Goal: Task Accomplishment & Management: Manage account settings

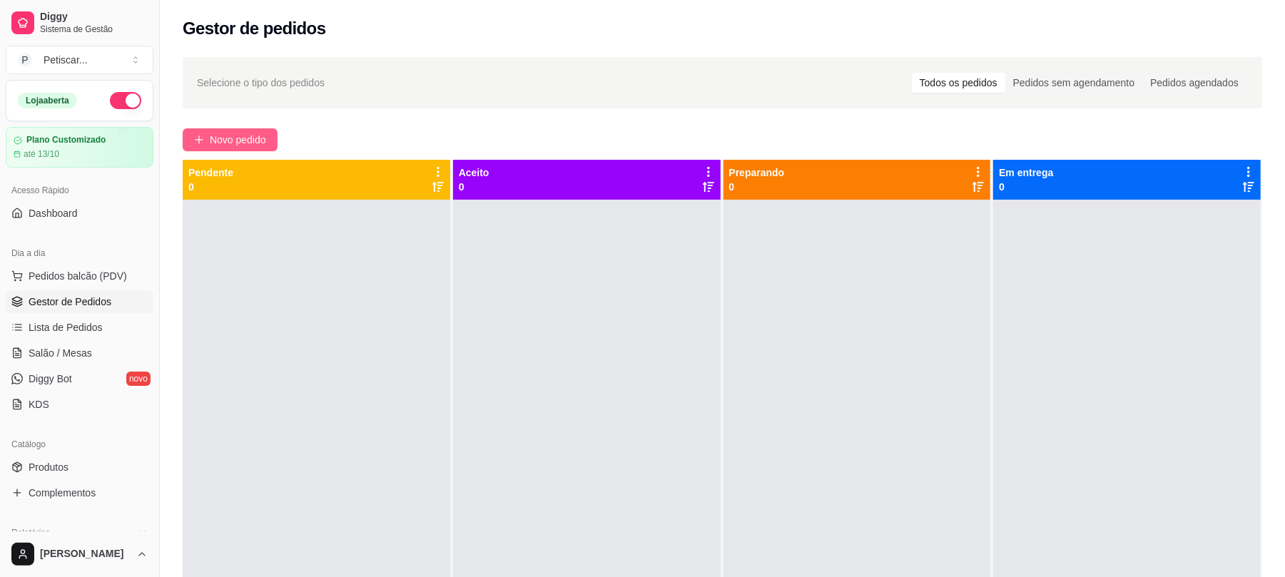
drag, startPoint x: 0, startPoint y: 0, endPoint x: 223, endPoint y: 138, distance: 262.8
click at [223, 138] on span "Novo pedido" at bounding box center [238, 140] width 56 height 16
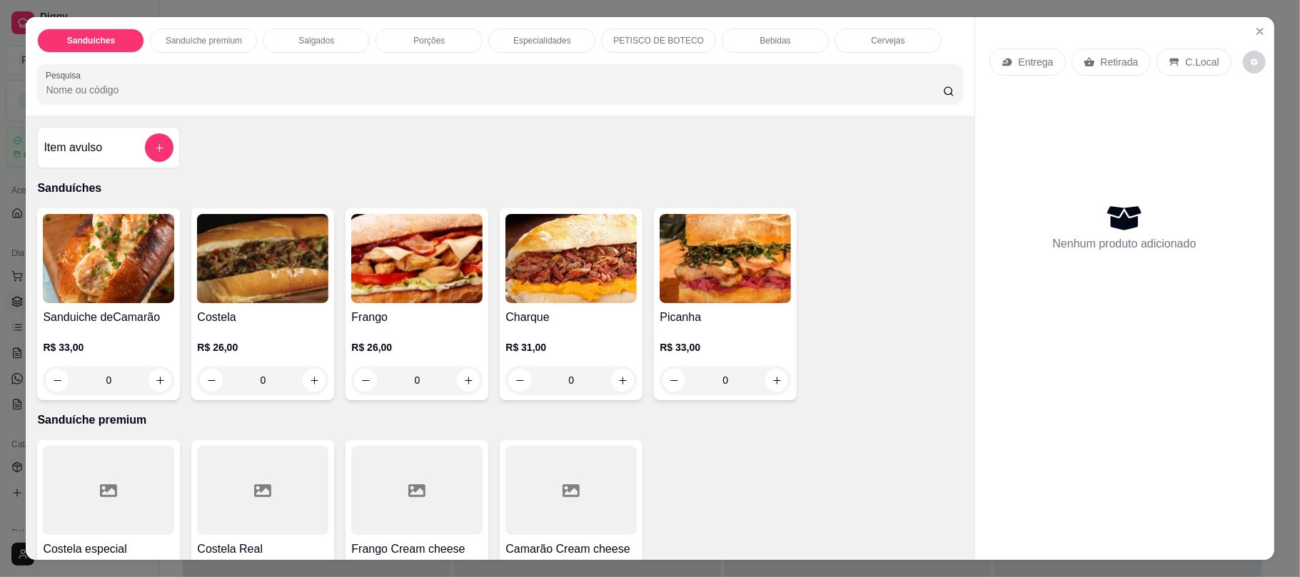
click at [300, 377] on div "0" at bounding box center [262, 380] width 131 height 29
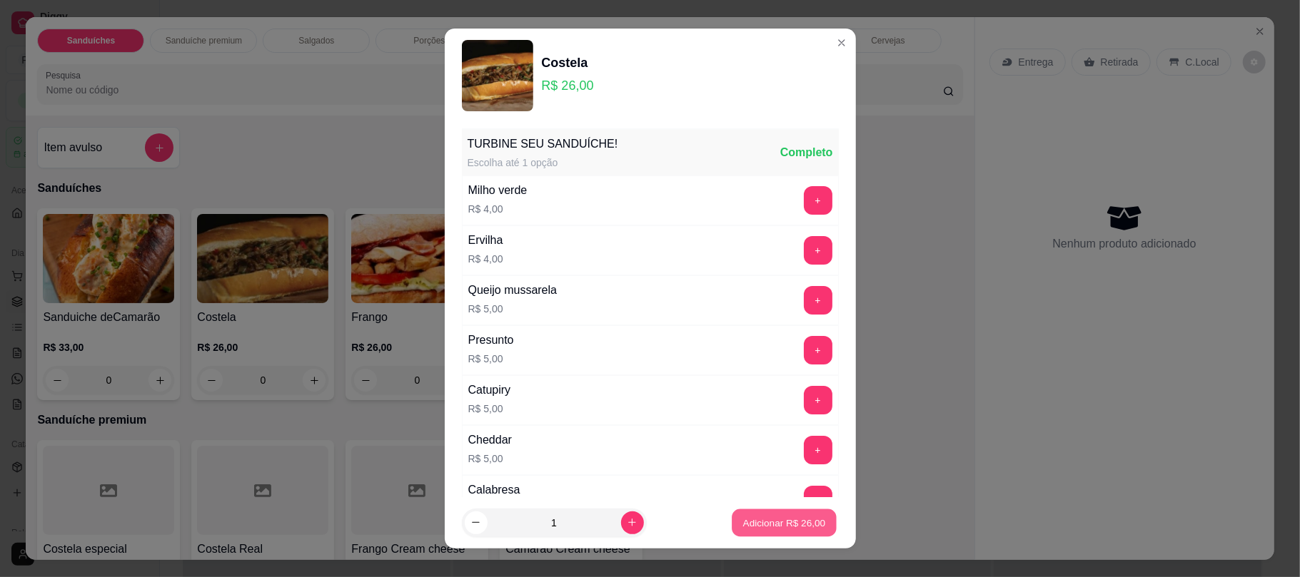
click at [732, 528] on button "Adicionar R$ 26,00" at bounding box center [784, 523] width 105 height 28
type input "1"
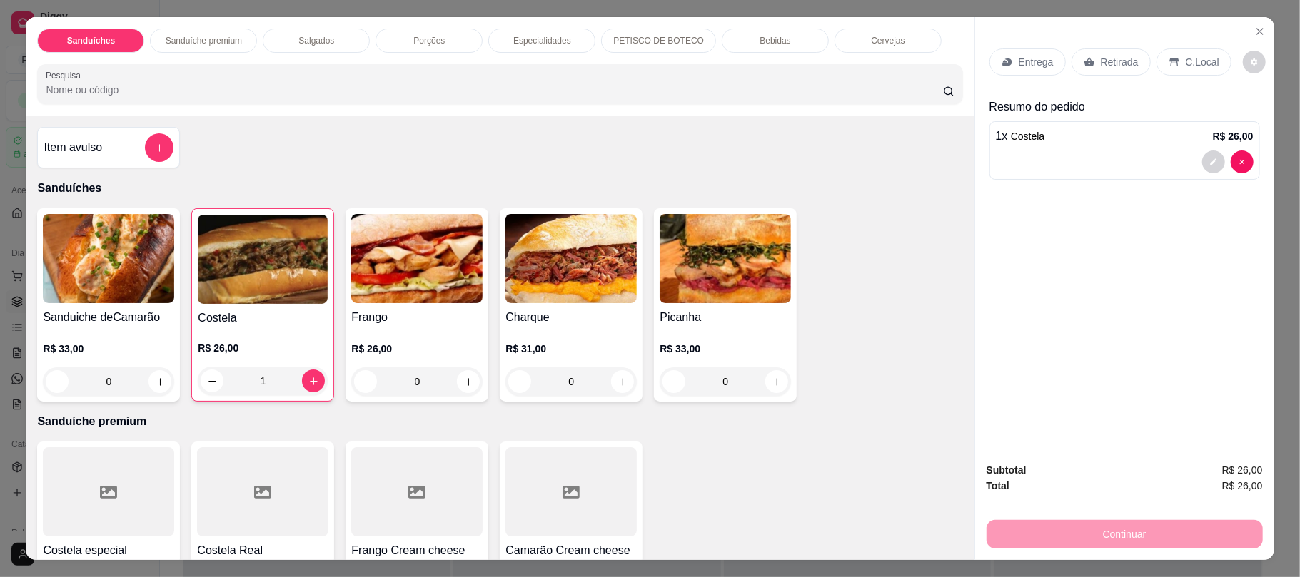
click at [467, 375] on div "0" at bounding box center [416, 382] width 131 height 29
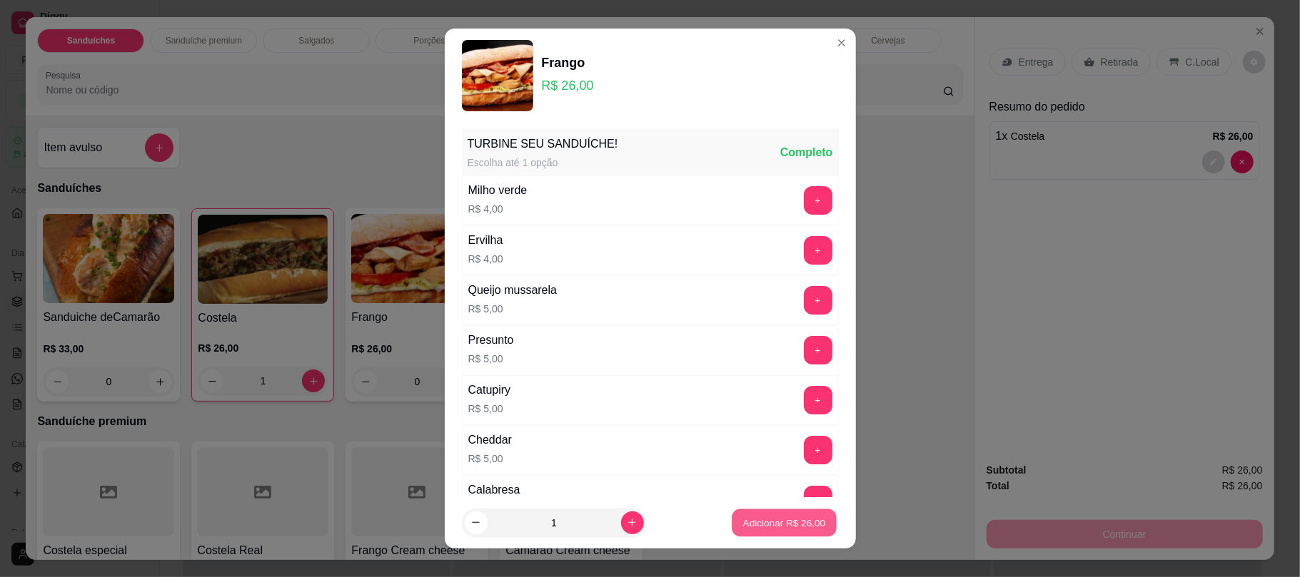
click at [743, 528] on p "Adicionar R$ 26,00" at bounding box center [784, 523] width 83 height 14
type input "1"
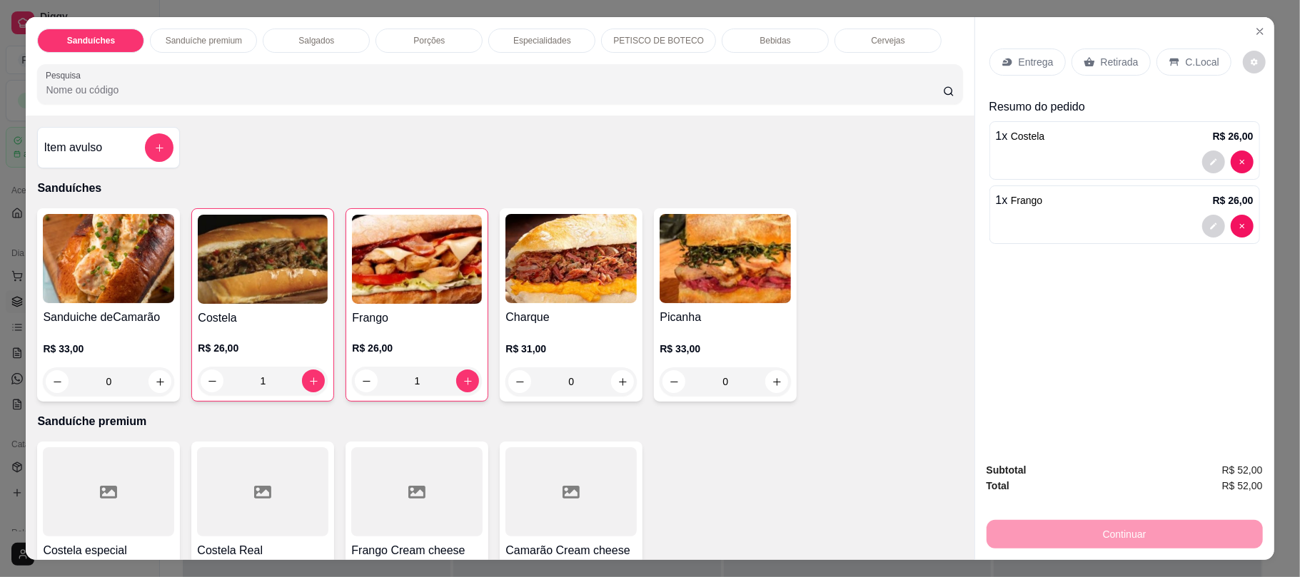
click at [1083, 64] on icon at bounding box center [1088, 62] width 11 height 9
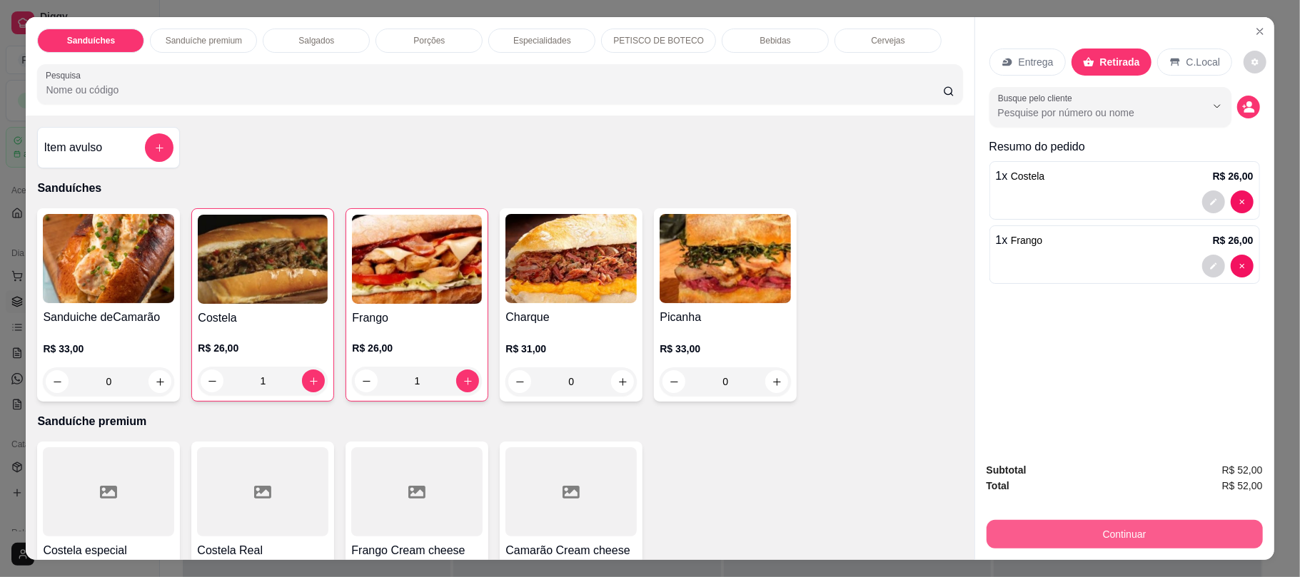
click at [1134, 526] on button "Continuar" at bounding box center [1124, 534] width 276 height 29
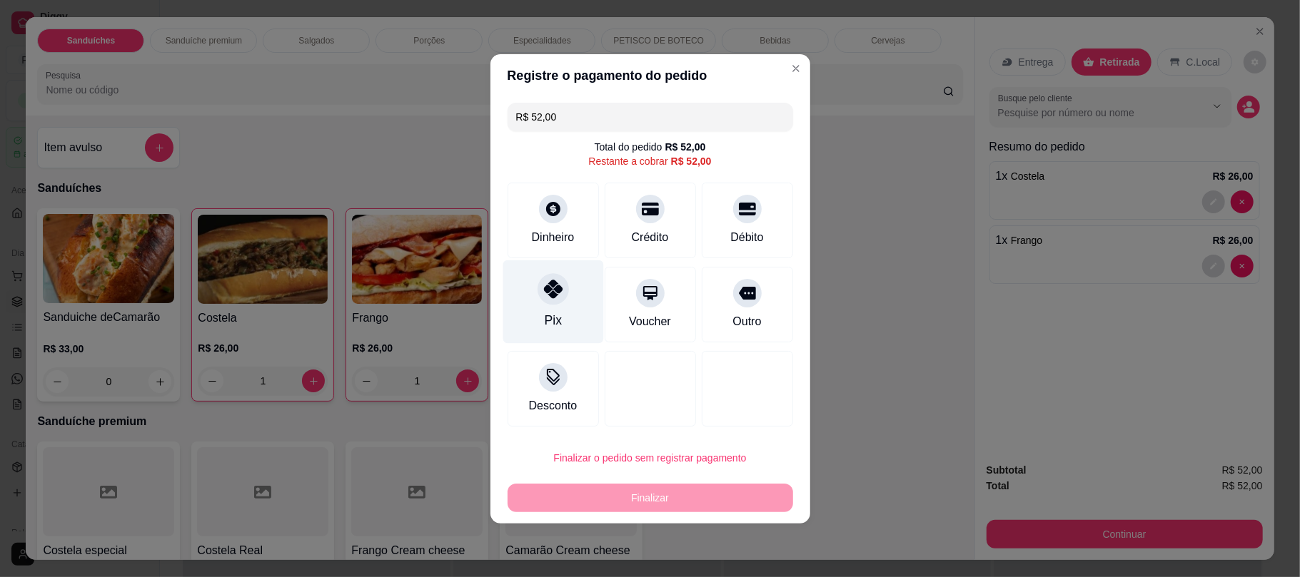
click at [549, 303] on div at bounding box center [552, 288] width 31 height 31
type input "R$ 0,00"
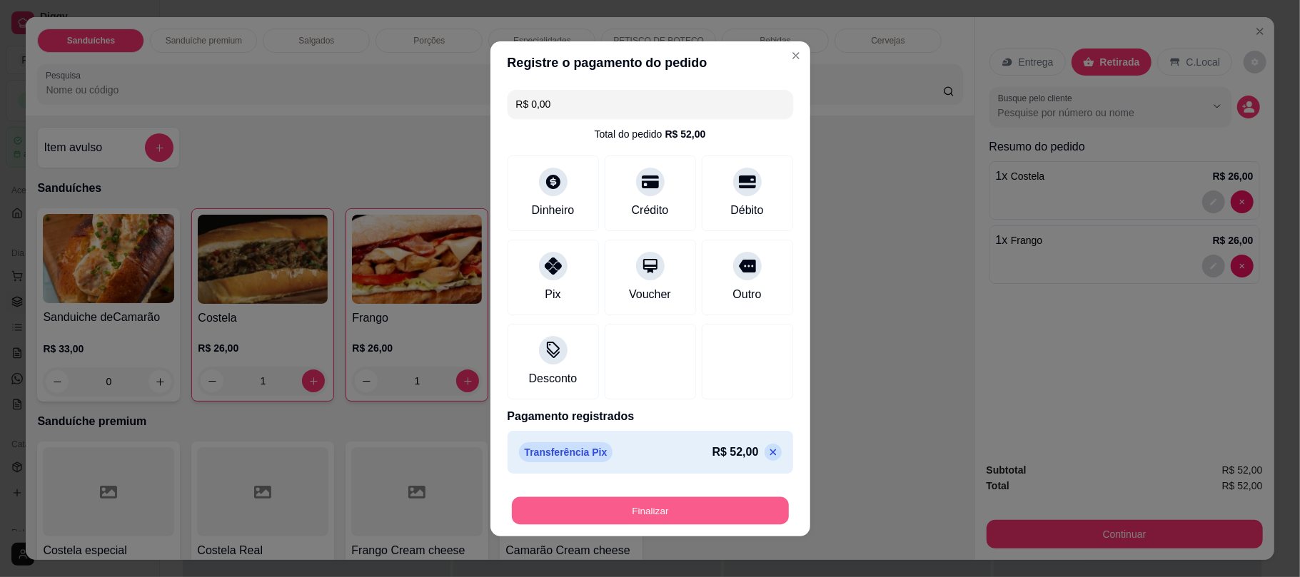
click at [649, 500] on button "Finalizar" at bounding box center [650, 511] width 277 height 28
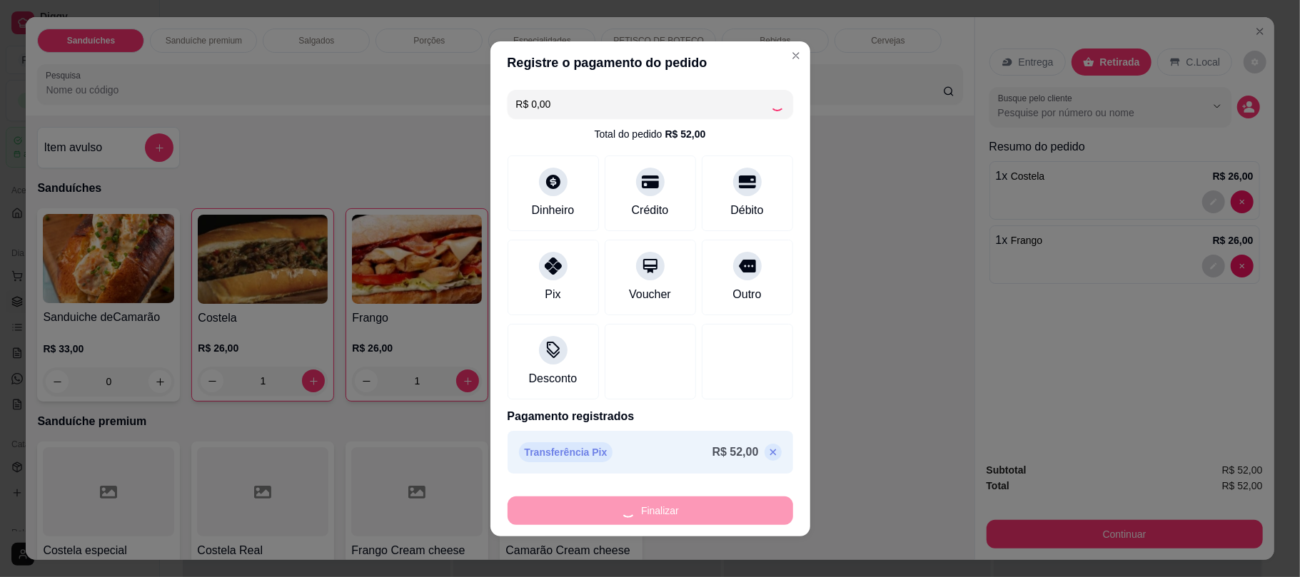
type input "0"
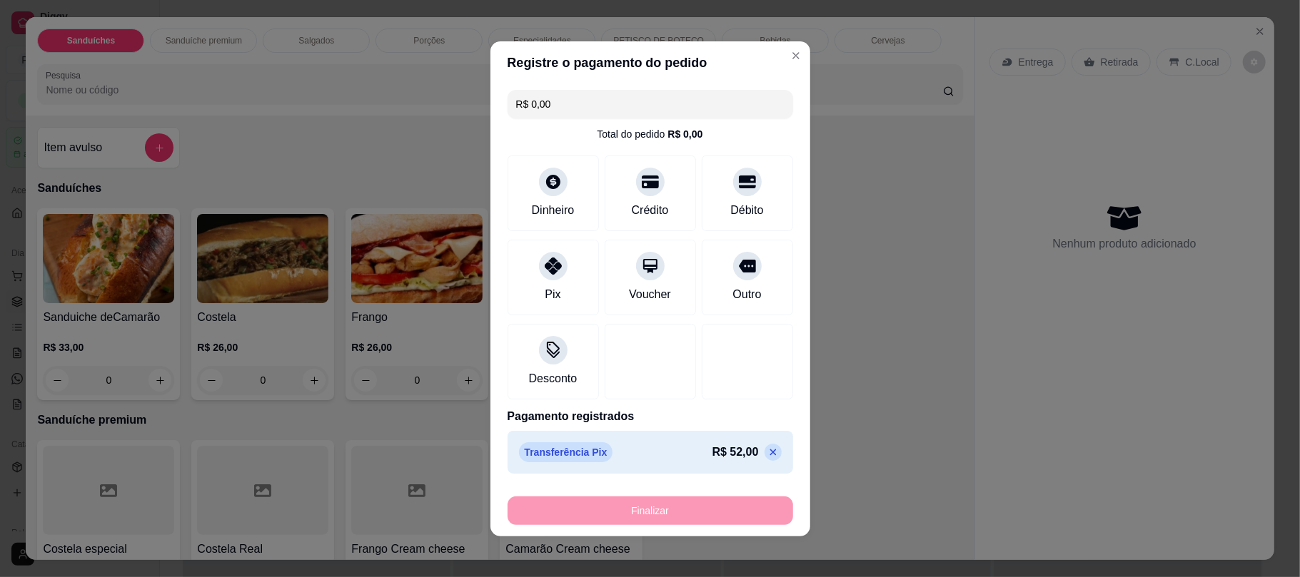
type input "-R$ 52,00"
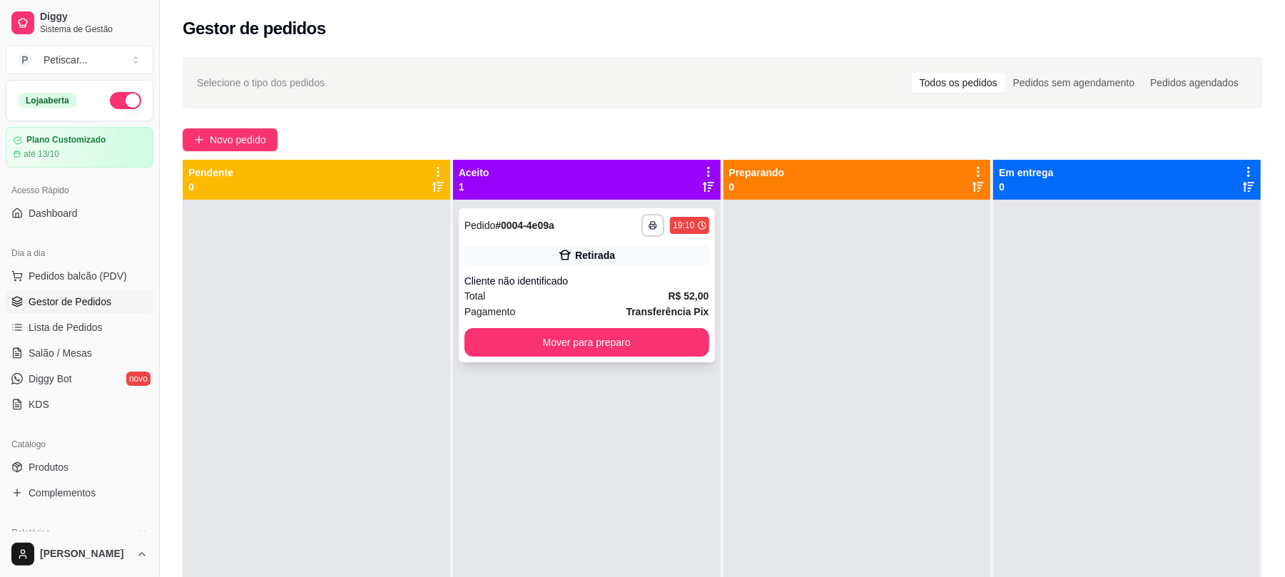
click at [584, 243] on div "**********" at bounding box center [587, 285] width 256 height 154
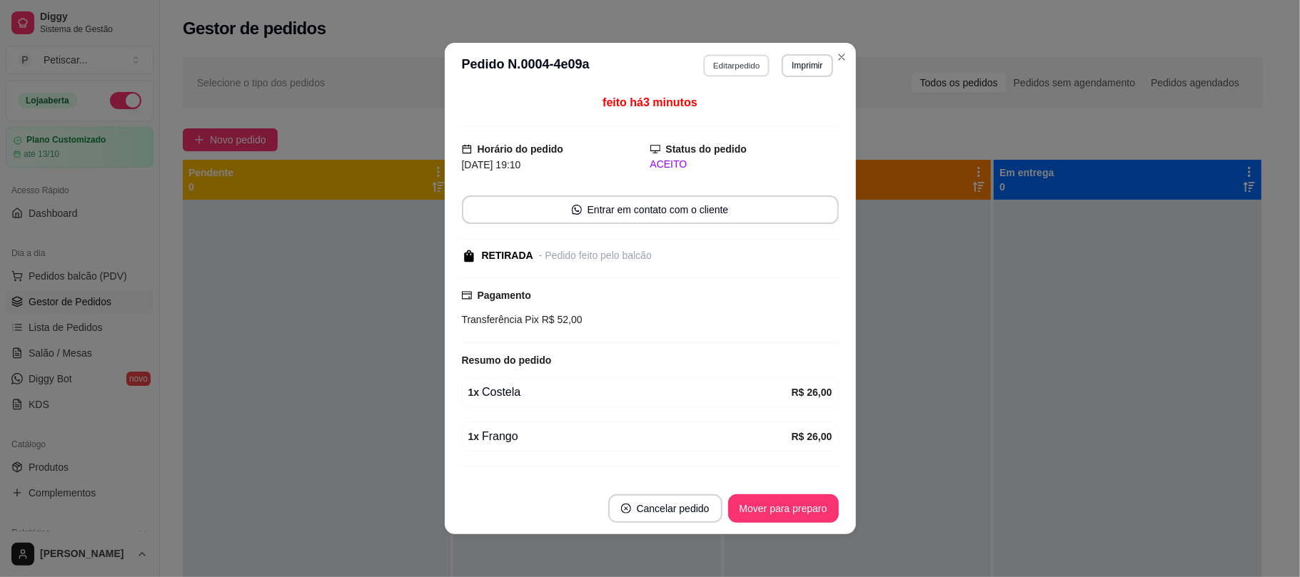
click at [706, 71] on button "Editar pedido" at bounding box center [736, 65] width 66 height 22
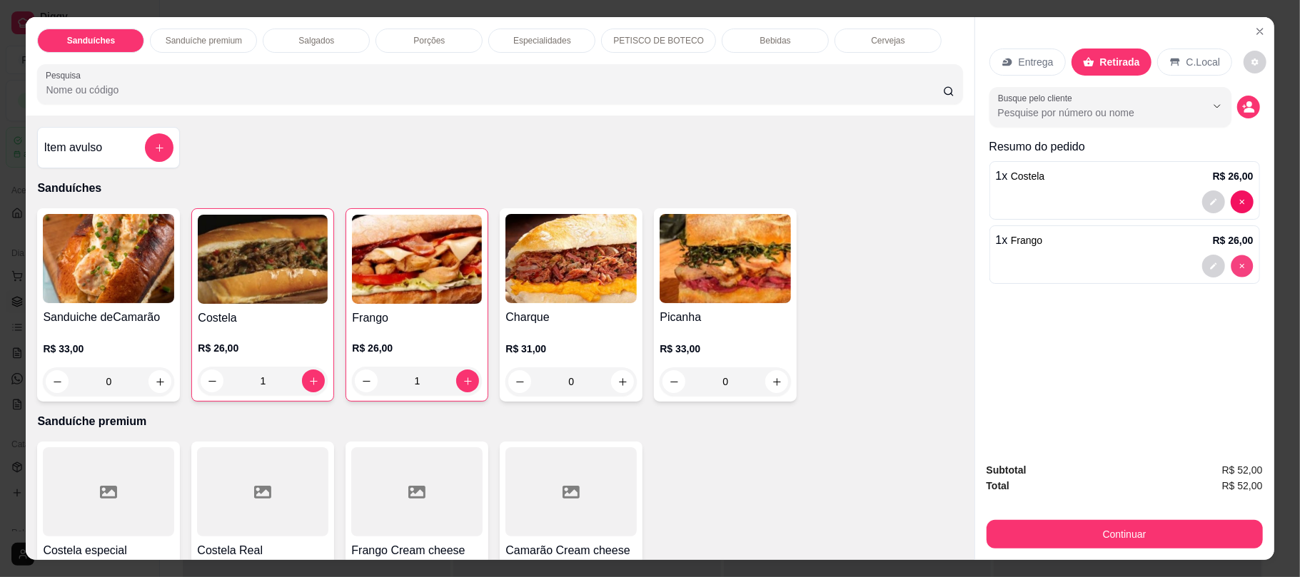
type input "0"
click at [1209, 198] on icon "decrease-product-quantity" at bounding box center [1213, 202] width 9 height 9
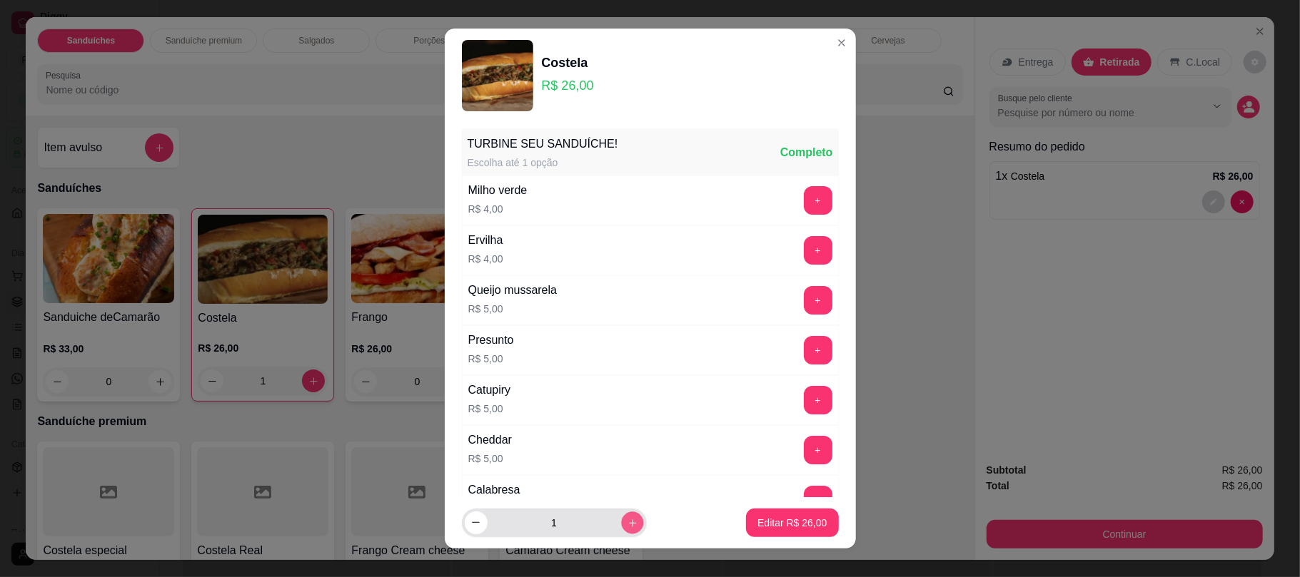
click at [627, 525] on icon "increase-product-quantity" at bounding box center [632, 522] width 11 height 11
type input "2"
click at [762, 529] on p "Editar R$ 52,00" at bounding box center [792, 523] width 67 height 14
type input "2"
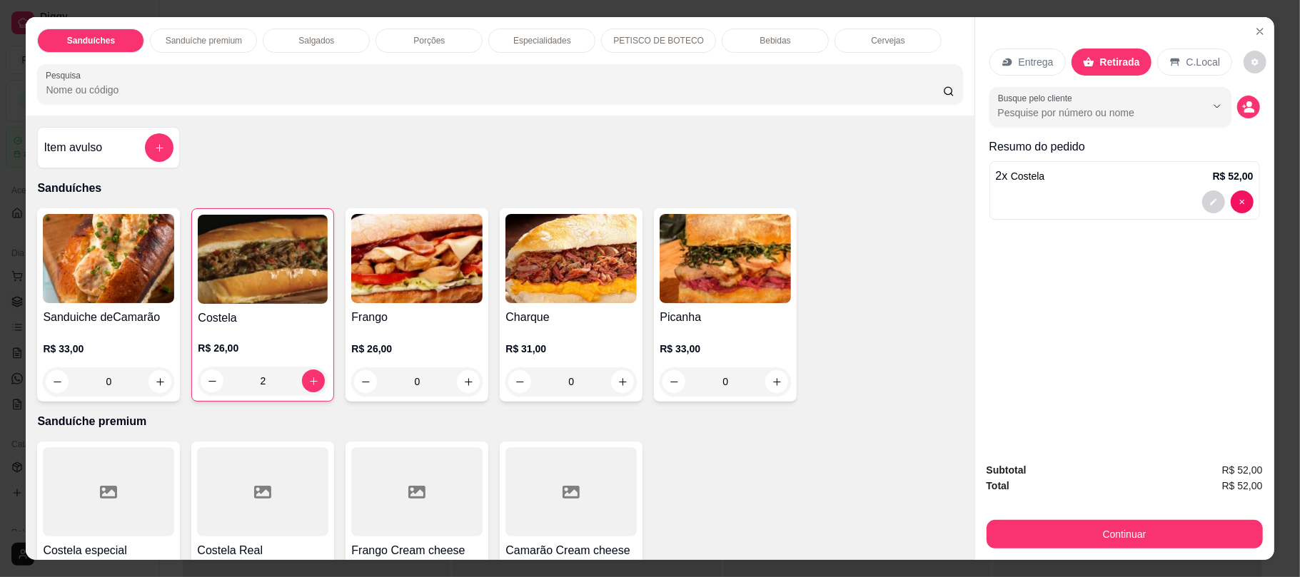
click at [759, 38] on p "Bebidas" at bounding box center [774, 40] width 31 height 11
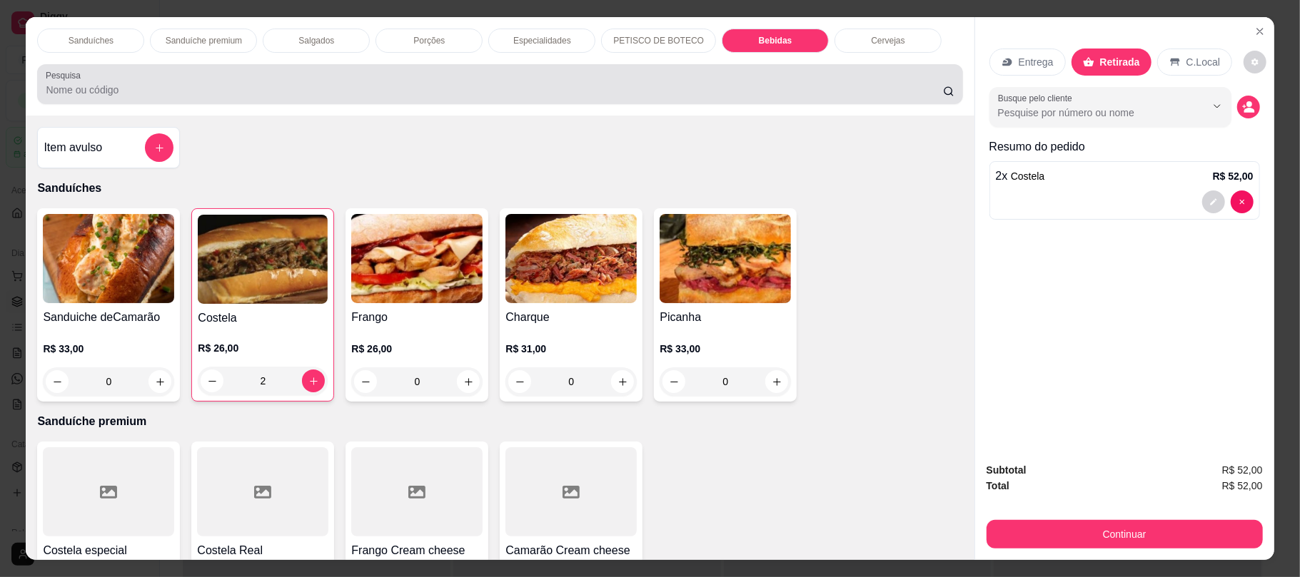
scroll to position [29, 0]
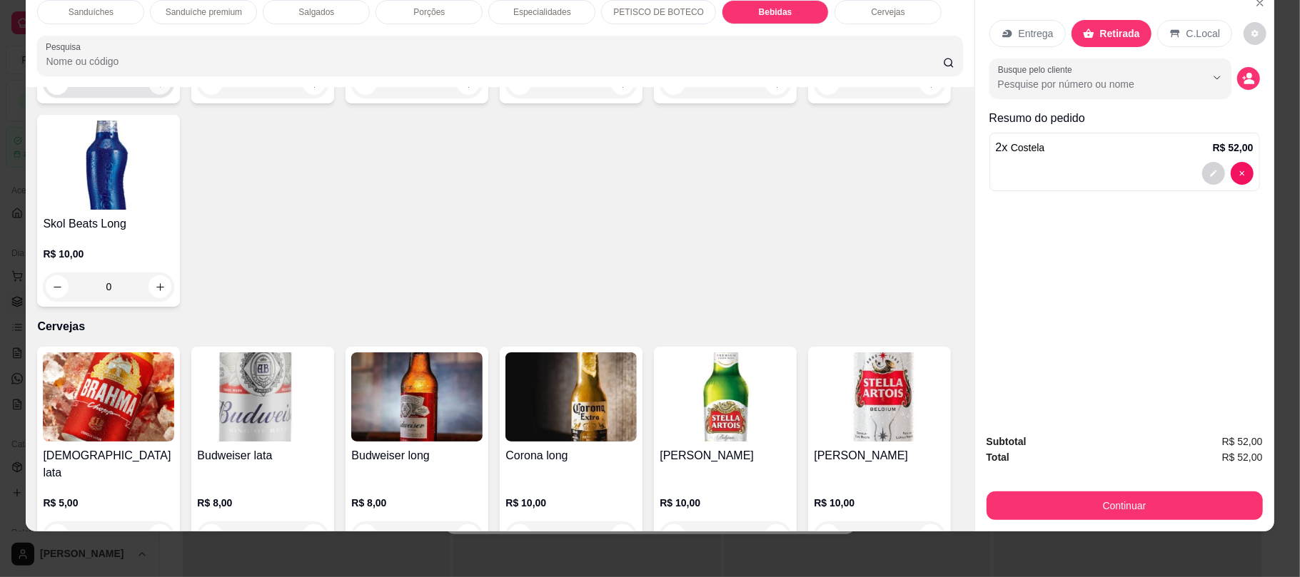
click at [160, 95] on button "increase-product-quantity" at bounding box center [160, 84] width 22 height 22
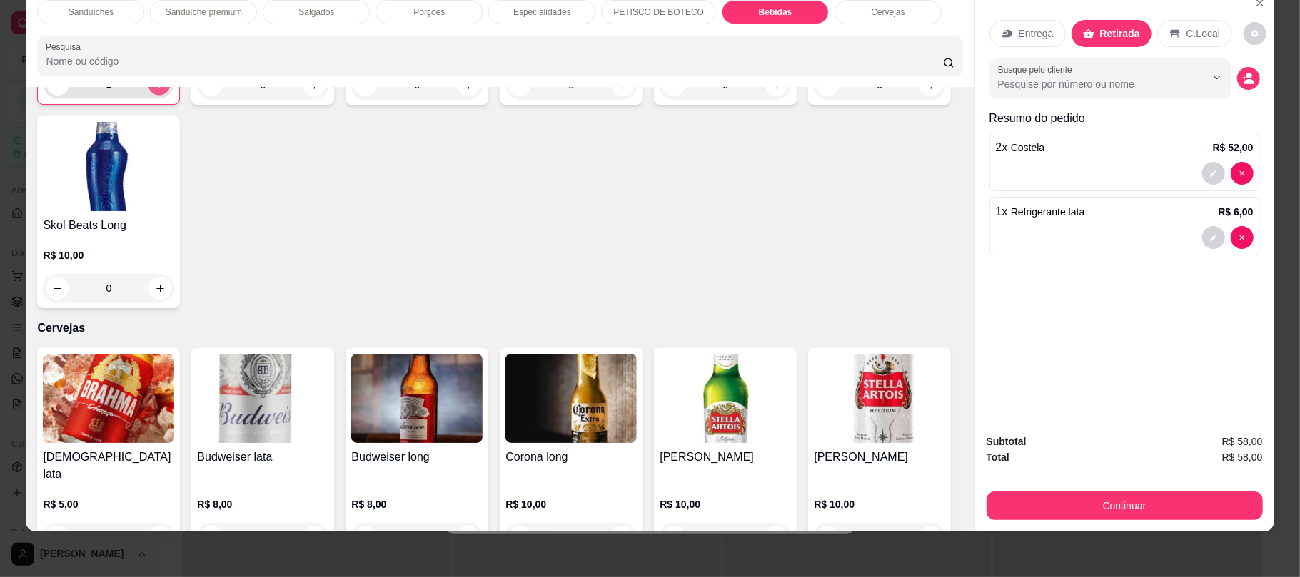
click at [160, 96] on button "increase-product-quantity" at bounding box center [159, 85] width 22 height 22
type input "2"
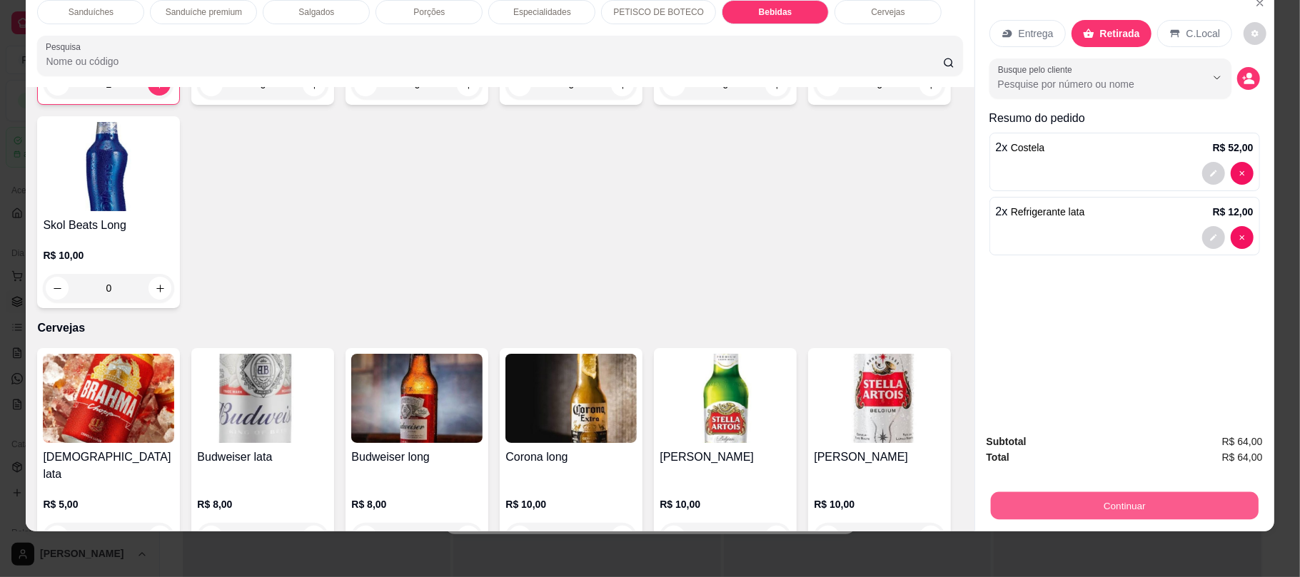
click at [1014, 501] on button "Continuar" at bounding box center [1124, 506] width 268 height 28
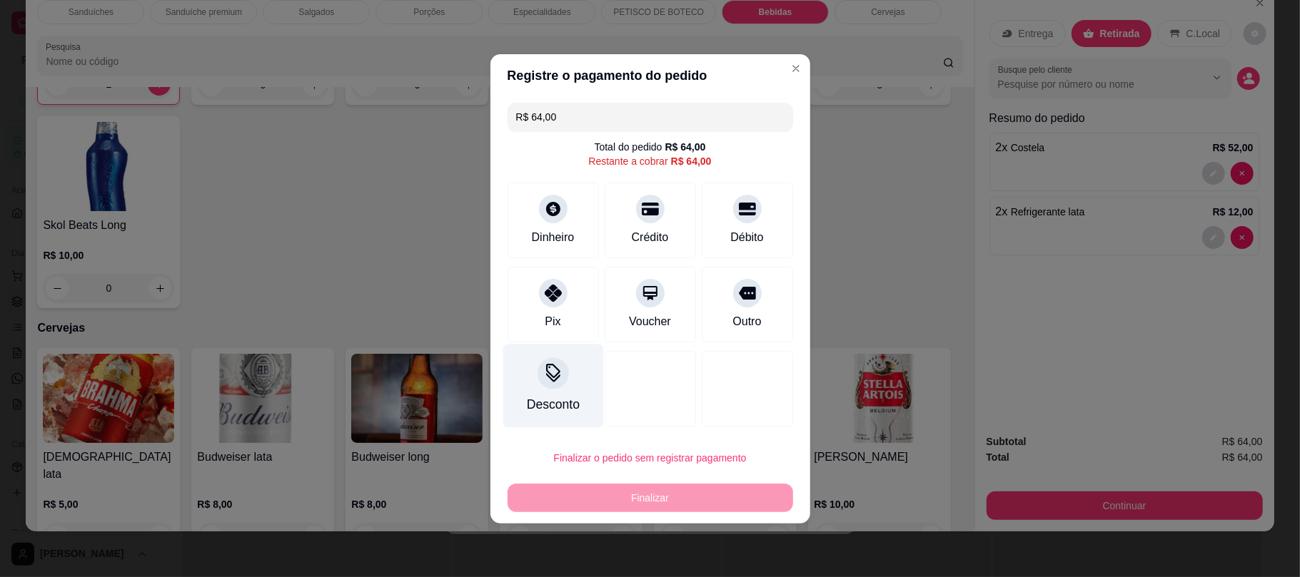
click at [557, 385] on div at bounding box center [552, 373] width 31 height 31
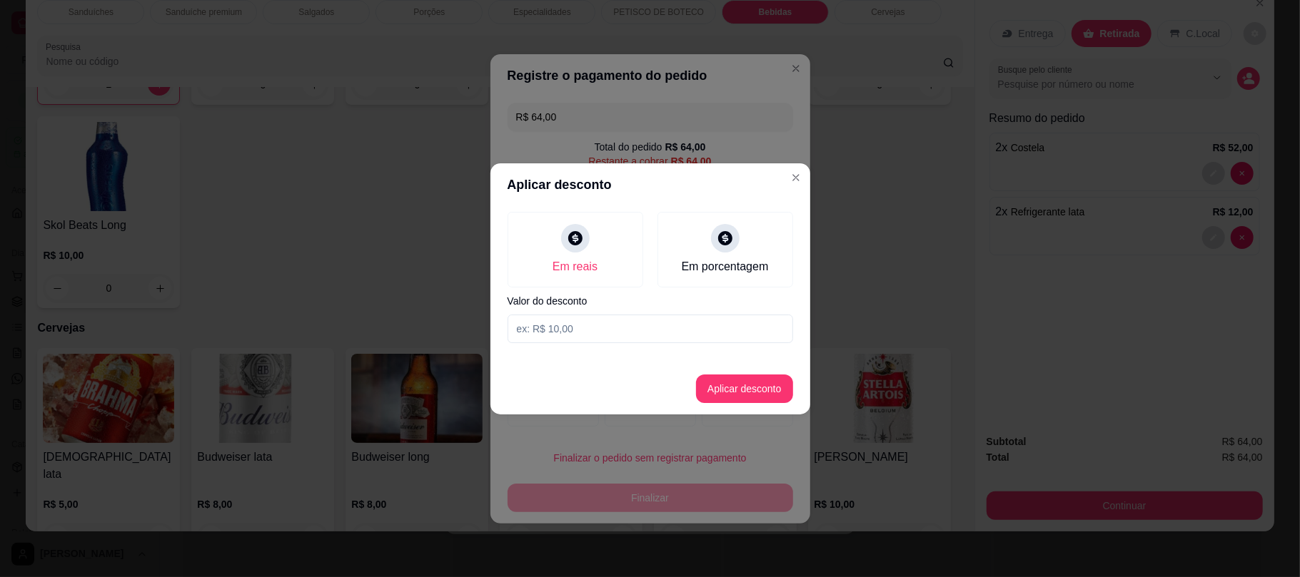
click at [560, 338] on input at bounding box center [649, 329] width 285 height 29
type input "13,00"
click at [723, 395] on button "Aplicar desconto" at bounding box center [743, 389] width 93 height 28
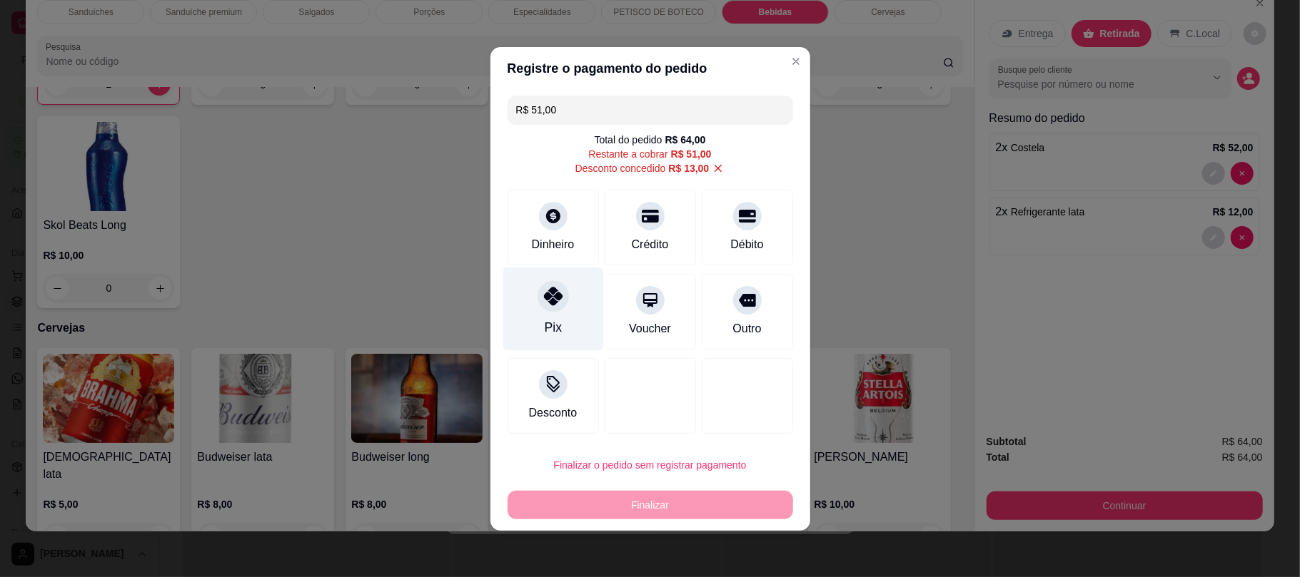
click at [558, 289] on icon at bounding box center [552, 296] width 19 height 19
type input "R$ 0,00"
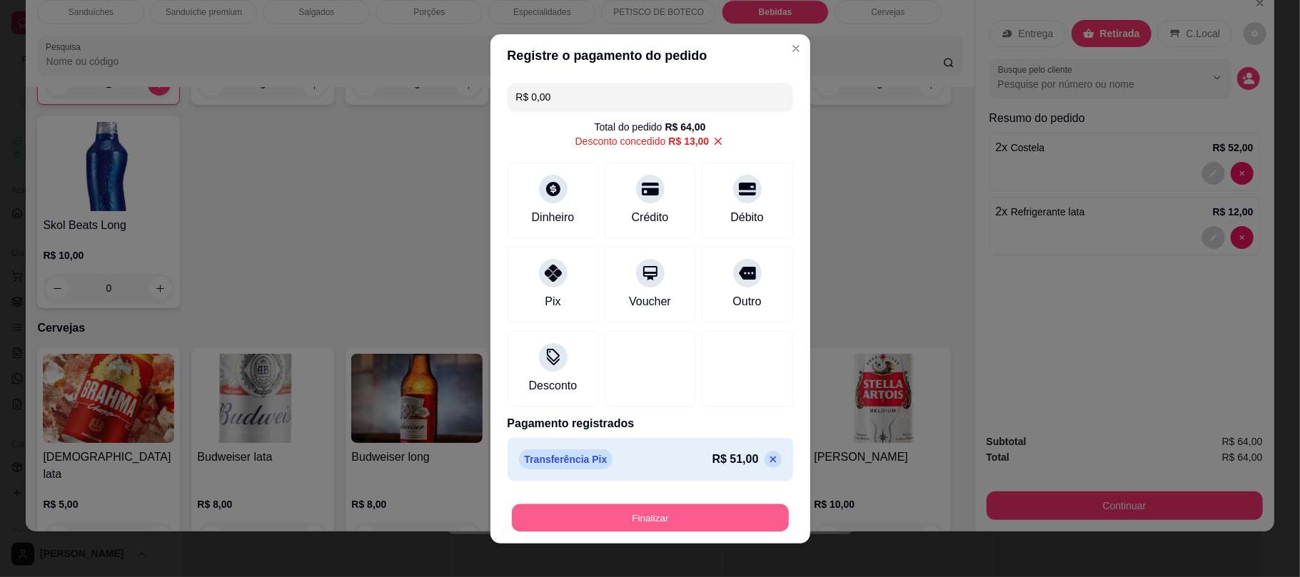
click at [554, 525] on button "Finalizar" at bounding box center [650, 518] width 277 height 28
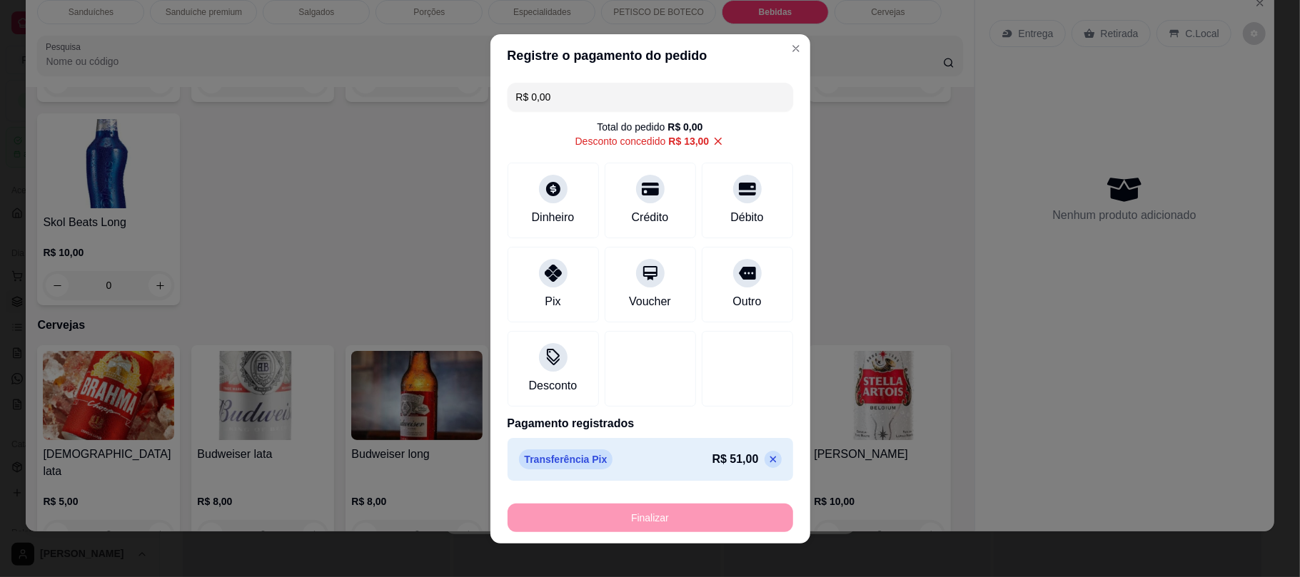
type input "0"
type input "-R$ 64,00"
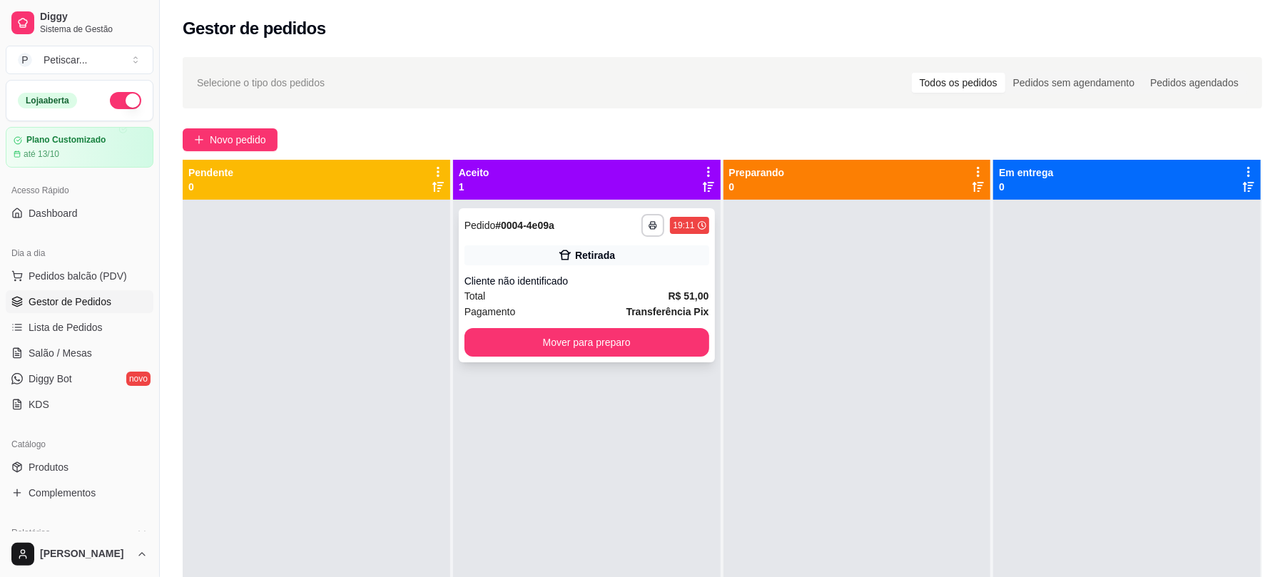
click at [537, 277] on div "Cliente não identificado" at bounding box center [587, 281] width 245 height 14
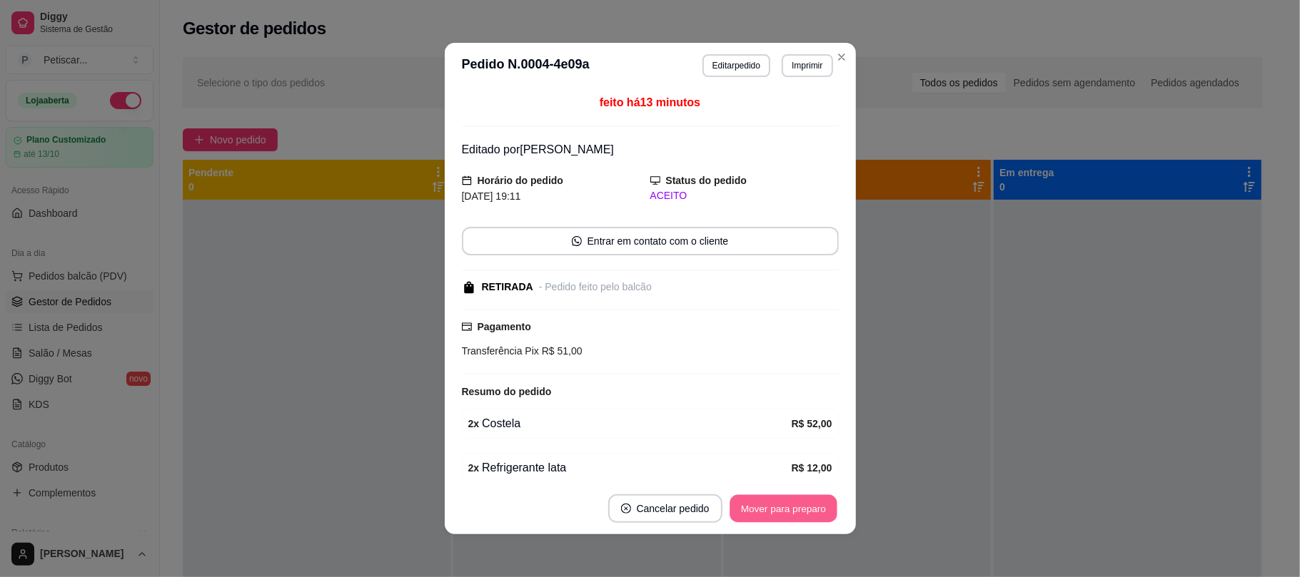
click at [776, 511] on button "Mover para preparo" at bounding box center [782, 509] width 107 height 28
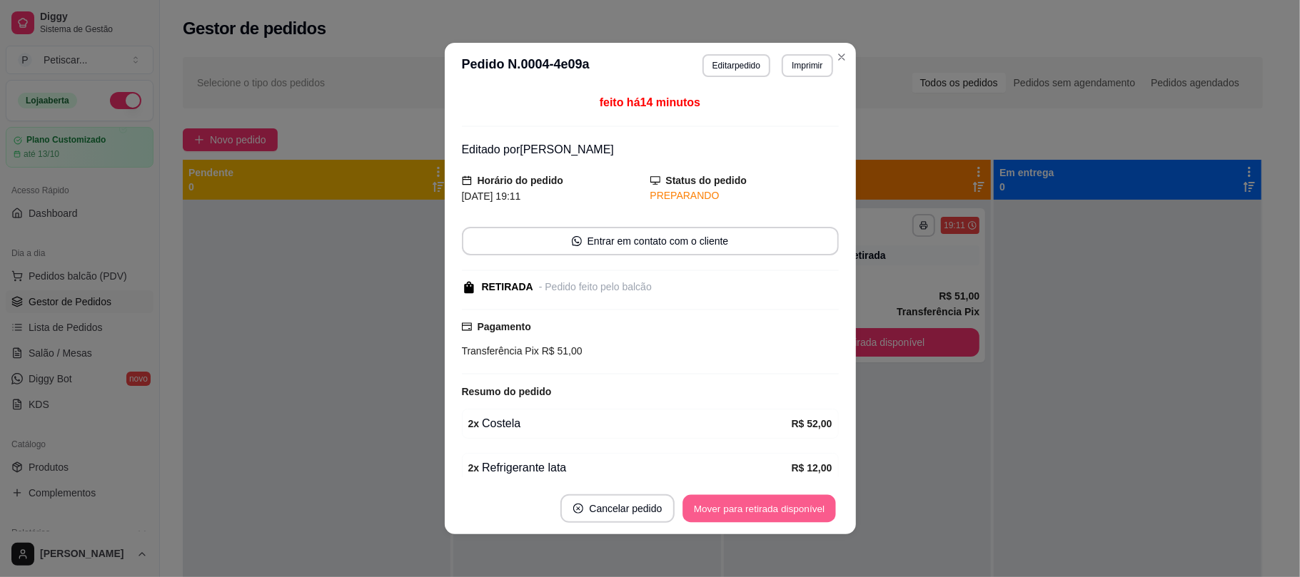
click at [777, 517] on button "Mover para retirada disponível" at bounding box center [759, 509] width 153 height 28
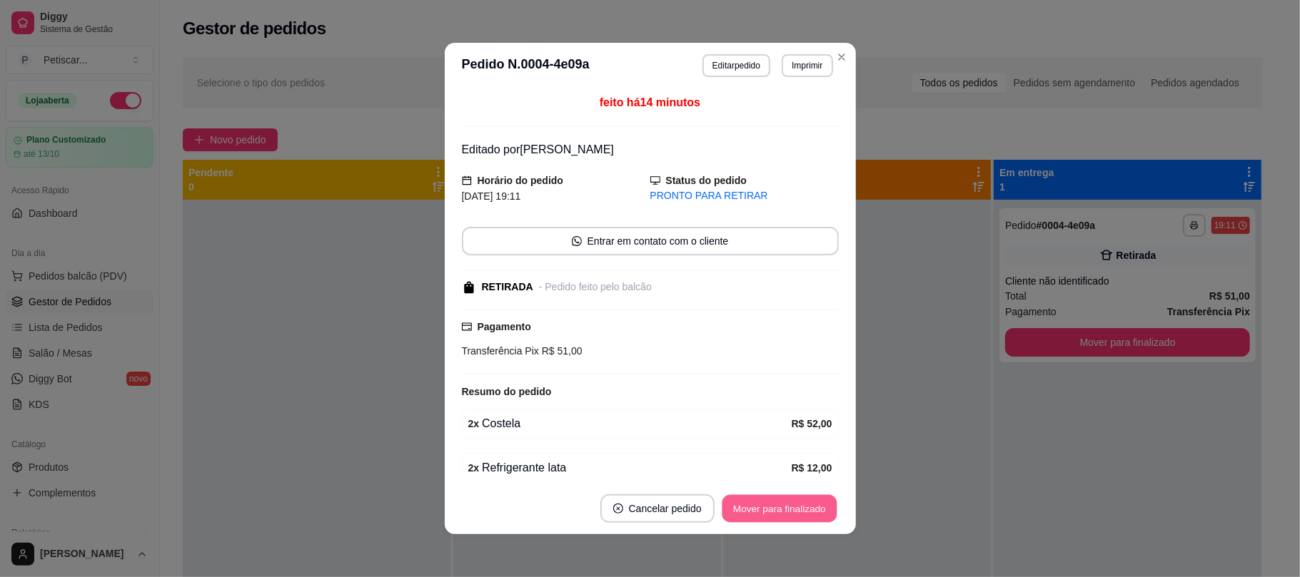
click at [806, 504] on button "Mover para finalizado" at bounding box center [779, 509] width 115 height 28
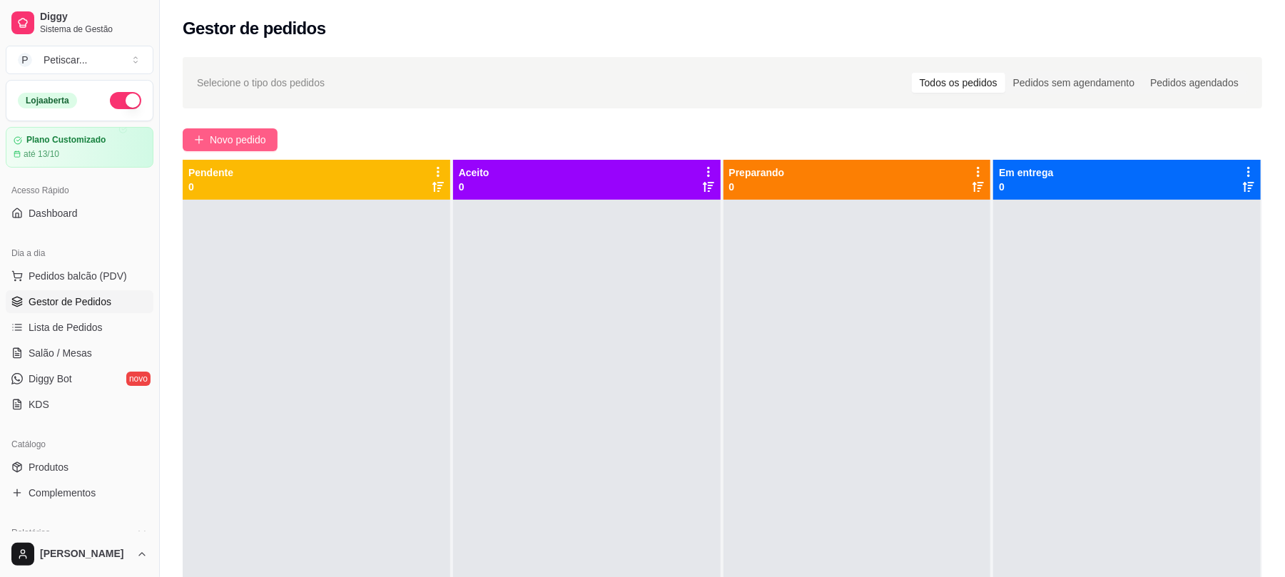
click at [232, 144] on span "Novo pedido" at bounding box center [238, 140] width 56 height 16
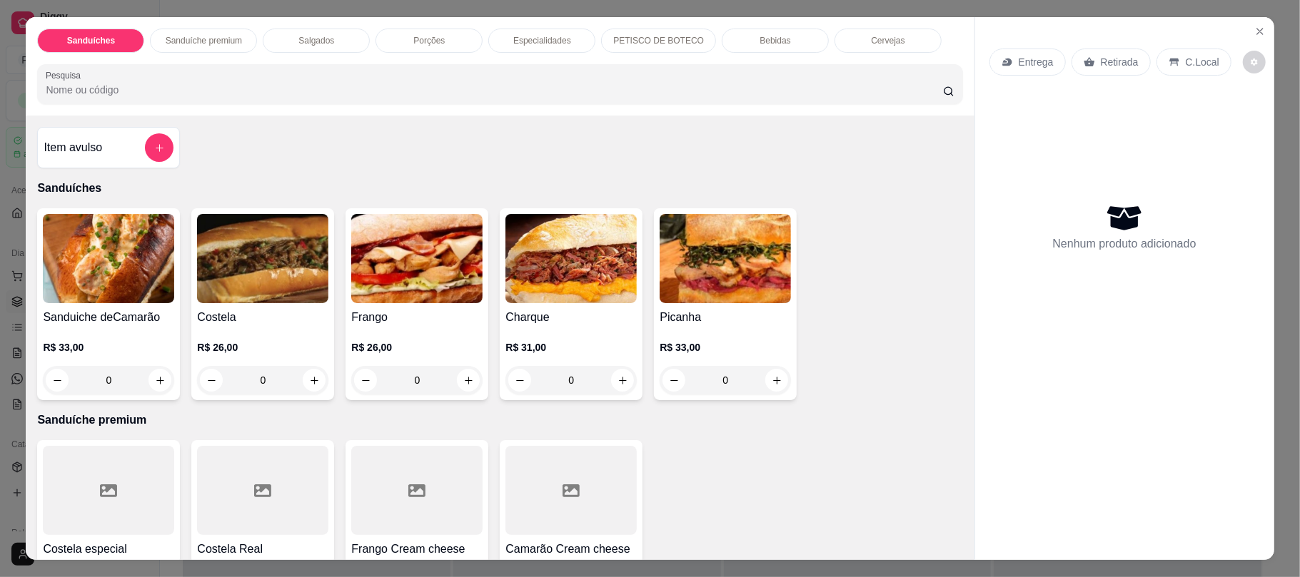
click at [303, 378] on div "0" at bounding box center [262, 380] width 131 height 29
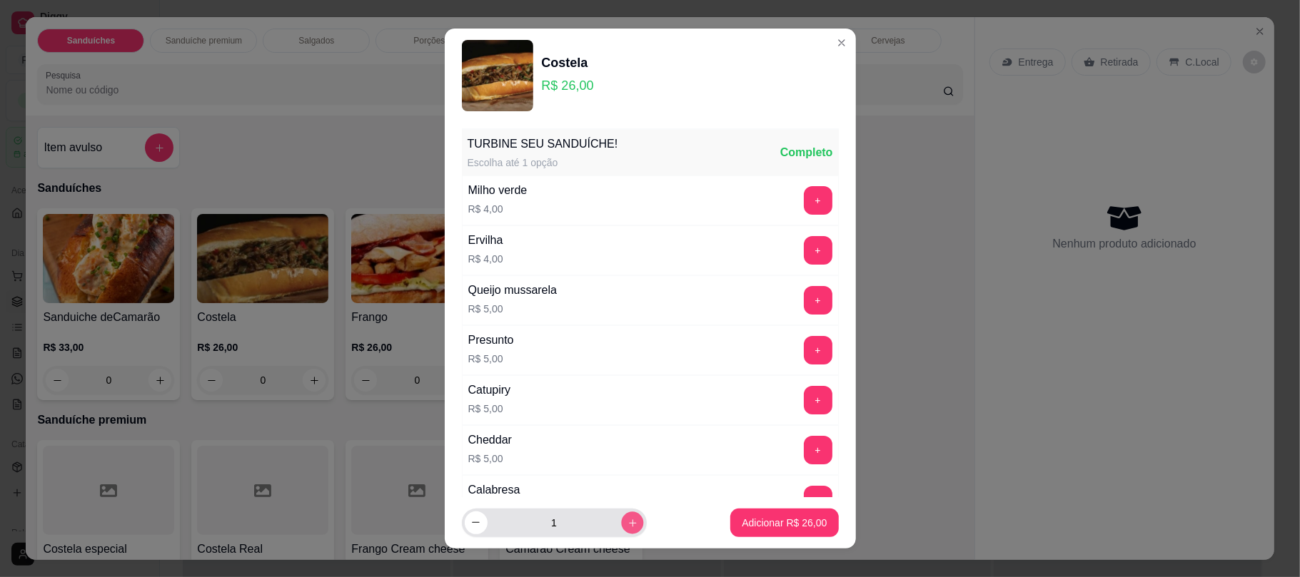
click at [621, 517] on button "increase-product-quantity" at bounding box center [632, 523] width 22 height 22
type input "2"
click at [754, 508] on footer "2 Adicionar R$ 52,00" at bounding box center [650, 522] width 411 height 51
click at [754, 509] on div "Adicionar R$ 52,00" at bounding box center [784, 523] width 108 height 29
click at [754, 535] on button "Adicionar R$ 52,00" at bounding box center [784, 523] width 108 height 29
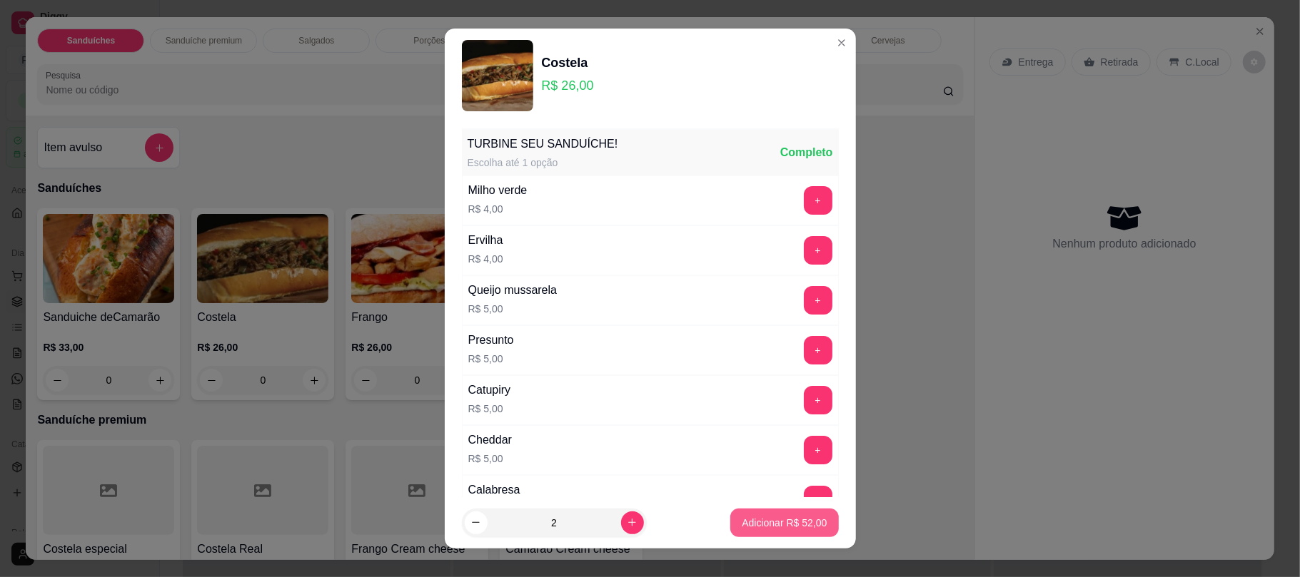
type input "2"
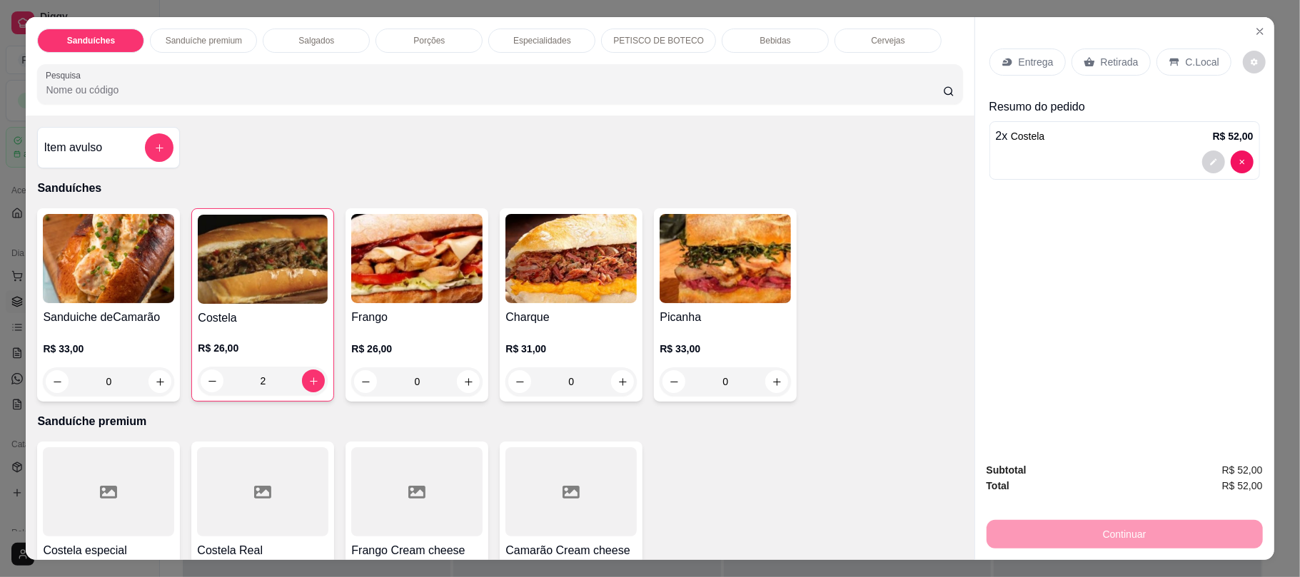
click at [1091, 52] on div "Retirada" at bounding box center [1110, 62] width 79 height 27
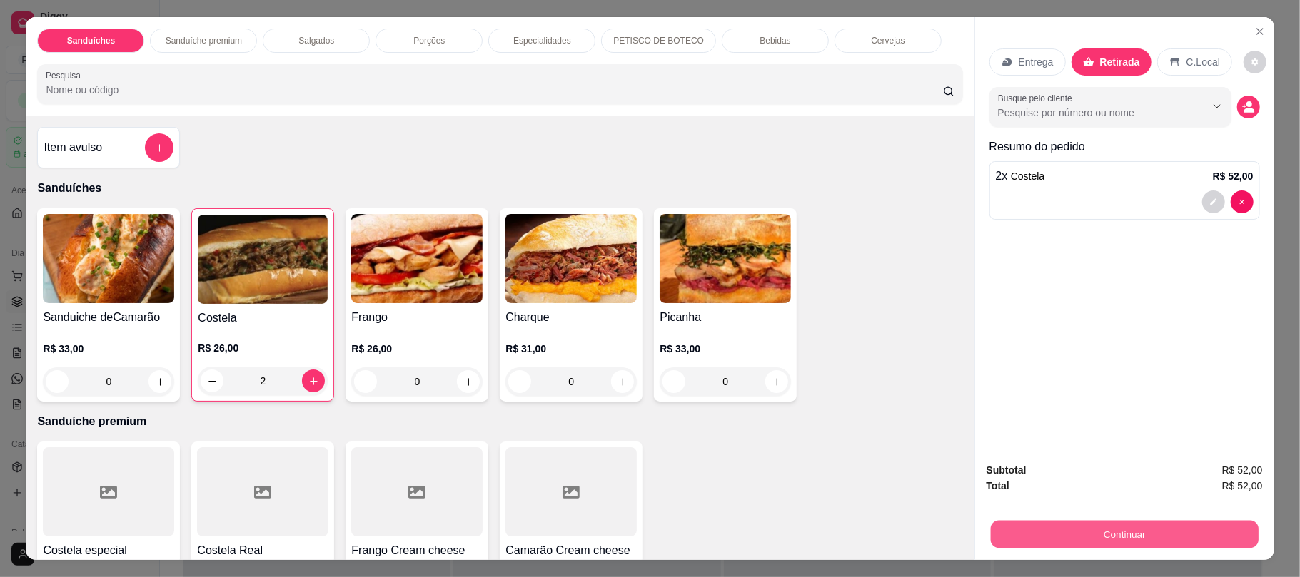
click at [1040, 542] on button "Continuar" at bounding box center [1124, 534] width 268 height 28
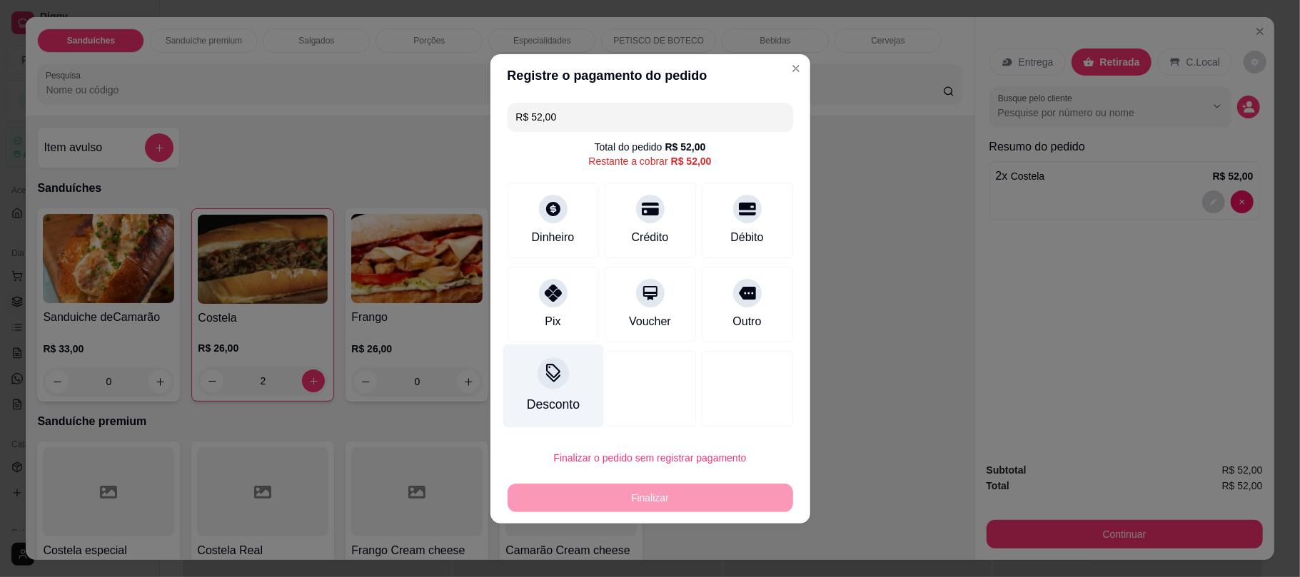
click at [563, 370] on div at bounding box center [552, 373] width 31 height 31
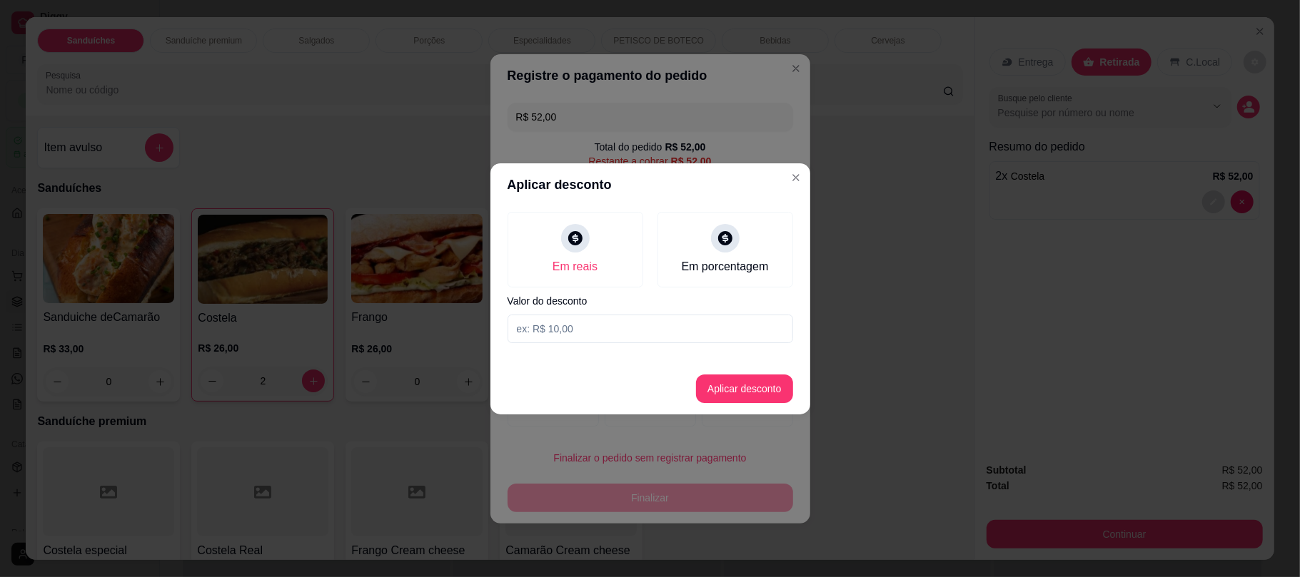
click at [589, 343] on div "Em reais Em porcentagem Valor do desconto" at bounding box center [650, 277] width 320 height 143
click at [577, 327] on input at bounding box center [649, 329] width 285 height 29
type input "13,00"
click at [729, 389] on button "Aplicar desconto" at bounding box center [743, 389] width 93 height 28
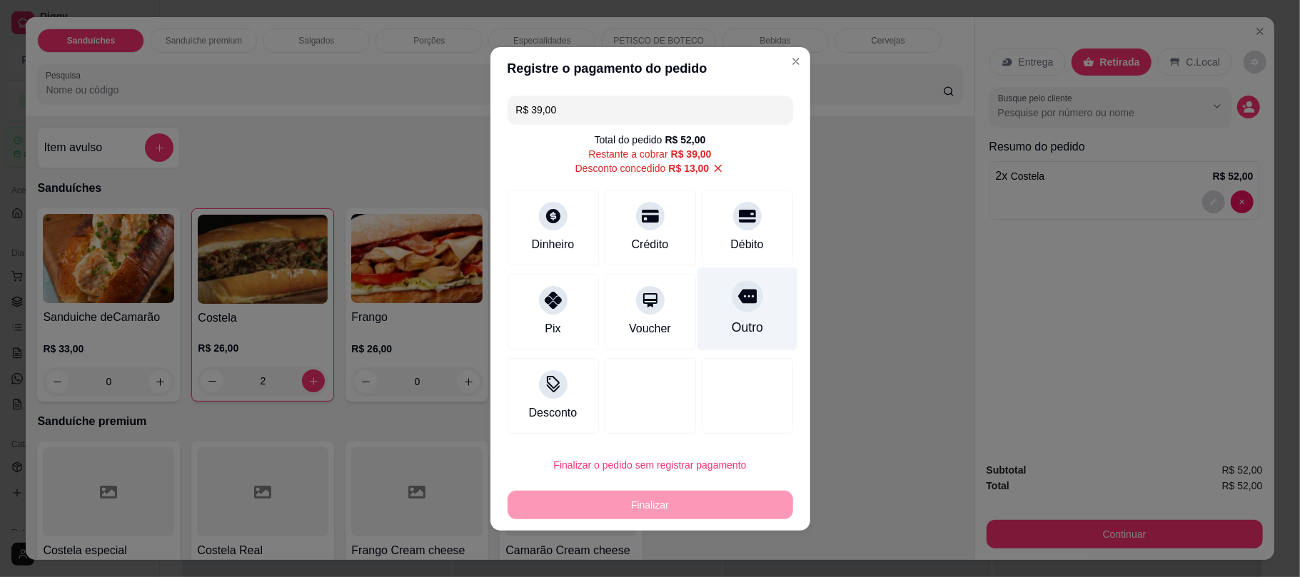
click at [724, 343] on div "Outro" at bounding box center [747, 309] width 101 height 84
type input "R$ 0,00"
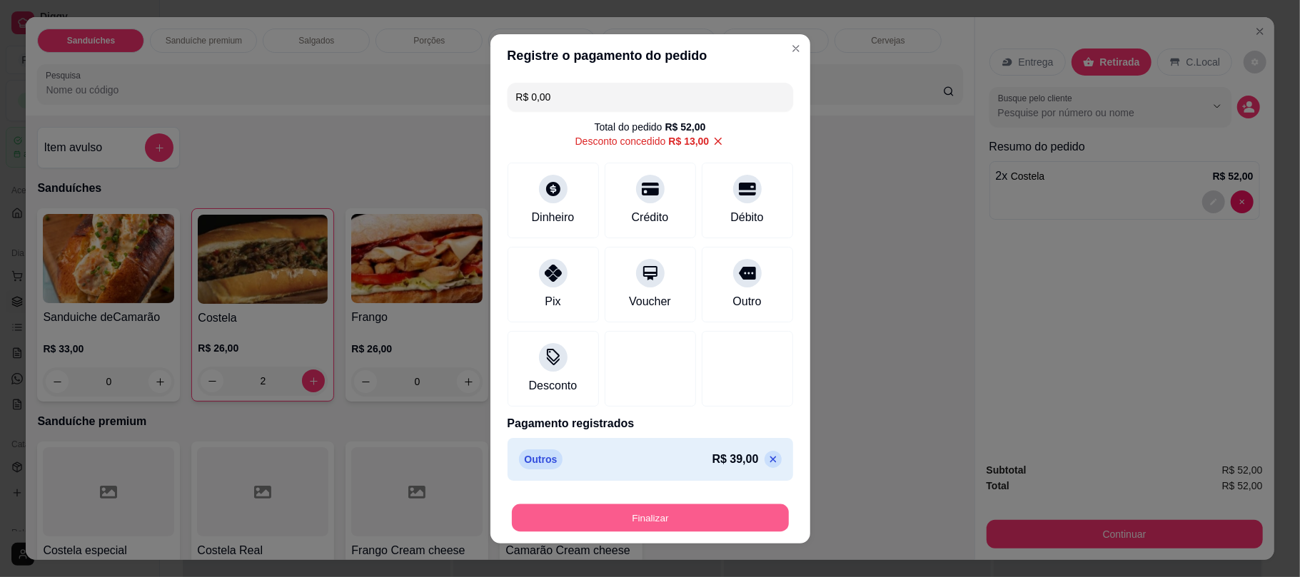
click at [667, 510] on button "Finalizar" at bounding box center [650, 518] width 277 height 28
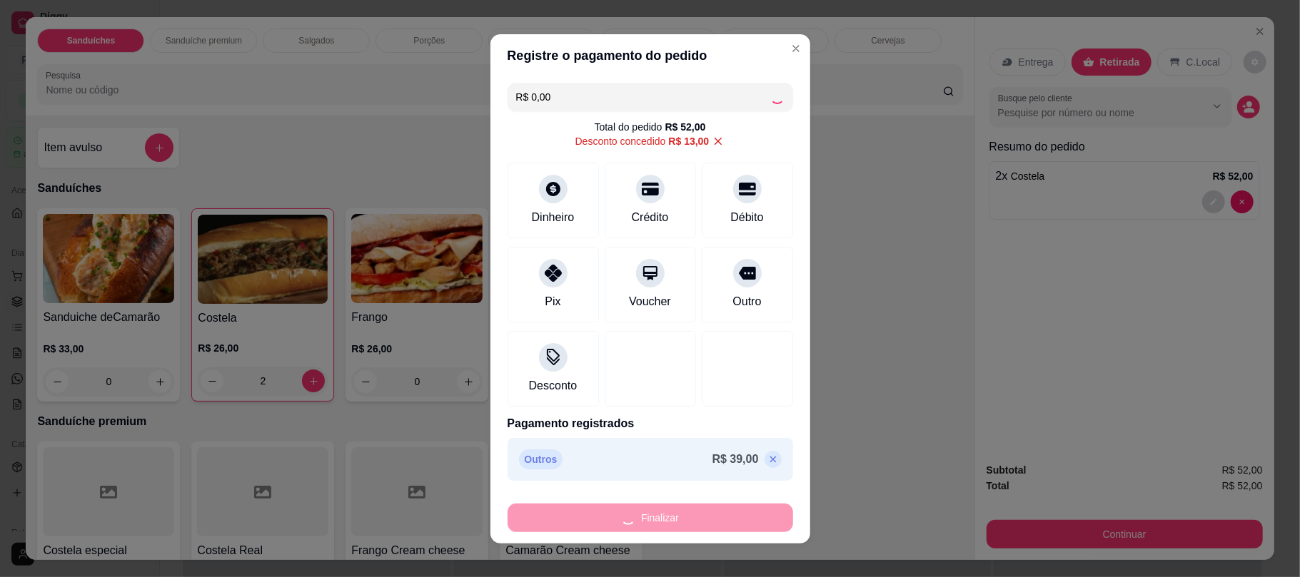
type input "0"
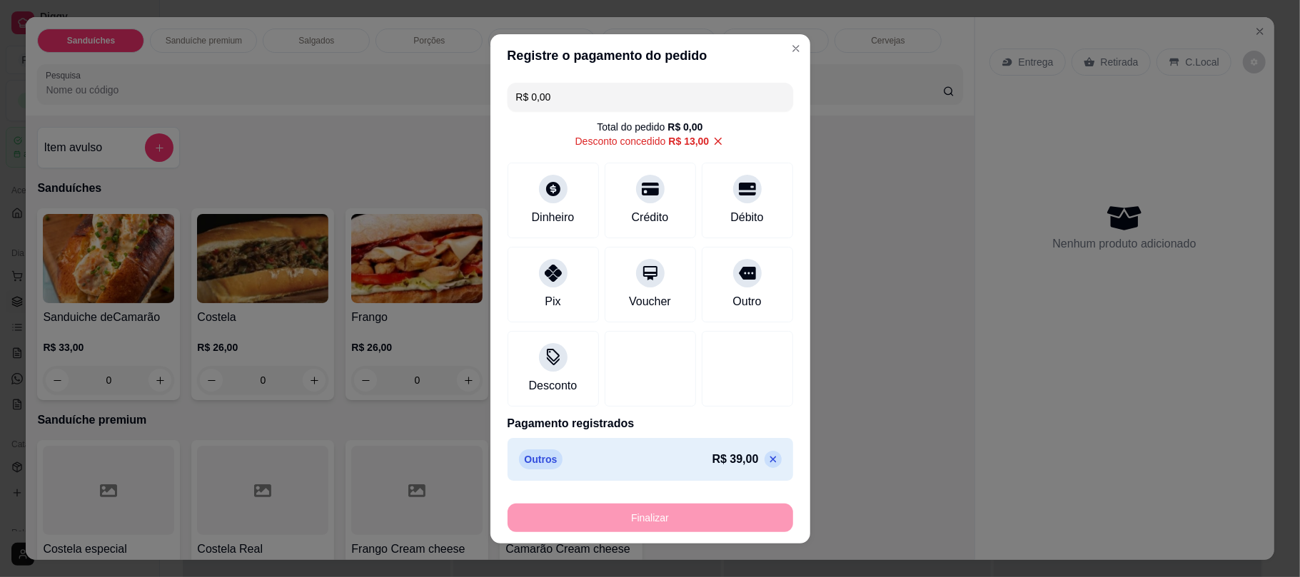
type input "-R$ 52,00"
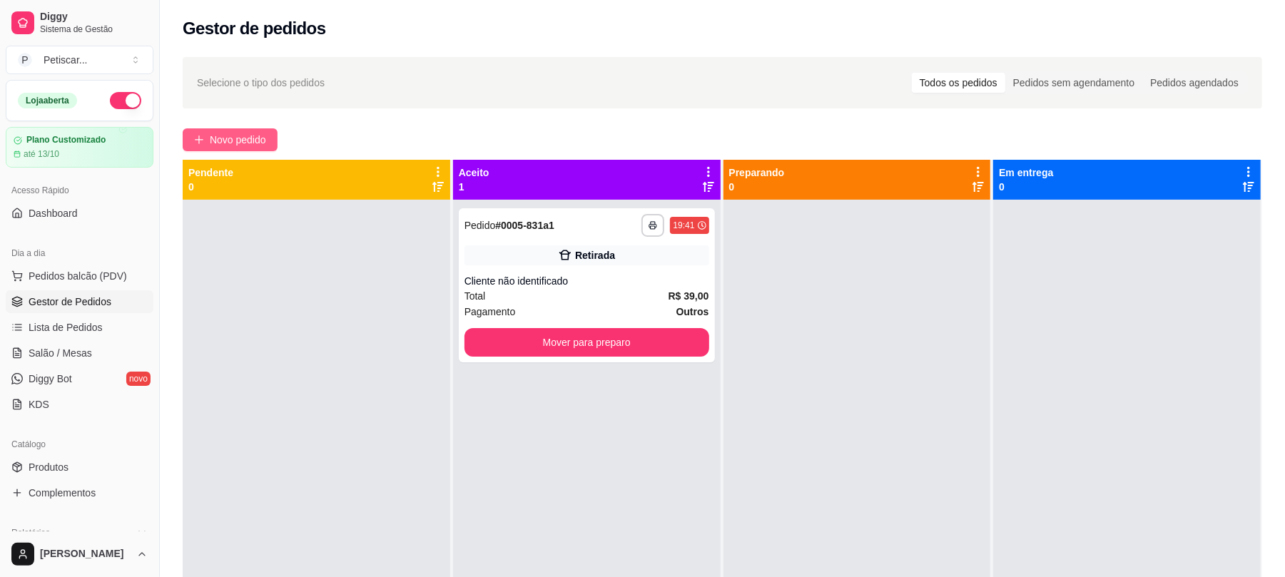
click at [237, 141] on span "Novo pedido" at bounding box center [238, 140] width 56 height 16
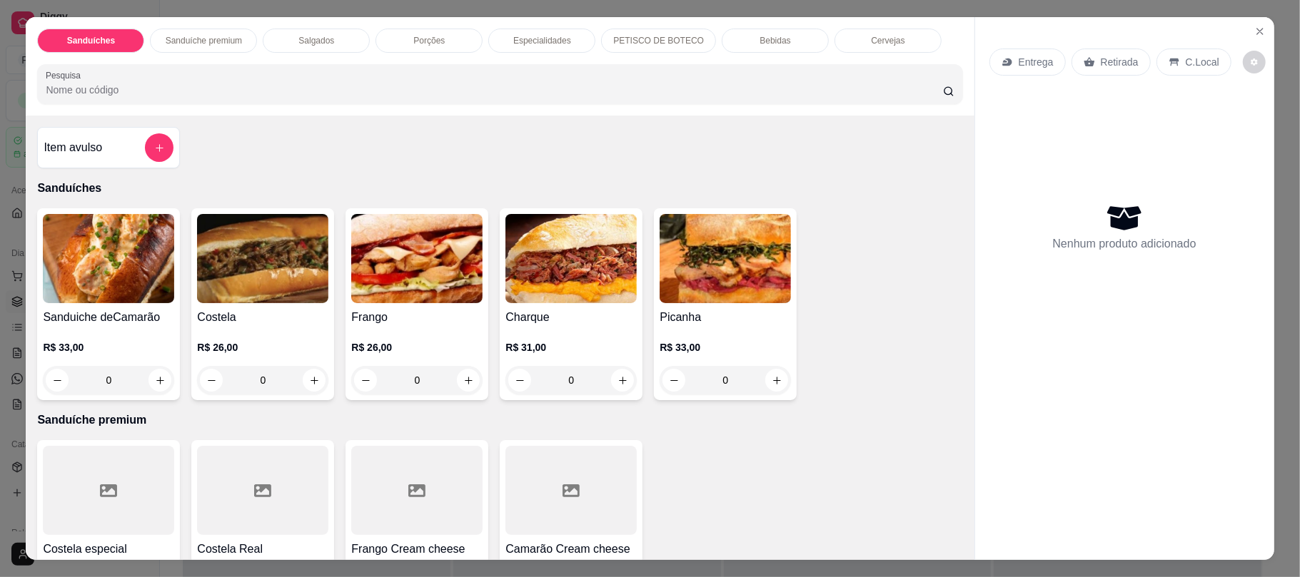
click at [311, 375] on div "0" at bounding box center [262, 380] width 131 height 29
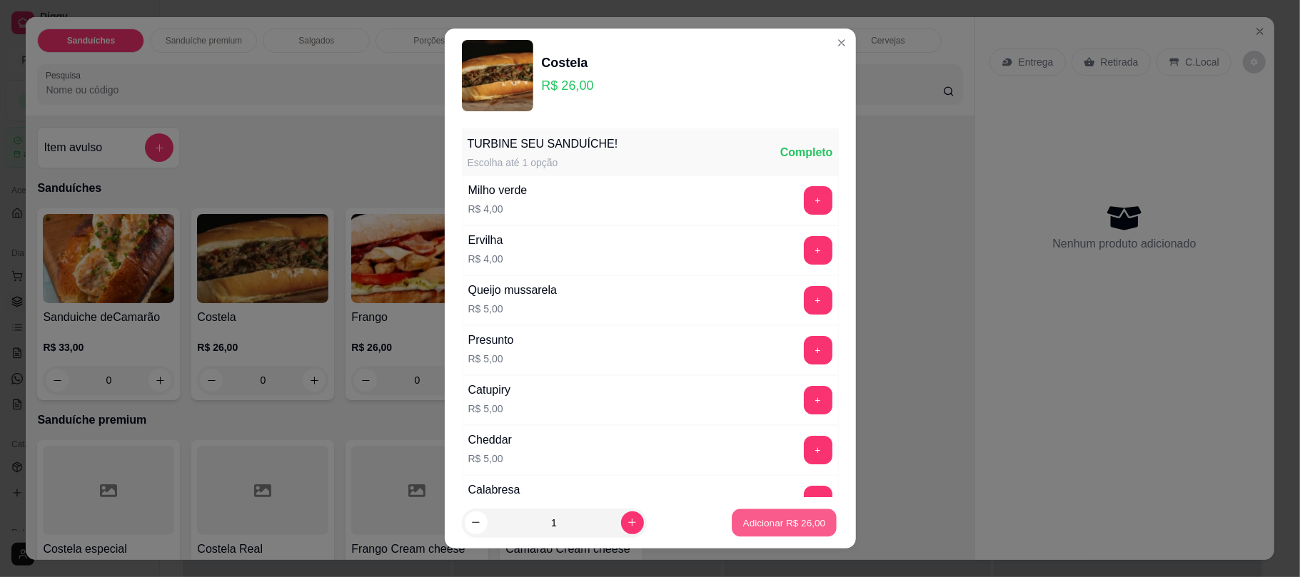
click at [741, 531] on button "Adicionar R$ 26,00" at bounding box center [784, 523] width 105 height 28
type input "1"
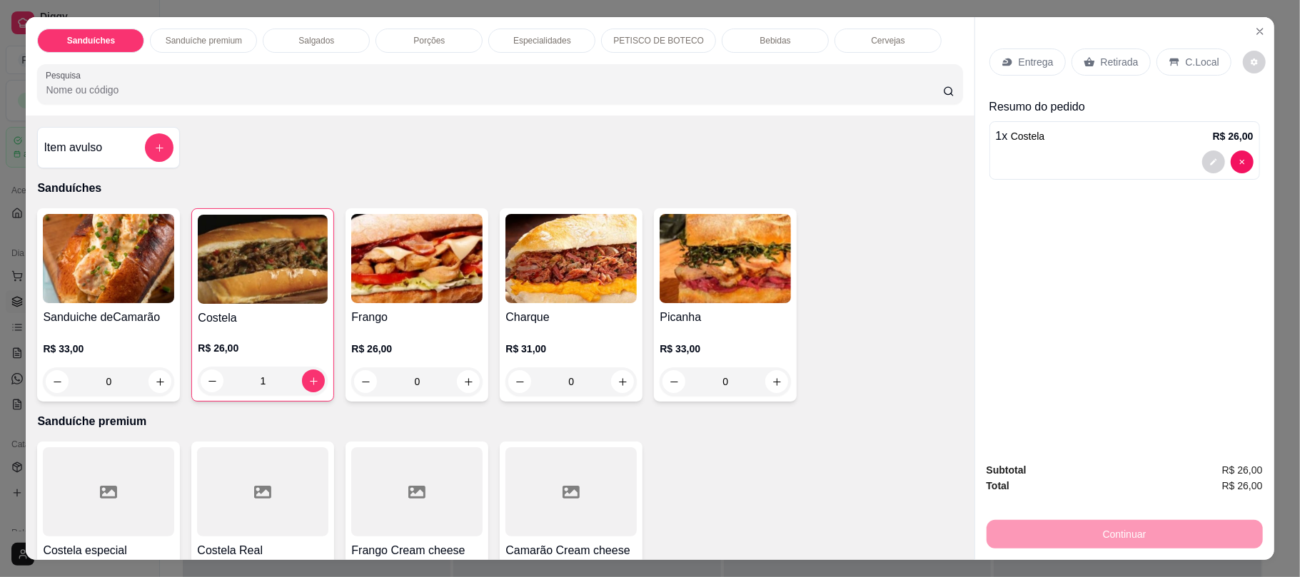
click at [1089, 66] on div "Retirada" at bounding box center [1110, 62] width 79 height 27
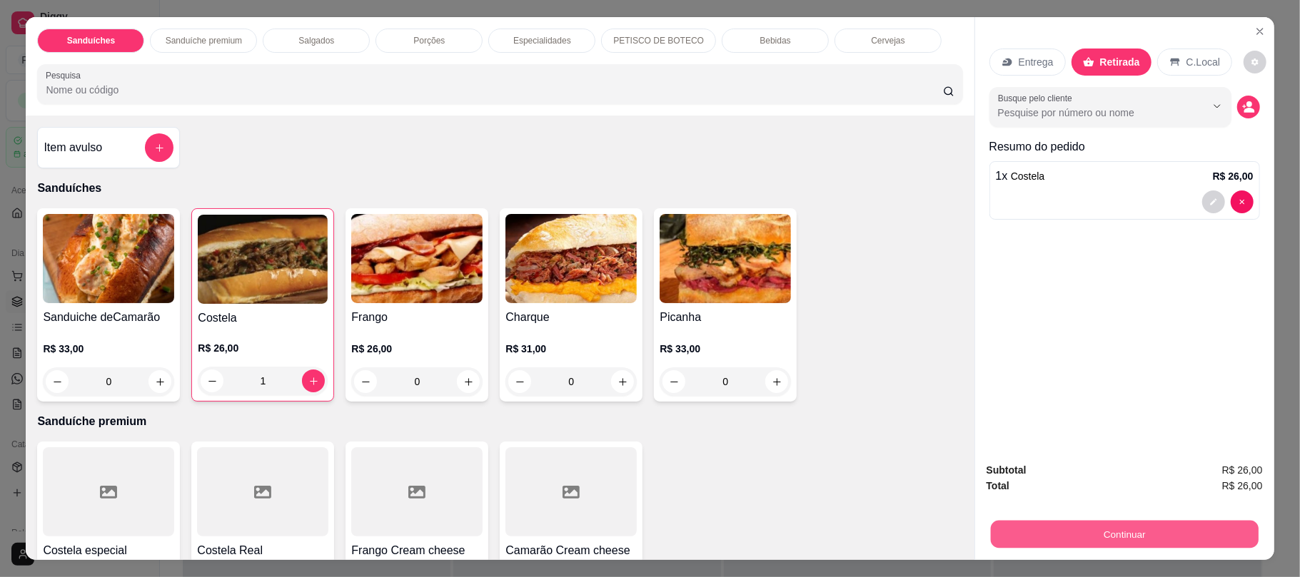
click at [1021, 535] on button "Continuar" at bounding box center [1124, 534] width 268 height 28
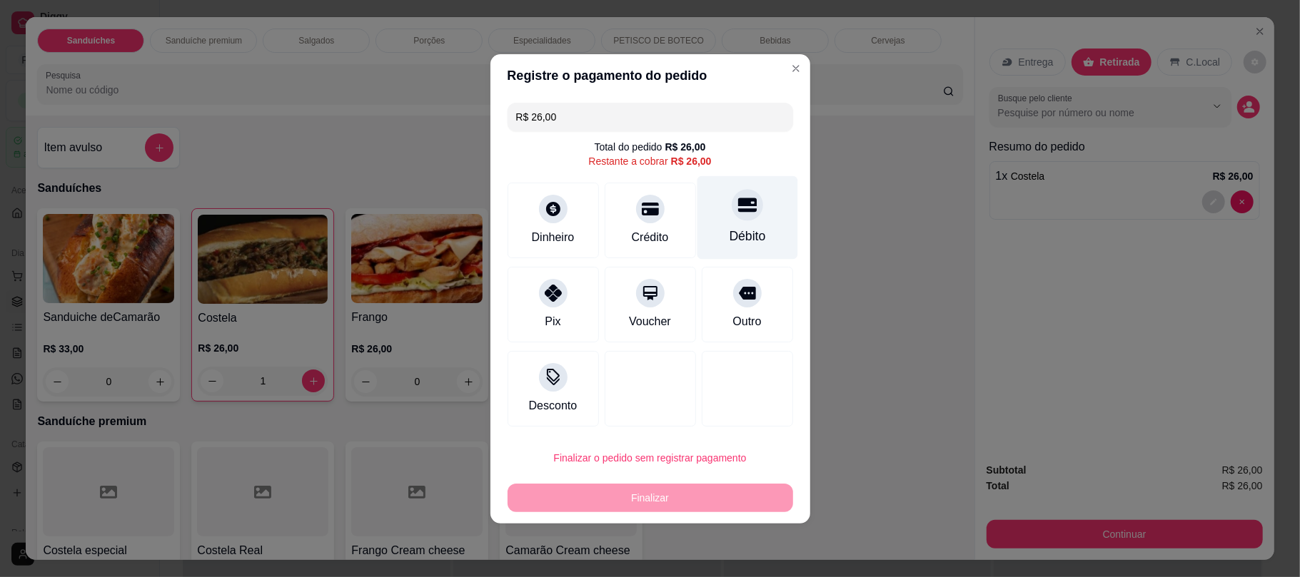
click at [711, 196] on div "Débito" at bounding box center [747, 218] width 101 height 84
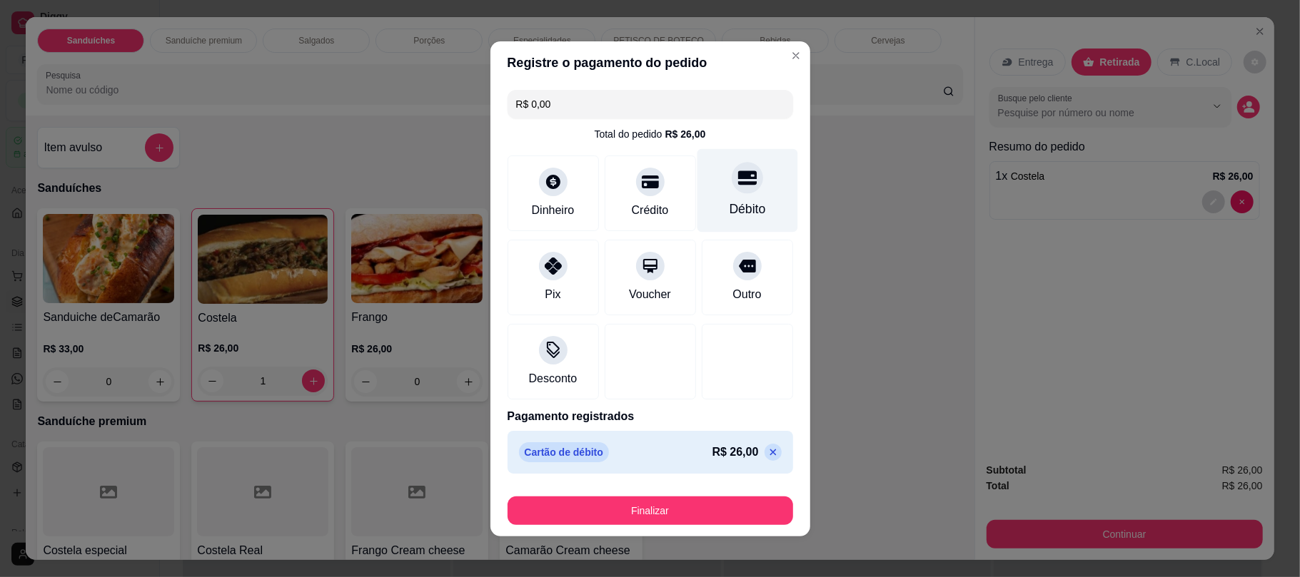
type input "R$ 0,00"
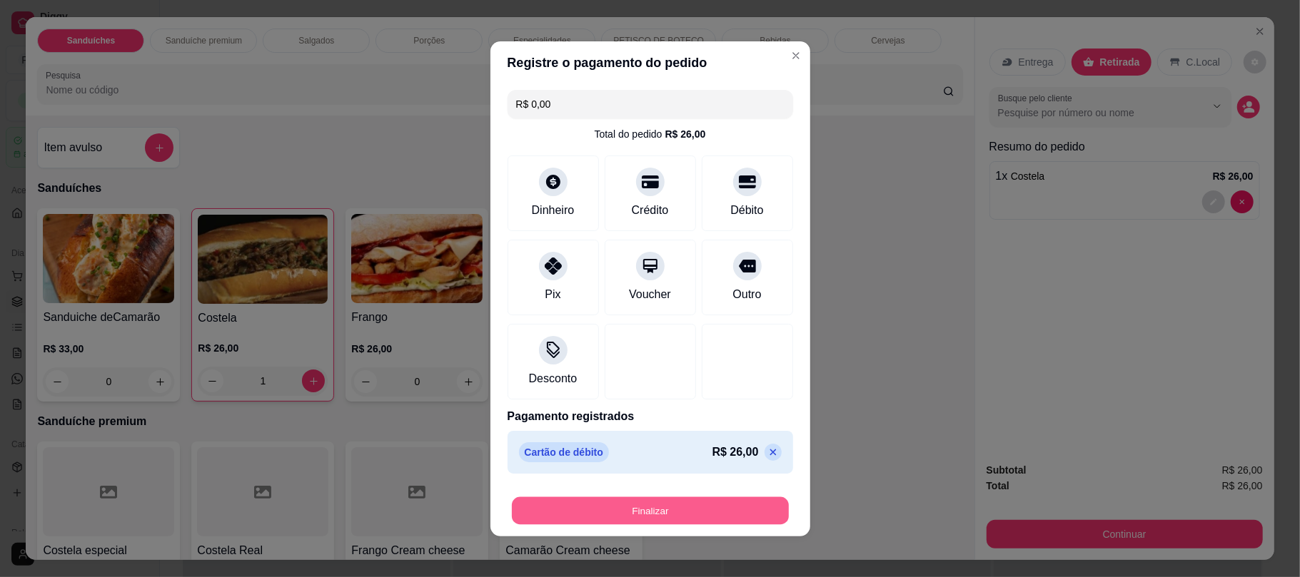
click at [645, 507] on button "Finalizar" at bounding box center [650, 511] width 277 height 28
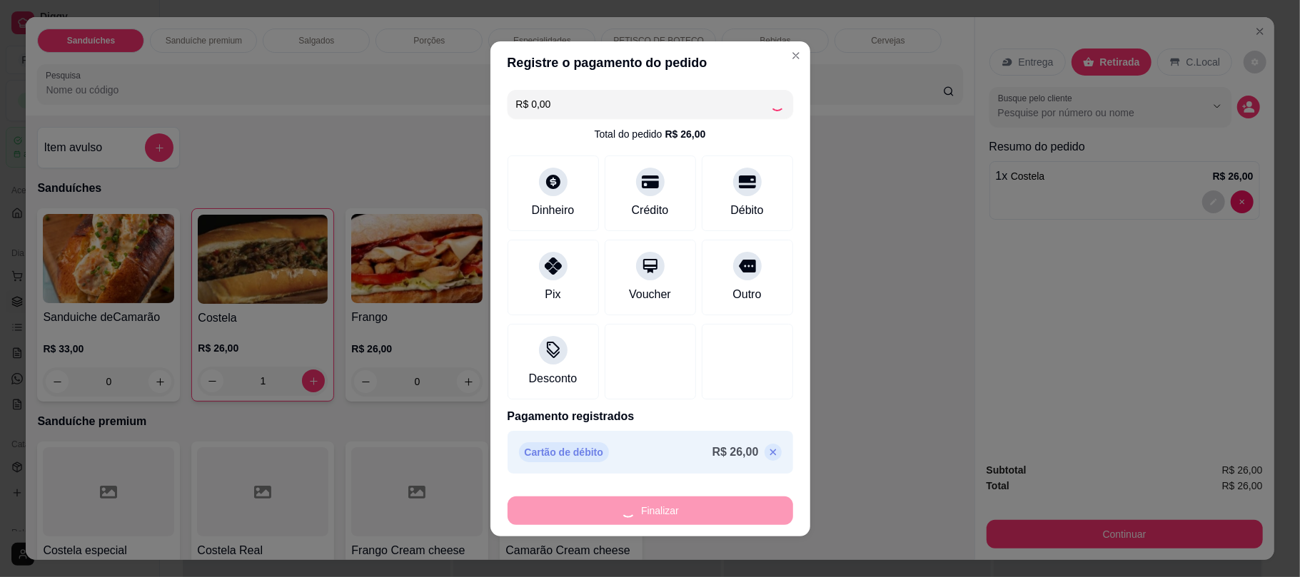
type input "0"
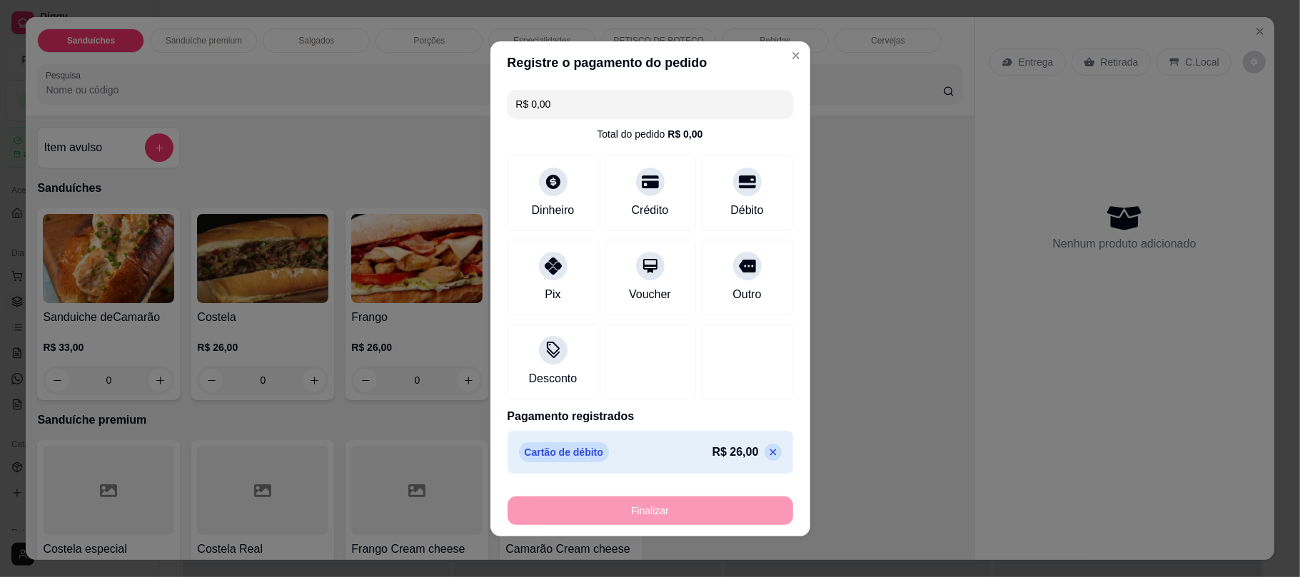
type input "-R$ 26,00"
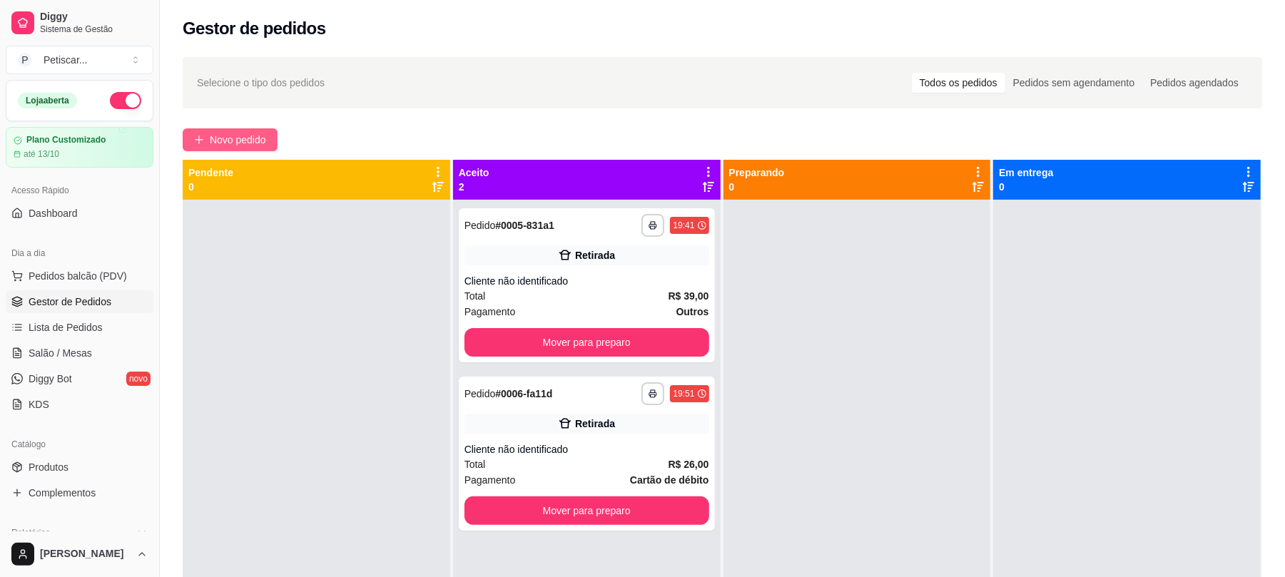
click at [243, 143] on span "Novo pedido" at bounding box center [238, 140] width 56 height 16
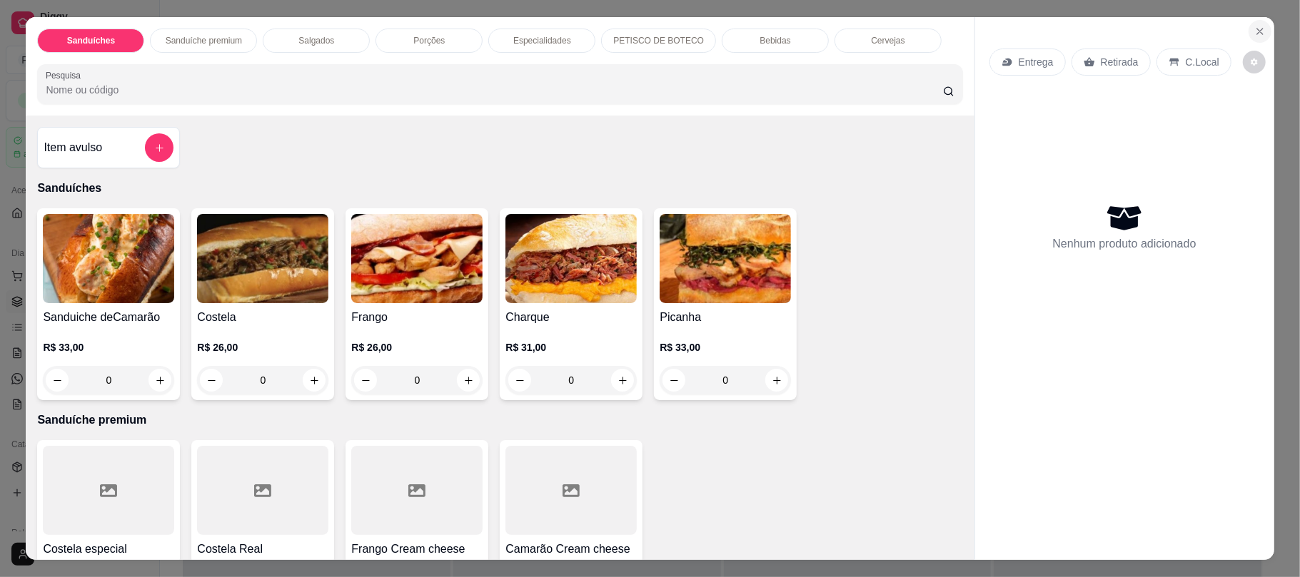
click at [1254, 31] on icon "Close" at bounding box center [1259, 31] width 11 height 11
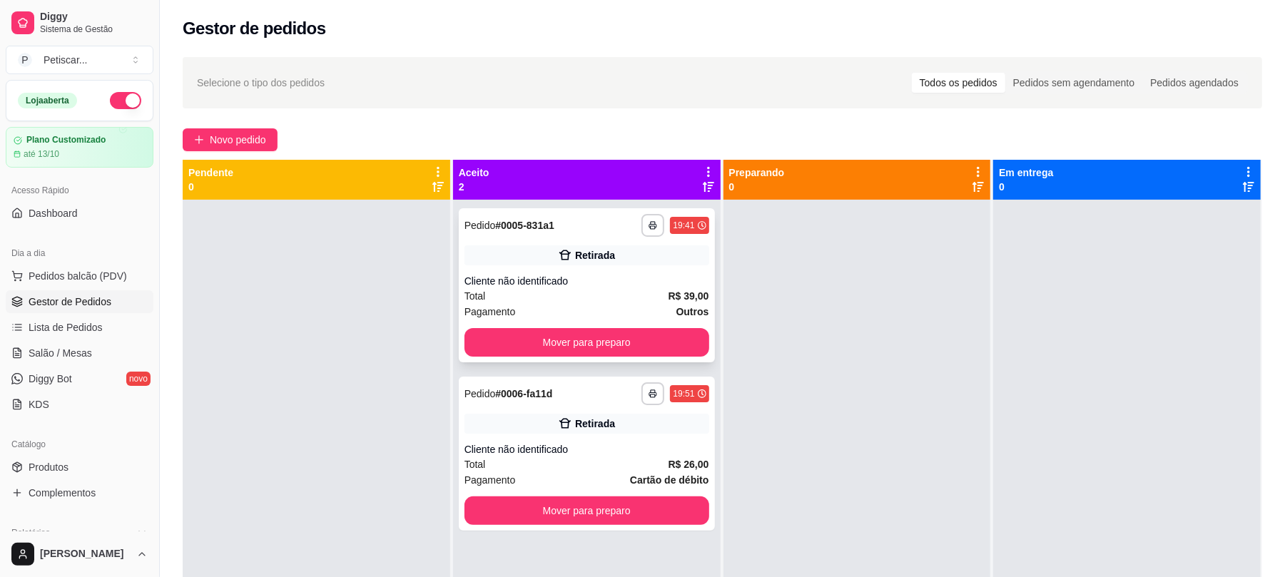
click at [652, 303] on div "Total R$ 39,00" at bounding box center [587, 296] width 245 height 16
click at [674, 348] on button "Mover para preparo" at bounding box center [586, 343] width 237 height 28
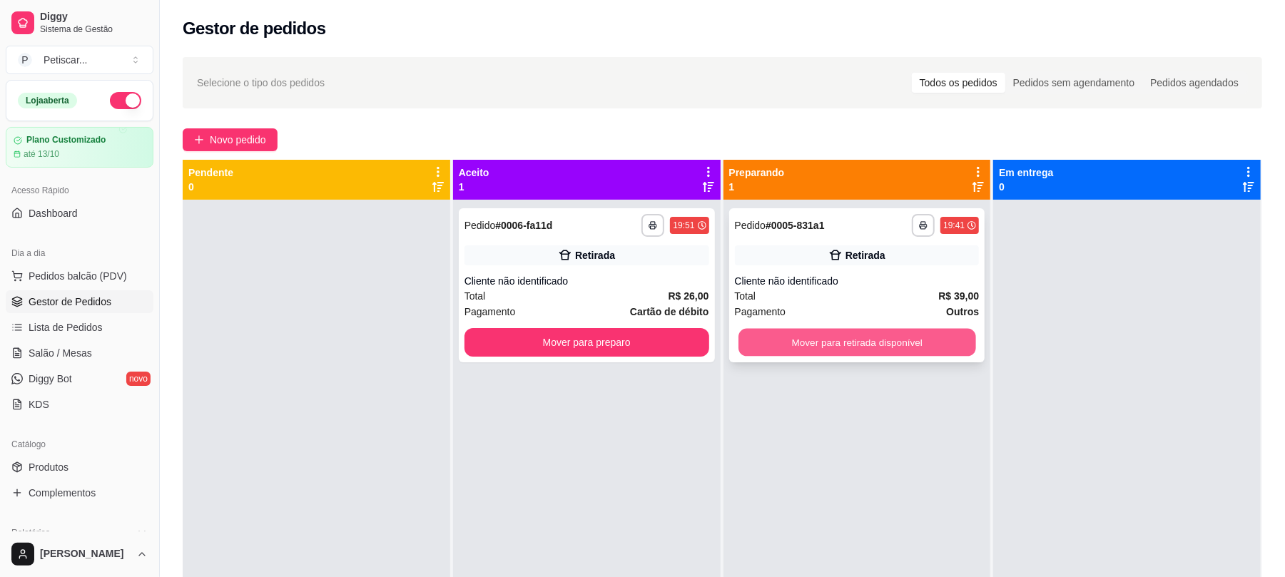
click at [905, 329] on button "Mover para retirada disponível" at bounding box center [857, 343] width 237 height 28
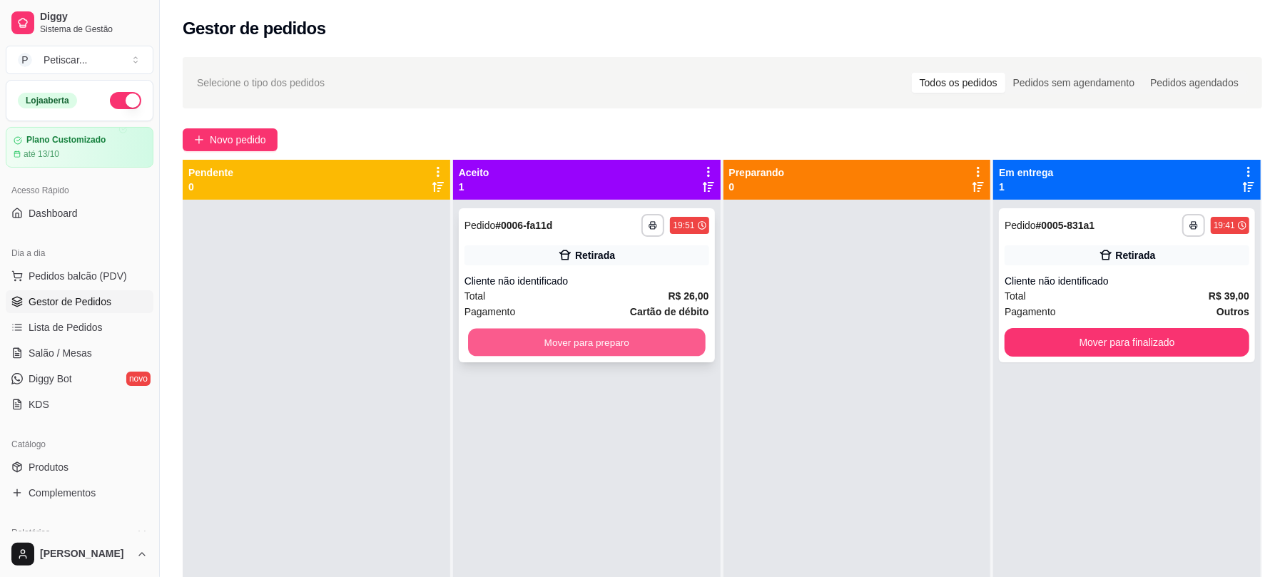
click at [634, 343] on button "Mover para preparo" at bounding box center [586, 343] width 237 height 28
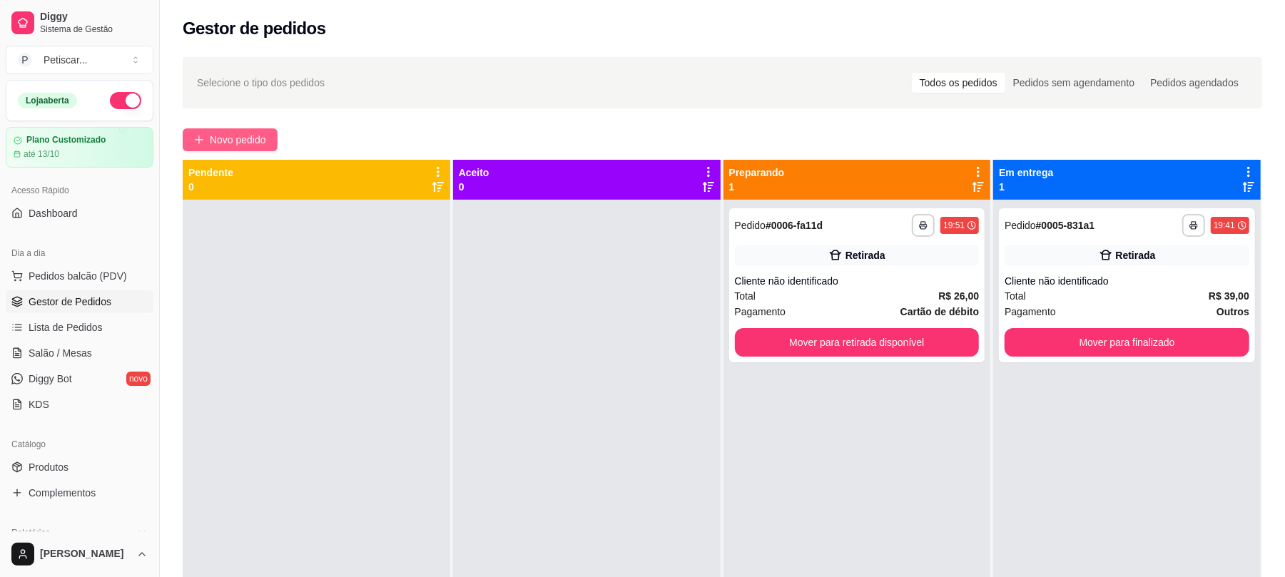
click at [249, 141] on span "Novo pedido" at bounding box center [238, 140] width 56 height 16
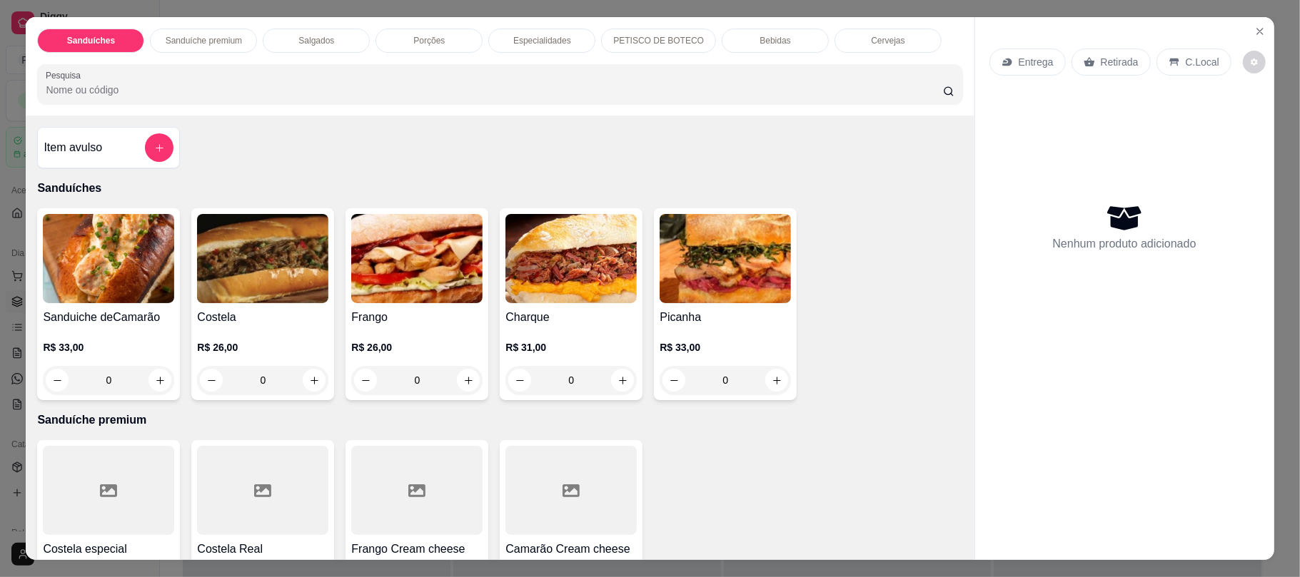
click at [744, 37] on div "Bebidas" at bounding box center [775, 41] width 107 height 24
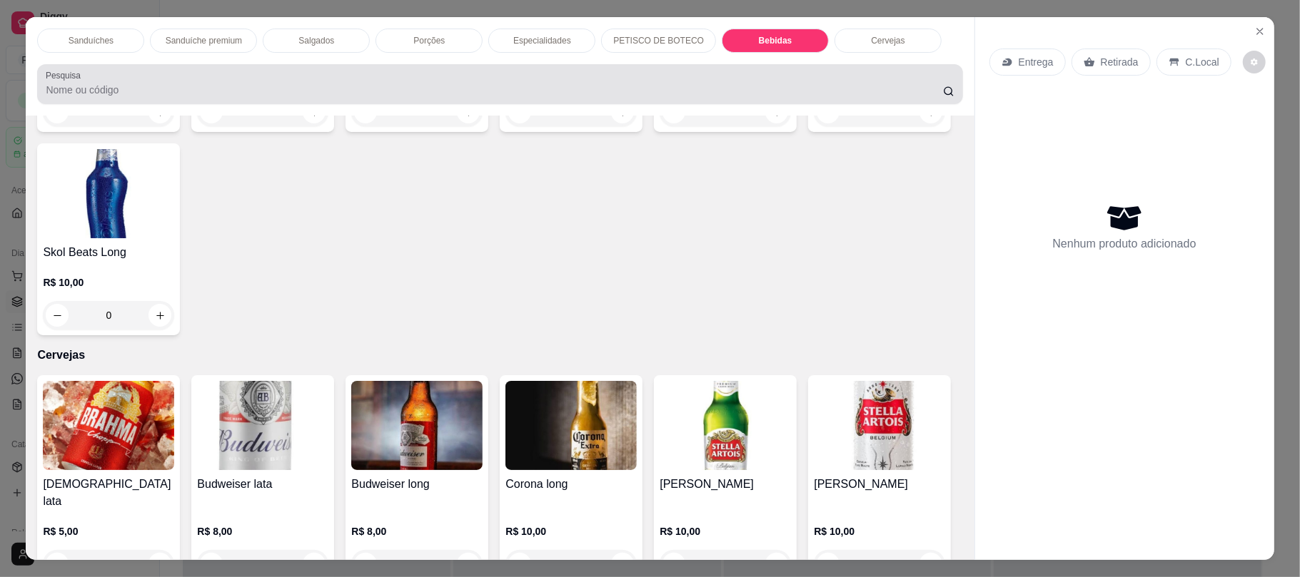
scroll to position [29, 0]
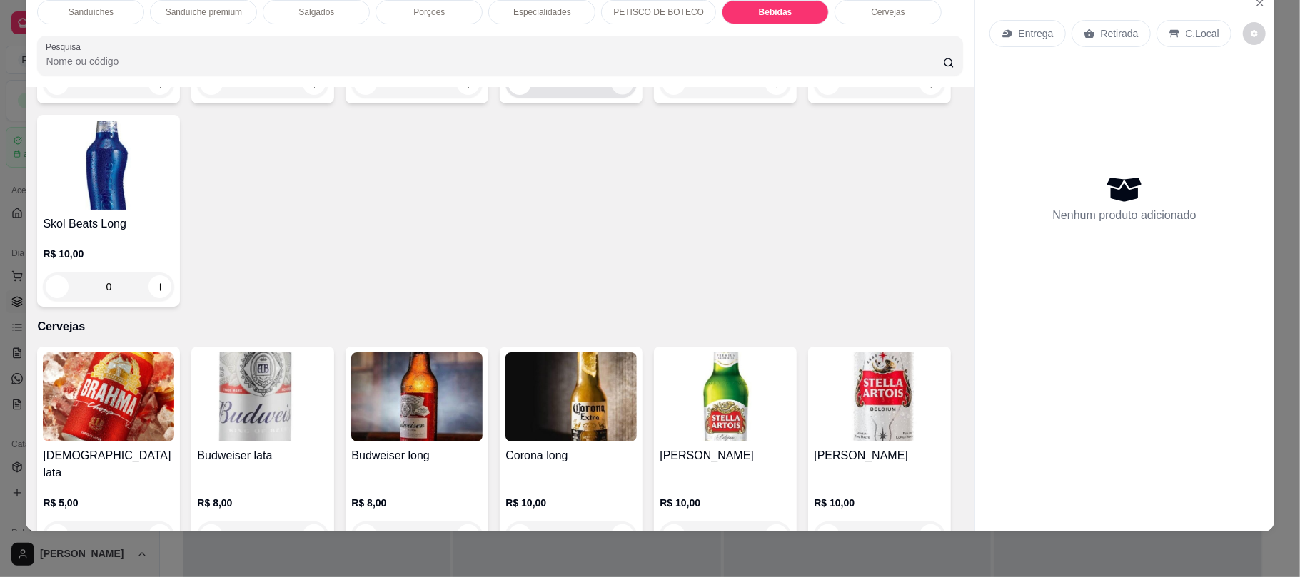
click at [619, 95] on button "increase-product-quantity" at bounding box center [623, 84] width 22 height 22
type input "1"
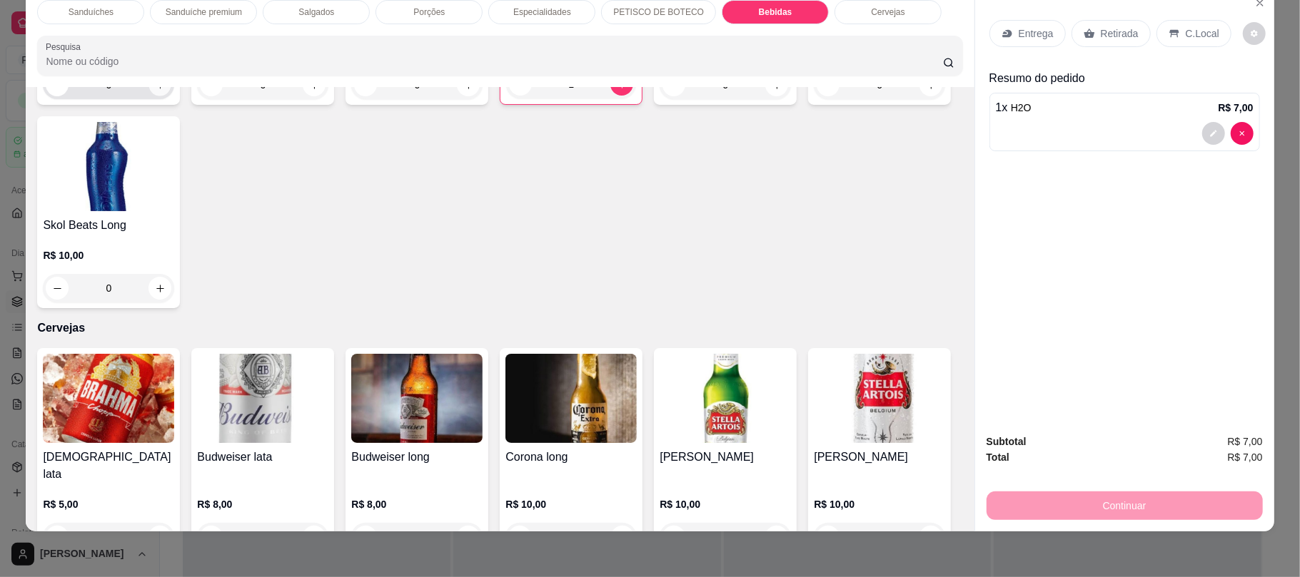
click at [149, 96] on button "increase-product-quantity" at bounding box center [160, 85] width 22 height 22
type input "1"
click at [1120, 27] on p "Retirada" at bounding box center [1120, 33] width 38 height 14
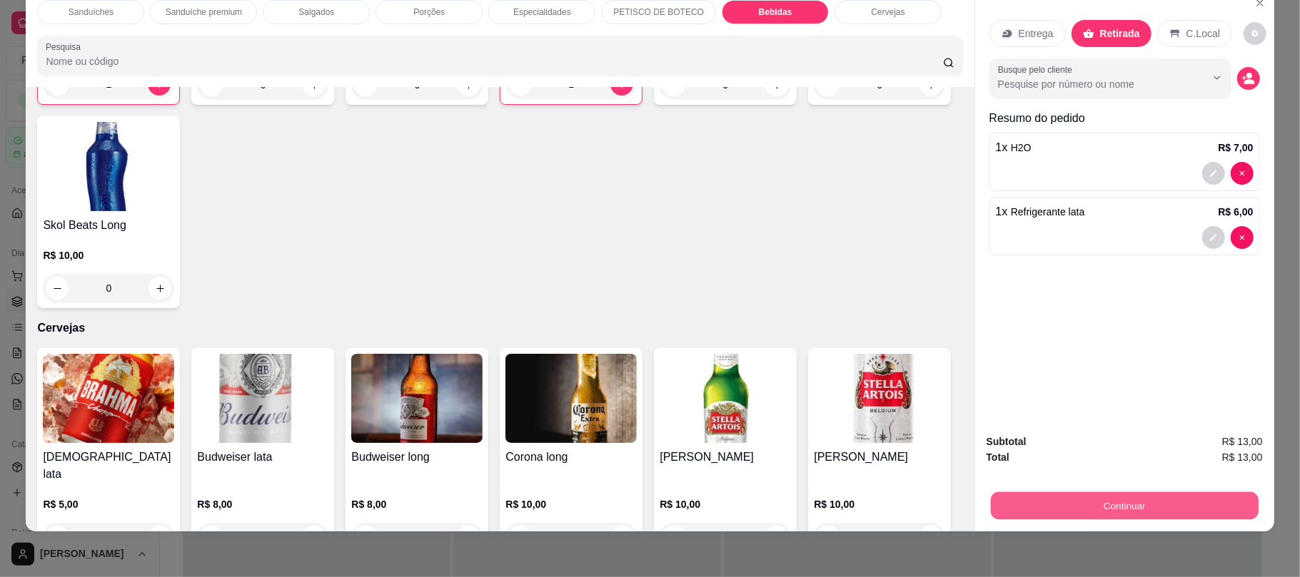
click at [1092, 508] on button "Continuar" at bounding box center [1124, 506] width 268 height 28
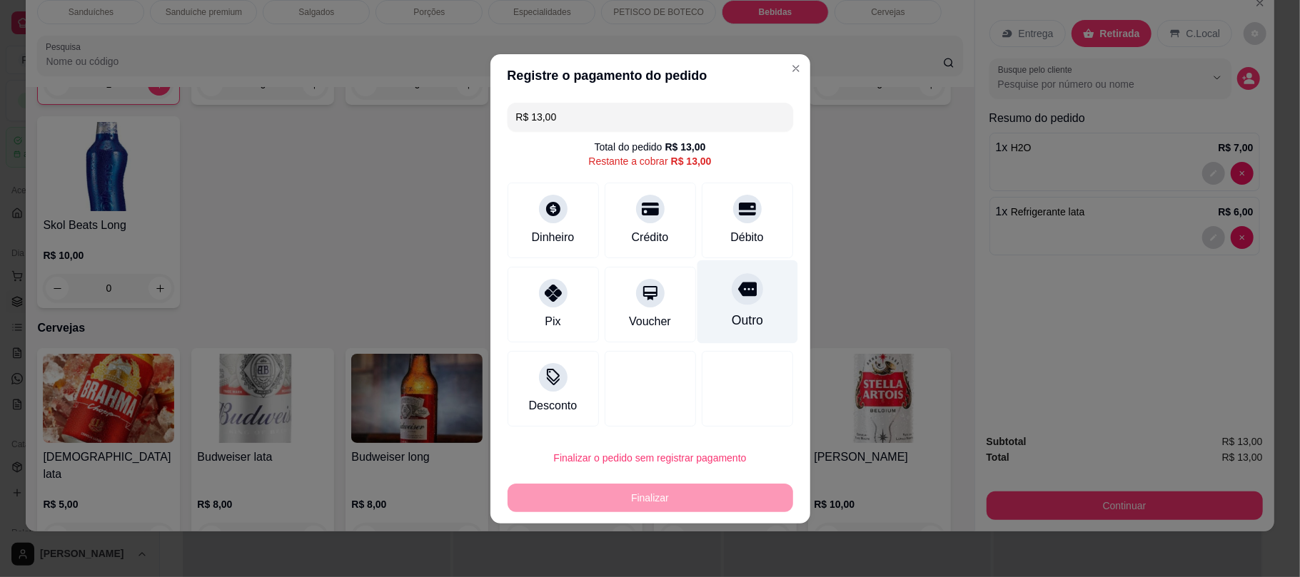
click at [734, 303] on div at bounding box center [747, 288] width 31 height 31
type input "R$ 0,00"
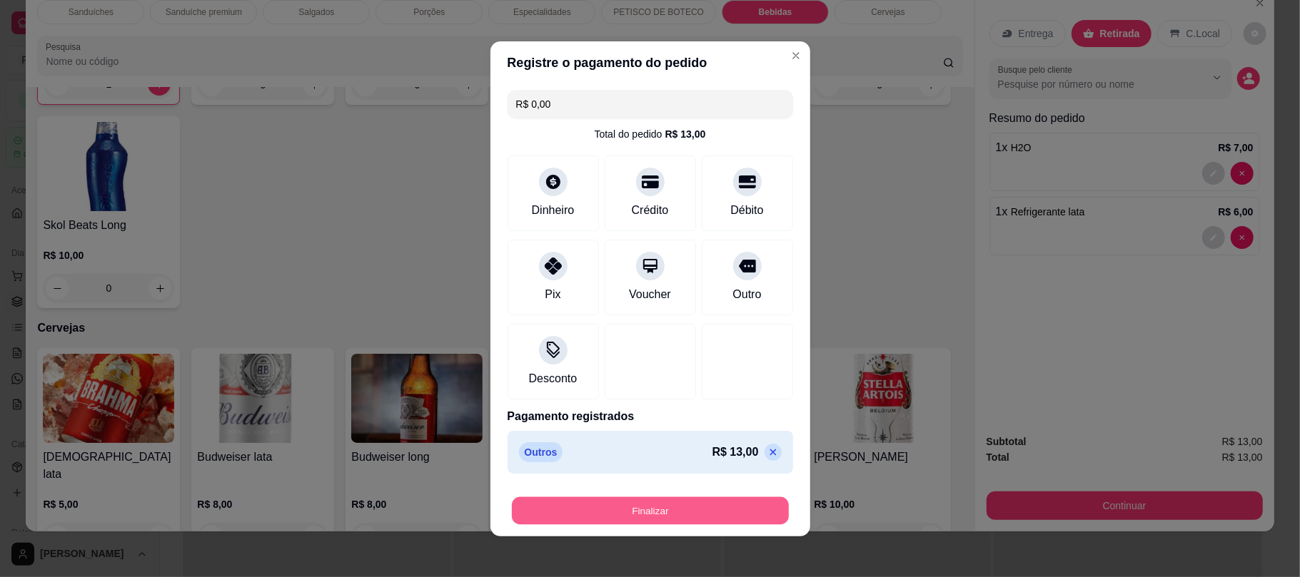
click at [723, 522] on button "Finalizar" at bounding box center [650, 511] width 277 height 28
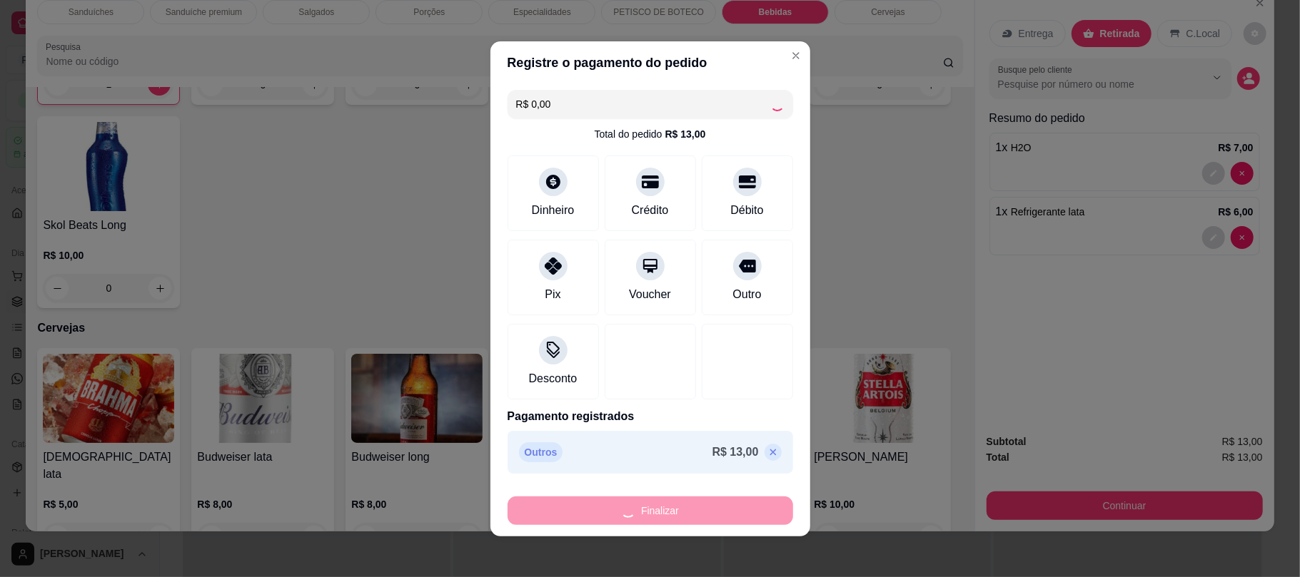
type input "0"
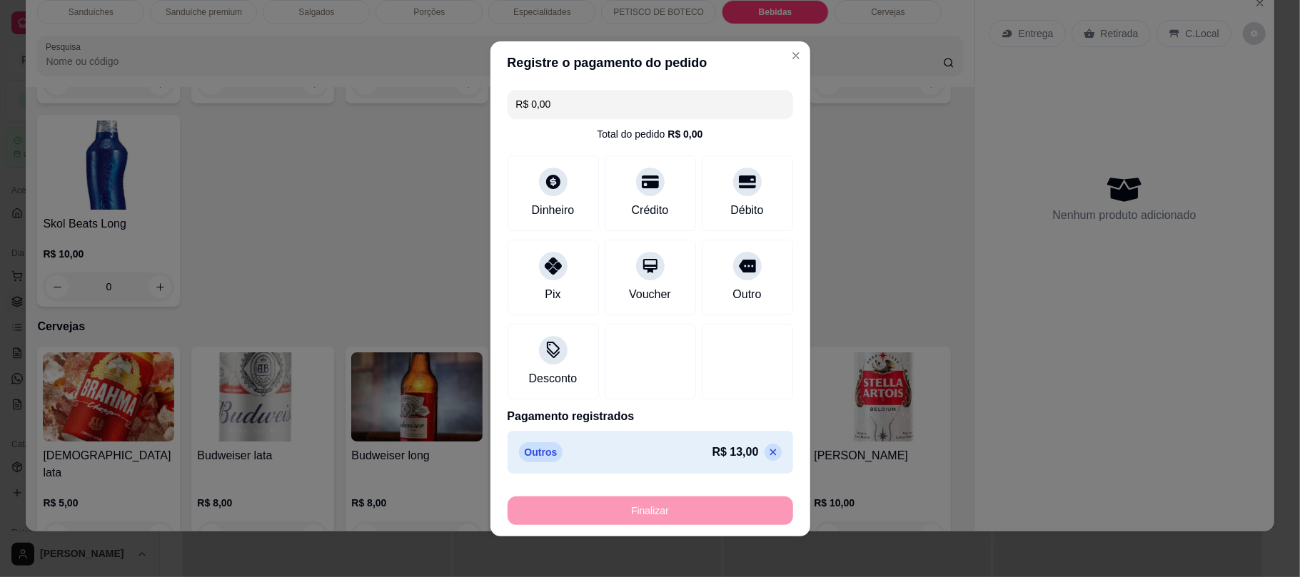
type input "-R$ 13,00"
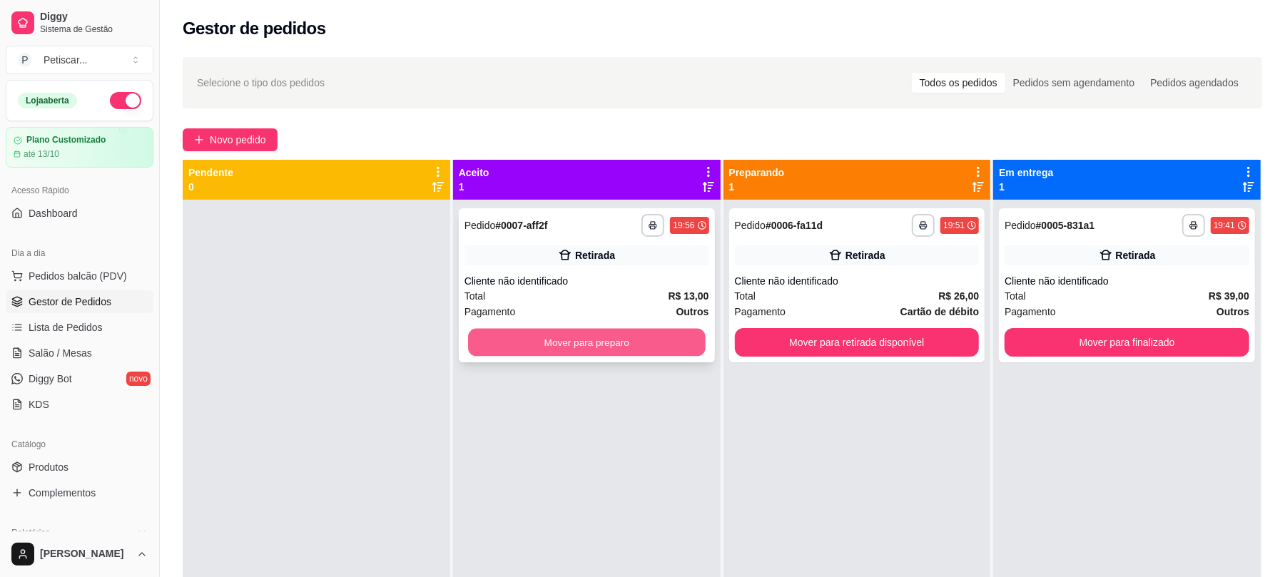
click at [677, 346] on button "Mover para preparo" at bounding box center [586, 343] width 237 height 28
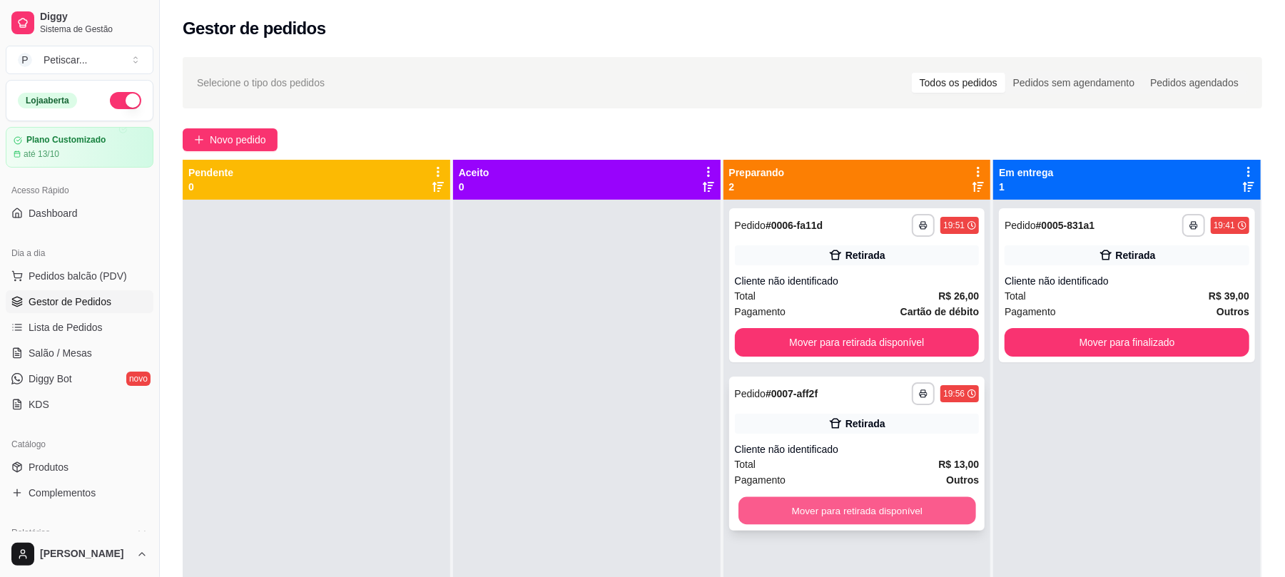
click at [822, 506] on button "Mover para retirada disponível" at bounding box center [857, 511] width 237 height 28
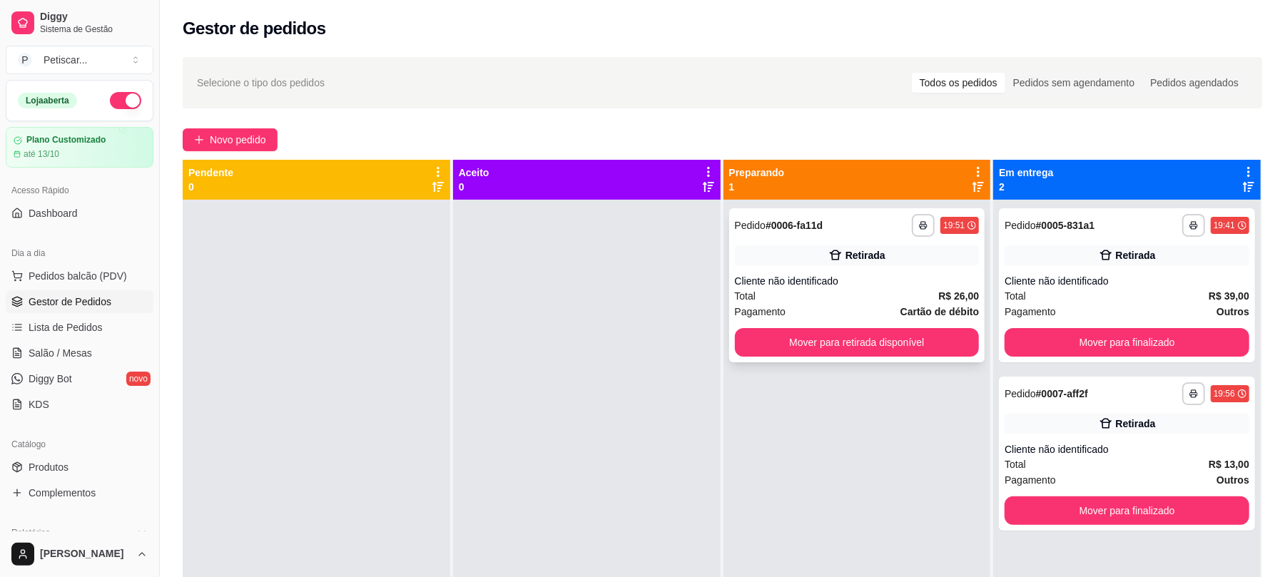
click at [814, 298] on div "Total R$ 26,00" at bounding box center [857, 296] width 245 height 16
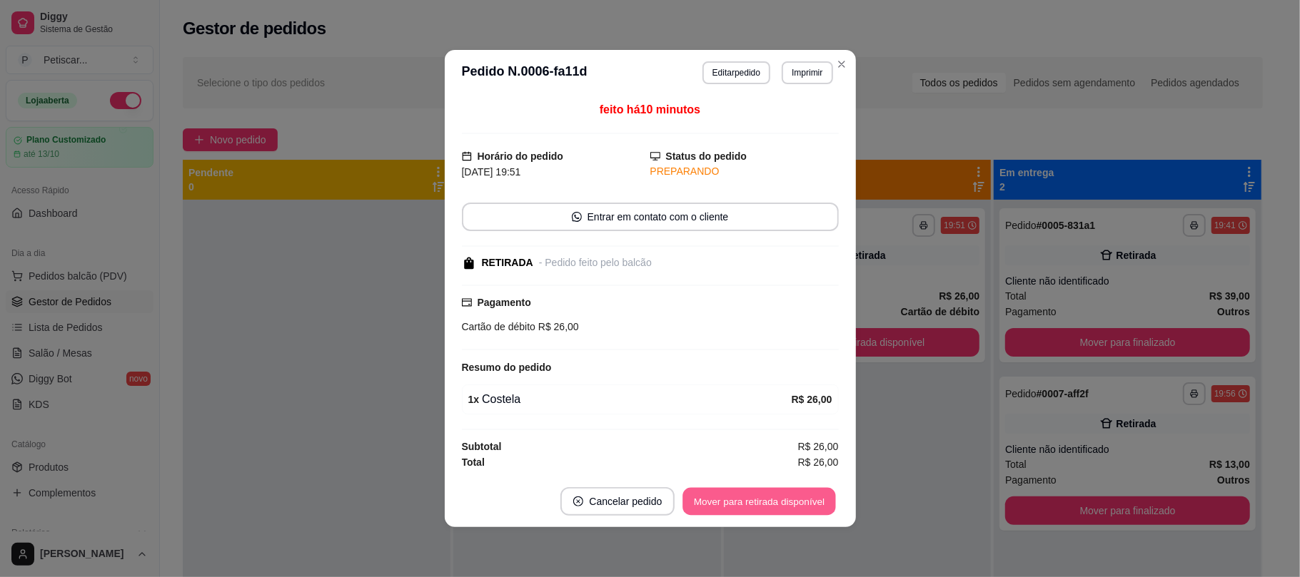
click at [791, 506] on button "Mover para retirada disponível" at bounding box center [759, 502] width 153 height 28
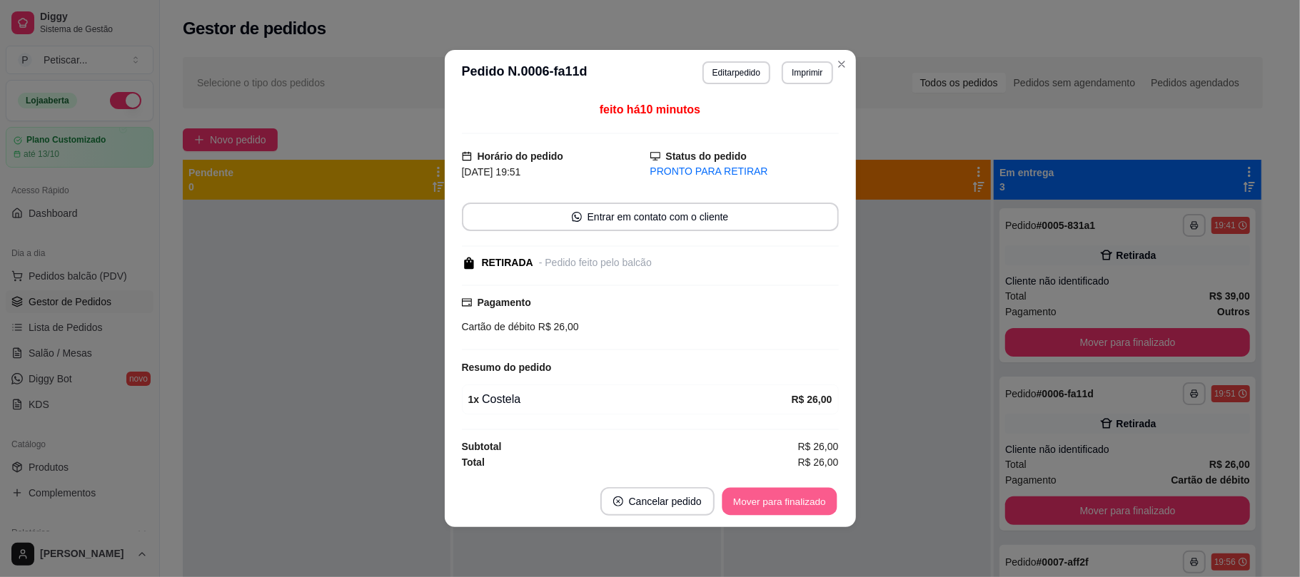
click at [791, 506] on button "Mover para finalizado" at bounding box center [779, 502] width 115 height 28
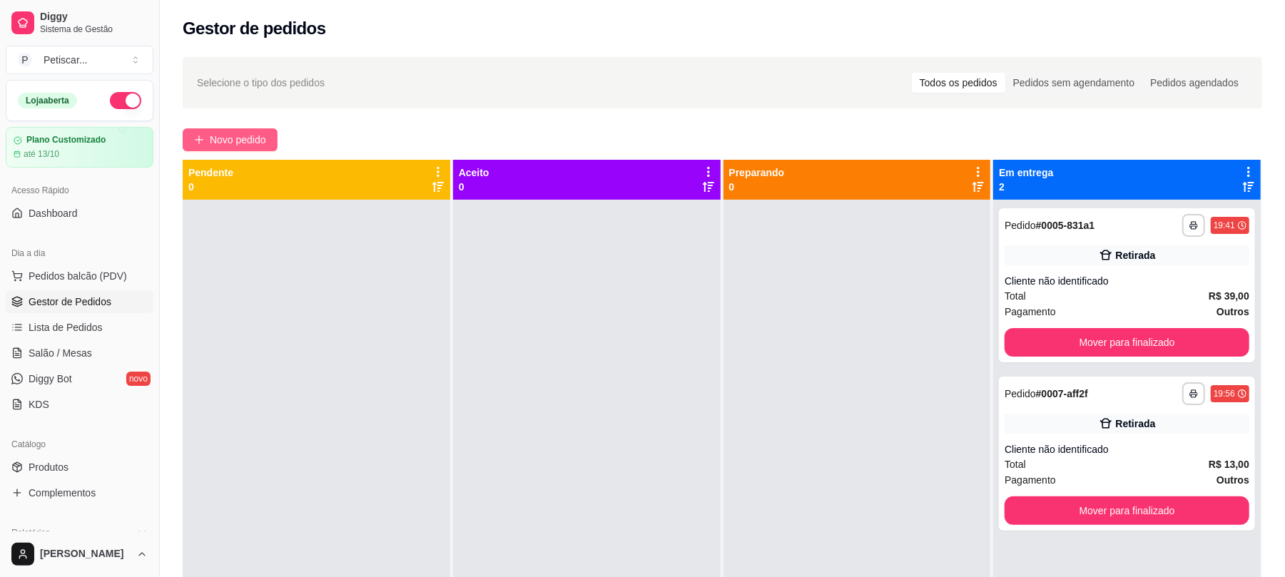
click at [244, 143] on span "Novo pedido" at bounding box center [238, 140] width 56 height 16
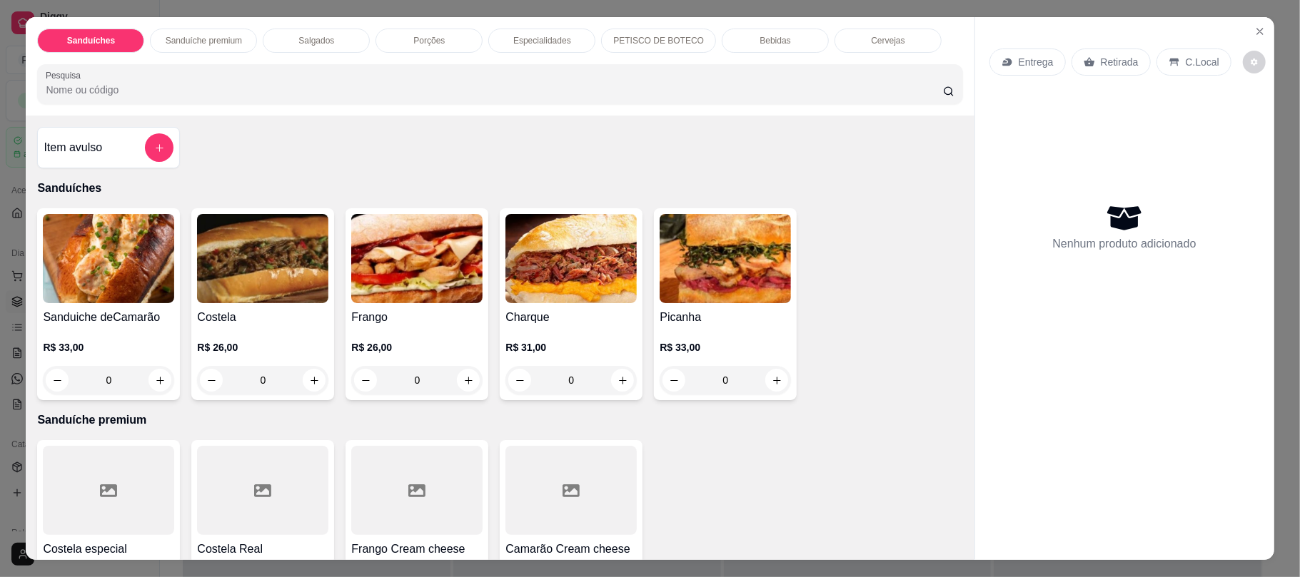
click at [769, 51] on div "Bebidas" at bounding box center [775, 41] width 107 height 24
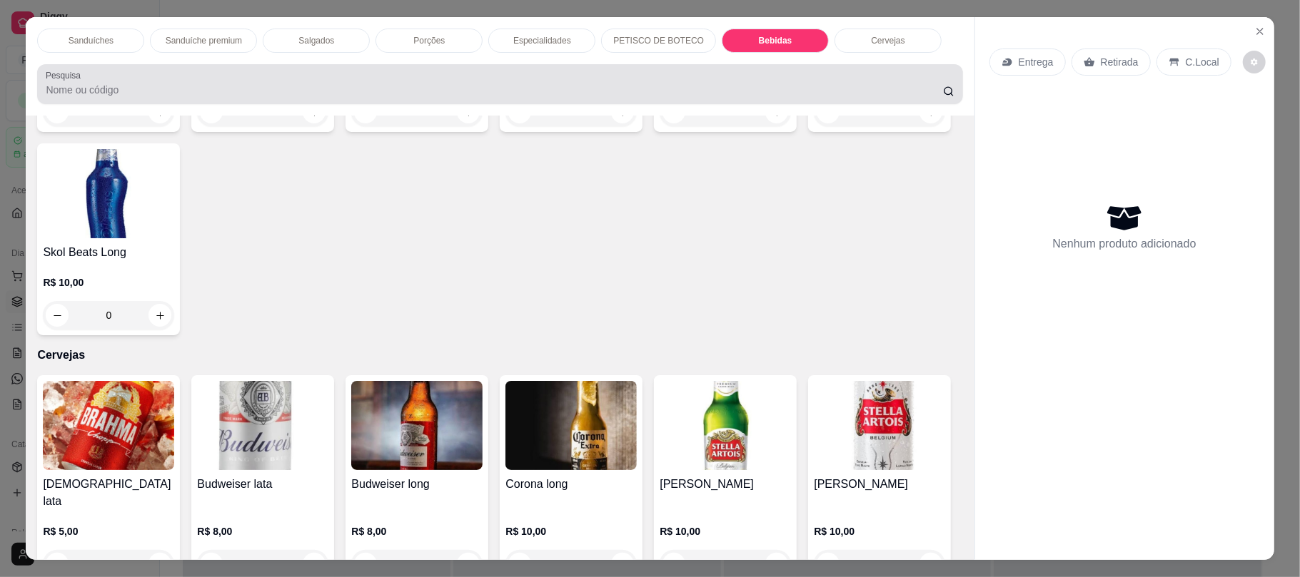
scroll to position [29, 0]
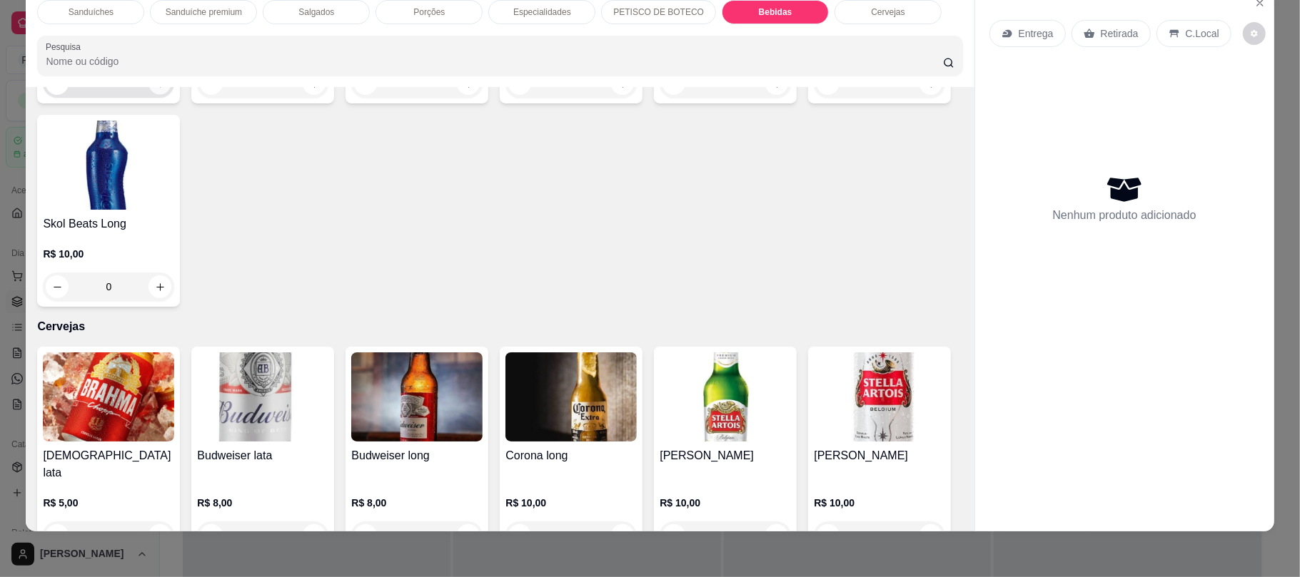
click at [155, 89] on icon "increase-product-quantity" at bounding box center [160, 84] width 11 height 11
type input "1"
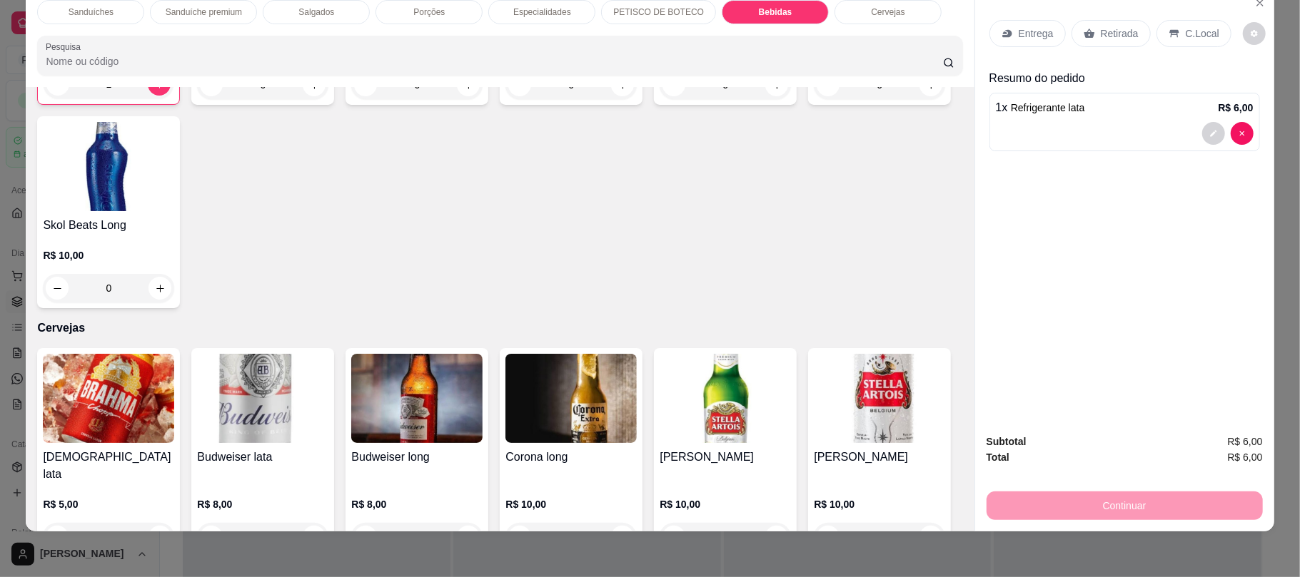
click at [1086, 44] on div "Retirada" at bounding box center [1110, 33] width 79 height 27
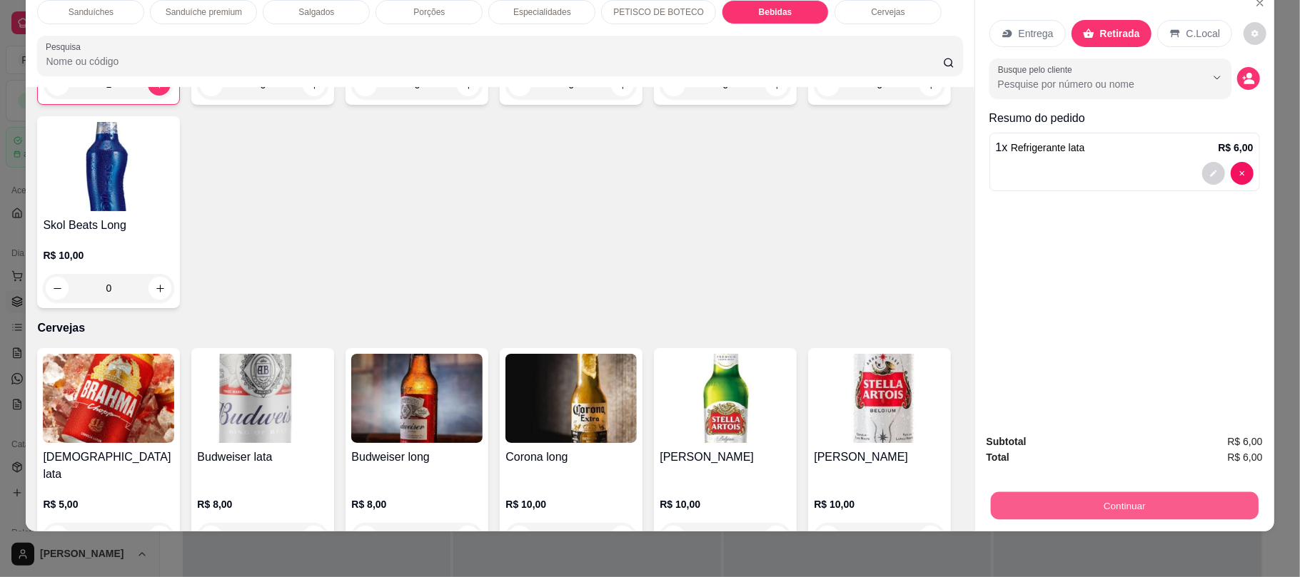
click at [1038, 492] on button "Continuar" at bounding box center [1124, 506] width 268 height 28
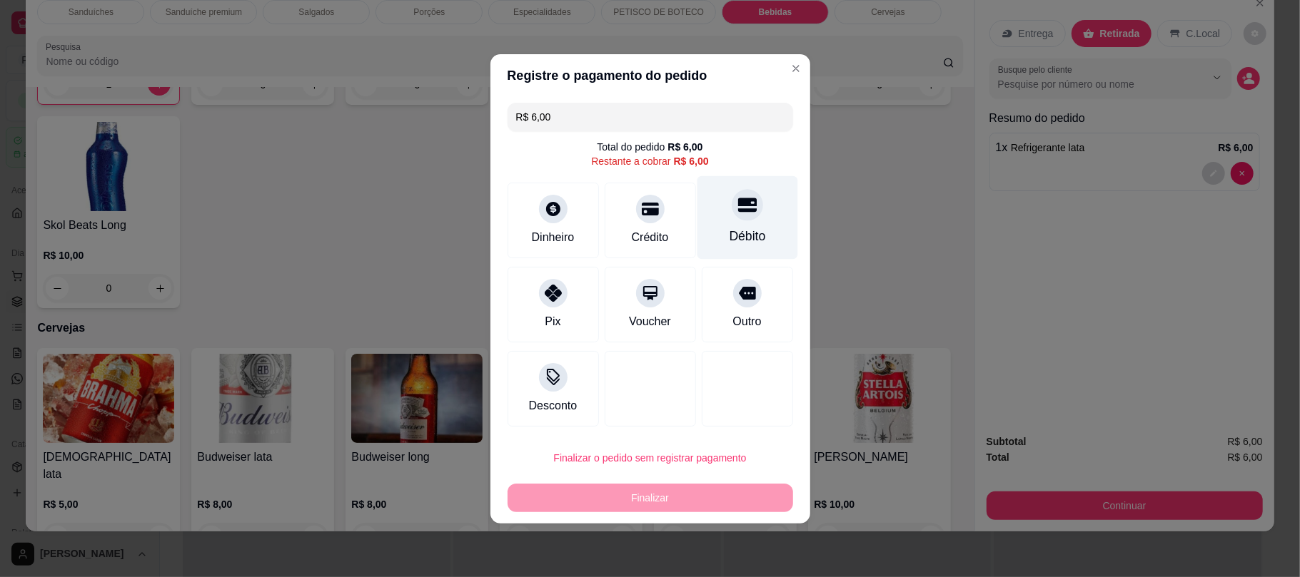
click at [752, 236] on div "Débito" at bounding box center [747, 236] width 36 height 19
type input "R$ 0,00"
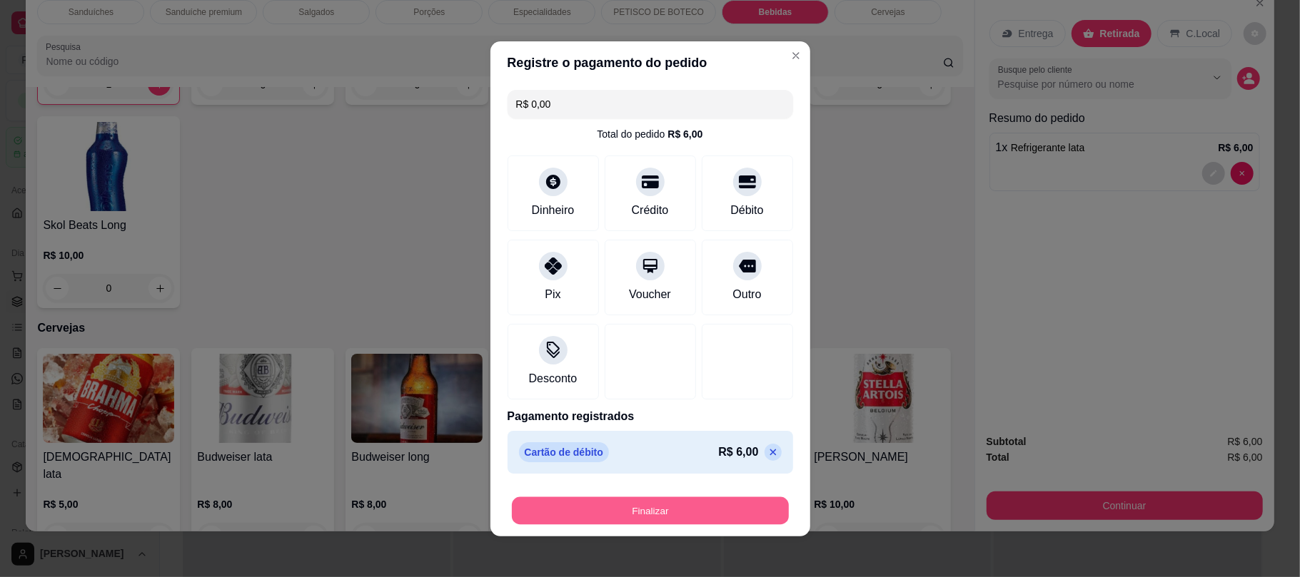
click at [667, 502] on button "Finalizar" at bounding box center [650, 511] width 277 height 28
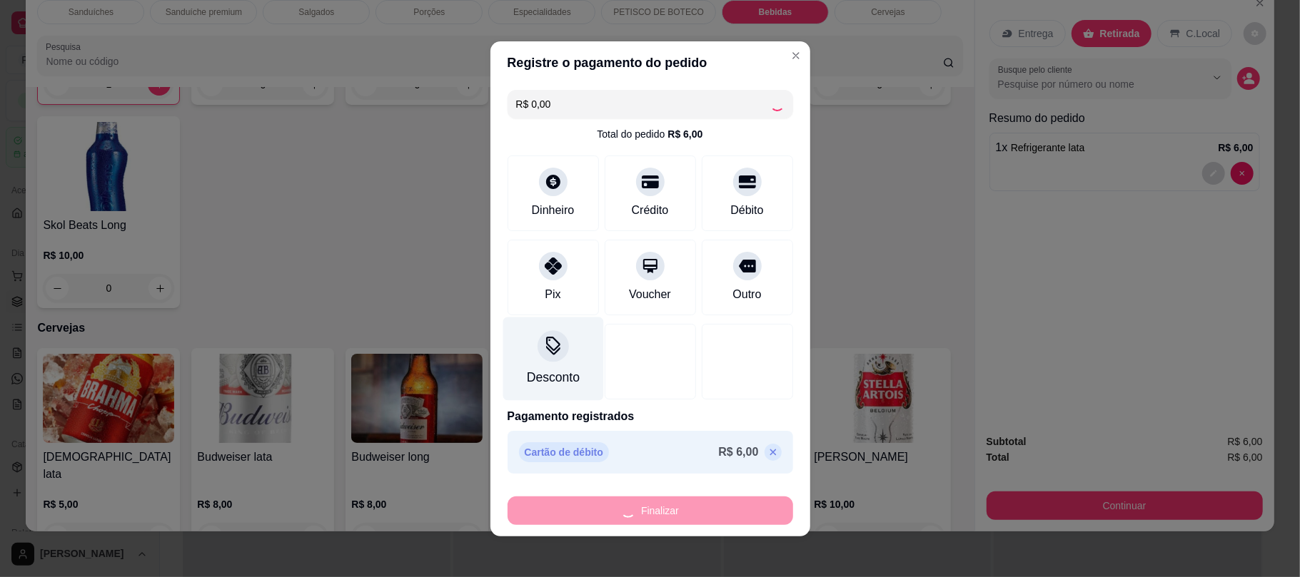
type input "0"
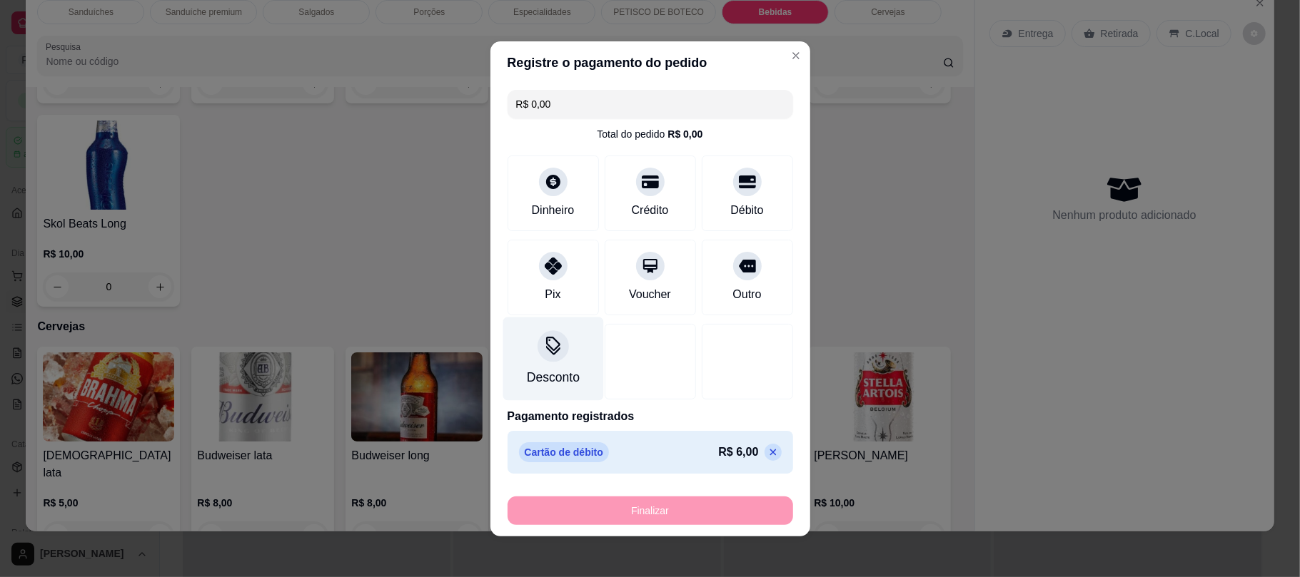
type input "-R$ 6,00"
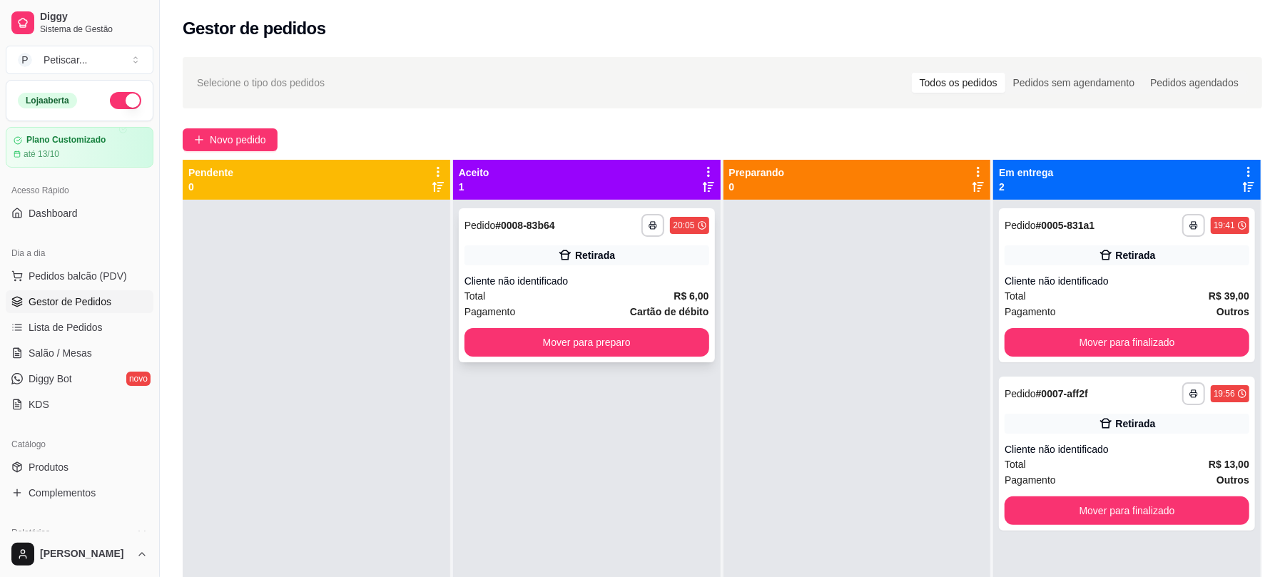
click at [587, 288] on div "Total R$ 6,00" at bounding box center [587, 296] width 245 height 16
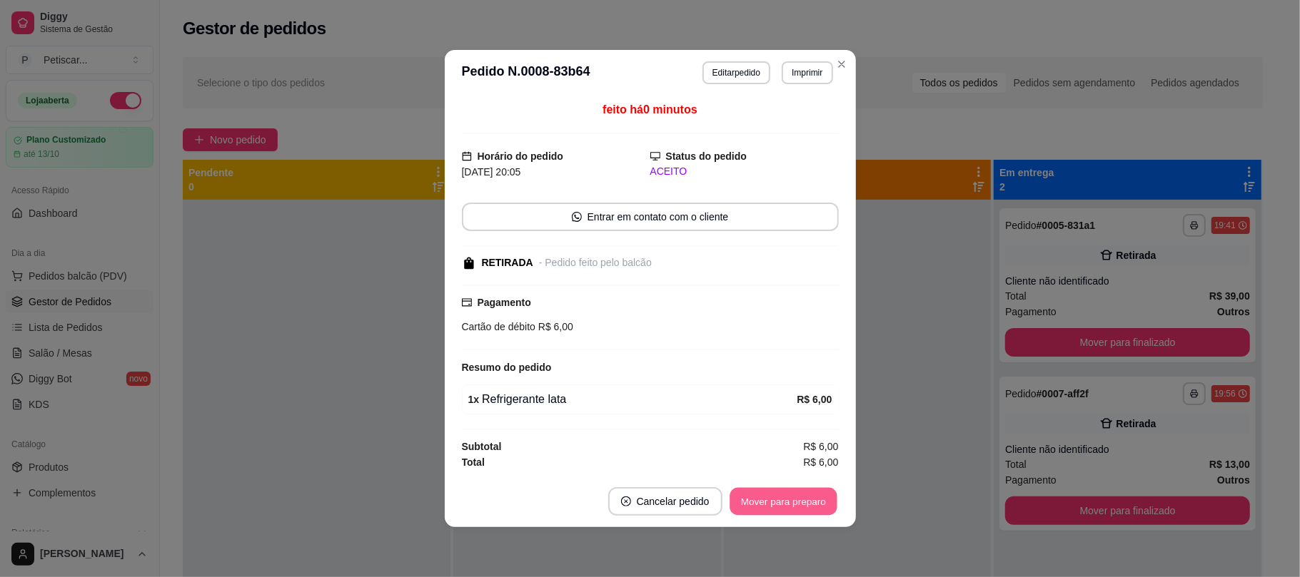
click at [784, 510] on button "Mover para preparo" at bounding box center [782, 502] width 107 height 28
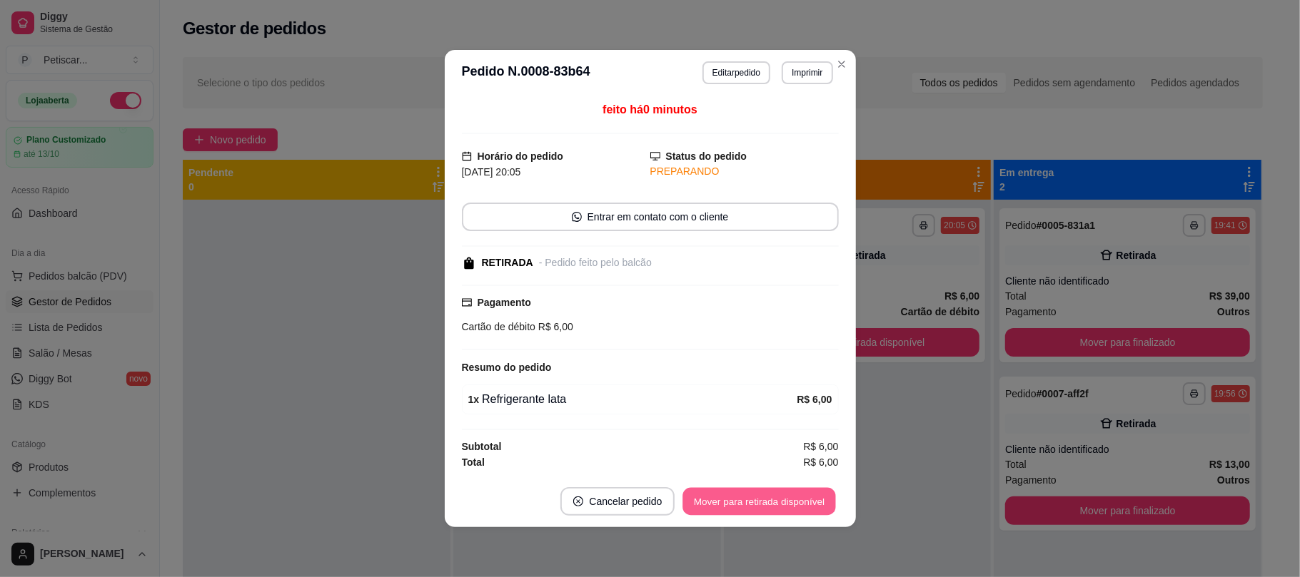
click at [784, 510] on button "Mover para retirada disponível" at bounding box center [759, 502] width 153 height 28
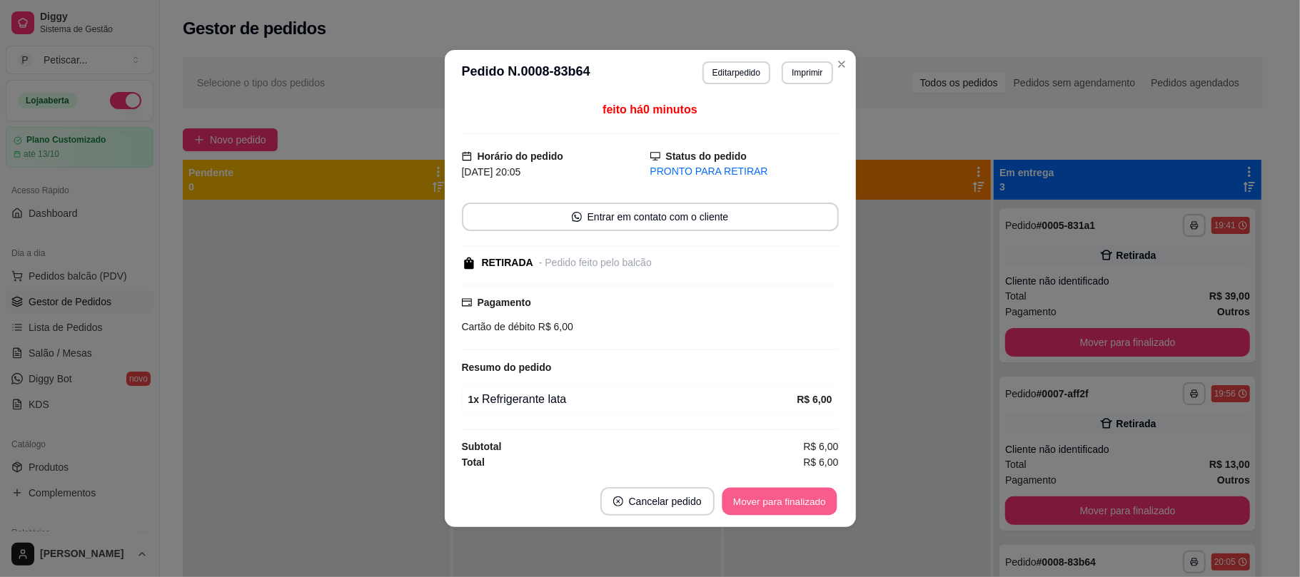
click at [784, 510] on button "Mover para finalizado" at bounding box center [779, 502] width 115 height 28
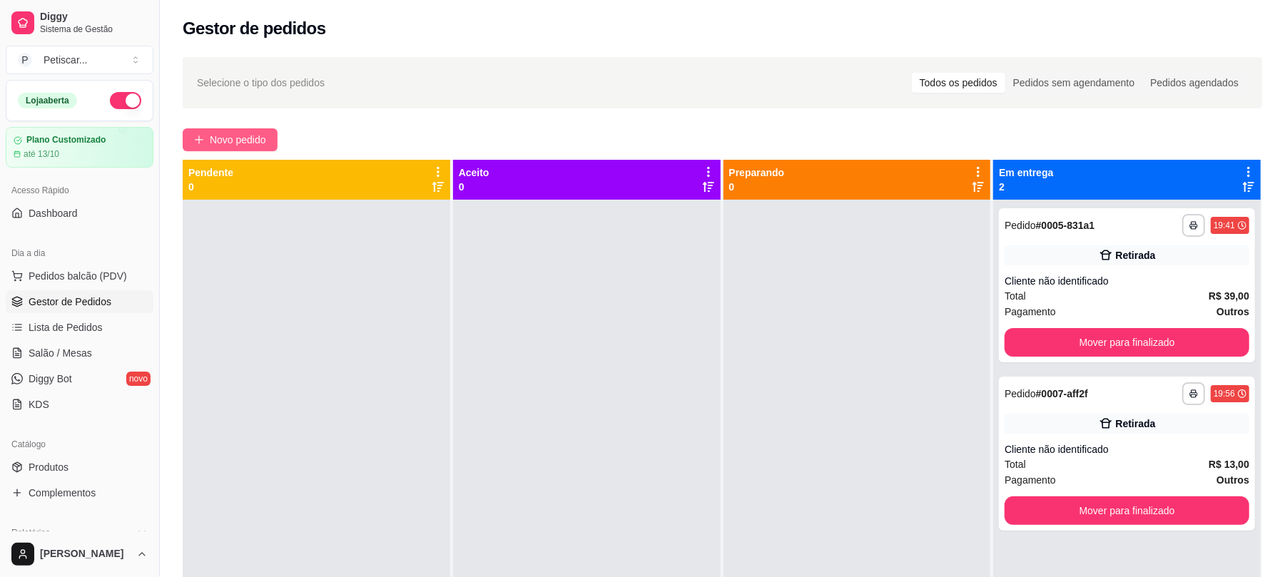
click at [246, 140] on span "Novo pedido" at bounding box center [238, 140] width 56 height 16
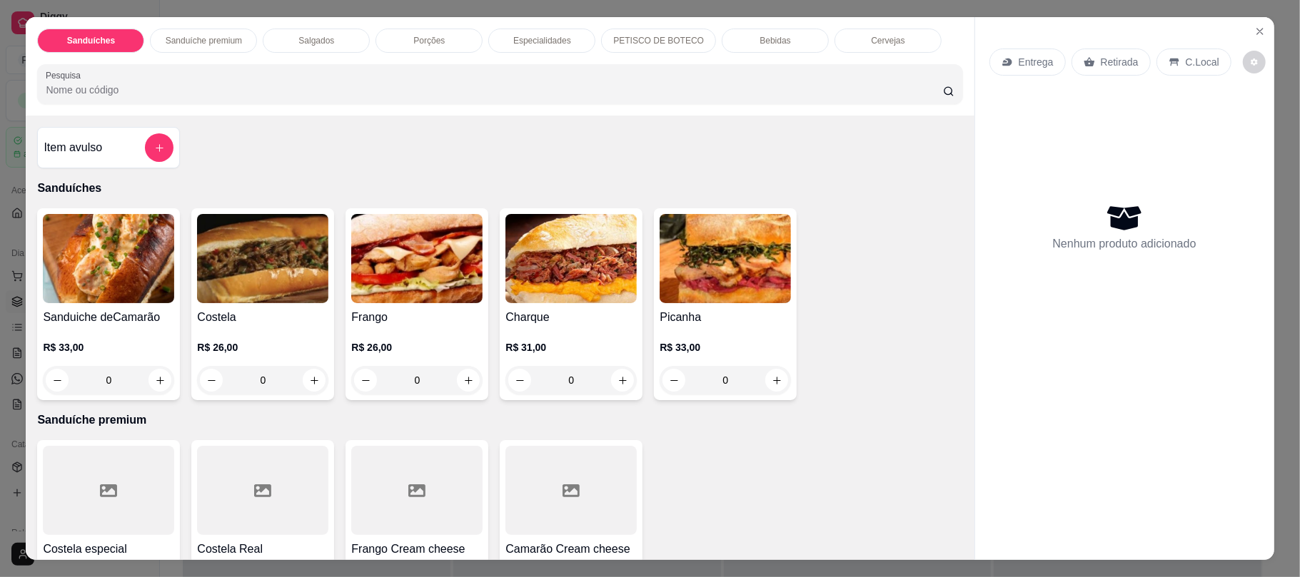
click at [742, 32] on div "Bebidas" at bounding box center [775, 41] width 107 height 24
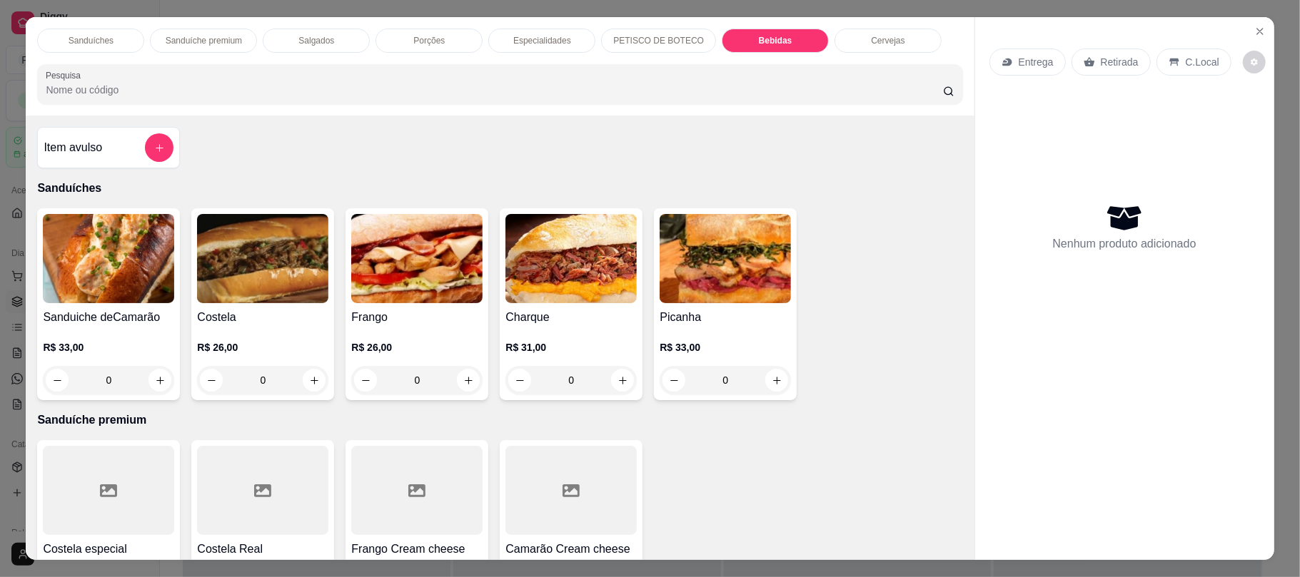
scroll to position [29, 0]
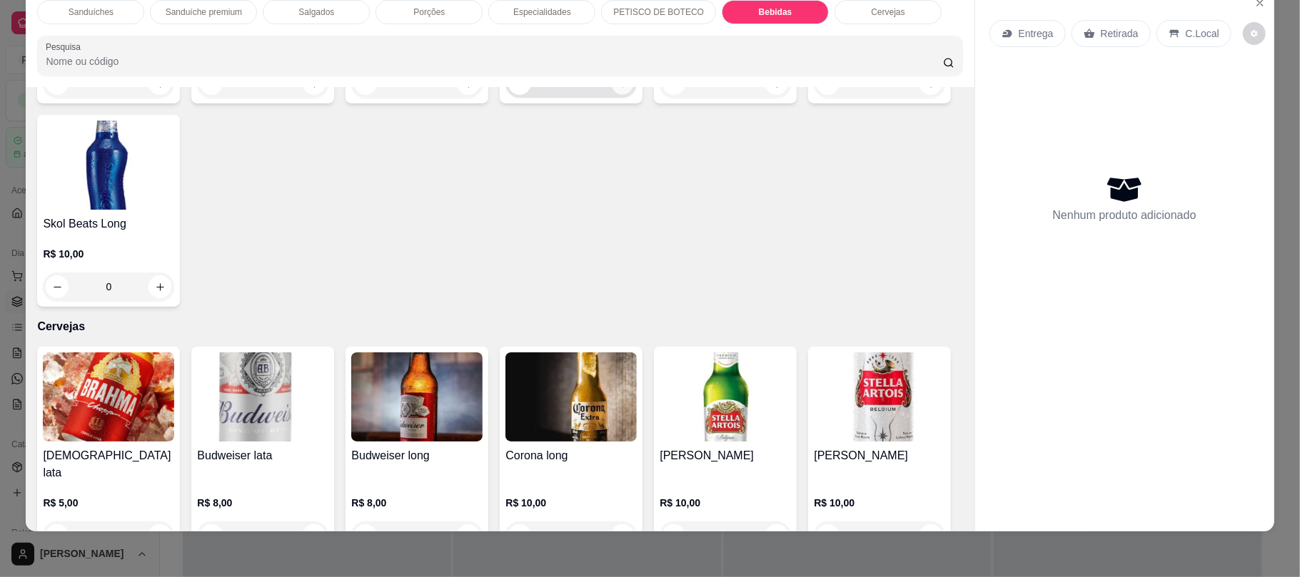
click at [619, 89] on icon "increase-product-quantity" at bounding box center [622, 84] width 11 height 11
type input "1"
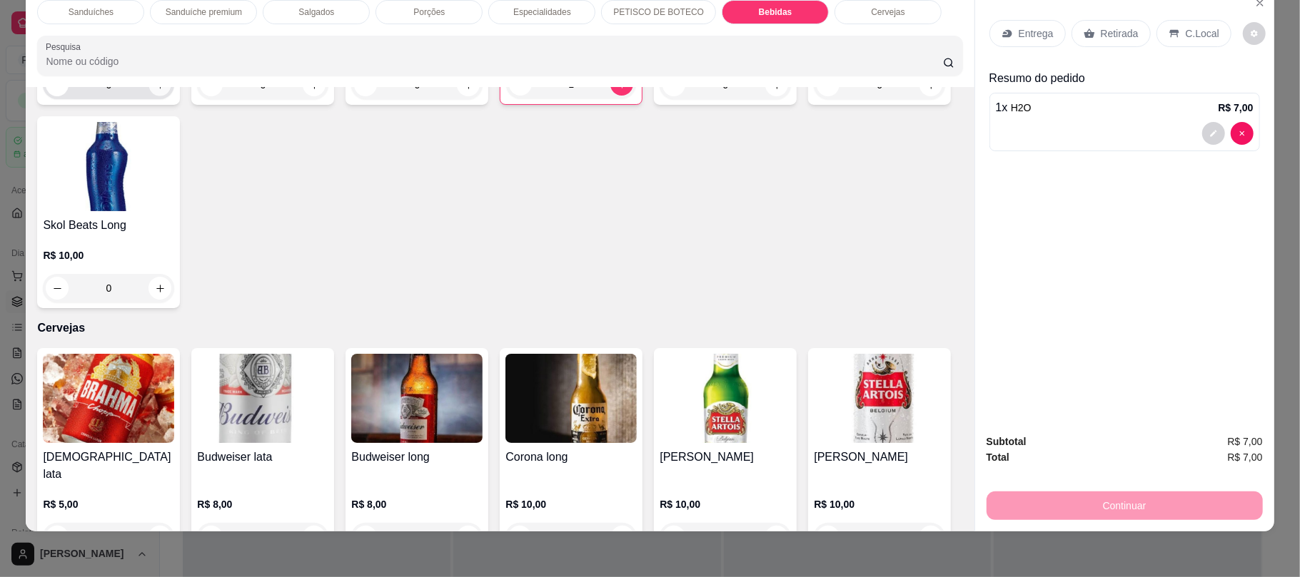
click at [157, 91] on icon "increase-product-quantity" at bounding box center [160, 85] width 11 height 11
click at [1109, 30] on p "Retirada" at bounding box center [1120, 33] width 38 height 14
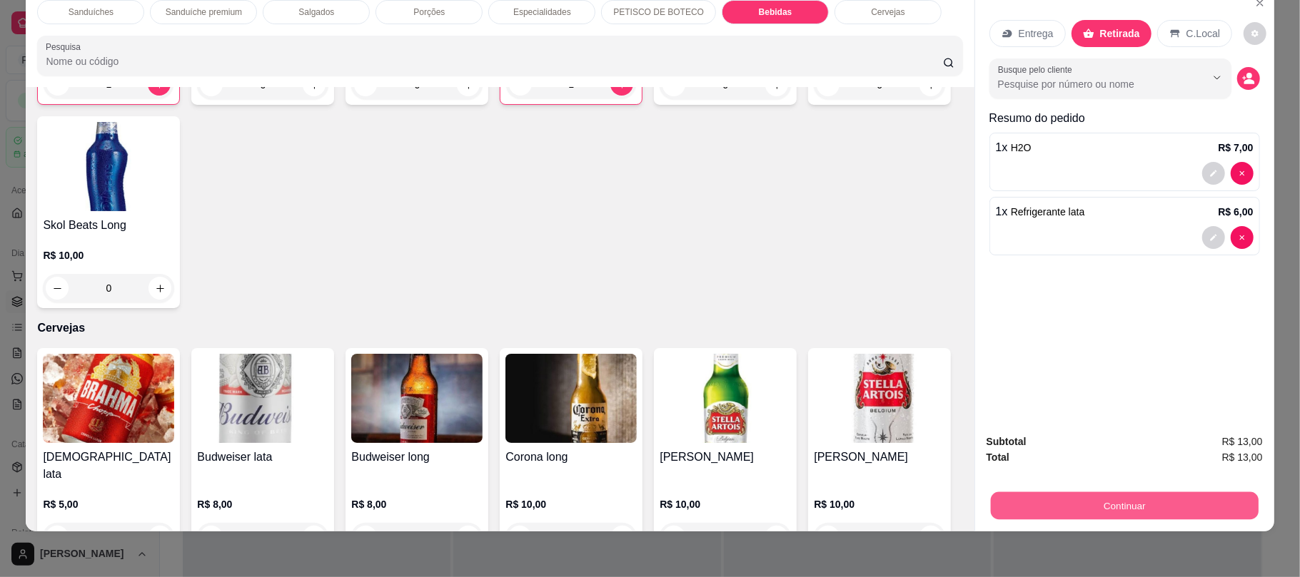
click at [1020, 491] on div "Continuar" at bounding box center [1124, 504] width 276 height 32
click at [1142, 508] on button "Continuar" at bounding box center [1124, 506] width 268 height 28
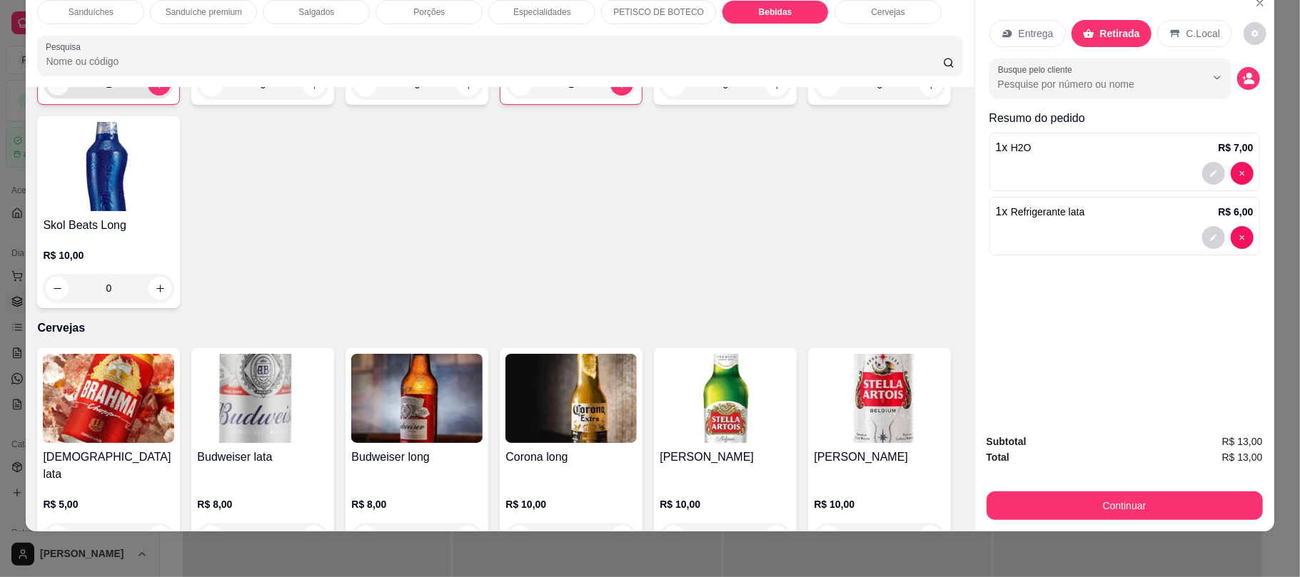
click at [61, 96] on button "decrease-product-quantity" at bounding box center [58, 85] width 22 height 22
type input "0"
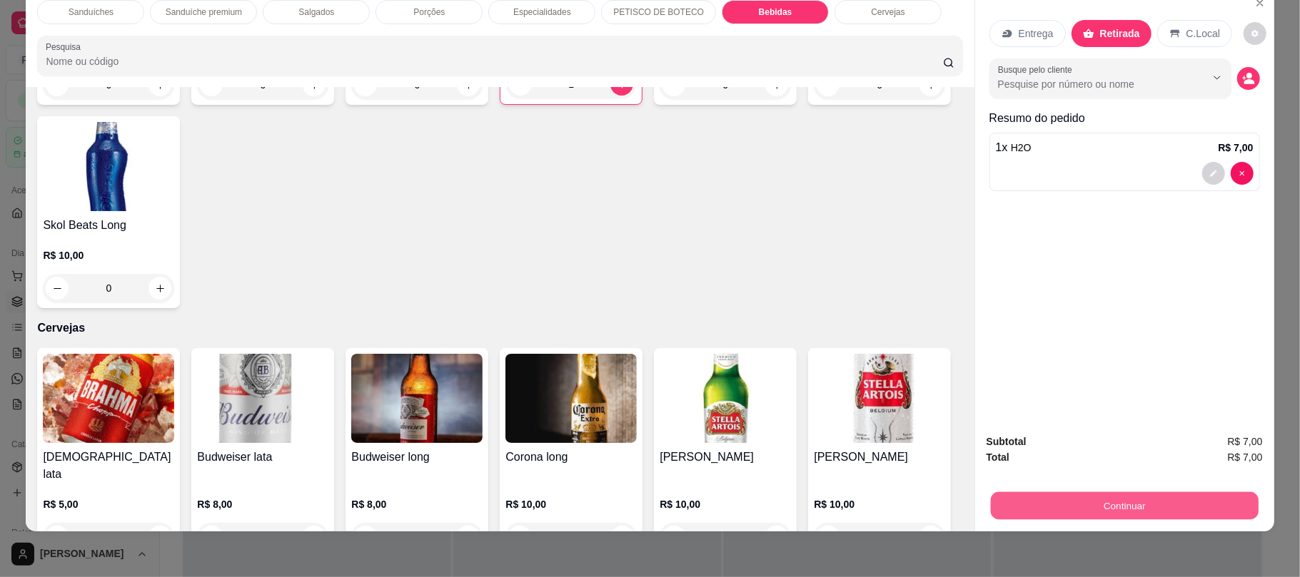
click at [1006, 495] on button "Continuar" at bounding box center [1124, 506] width 268 height 28
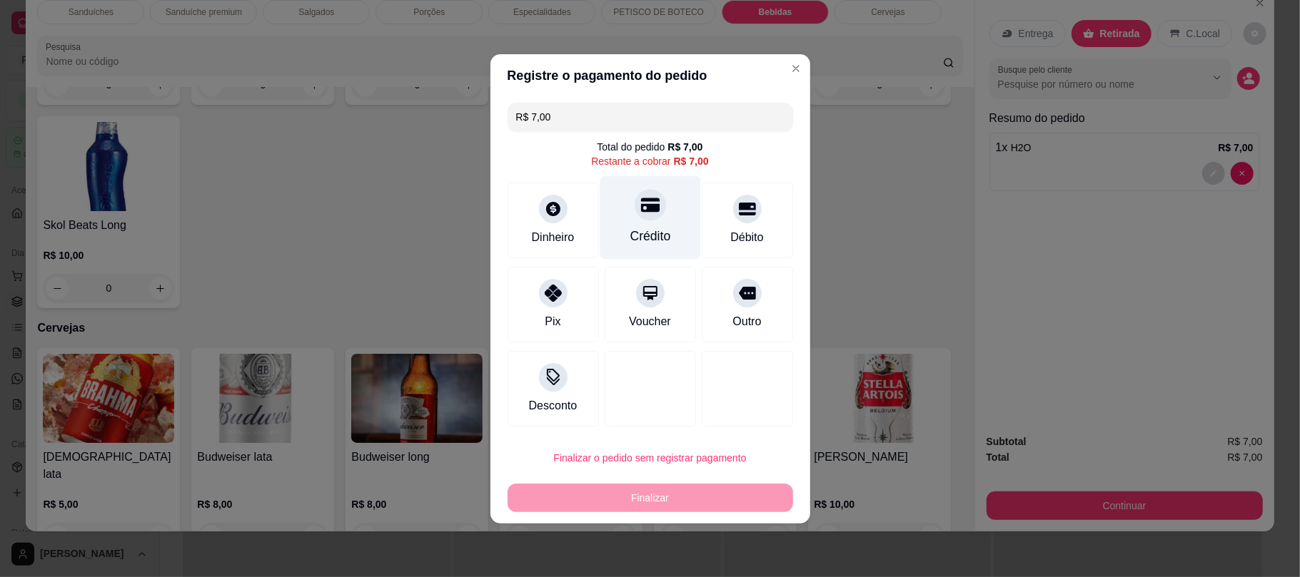
click at [668, 244] on div "Crédito" at bounding box center [650, 218] width 101 height 84
type input "R$ 0,00"
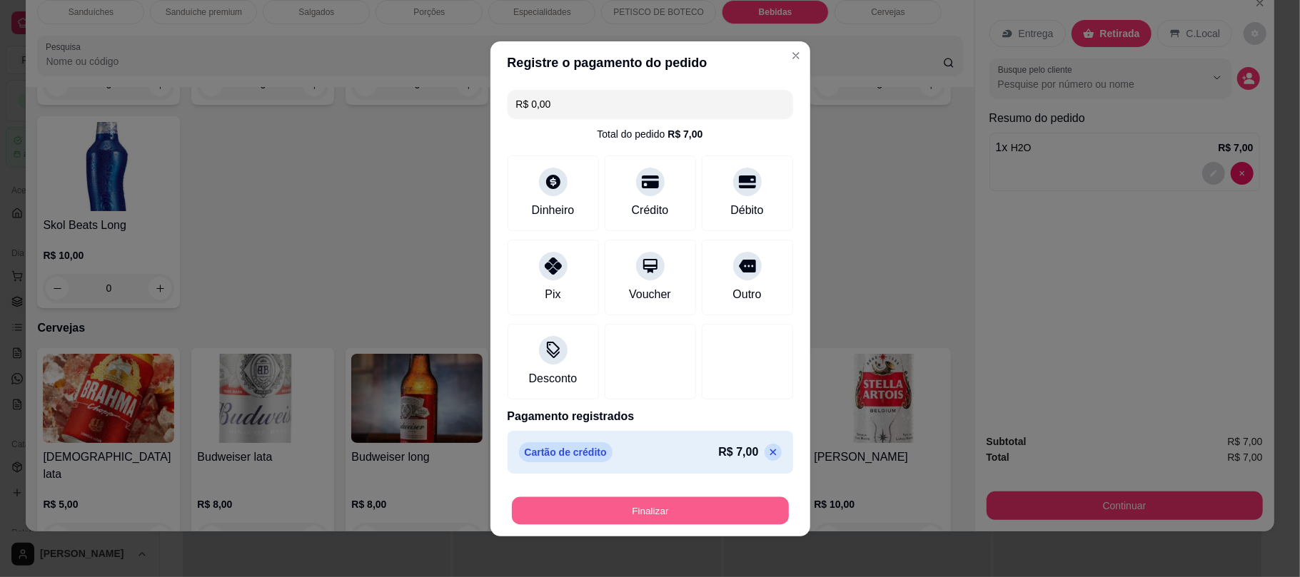
click at [729, 515] on button "Finalizar" at bounding box center [650, 511] width 277 height 28
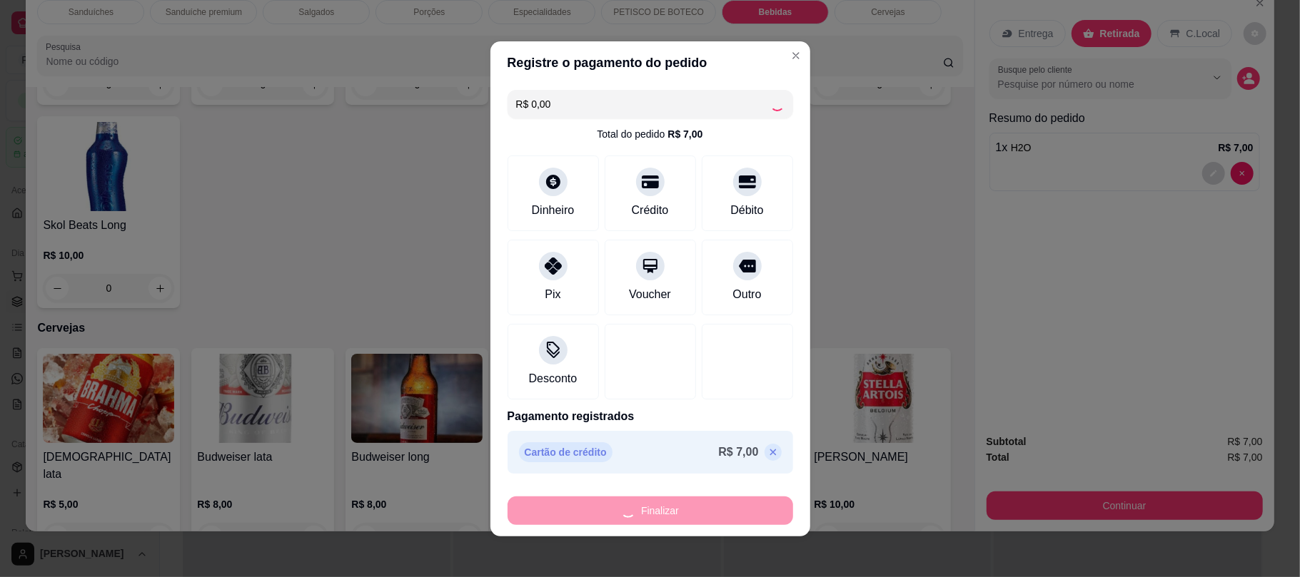
type input "0"
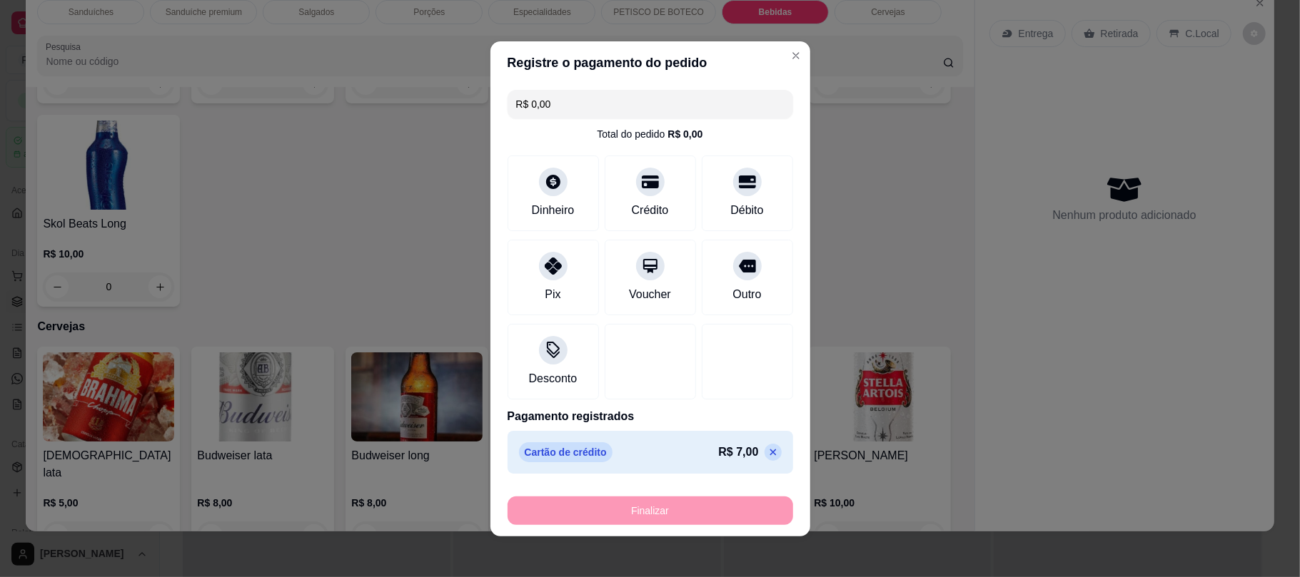
type input "-R$ 7,00"
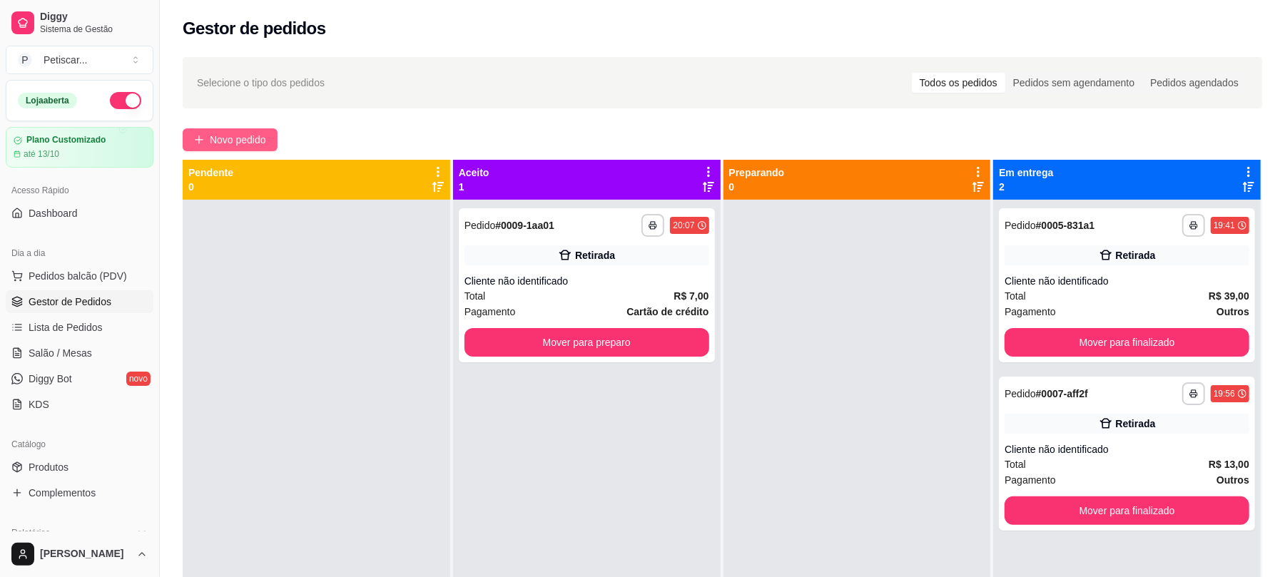
click at [260, 135] on span "Novo pedido" at bounding box center [238, 140] width 56 height 16
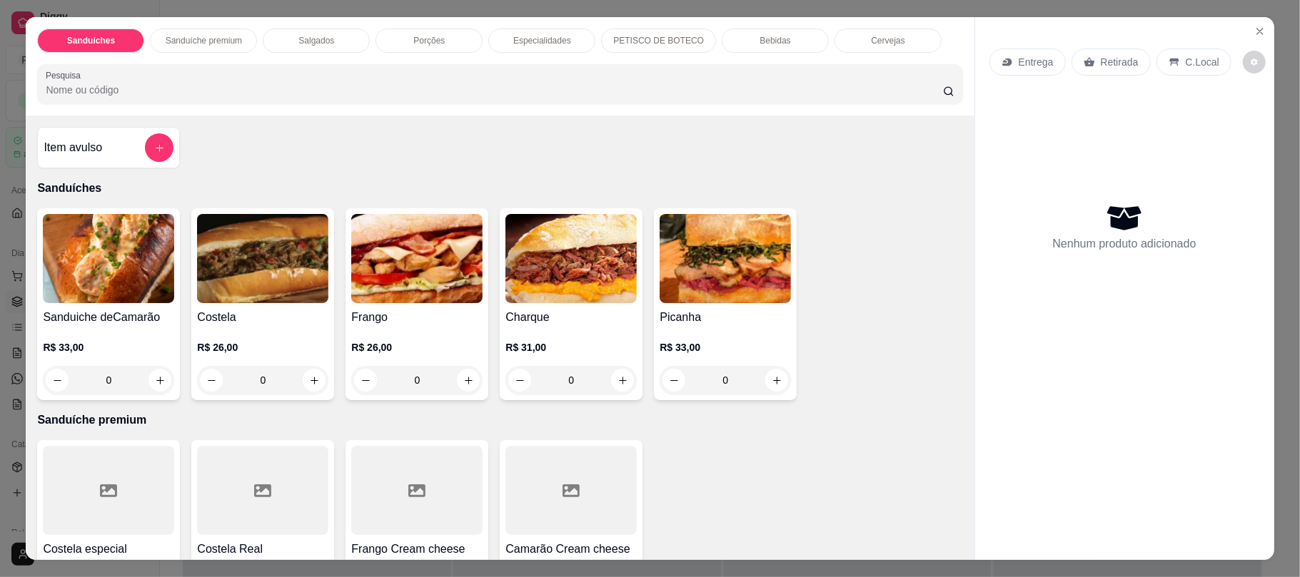
drag, startPoint x: 734, startPoint y: 27, endPoint x: 732, endPoint y: 44, distance: 17.3
click at [732, 44] on div "Sanduíches Sanduíche premium Salgados Porções Especialidades PETISCO DE BOTECO …" at bounding box center [500, 66] width 948 height 98
click at [732, 44] on div "Bebidas" at bounding box center [775, 41] width 107 height 24
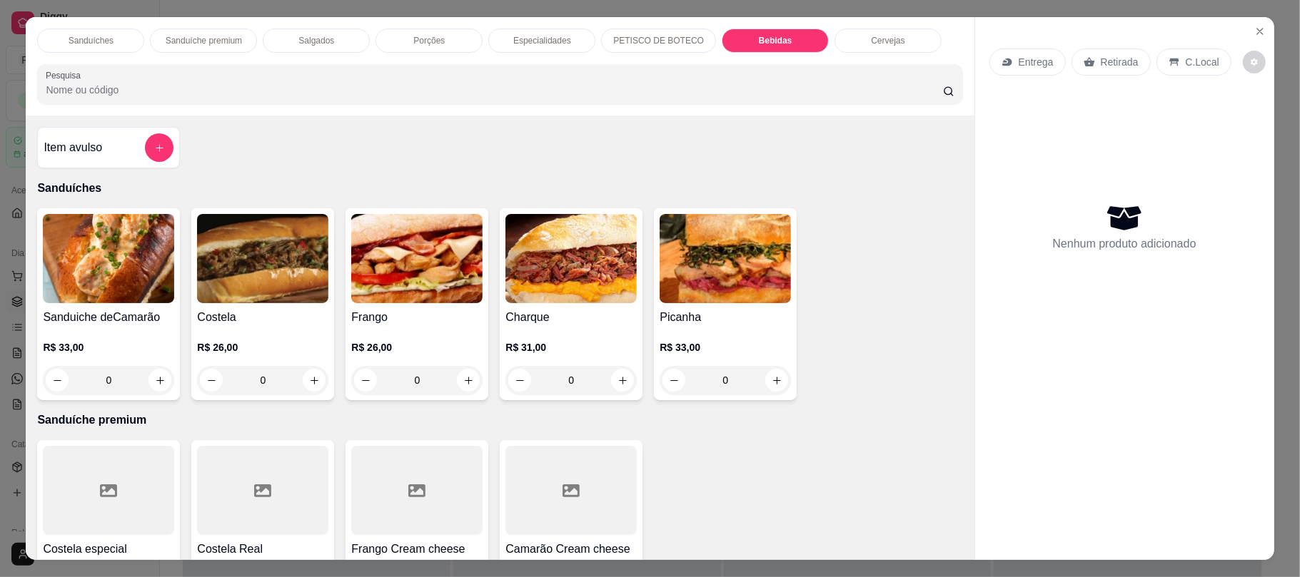
scroll to position [29, 0]
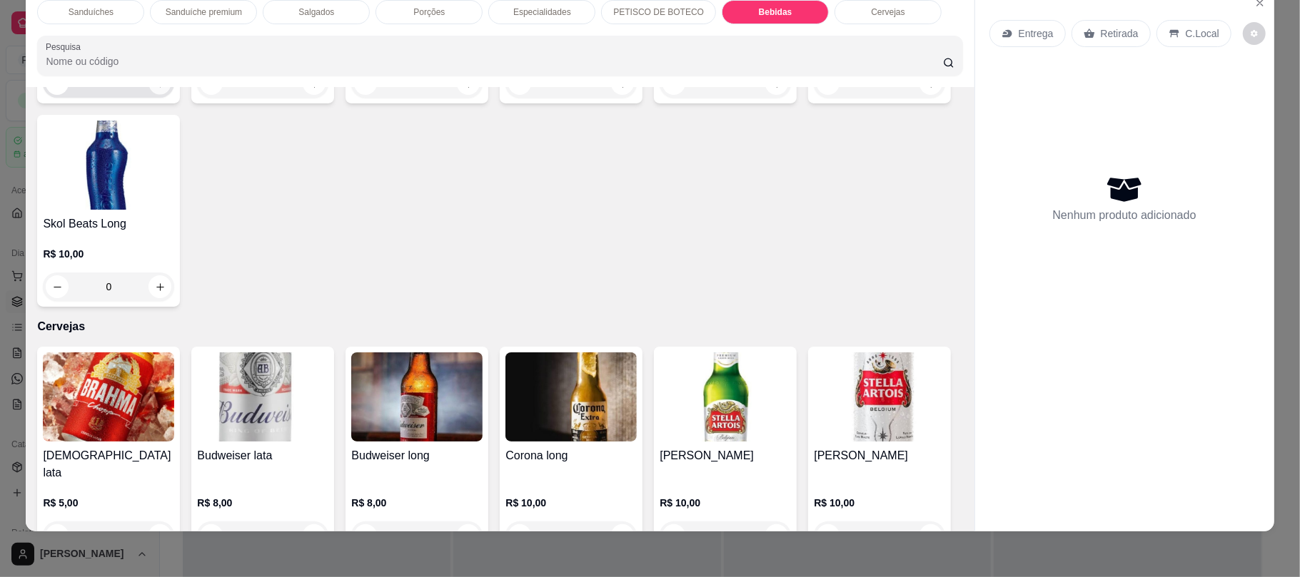
click at [155, 89] on icon "increase-product-quantity" at bounding box center [160, 84] width 11 height 11
type input "1"
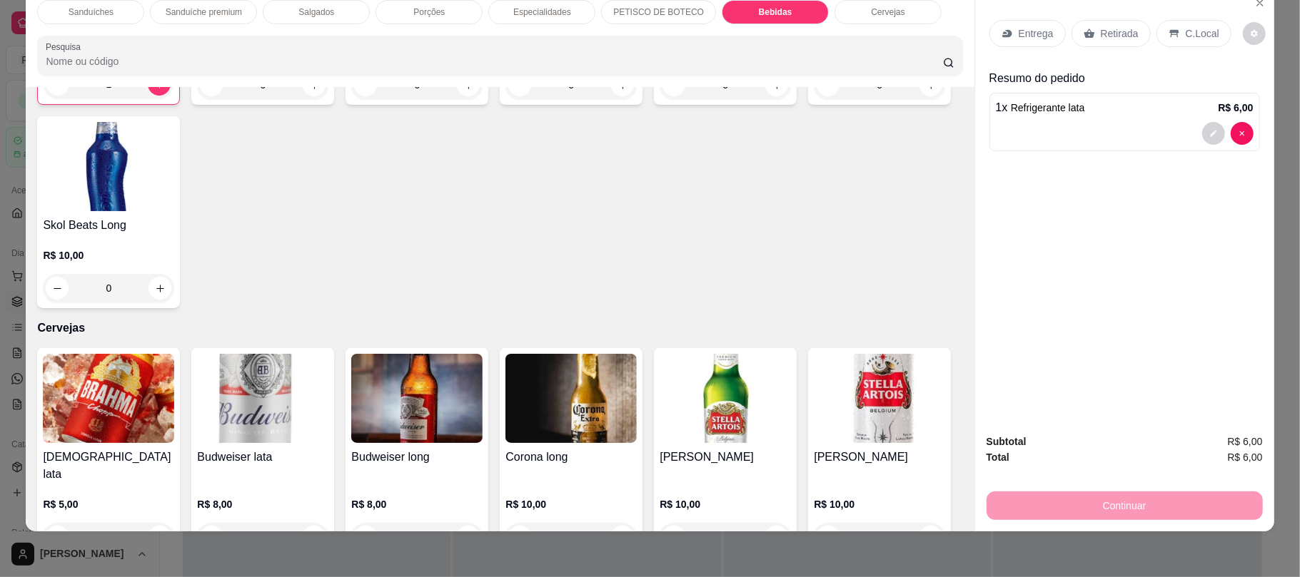
click at [1083, 31] on icon at bounding box center [1088, 33] width 11 height 9
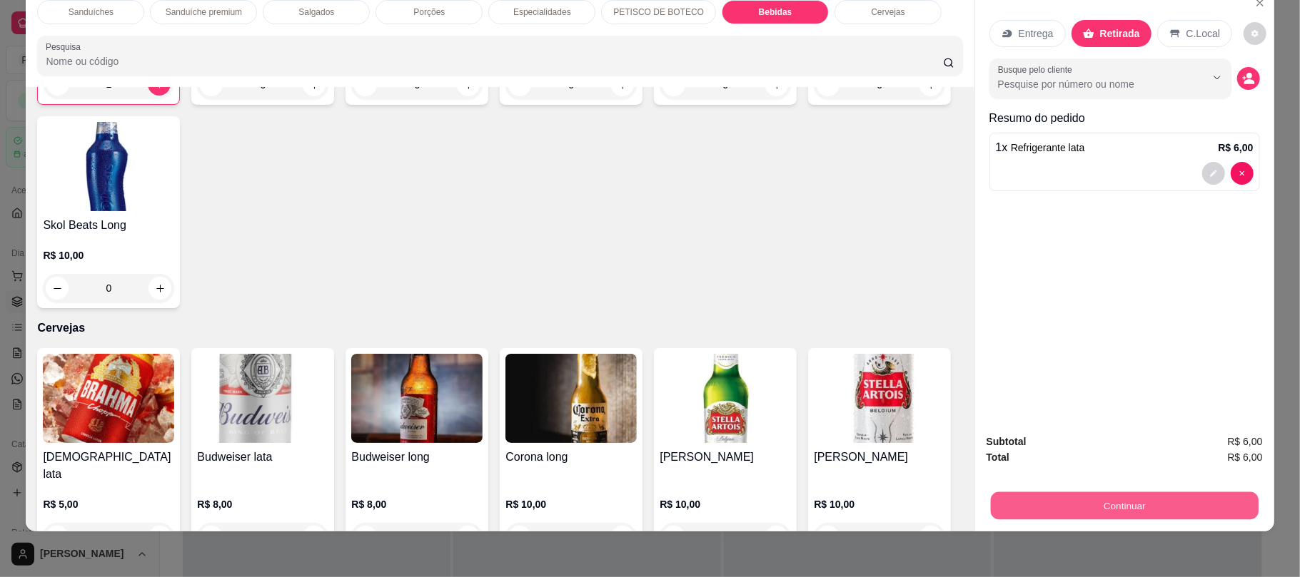
click at [1003, 497] on button "Continuar" at bounding box center [1124, 506] width 268 height 28
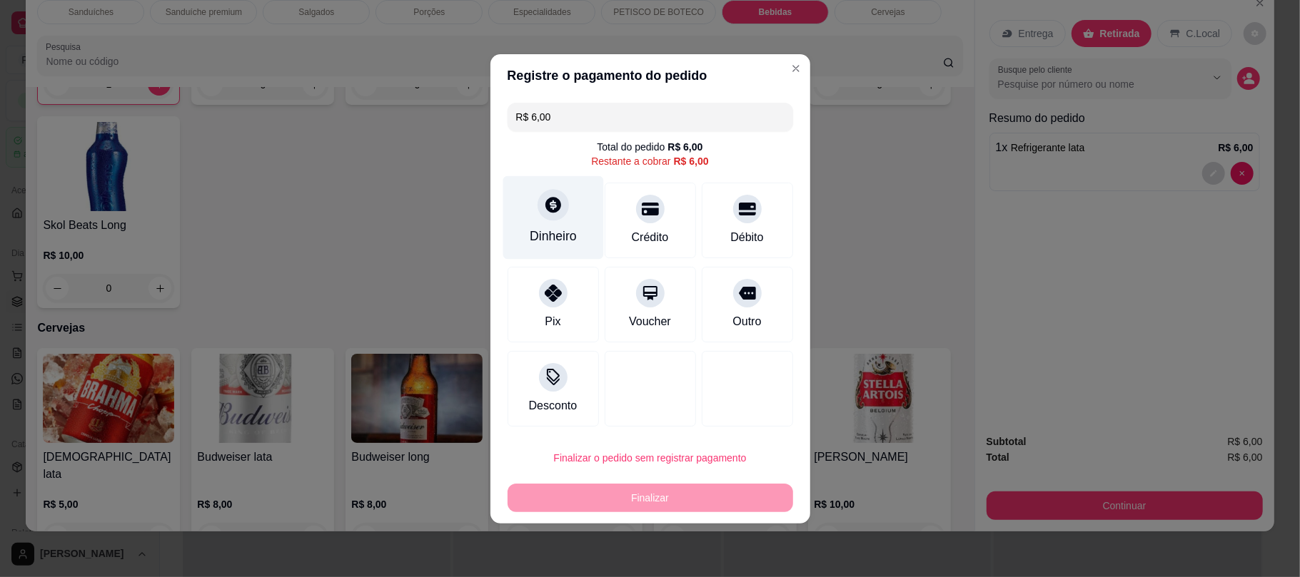
click at [577, 250] on div "Dinheiro" at bounding box center [552, 218] width 101 height 84
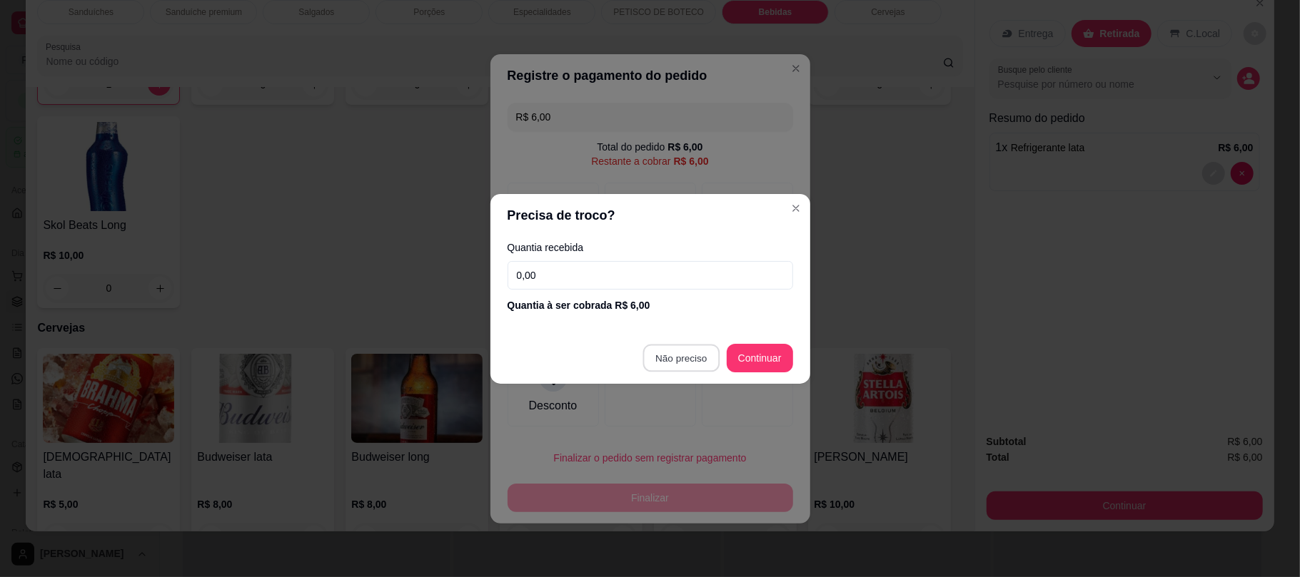
type input "R$ 0,00"
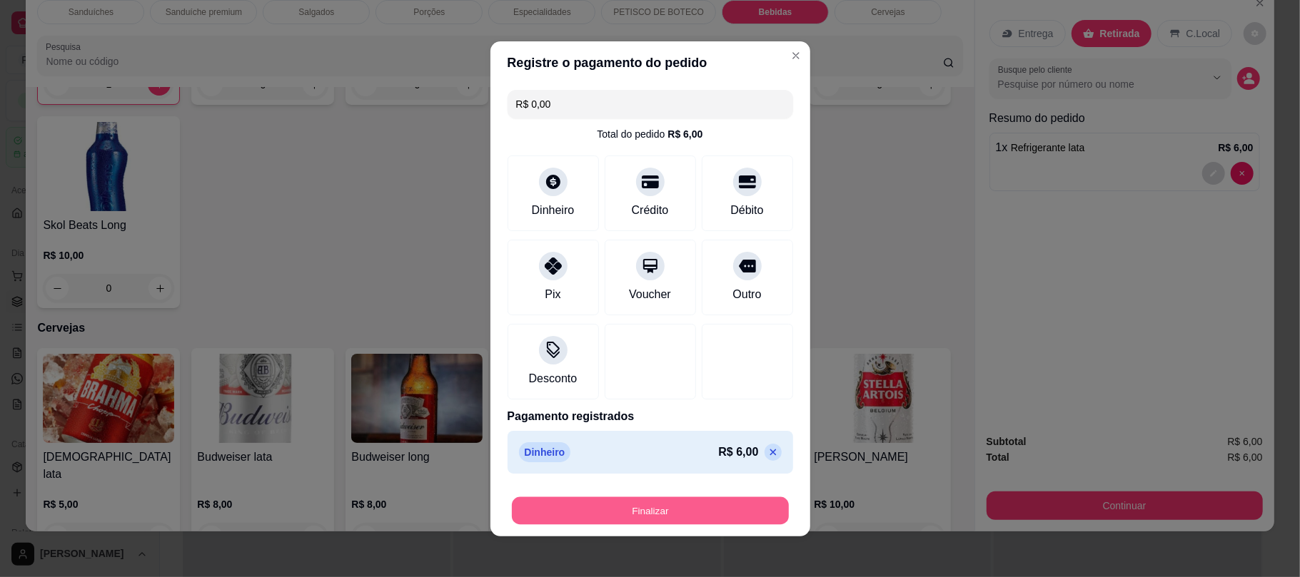
click at [679, 502] on button "Finalizar" at bounding box center [650, 511] width 277 height 28
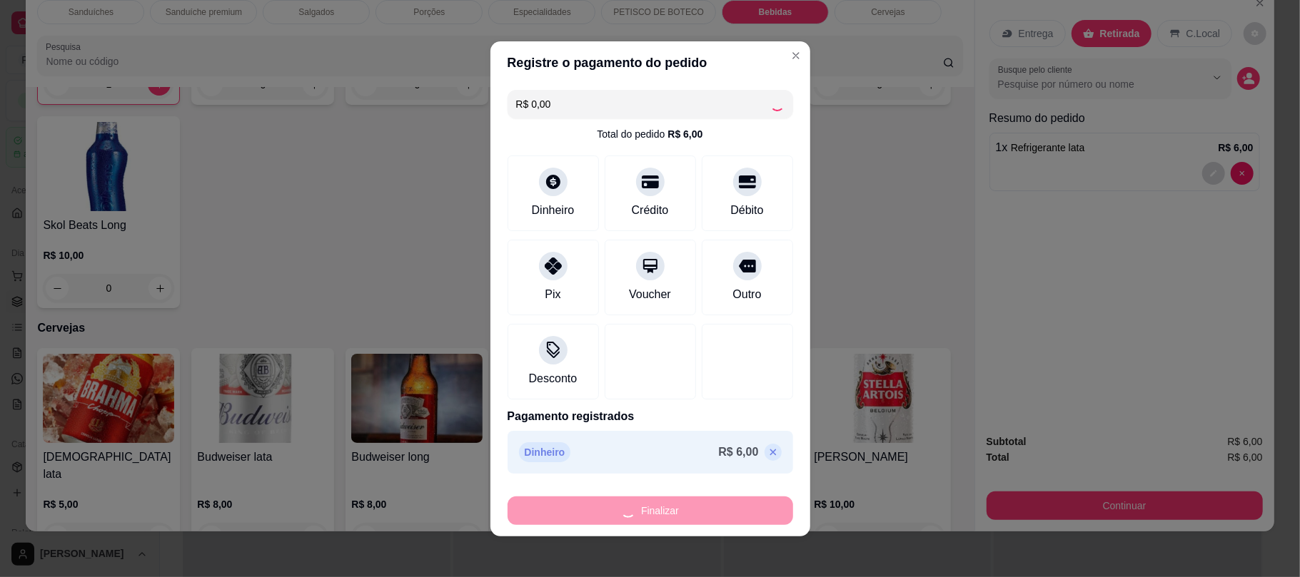
type input "0"
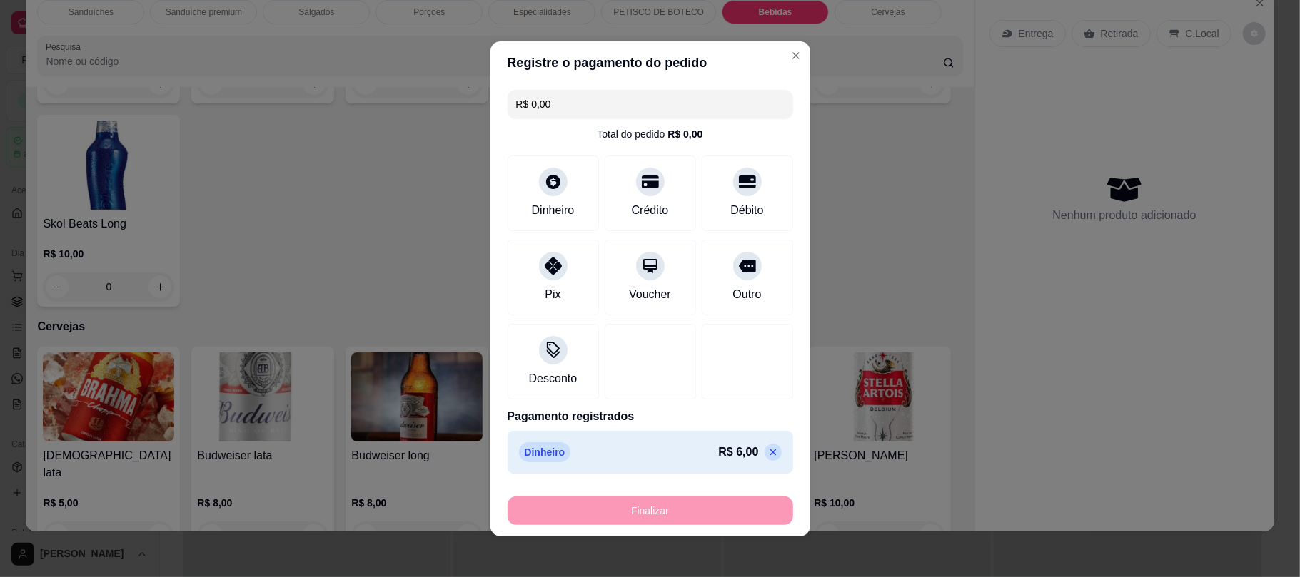
type input "-R$ 6,00"
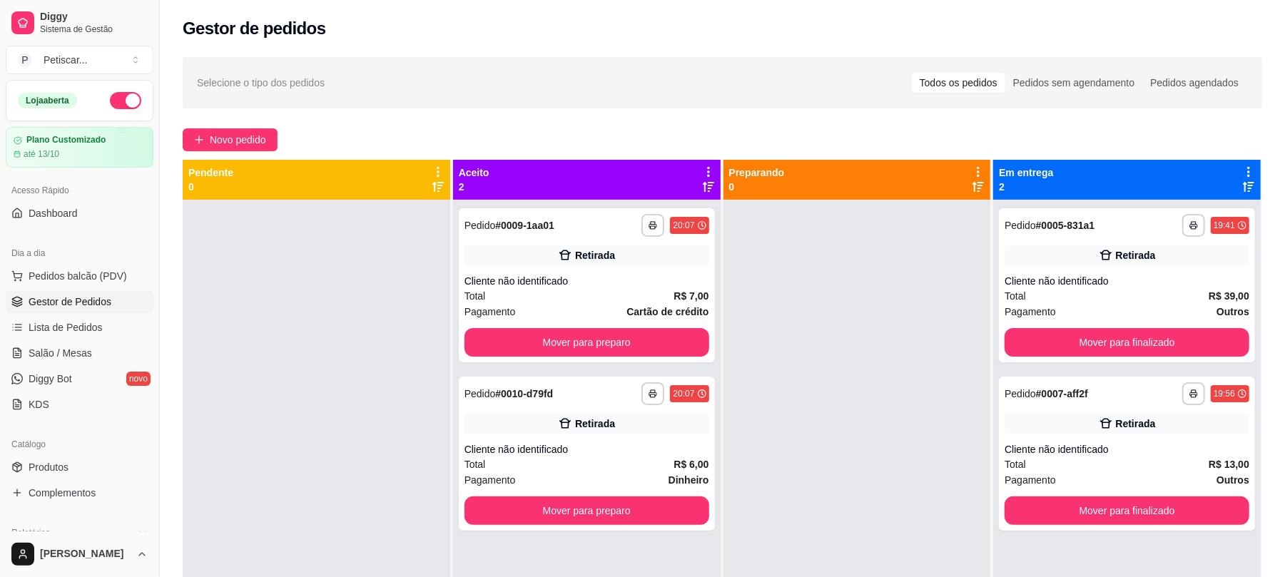
click at [261, 141] on span "Novo pedido" at bounding box center [238, 140] width 56 height 16
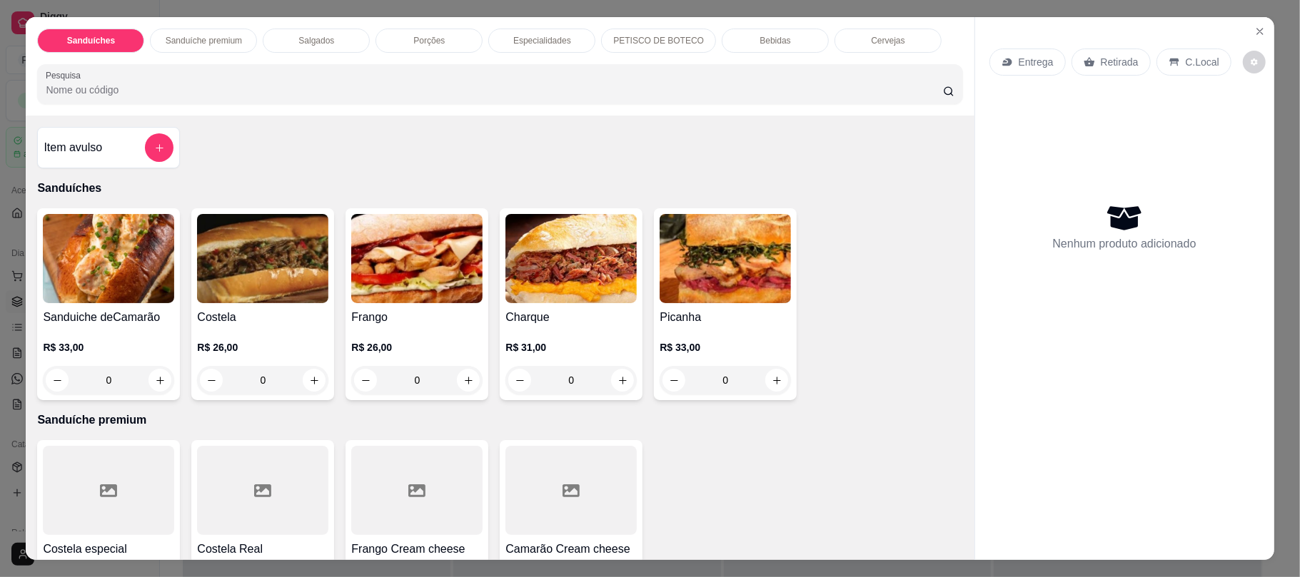
click at [727, 38] on div "Bebidas" at bounding box center [775, 41] width 107 height 24
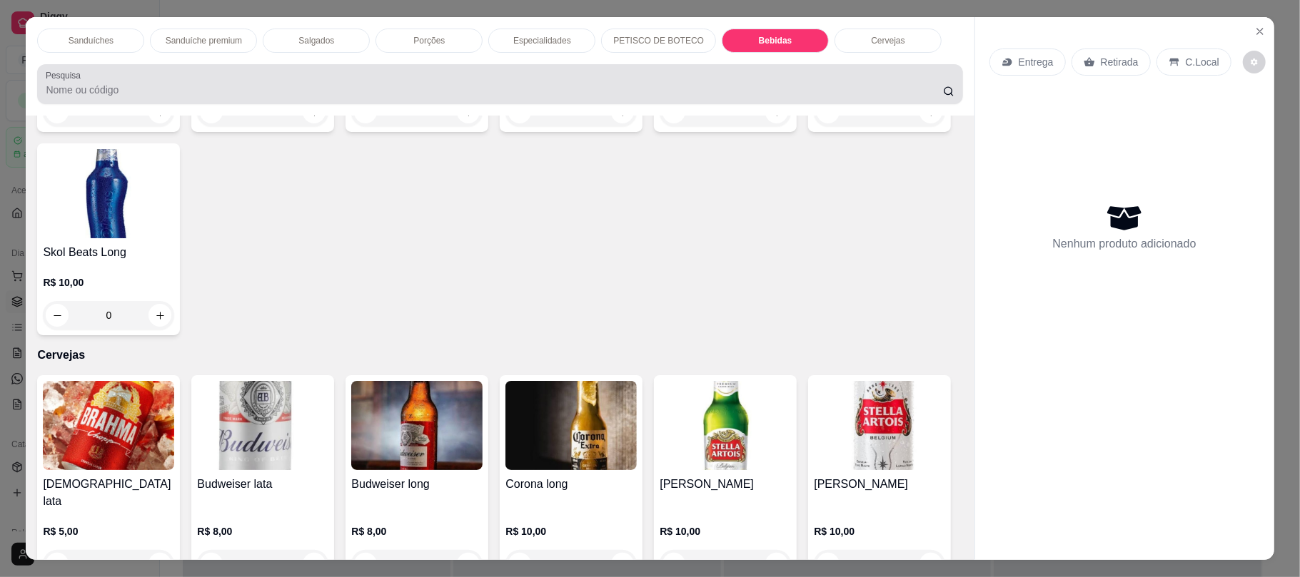
scroll to position [29, 0]
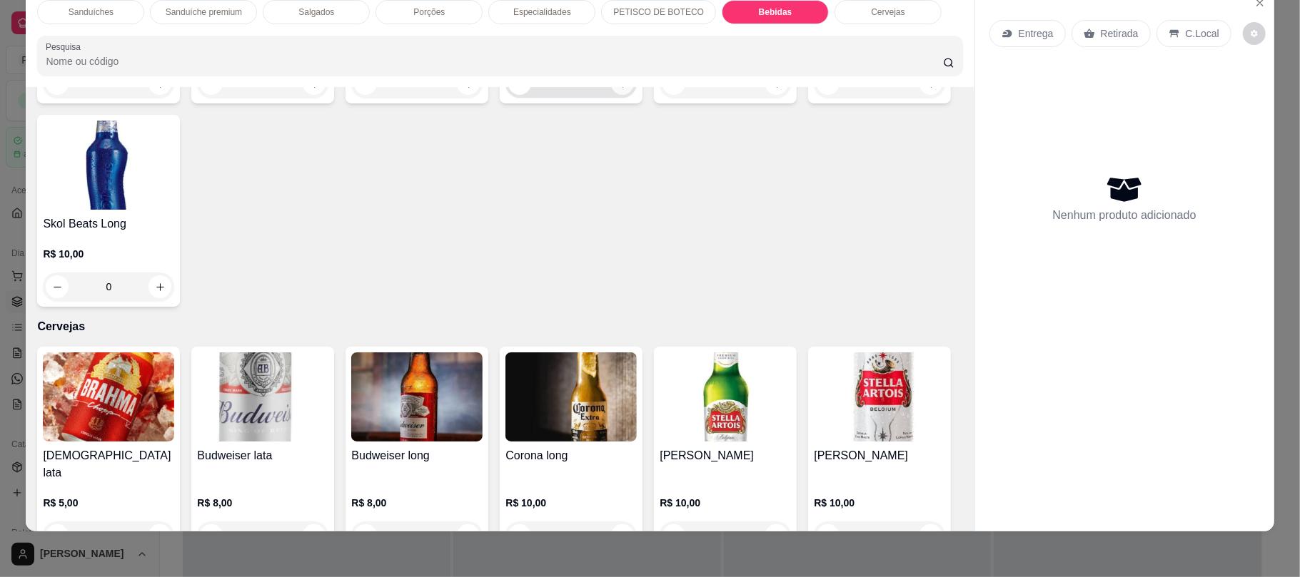
click at [619, 88] on icon "increase-product-quantity" at bounding box center [623, 84] width 8 height 8
type input "1"
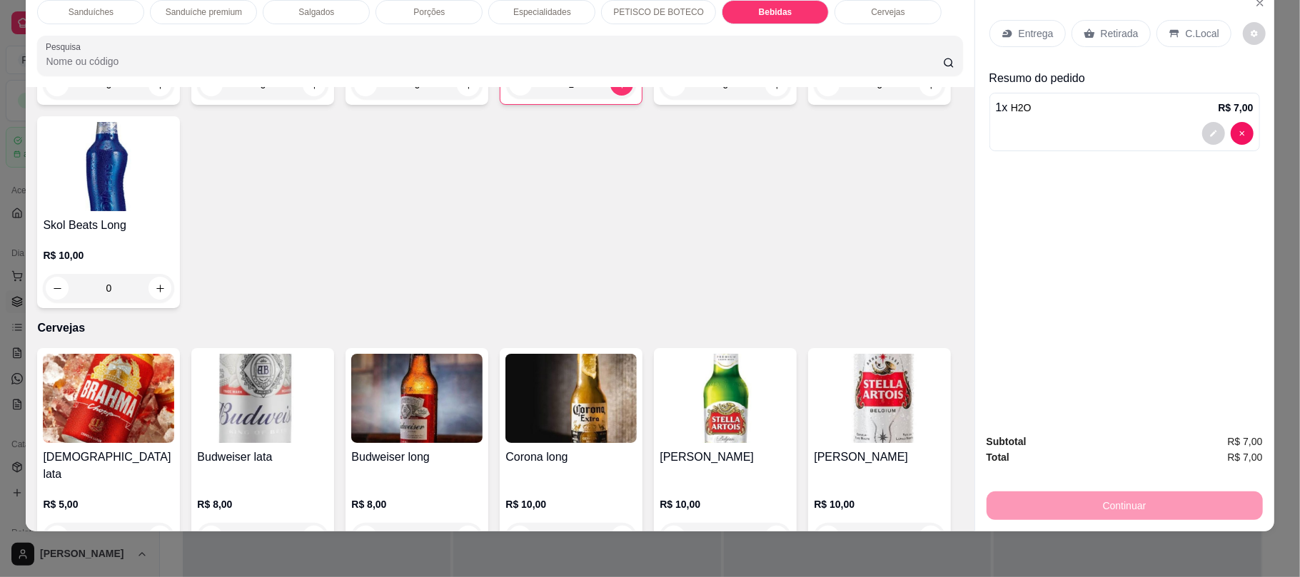
click at [1081, 43] on div "Retirada" at bounding box center [1110, 33] width 79 height 27
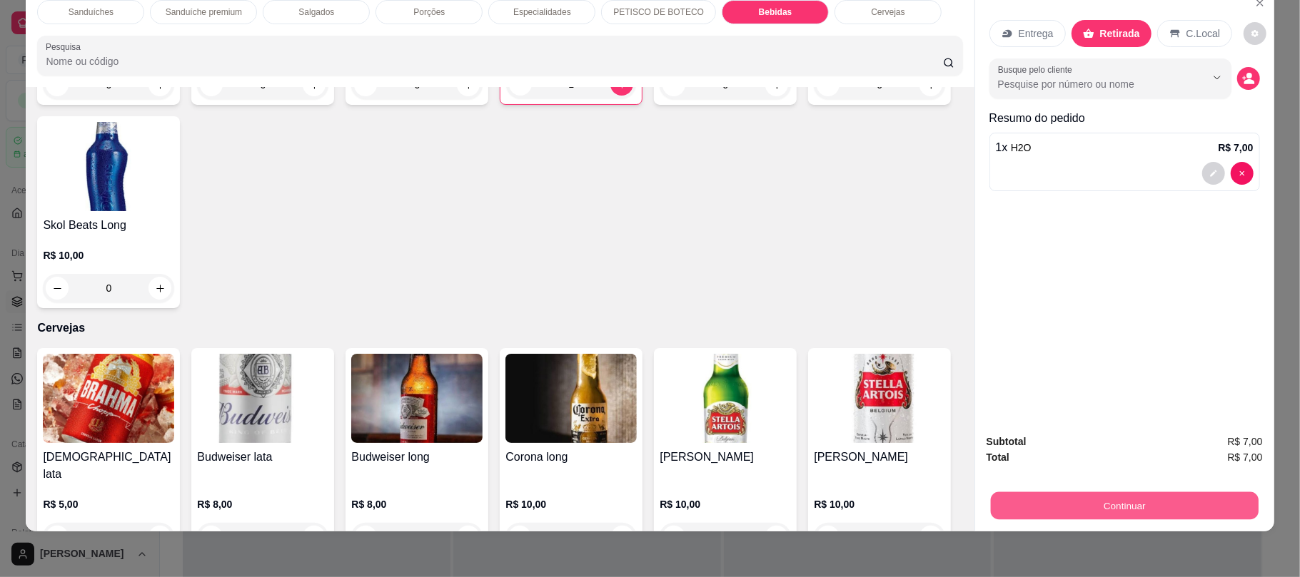
click at [1068, 495] on button "Continuar" at bounding box center [1124, 506] width 268 height 28
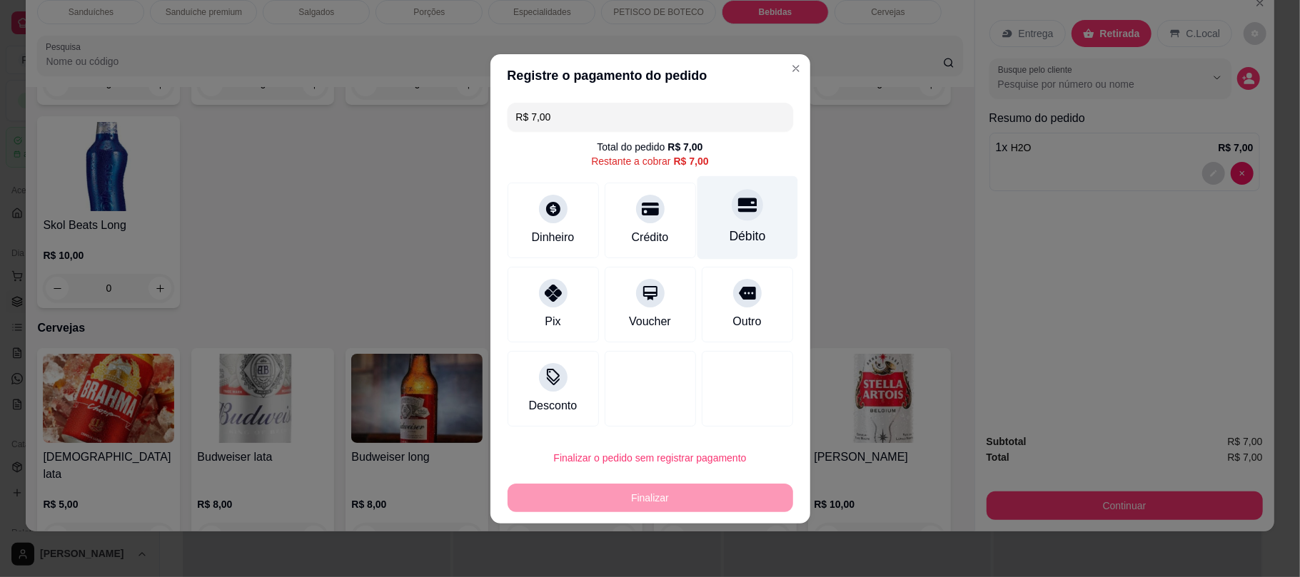
click at [729, 238] on div "Débito" at bounding box center [747, 236] width 36 height 19
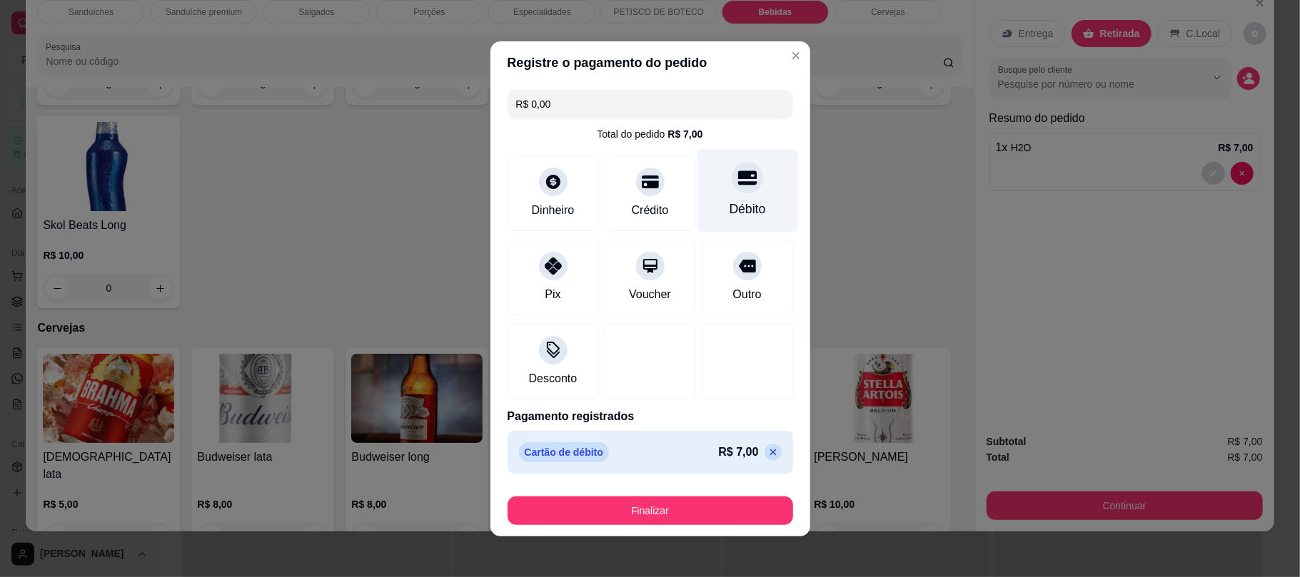
type input "R$ 0,00"
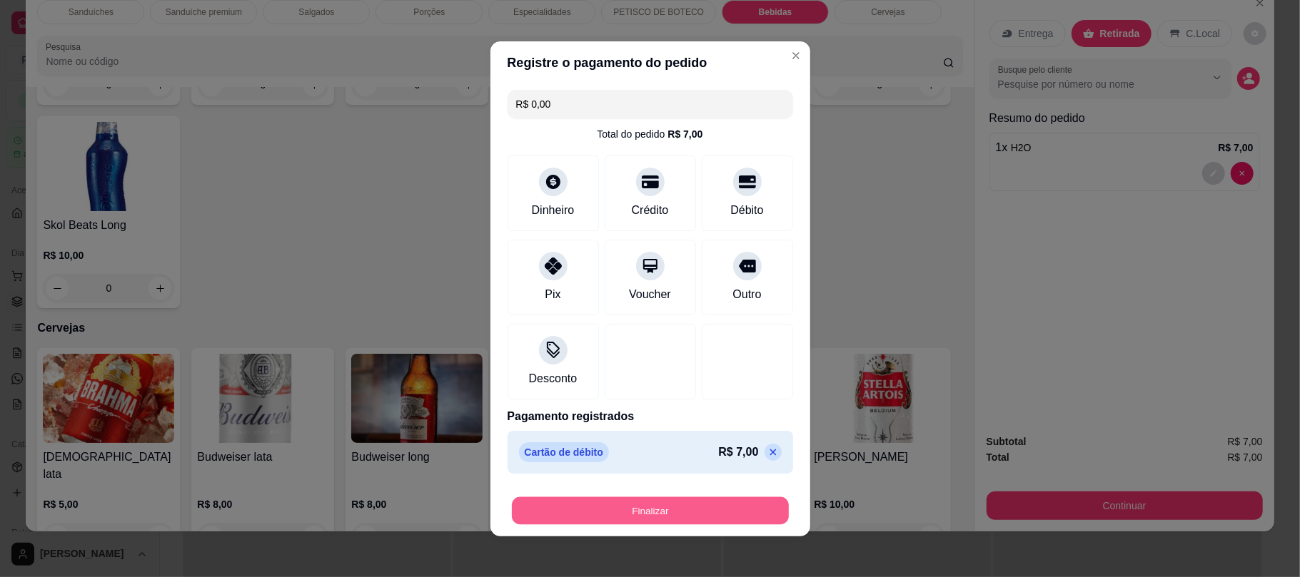
click at [652, 512] on button "Finalizar" at bounding box center [650, 511] width 277 height 28
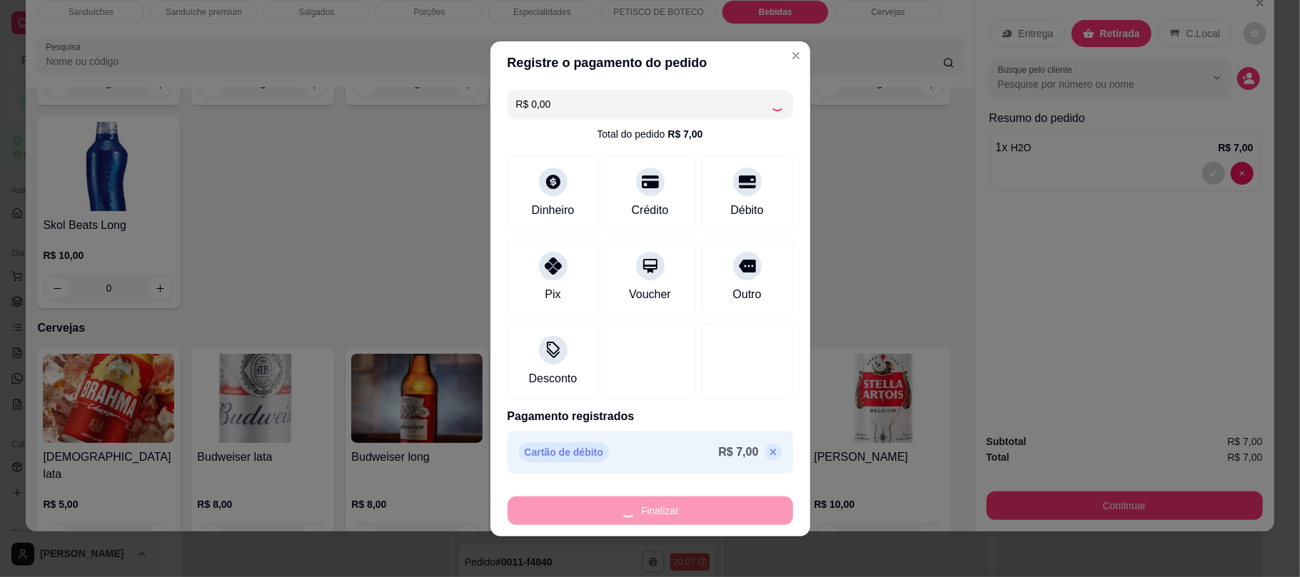
type input "0"
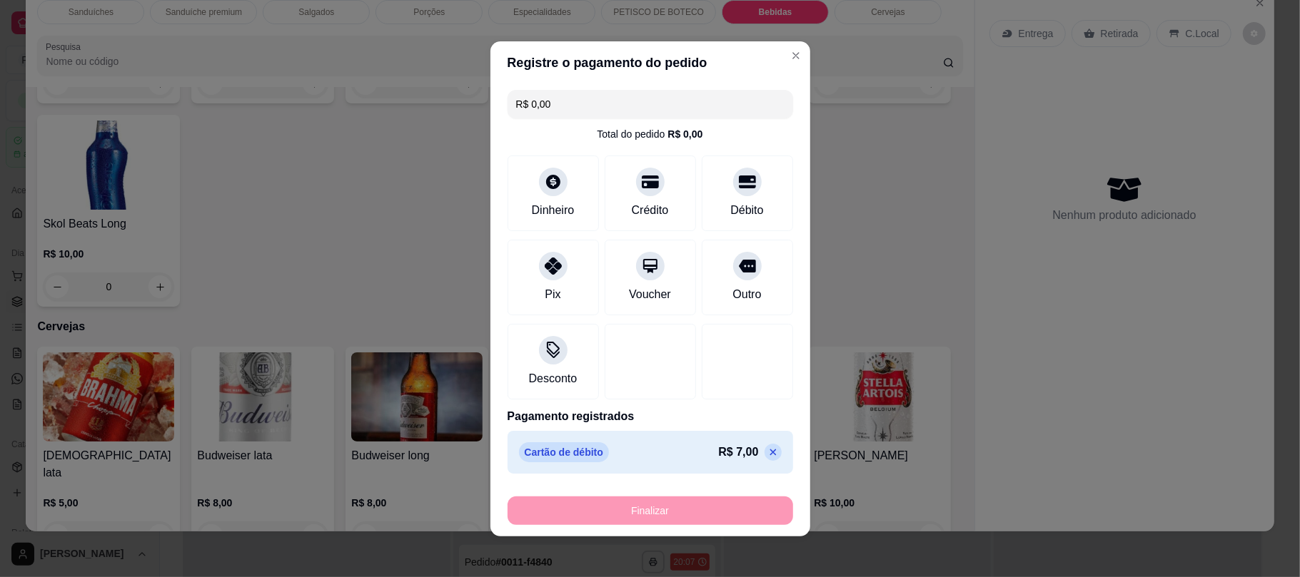
type input "-R$ 7,00"
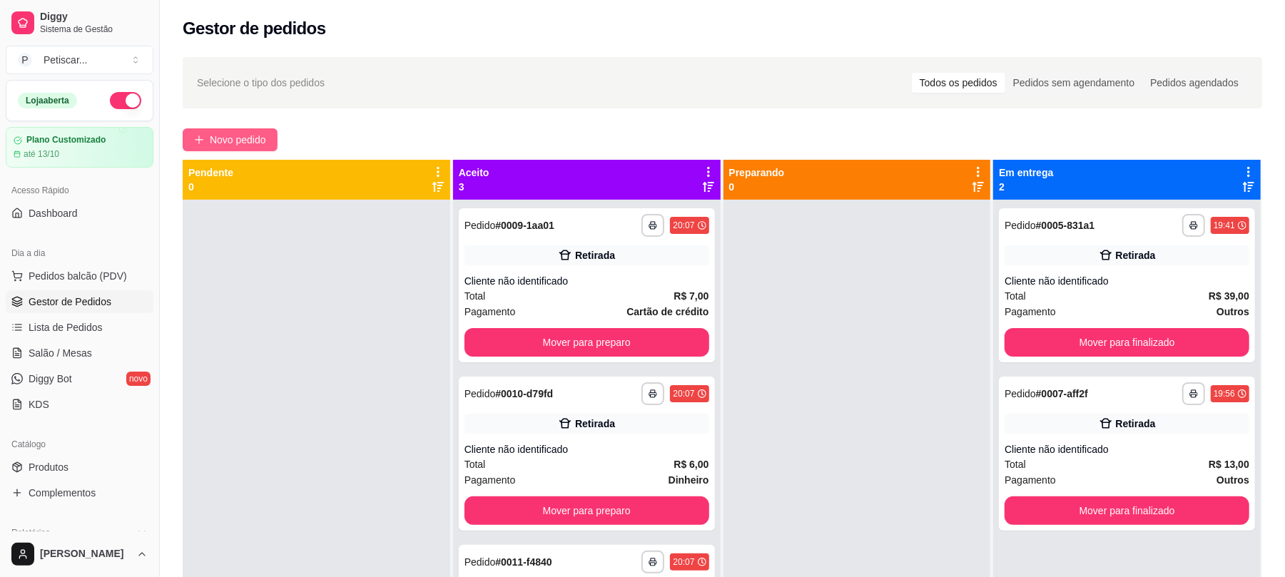
click at [260, 148] on button "Novo pedido" at bounding box center [230, 139] width 95 height 23
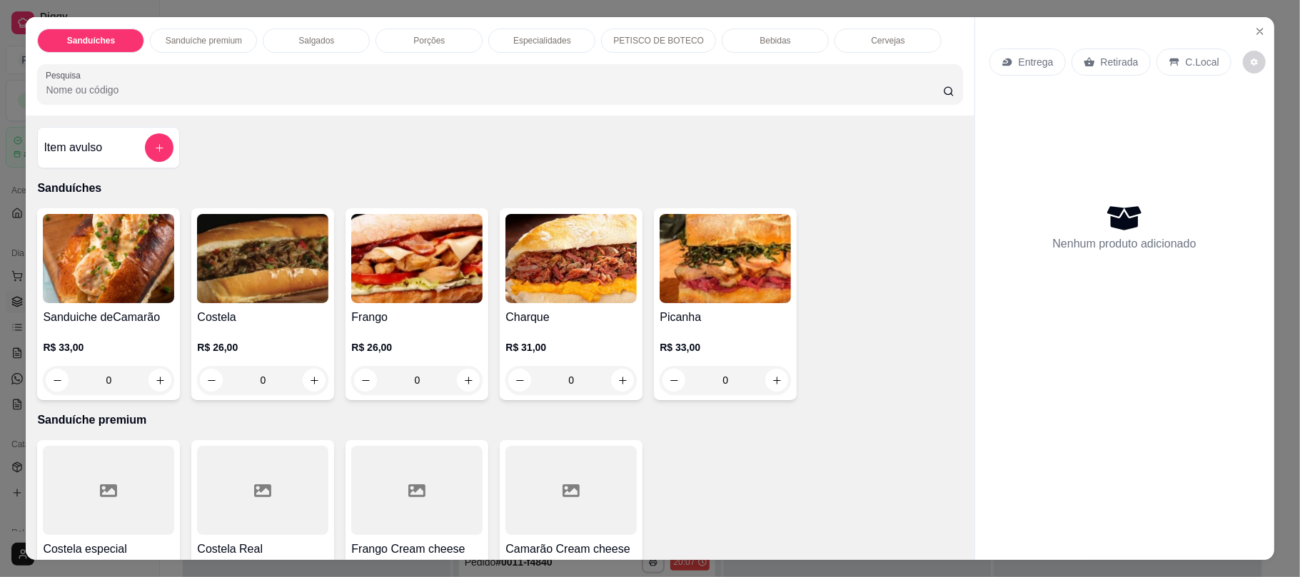
click at [789, 43] on div "Bebidas" at bounding box center [775, 41] width 107 height 24
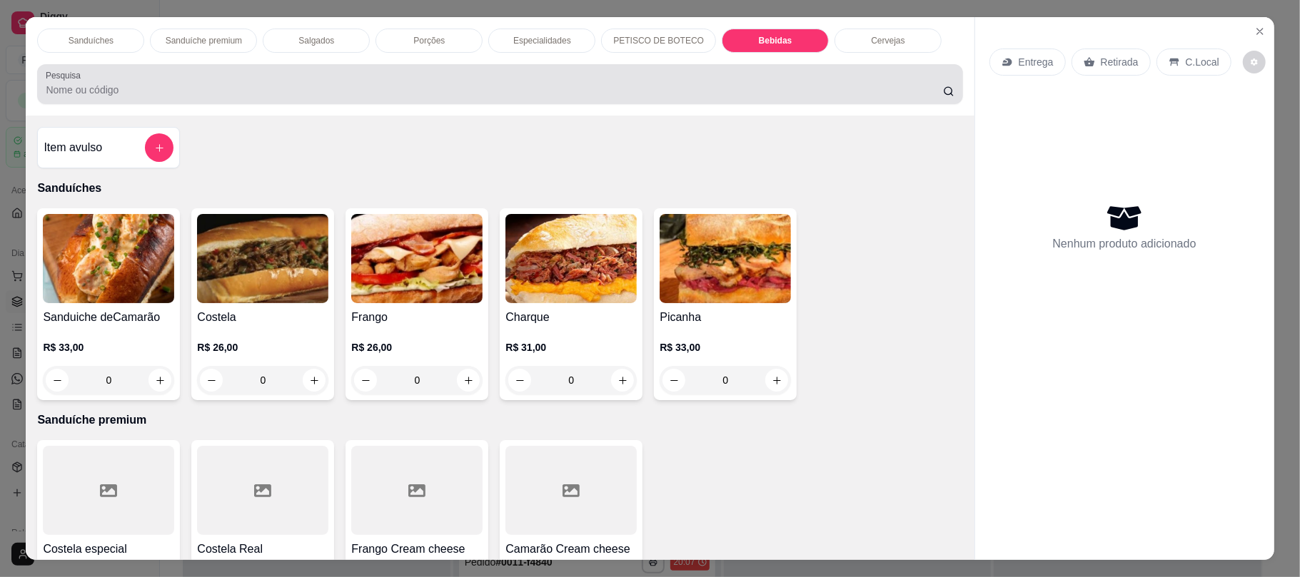
scroll to position [29, 0]
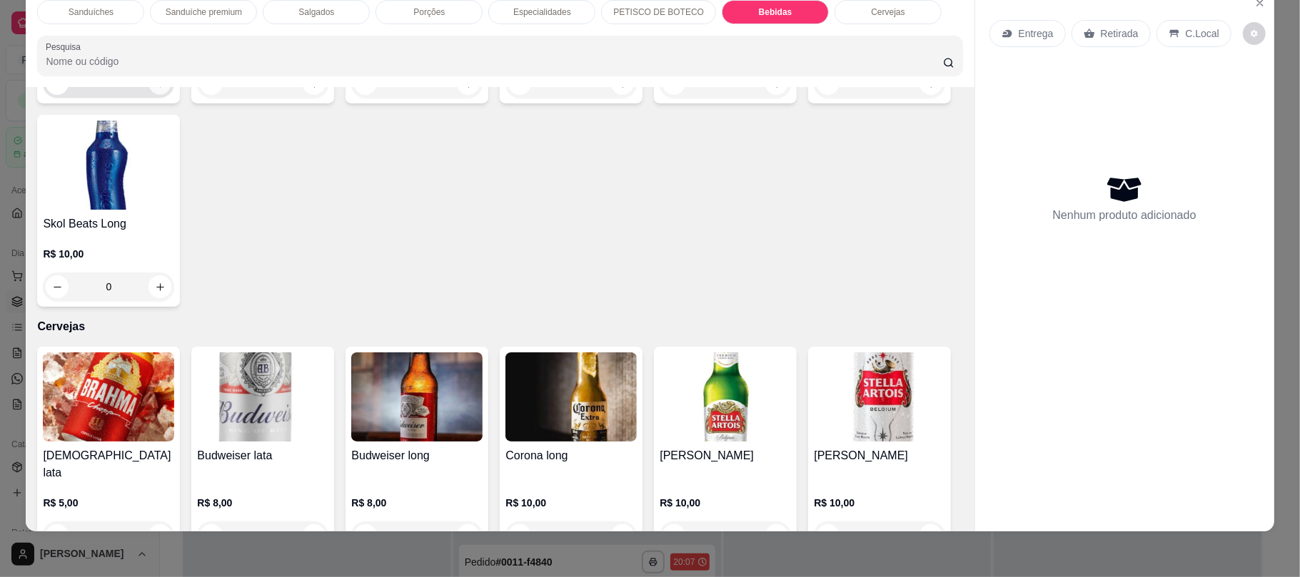
click at [150, 95] on button "increase-product-quantity" at bounding box center [160, 84] width 22 height 22
type input "1"
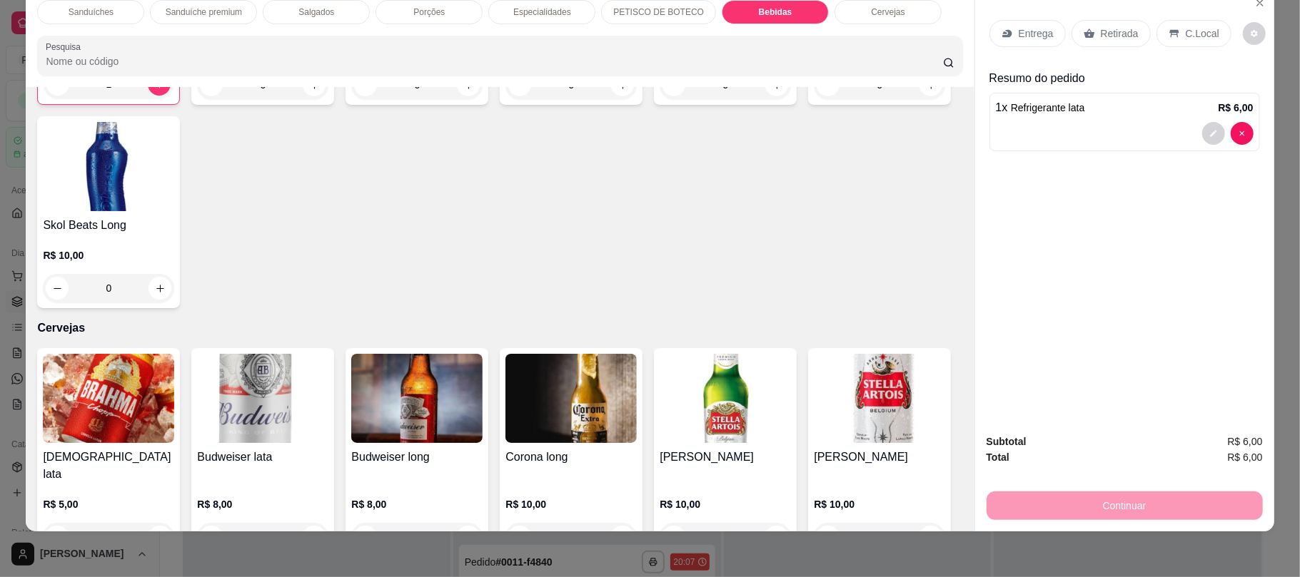
click at [1099, 41] on div "Retirada" at bounding box center [1110, 33] width 79 height 27
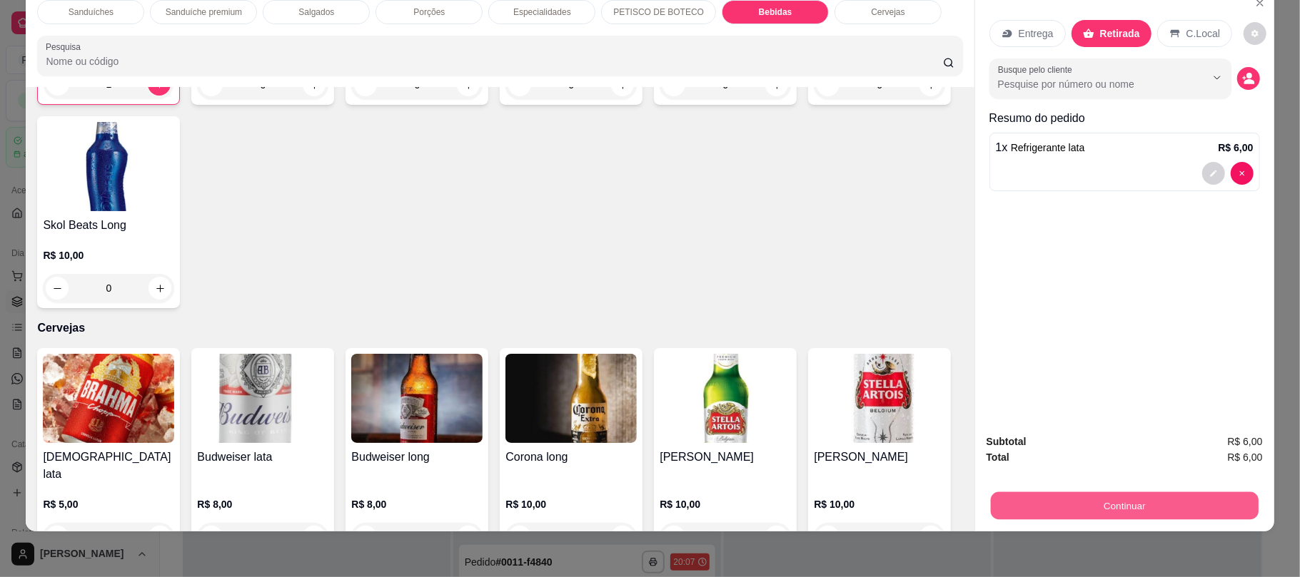
click at [991, 497] on button "Continuar" at bounding box center [1124, 506] width 268 height 28
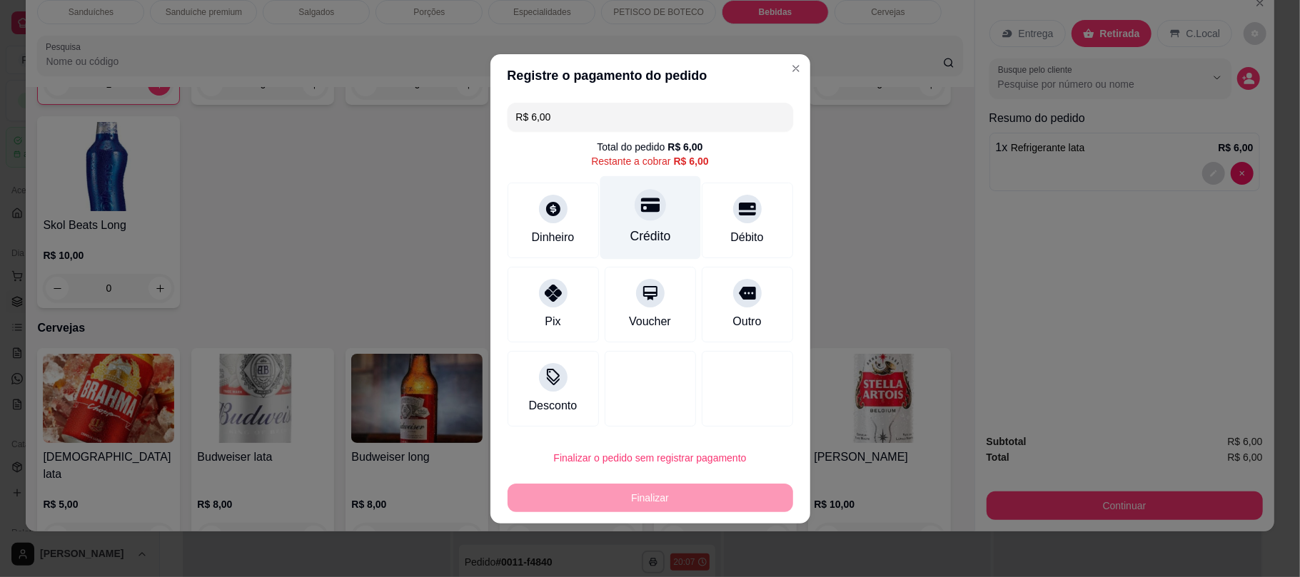
click at [643, 221] on div "Crédito" at bounding box center [650, 218] width 101 height 84
type input "R$ 0,00"
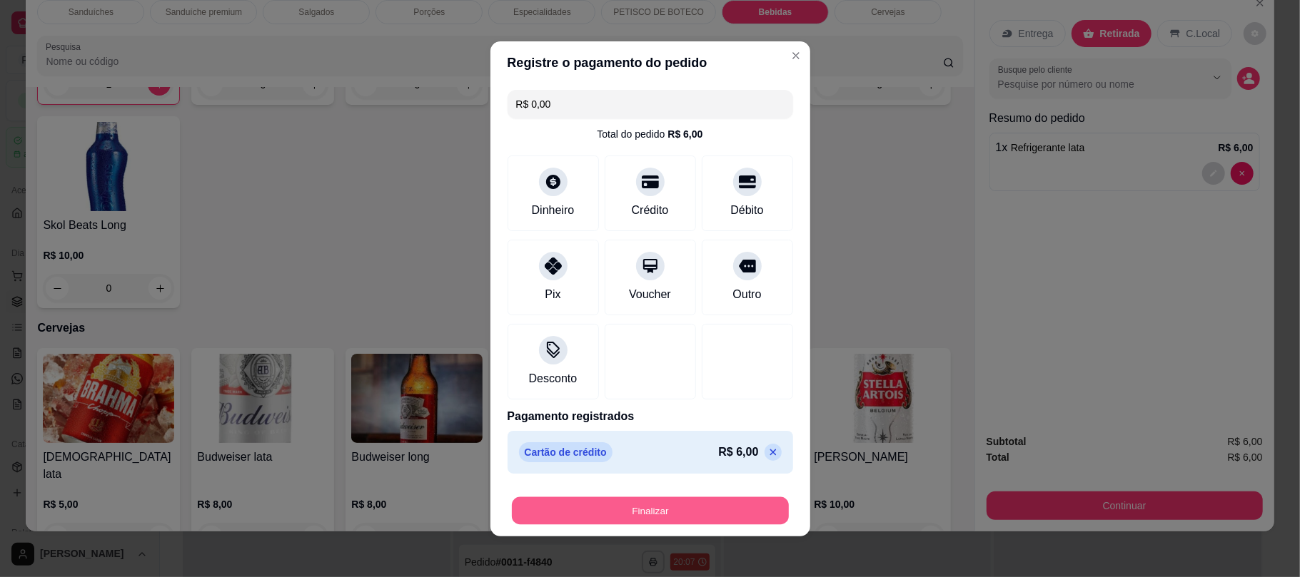
click at [662, 515] on button "Finalizar" at bounding box center [650, 511] width 277 height 28
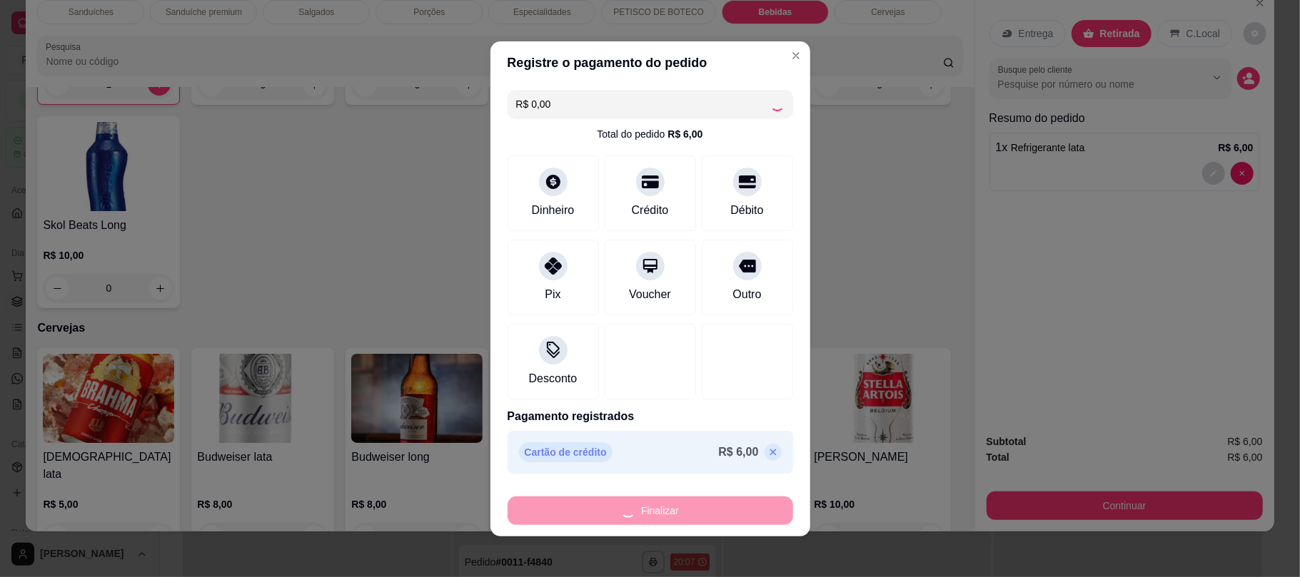
type input "0"
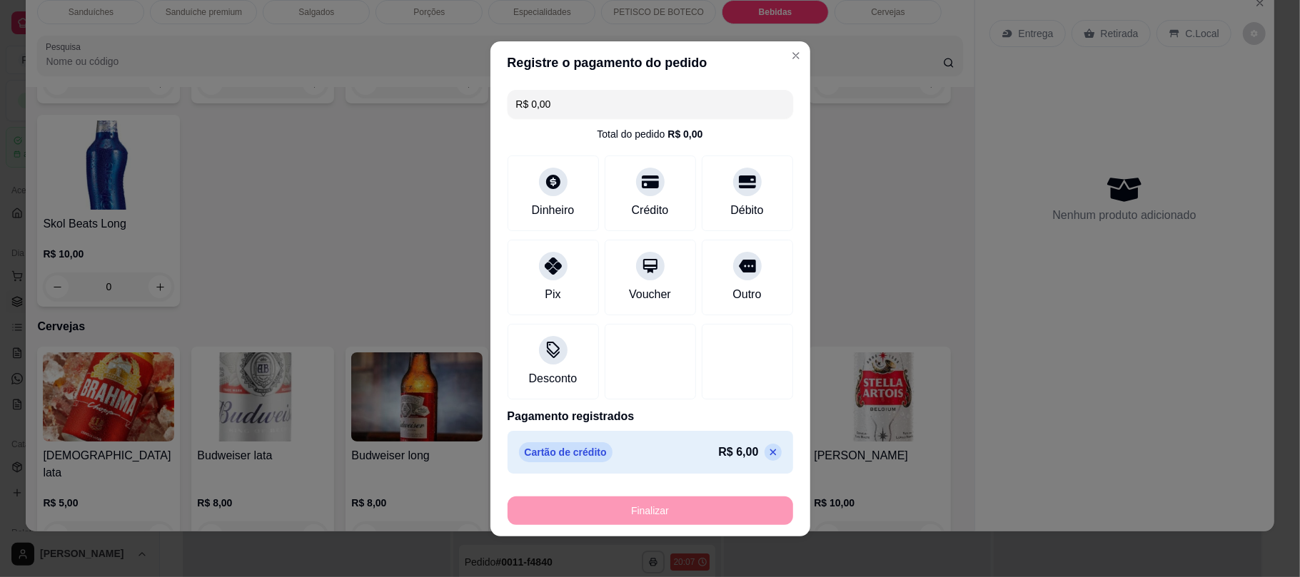
type input "-R$ 6,00"
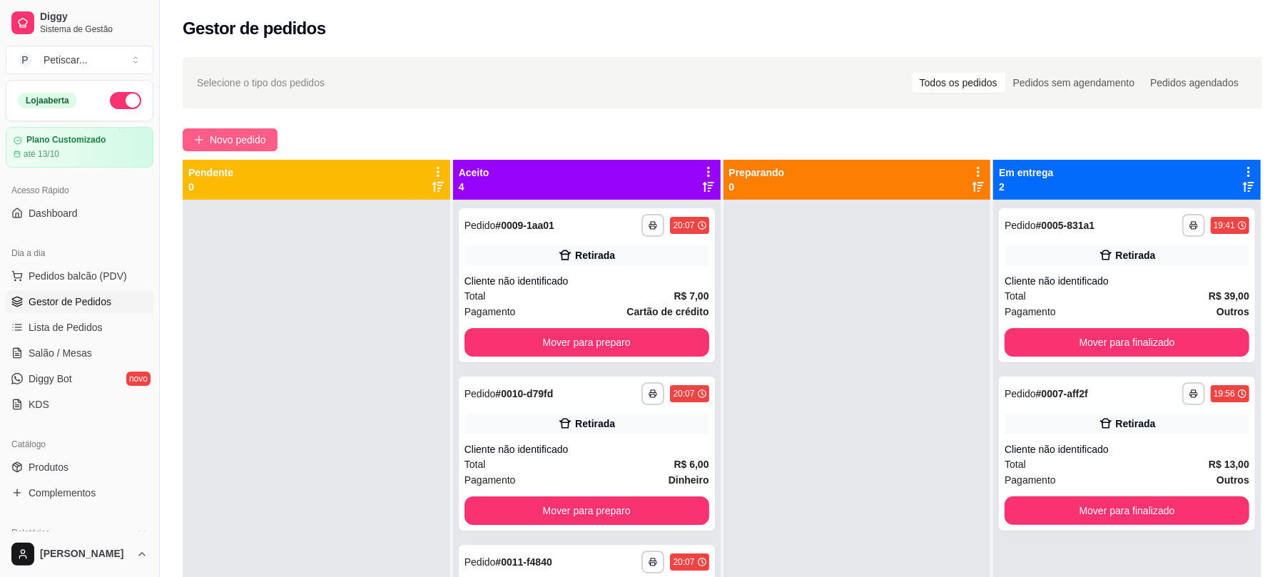
click at [263, 135] on span "Novo pedido" at bounding box center [238, 140] width 56 height 16
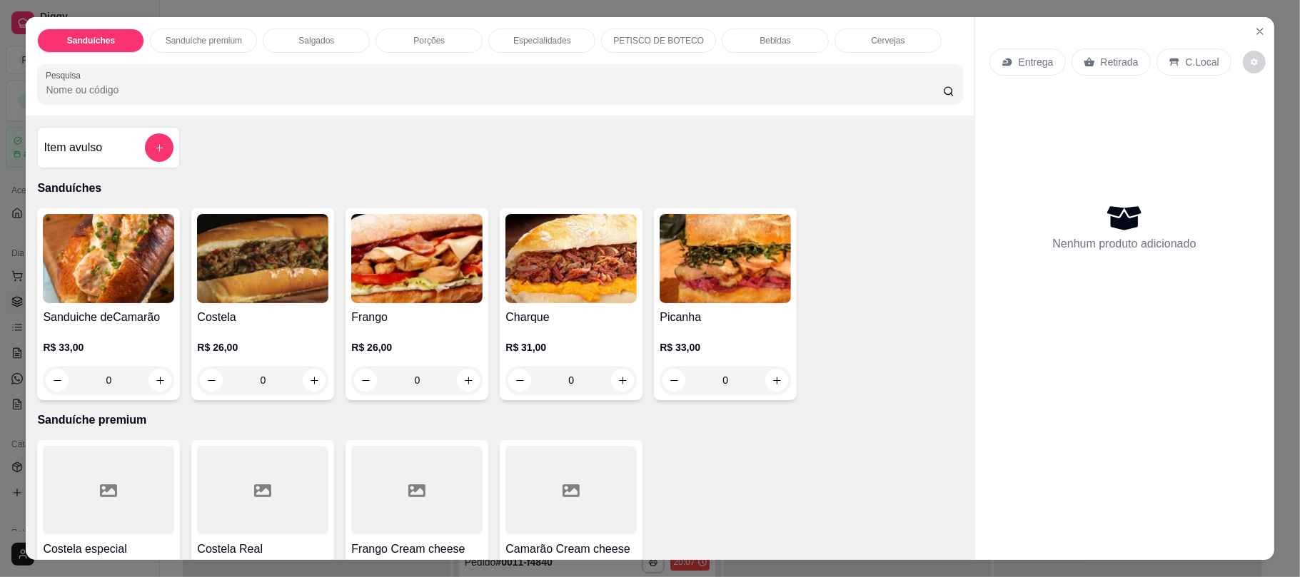
click at [759, 36] on p "Bebidas" at bounding box center [774, 40] width 31 height 11
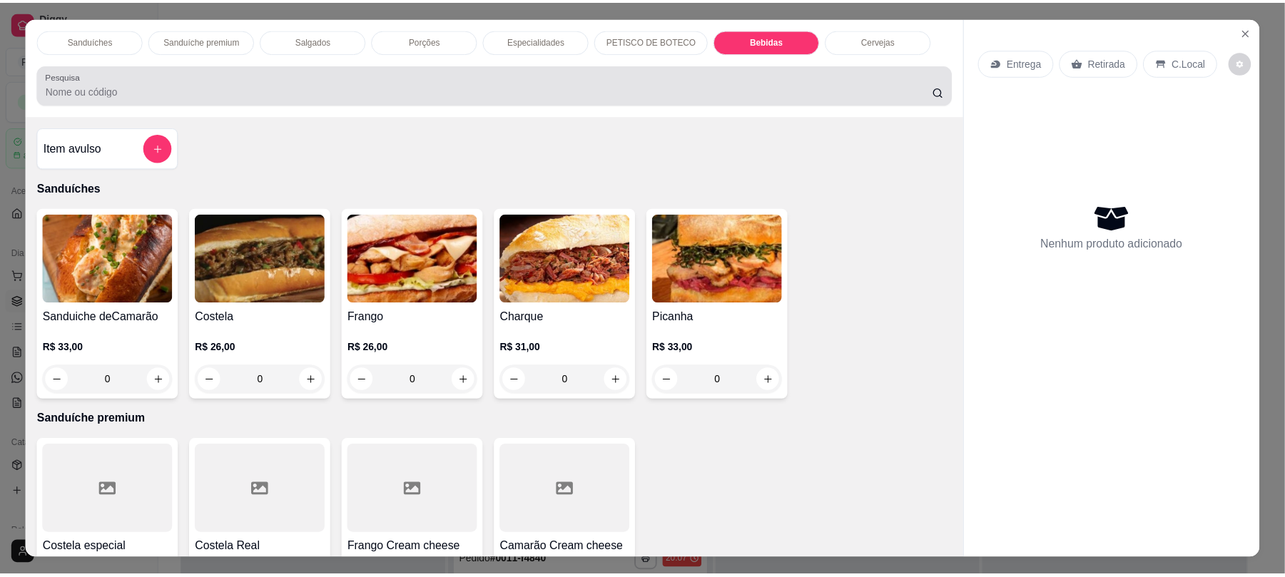
scroll to position [29, 0]
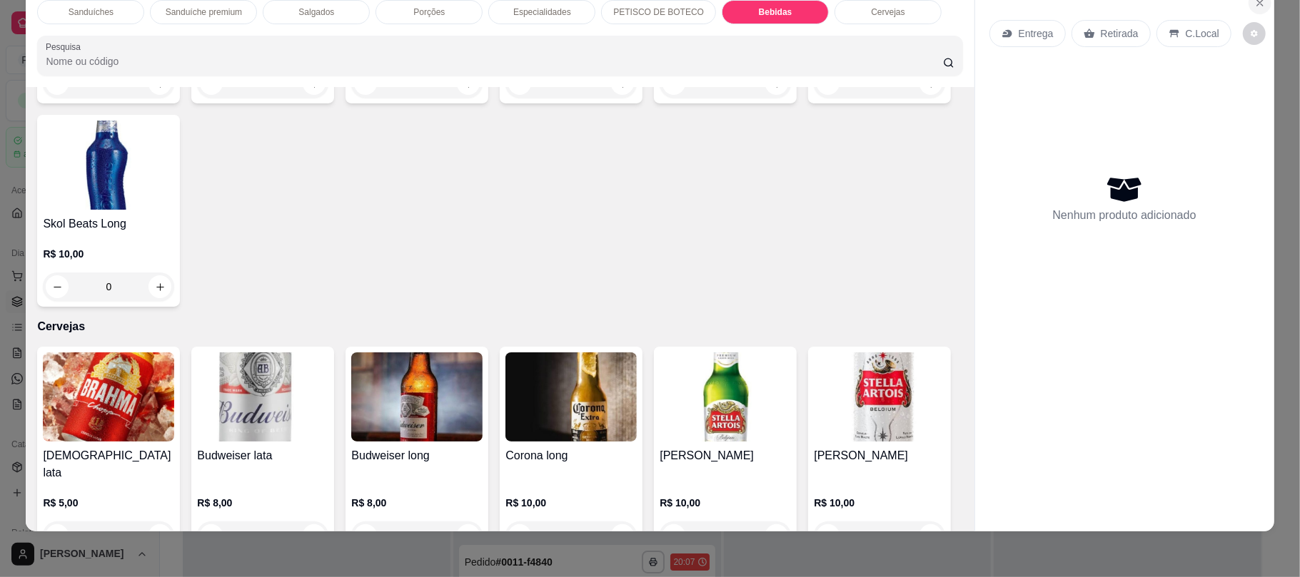
click at [1257, 1] on icon "Close" at bounding box center [1260, 3] width 6 height 6
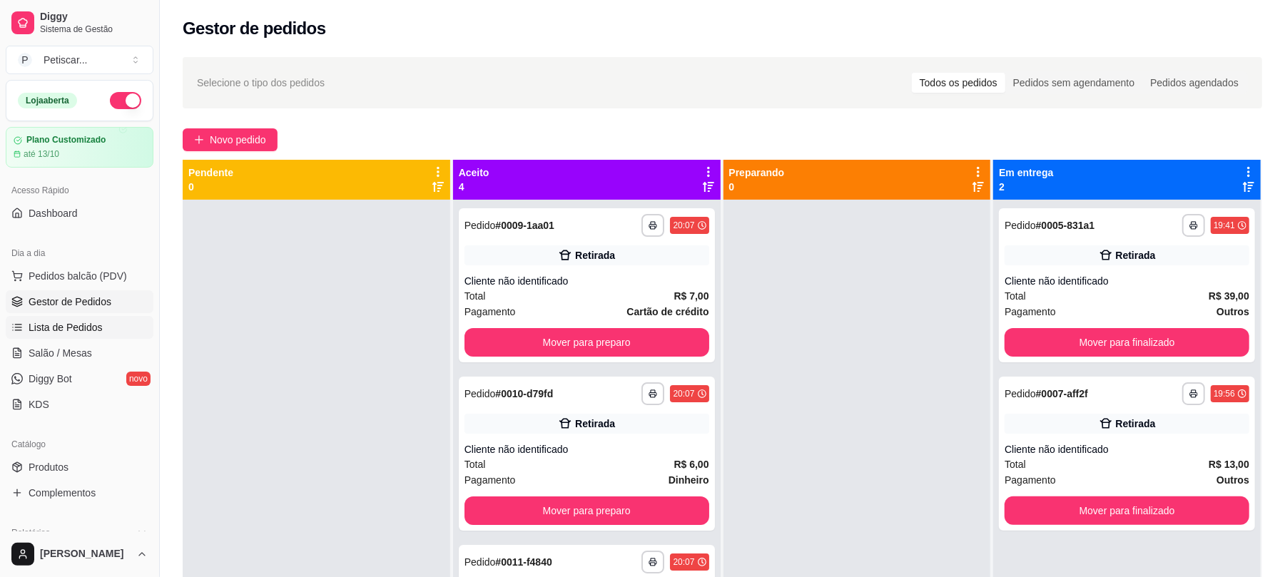
click at [95, 320] on link "Lista de Pedidos" at bounding box center [80, 327] width 148 height 23
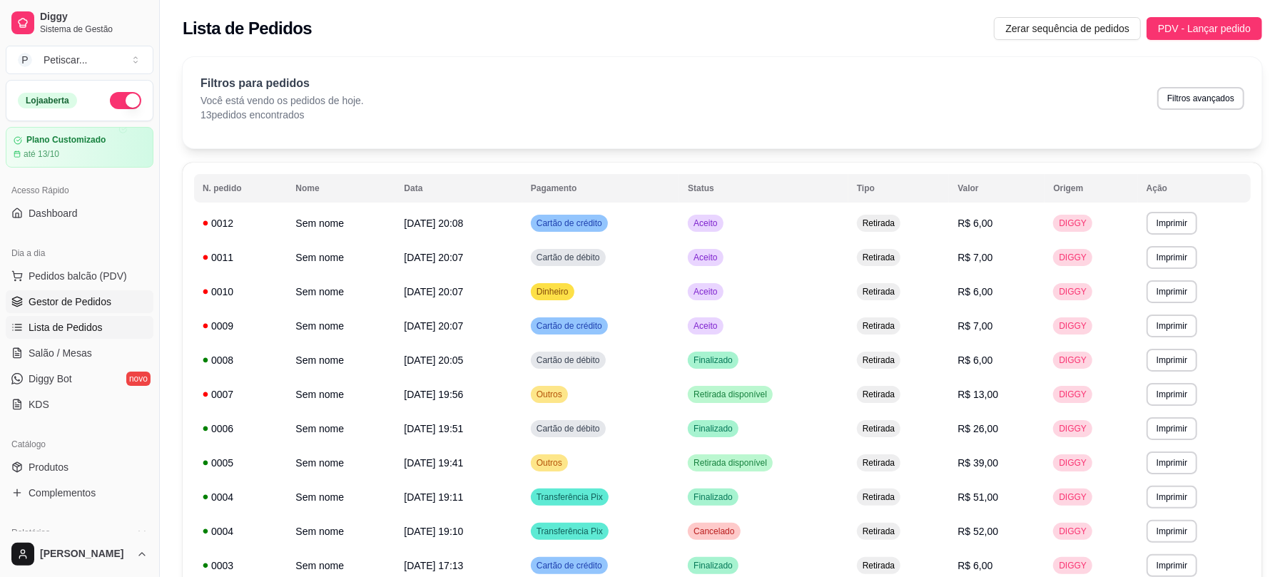
click at [101, 293] on link "Gestor de Pedidos" at bounding box center [80, 301] width 148 height 23
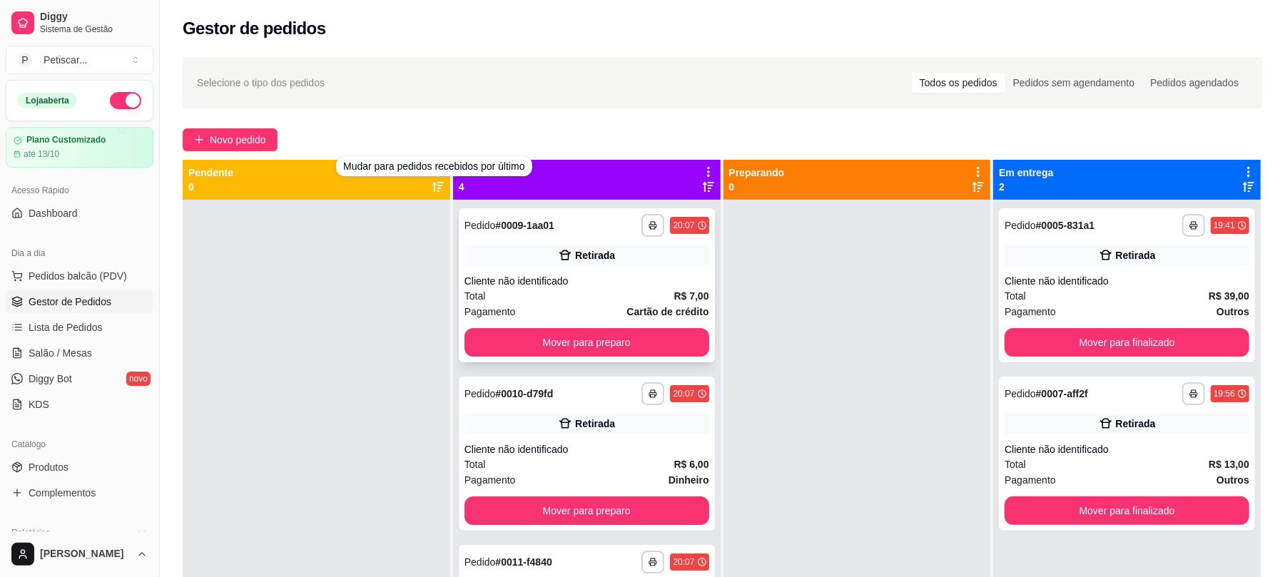
click at [557, 243] on div "**********" at bounding box center [587, 285] width 256 height 154
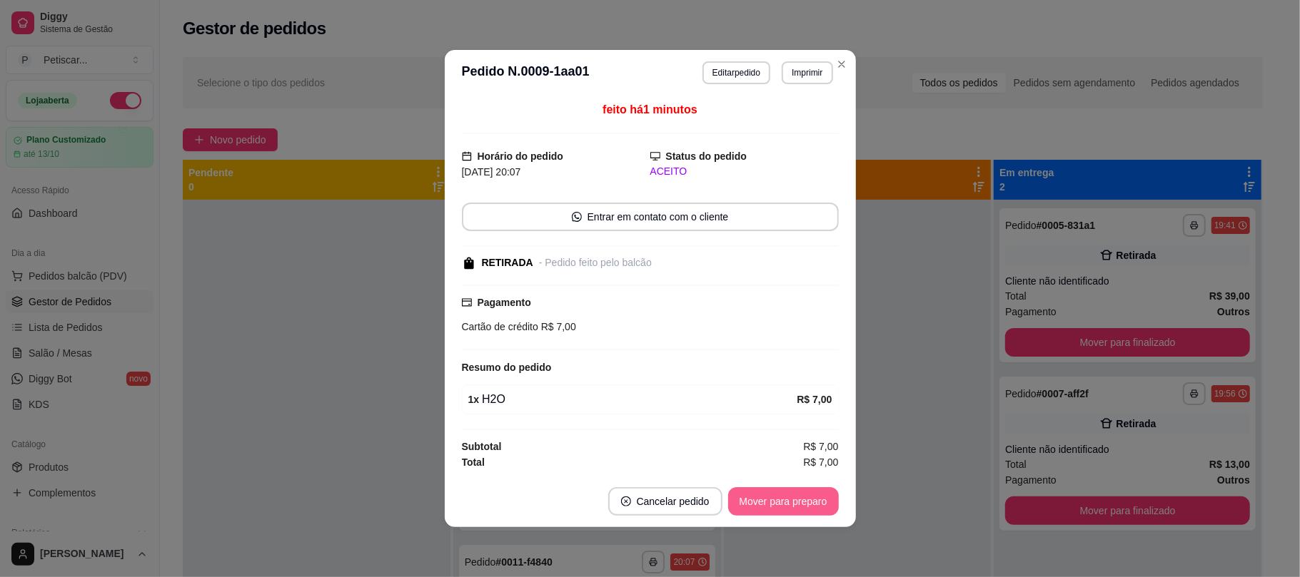
click at [831, 506] on button "Mover para preparo" at bounding box center [783, 501] width 111 height 29
click at [831, 506] on div "Mover para preparo" at bounding box center [773, 501] width 131 height 29
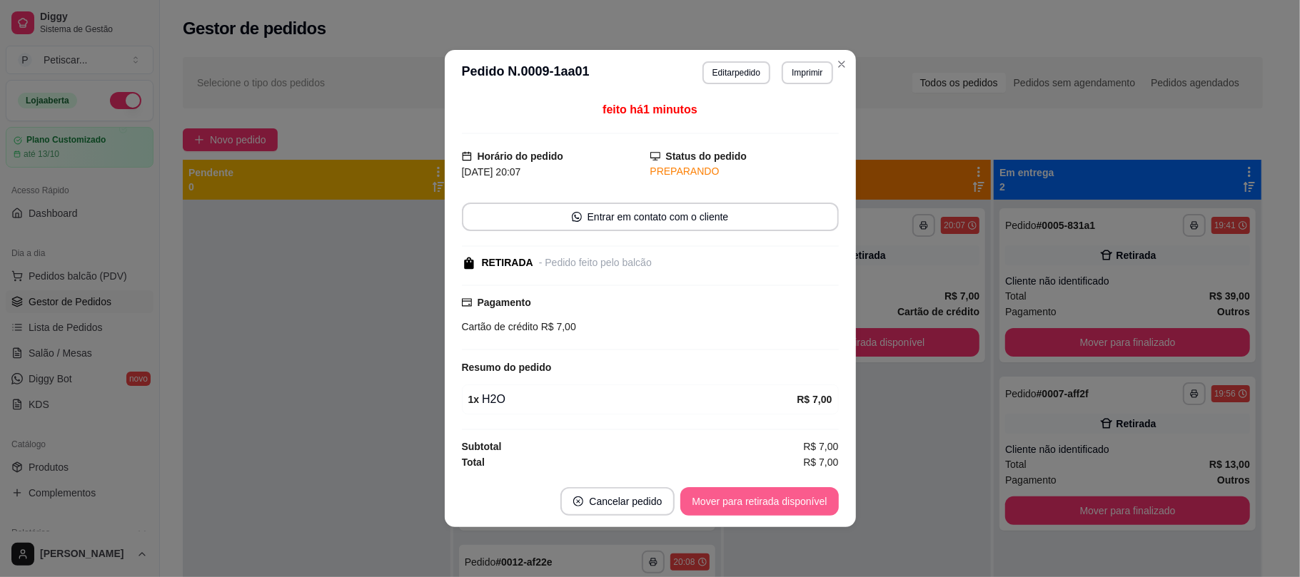
click at [831, 506] on button "Mover para retirada disponível" at bounding box center [759, 501] width 158 height 29
click at [831, 506] on div "Mover para retirada disponível" at bounding box center [749, 501] width 178 height 29
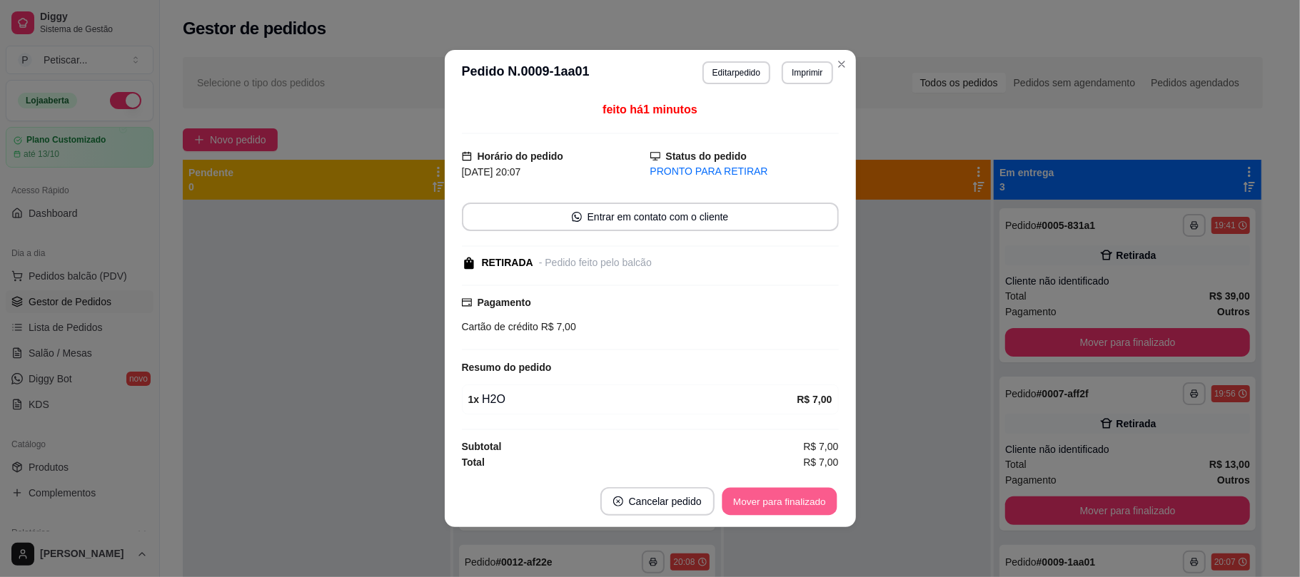
click at [831, 506] on button "Mover para finalizado" at bounding box center [779, 502] width 115 height 28
click at [831, 506] on div "Mover para finalizado" at bounding box center [779, 501] width 118 height 29
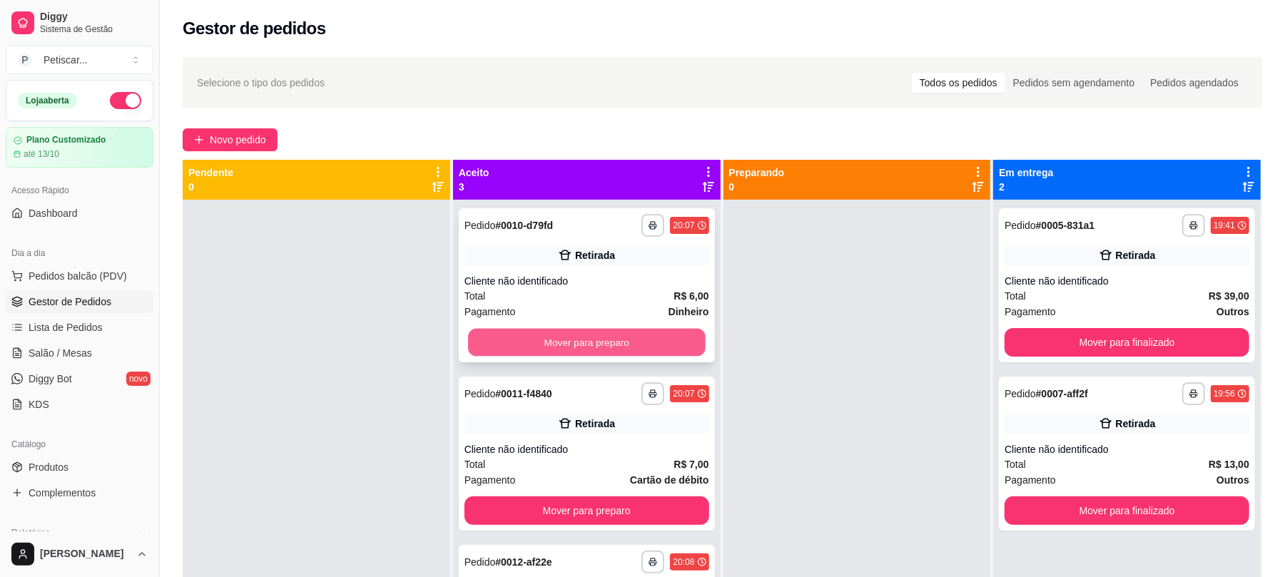
click at [689, 353] on button "Mover para preparo" at bounding box center [586, 343] width 237 height 28
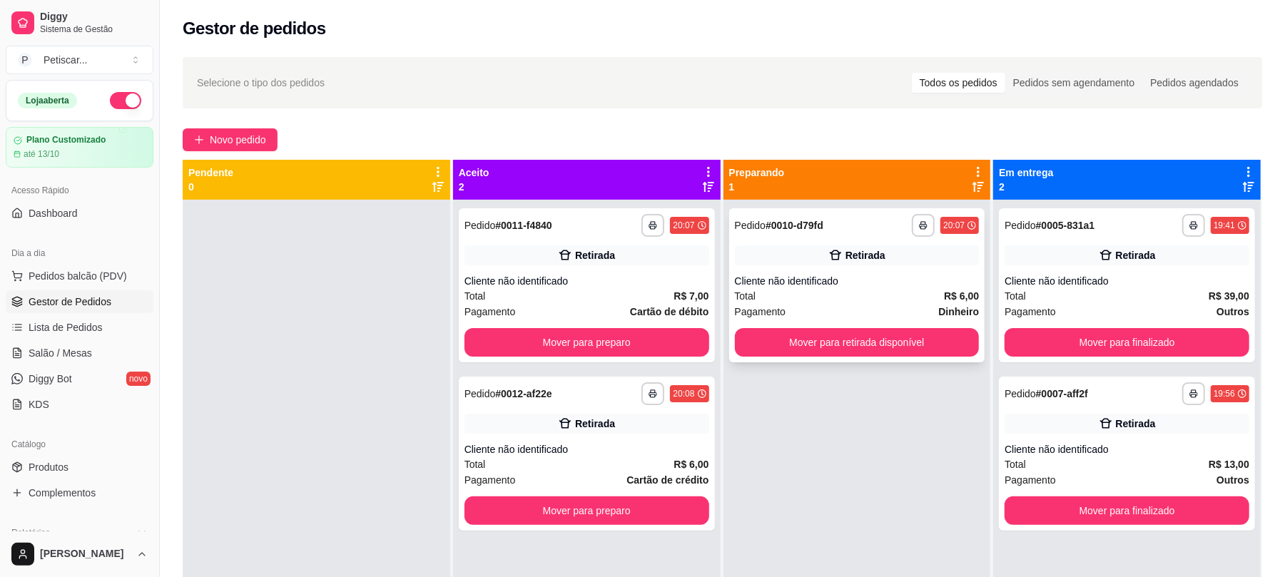
click at [797, 257] on div "Retirada" at bounding box center [857, 256] width 245 height 20
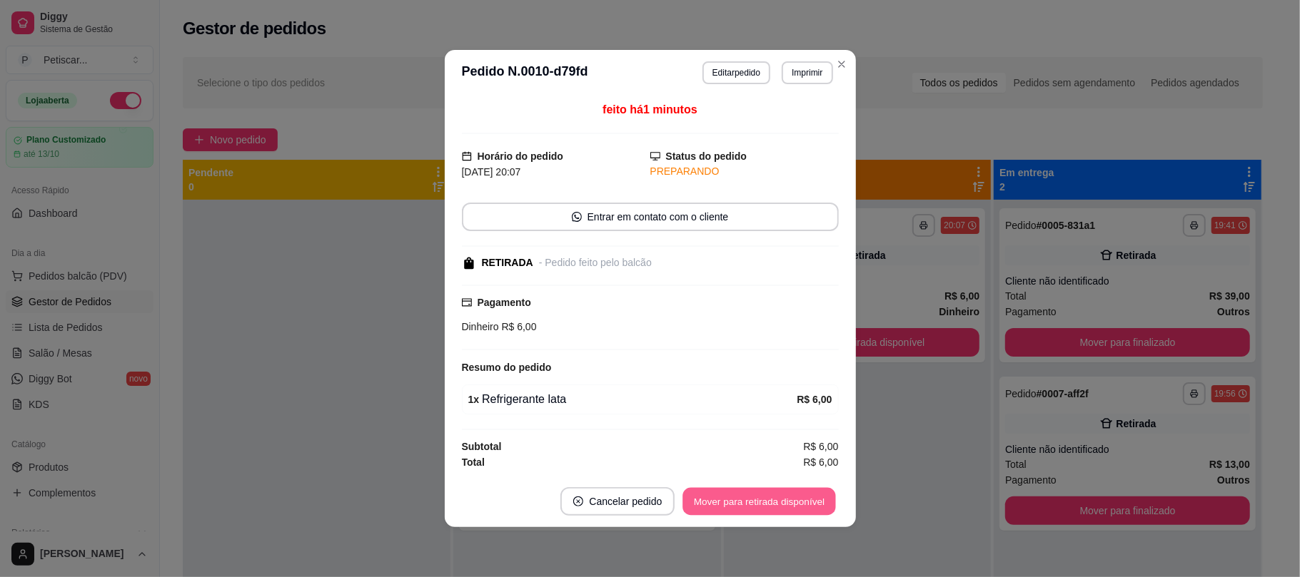
click at [775, 491] on button "Mover para retirada disponível" at bounding box center [759, 502] width 153 height 28
click at [775, 491] on div "Mover para retirada disponível" at bounding box center [749, 501] width 178 height 29
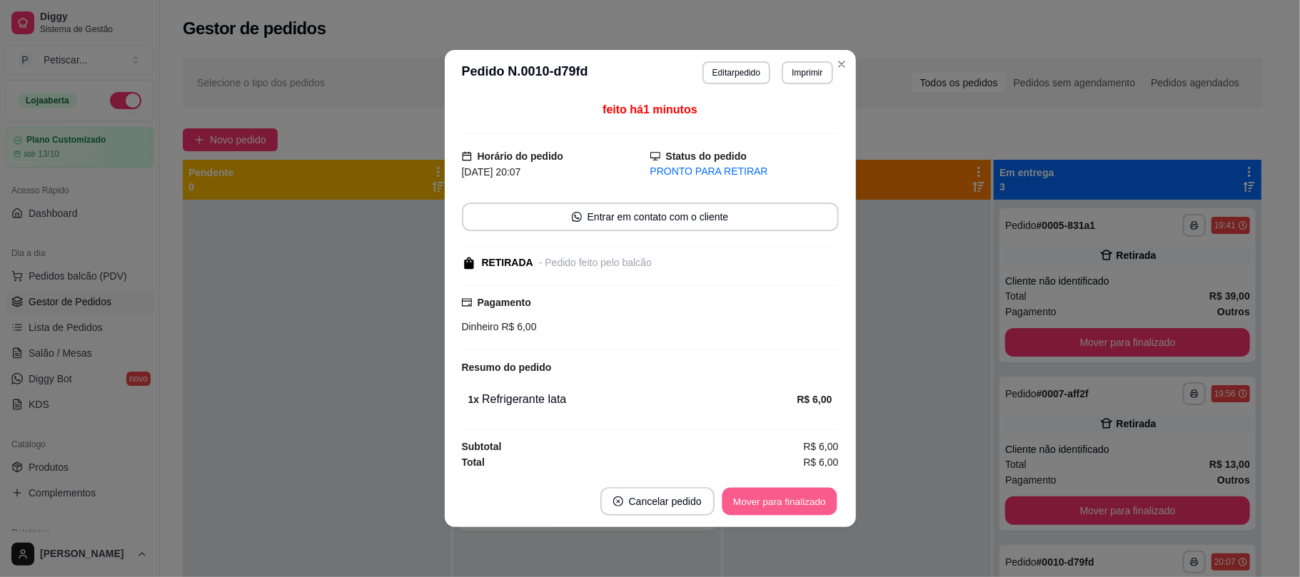
click at [775, 491] on button "Mover para finalizado" at bounding box center [779, 502] width 115 height 28
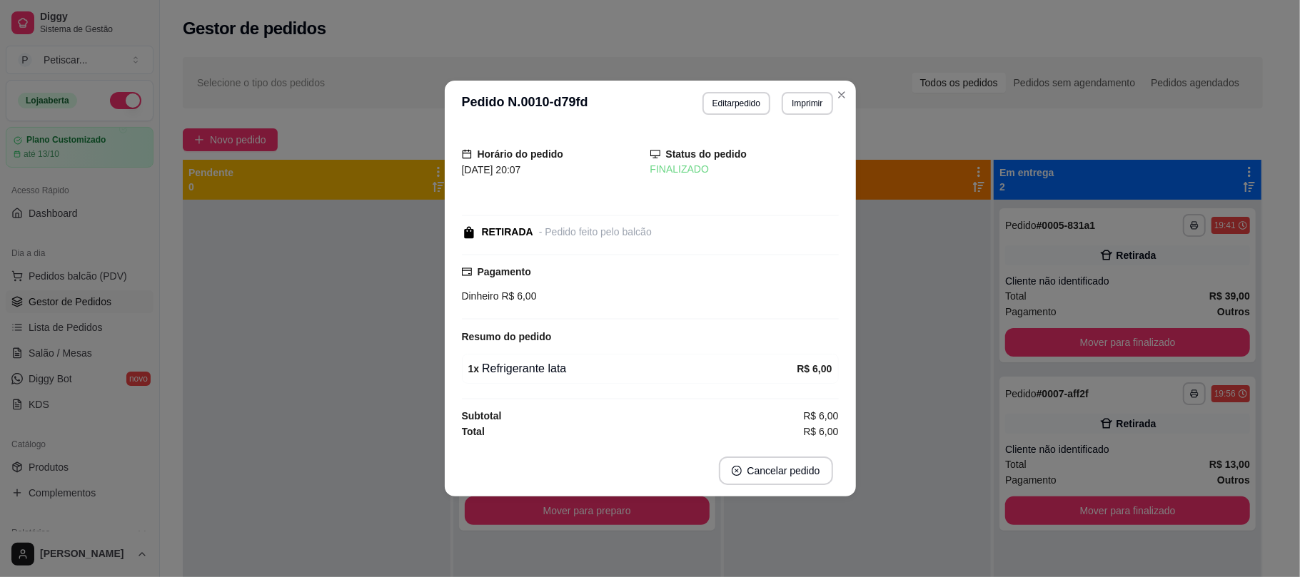
click at [775, 491] on footer "Cancelar pedido" at bounding box center [650, 470] width 411 height 51
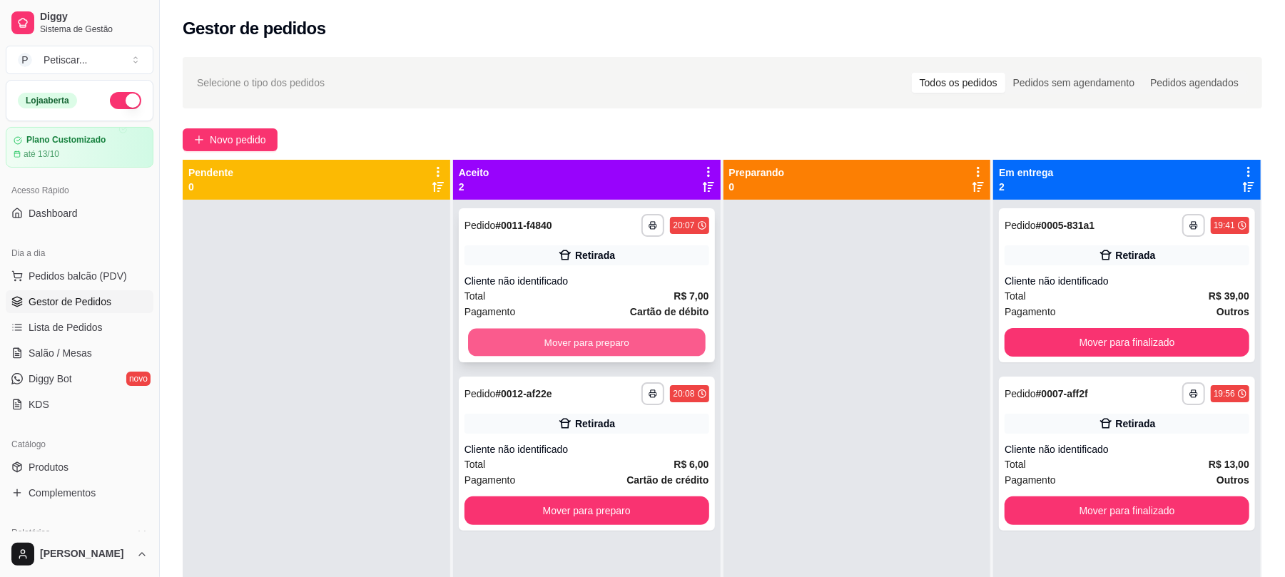
click at [678, 343] on button "Mover para preparo" at bounding box center [586, 343] width 237 height 28
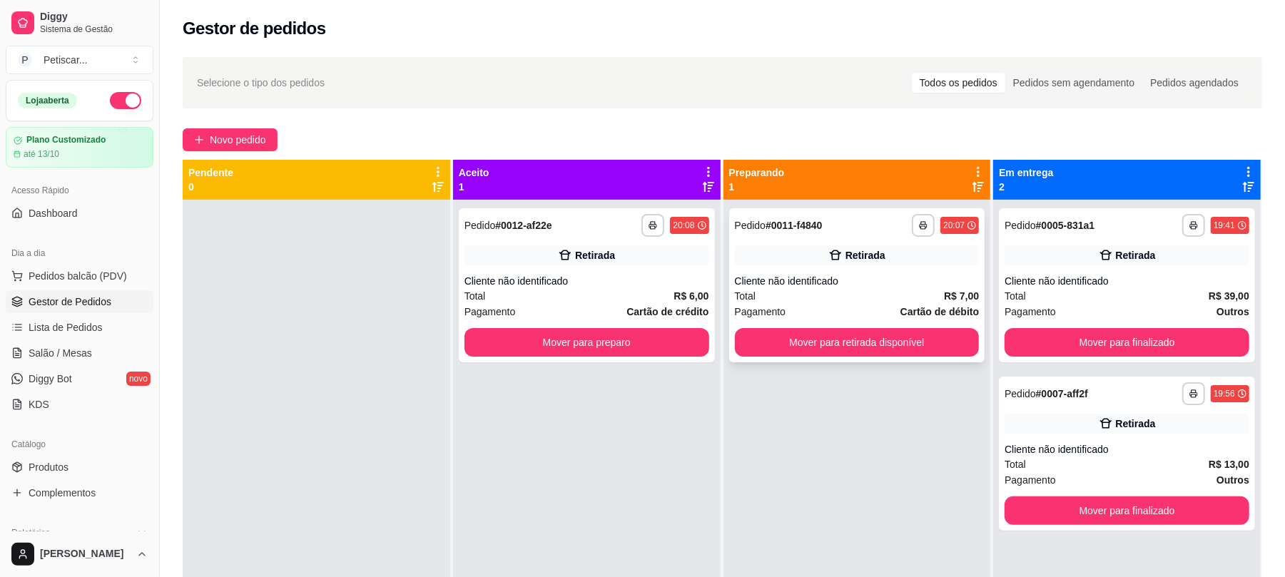
click at [809, 285] on div "Cliente não identificado" at bounding box center [857, 281] width 245 height 14
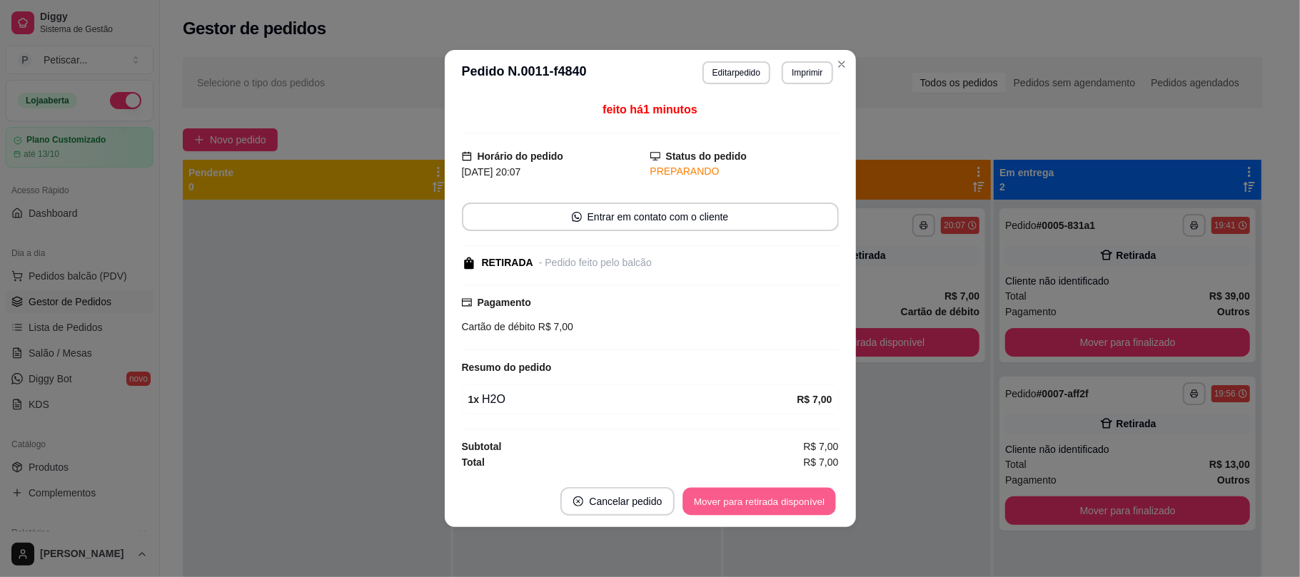
click at [720, 501] on button "Mover para retirada disponível" at bounding box center [759, 502] width 153 height 28
click at [720, 501] on div "Mover para retirada disponível" at bounding box center [749, 501] width 178 height 29
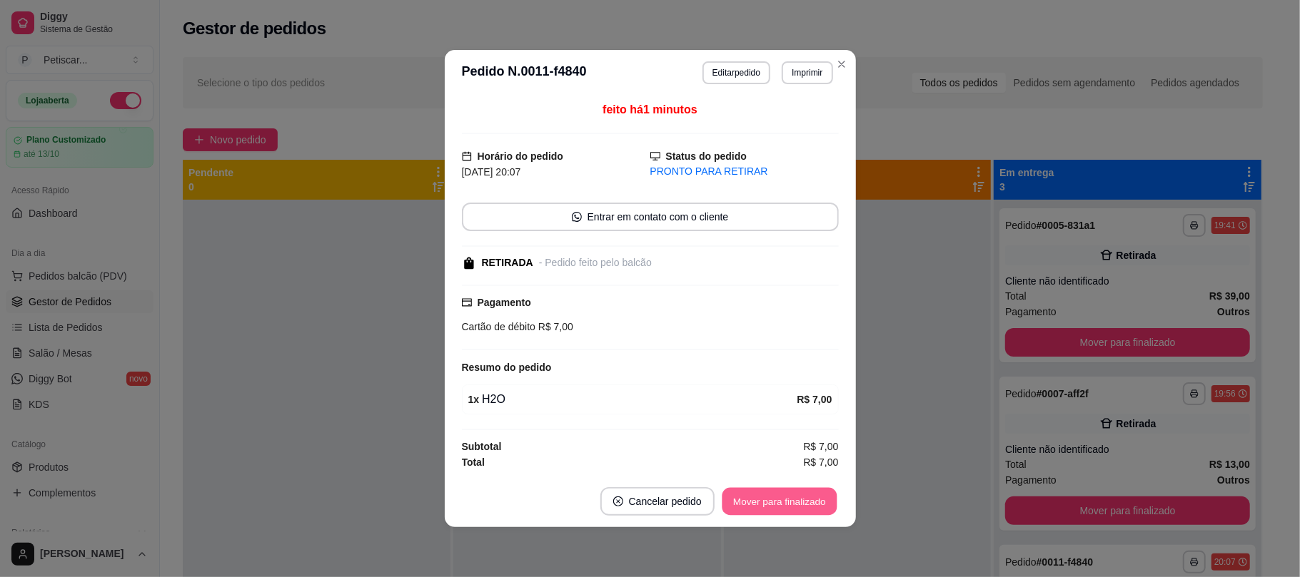
click at [722, 501] on button "Mover para finalizado" at bounding box center [779, 502] width 115 height 28
click at [737, 501] on button "Mover para finalizado" at bounding box center [779, 502] width 115 height 28
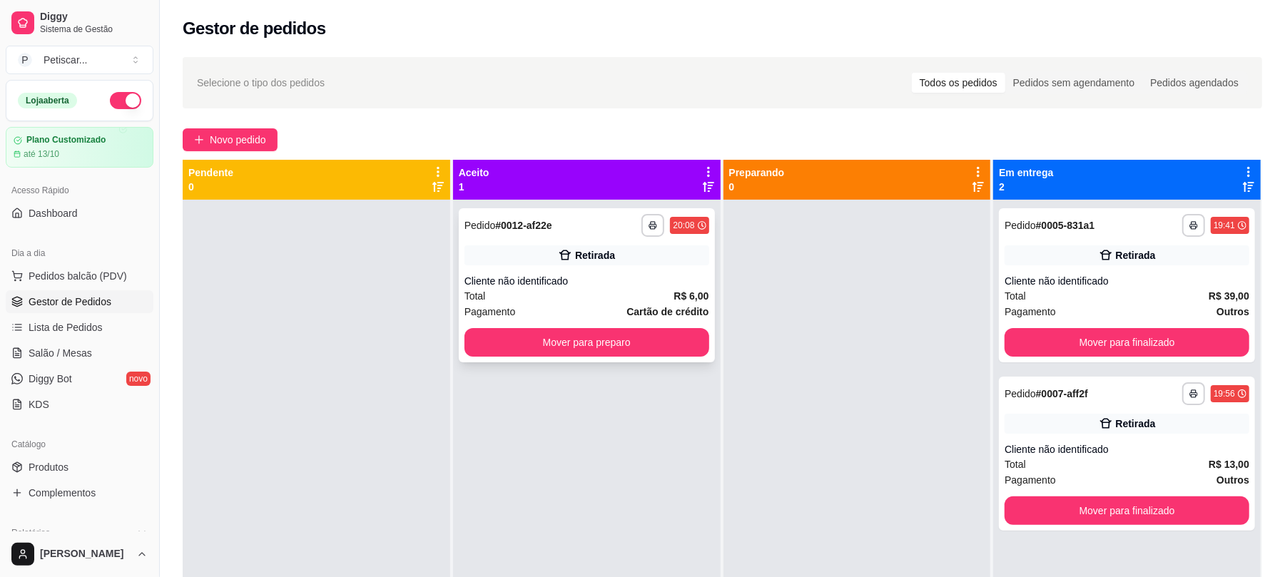
click at [681, 304] on span "Cartão de crédito" at bounding box center [668, 312] width 82 height 16
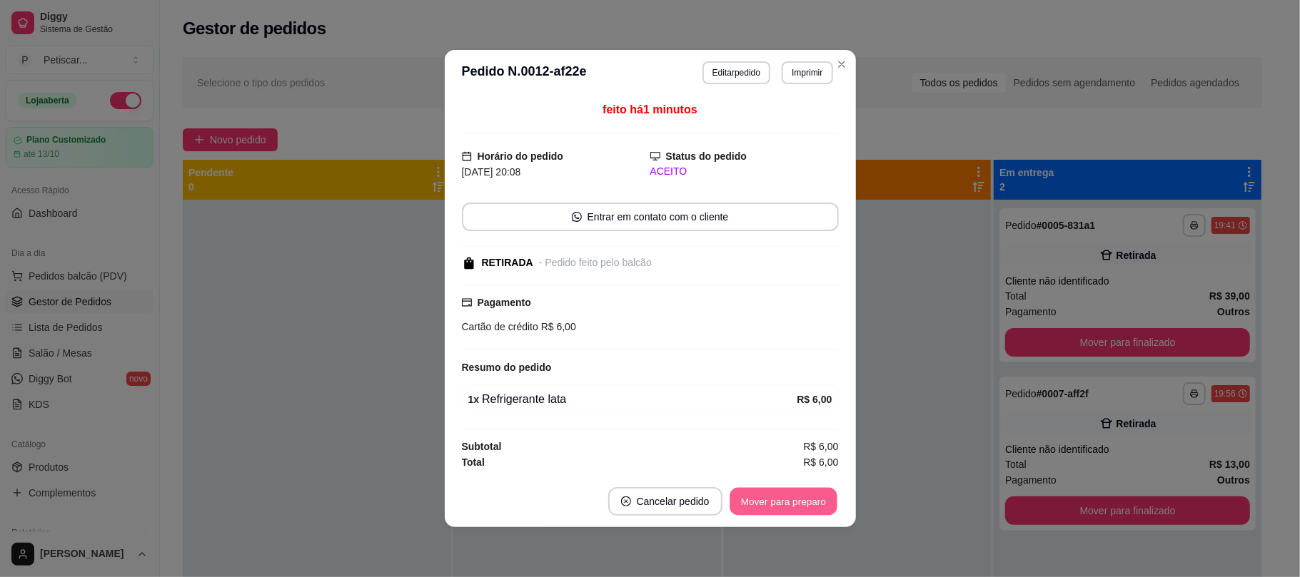
click at [755, 515] on button "Mover para preparo" at bounding box center [782, 502] width 107 height 28
click at [755, 515] on div "Mover para preparo" at bounding box center [783, 501] width 111 height 29
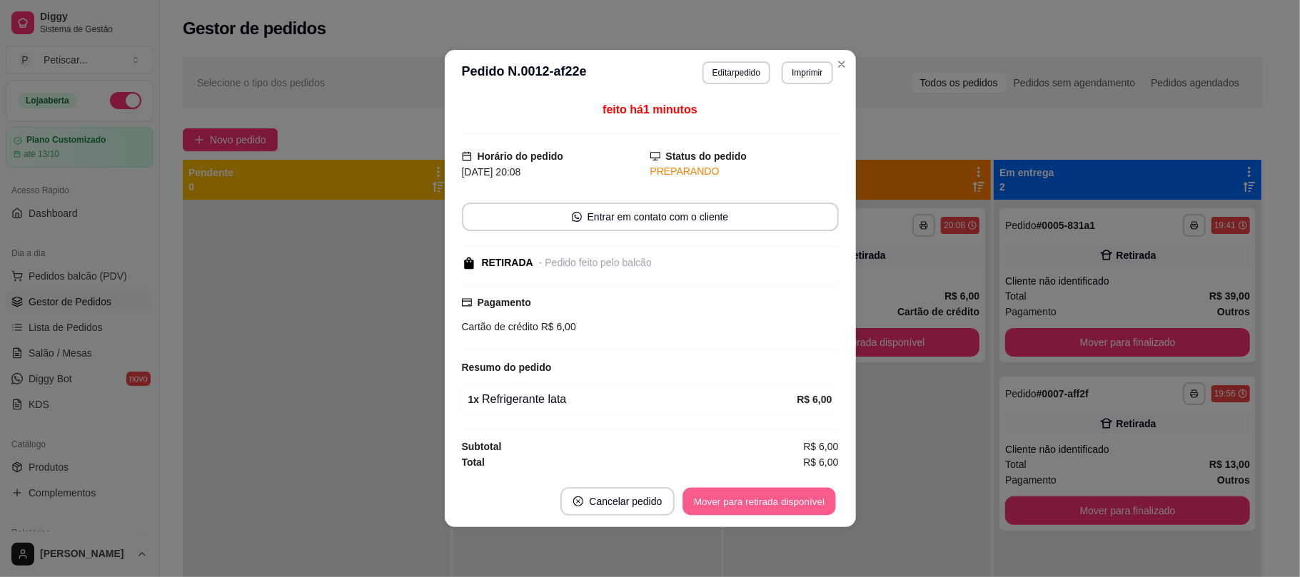
click at [755, 515] on button "Mover para retirada disponível" at bounding box center [759, 502] width 153 height 28
click at [755, 515] on div "Mover para retirada disponível" at bounding box center [749, 501] width 178 height 29
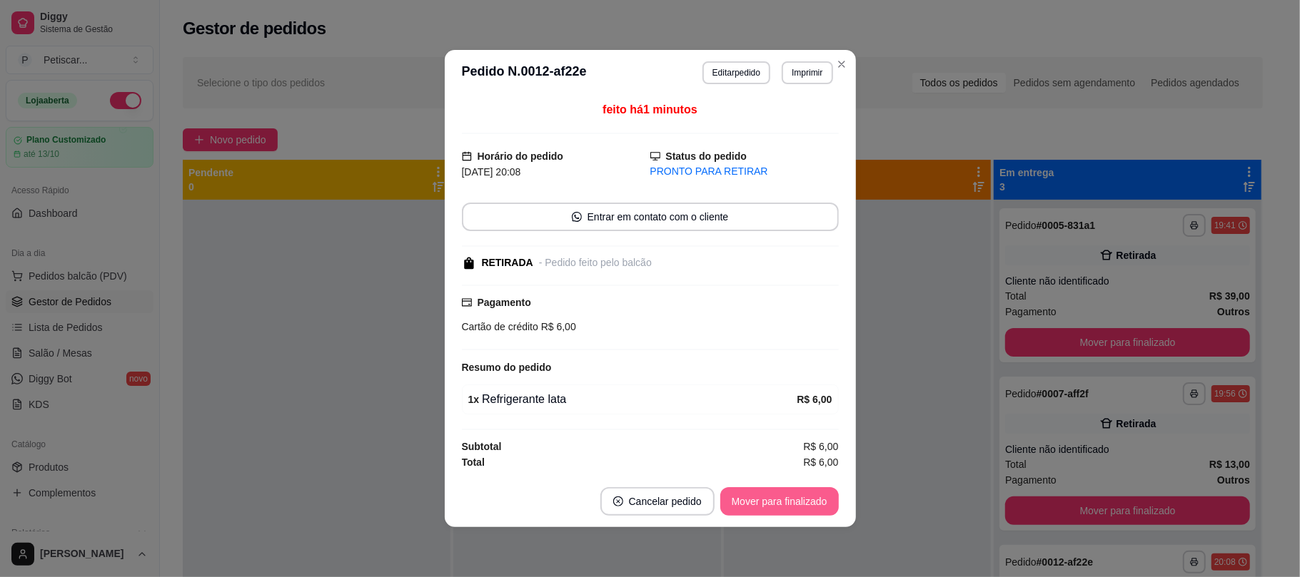
click at [755, 515] on button "Mover para finalizado" at bounding box center [779, 501] width 118 height 29
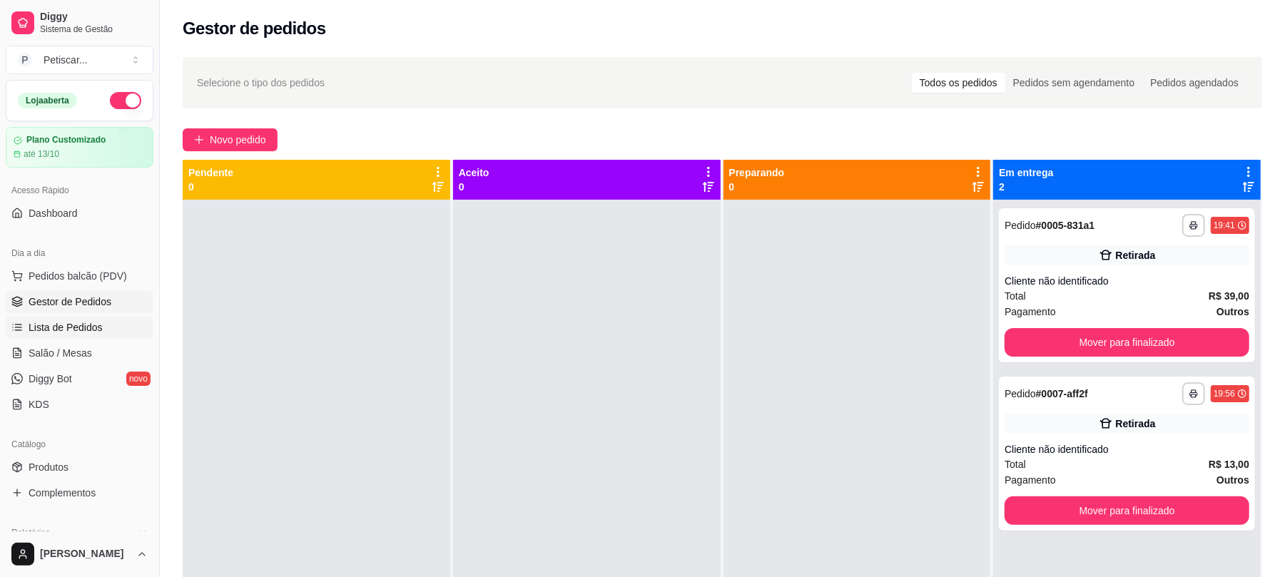
click at [103, 338] on link "Lista de Pedidos" at bounding box center [80, 327] width 148 height 23
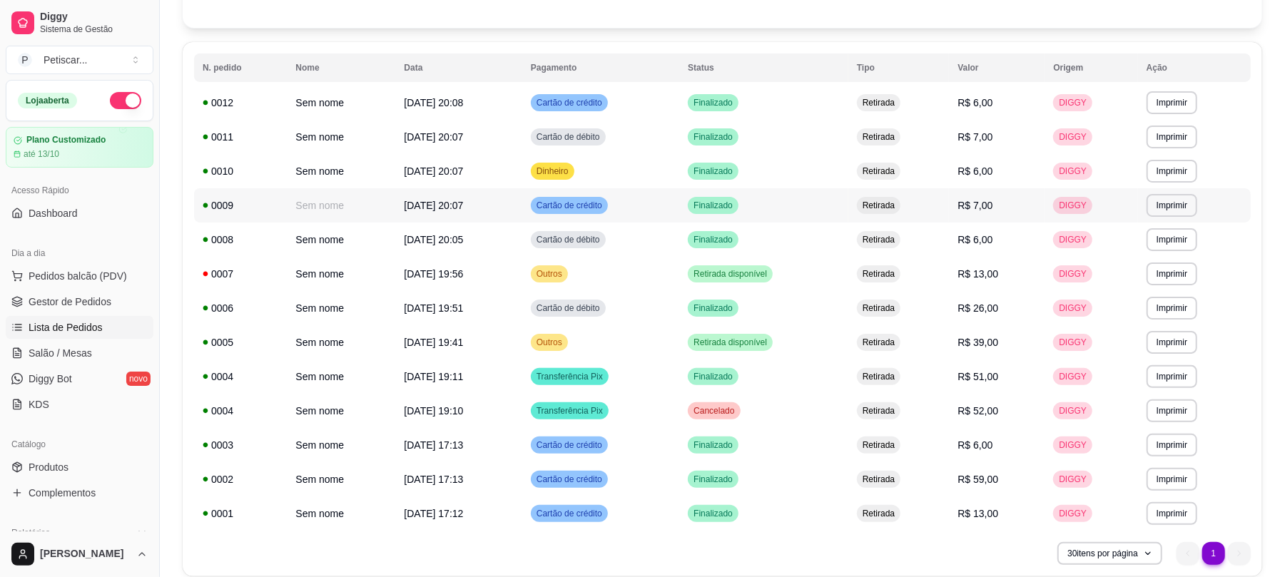
scroll to position [133, 0]
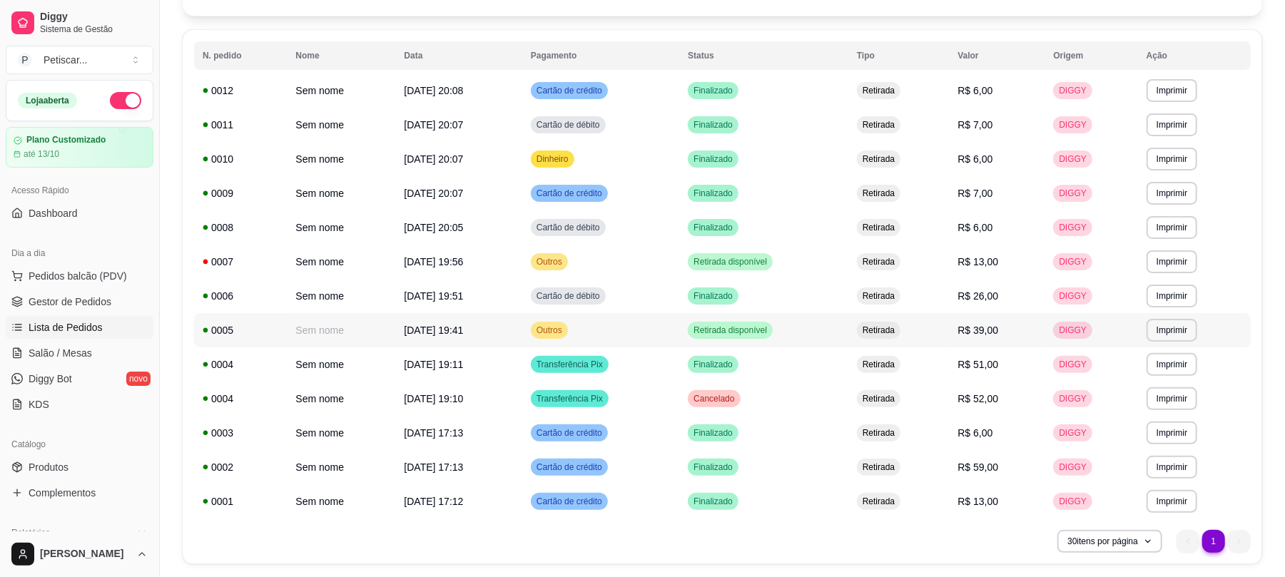
click at [565, 325] on span "Outros" at bounding box center [549, 330] width 31 height 11
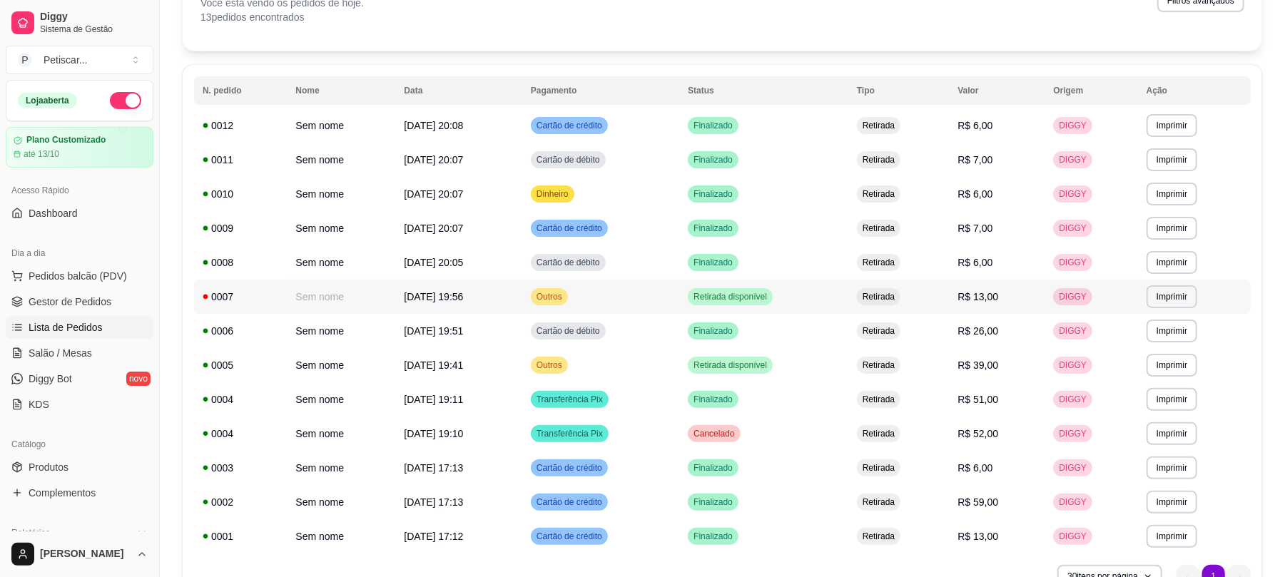
scroll to position [93, 0]
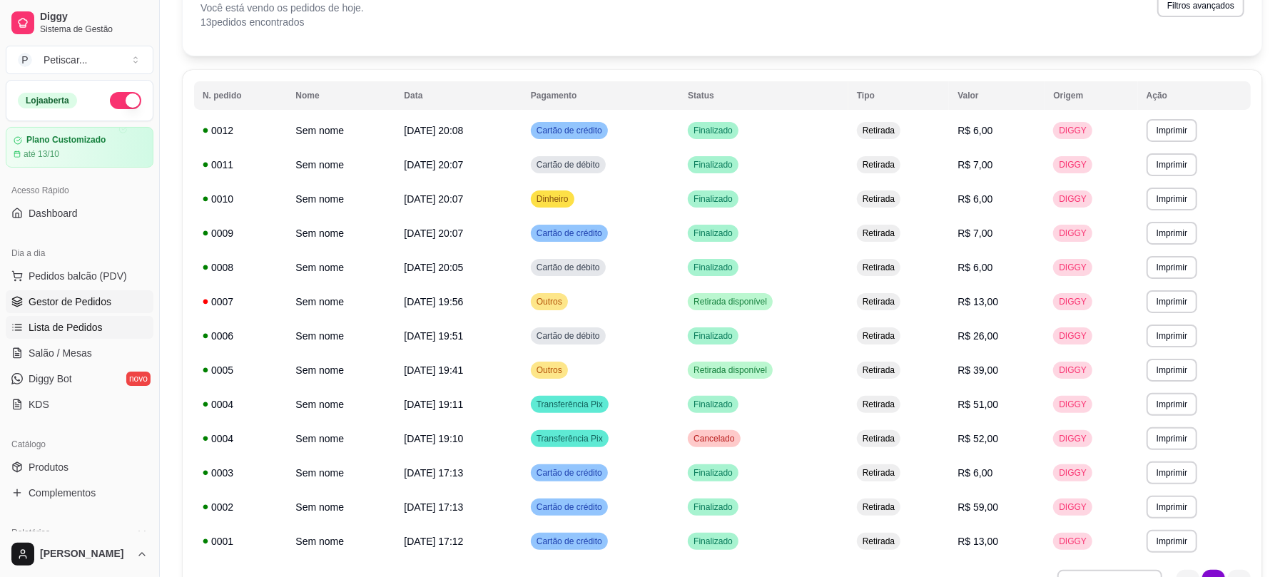
click at [121, 305] on link "Gestor de Pedidos" at bounding box center [80, 301] width 148 height 23
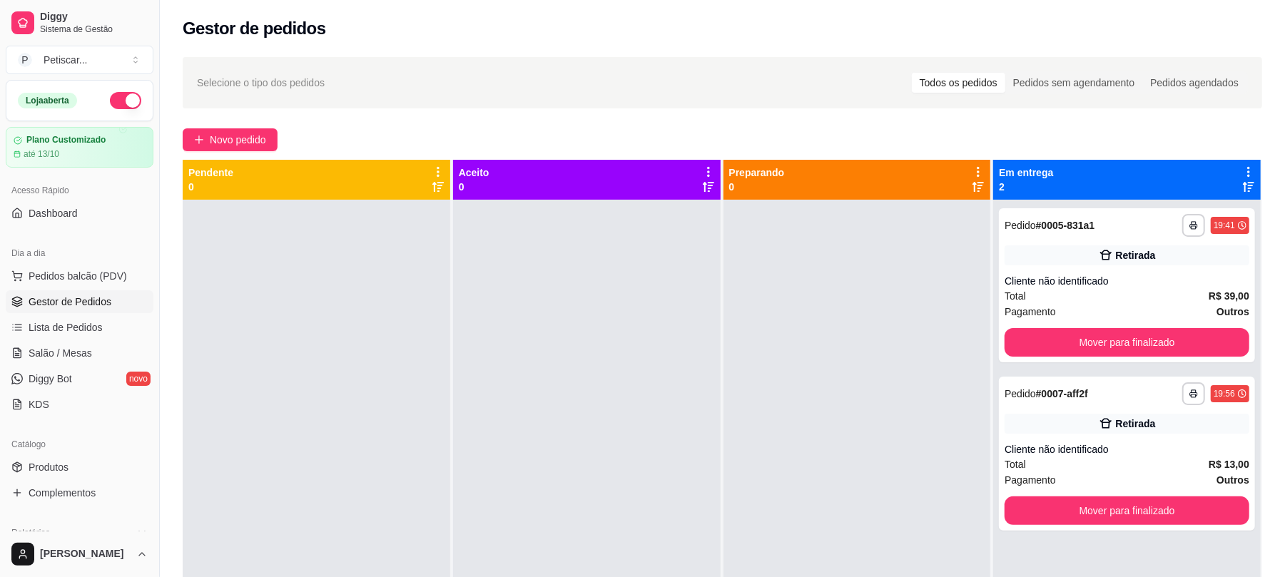
click at [121, 305] on link "Gestor de Pedidos" at bounding box center [80, 301] width 148 height 23
click at [263, 133] on span "Novo pedido" at bounding box center [238, 140] width 56 height 16
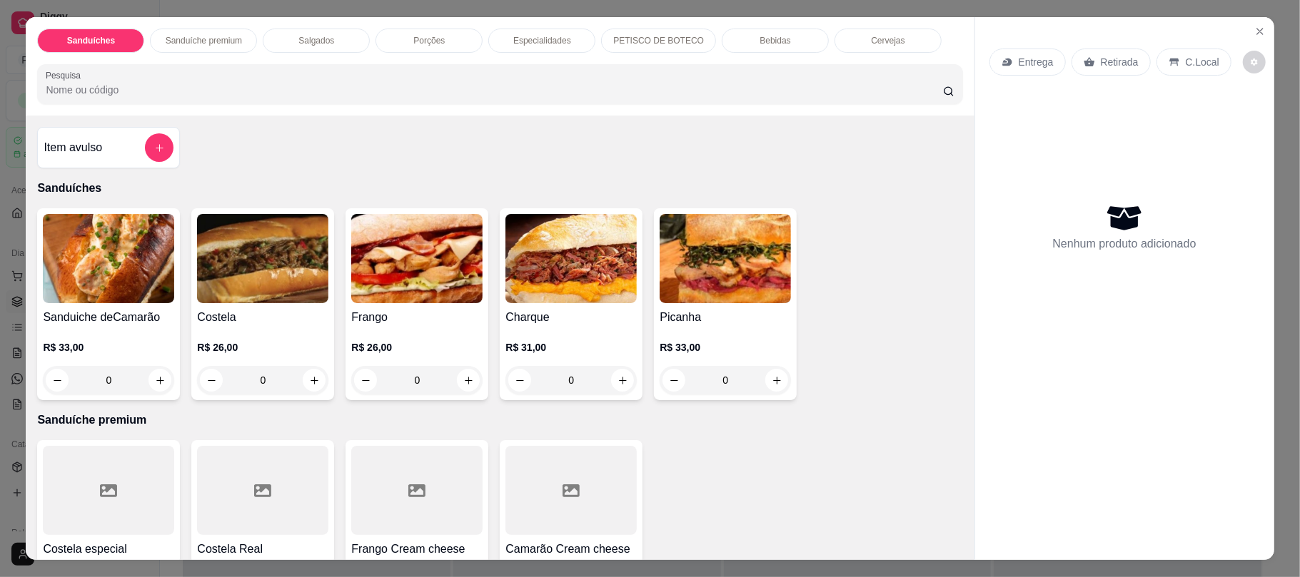
click at [311, 383] on div "0" at bounding box center [262, 380] width 131 height 29
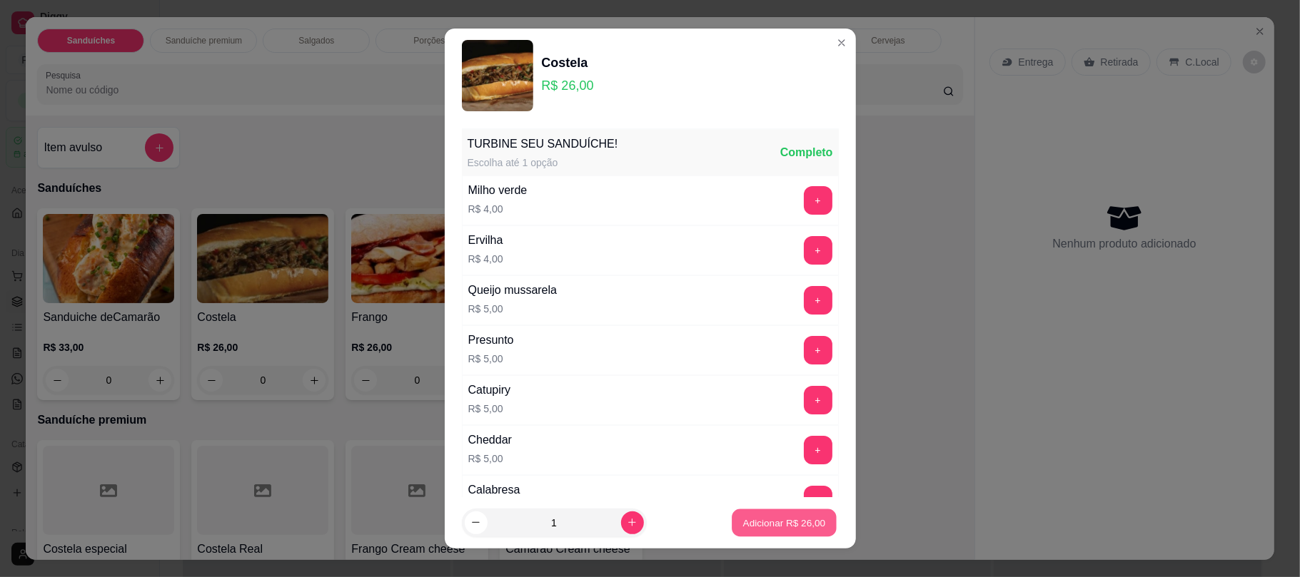
click at [743, 520] on p "Adicionar R$ 26,00" at bounding box center [784, 523] width 83 height 14
type input "1"
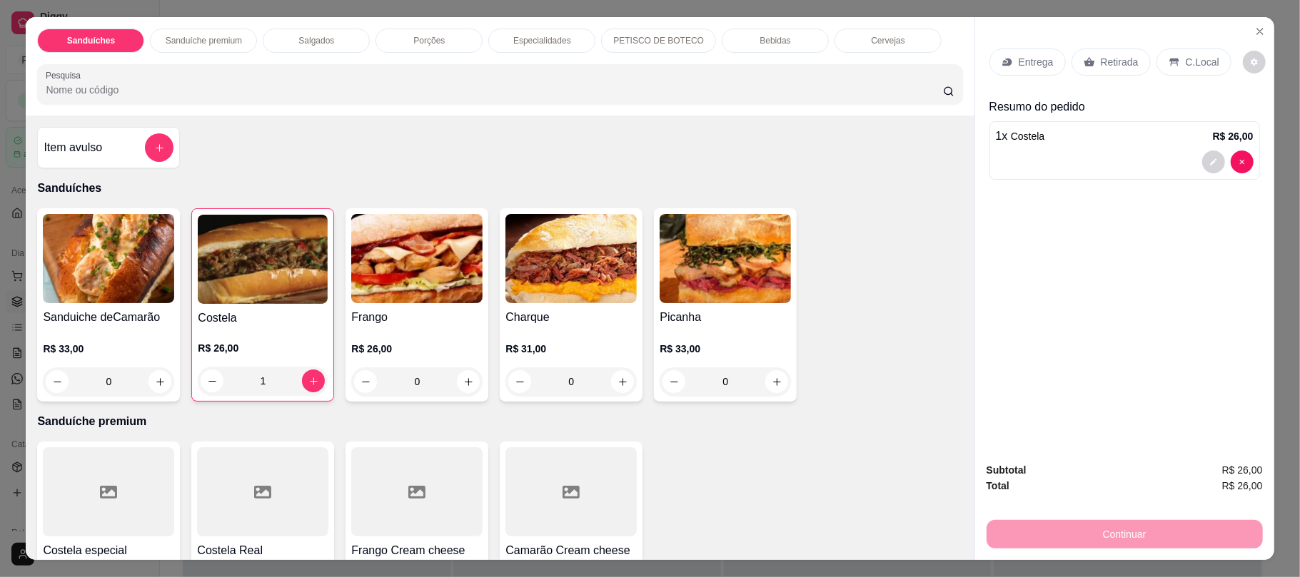
click at [1120, 56] on p "Retirada" at bounding box center [1120, 62] width 38 height 14
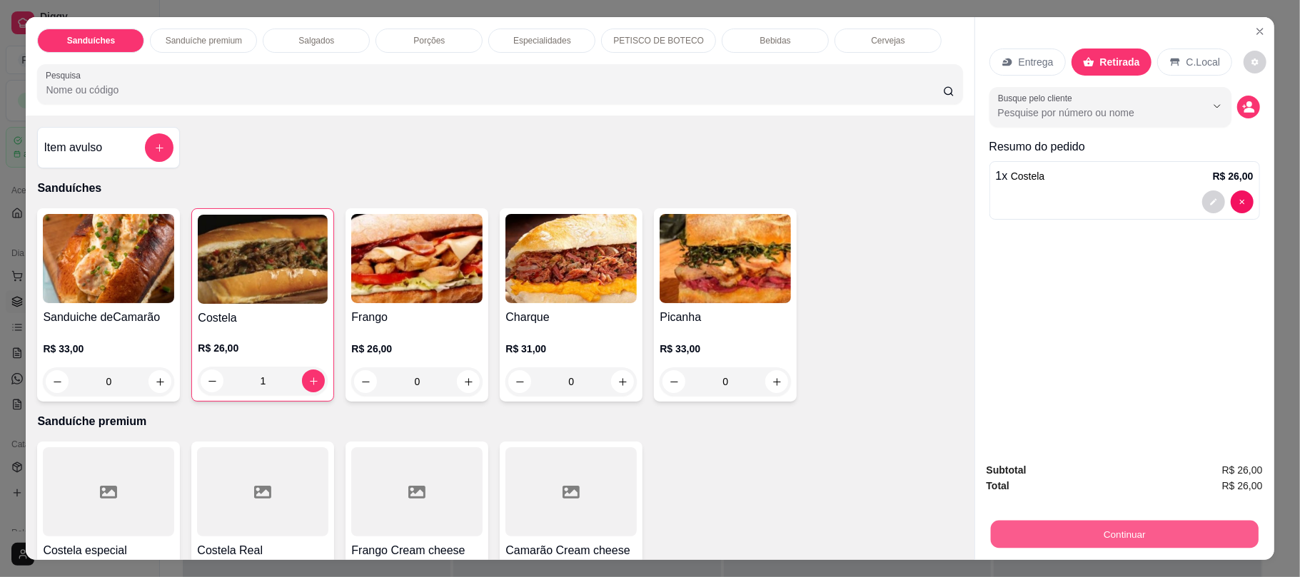
click at [1056, 542] on button "Continuar" at bounding box center [1124, 534] width 268 height 28
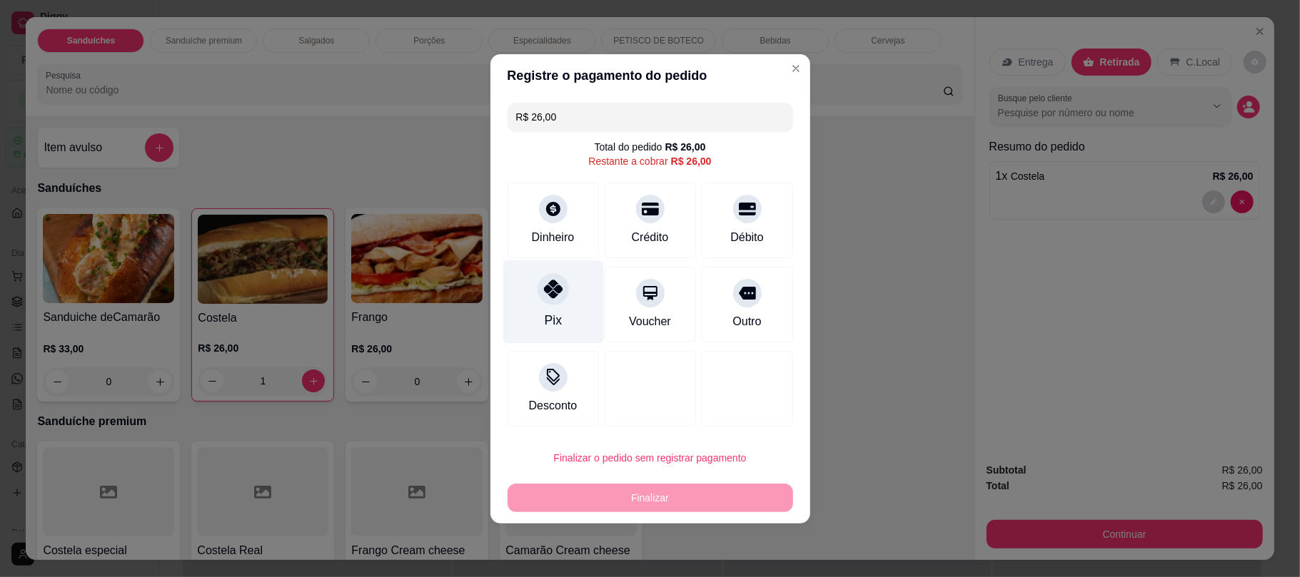
click at [563, 294] on div at bounding box center [552, 288] width 31 height 31
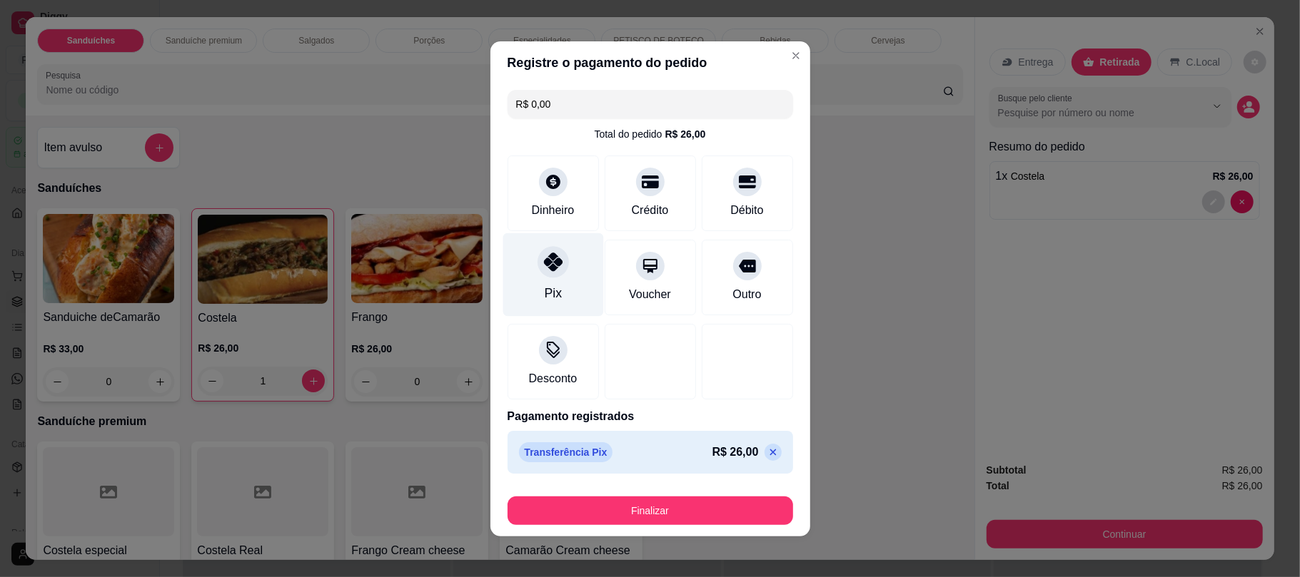
type input "R$ 0,00"
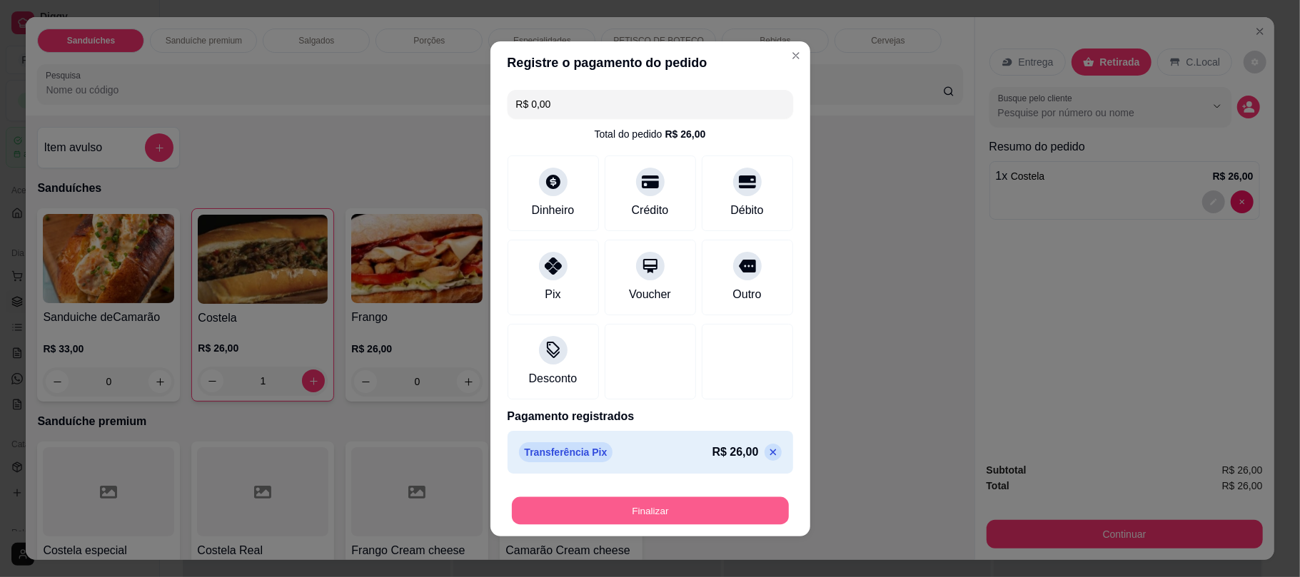
click at [557, 514] on button "Finalizar" at bounding box center [650, 511] width 277 height 28
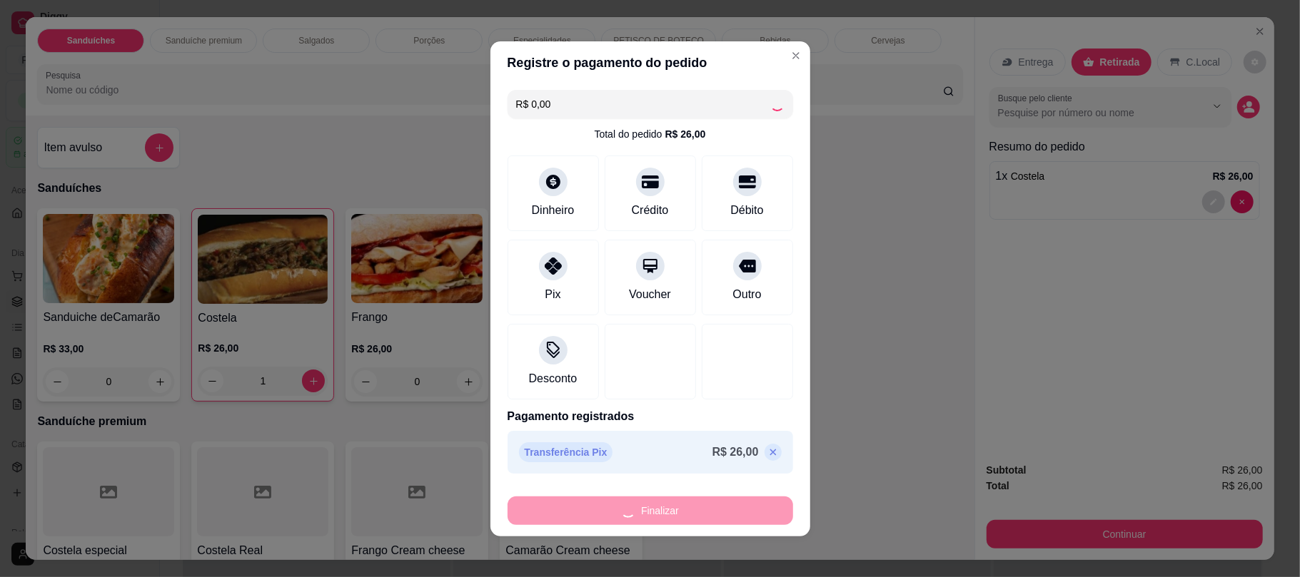
type input "0"
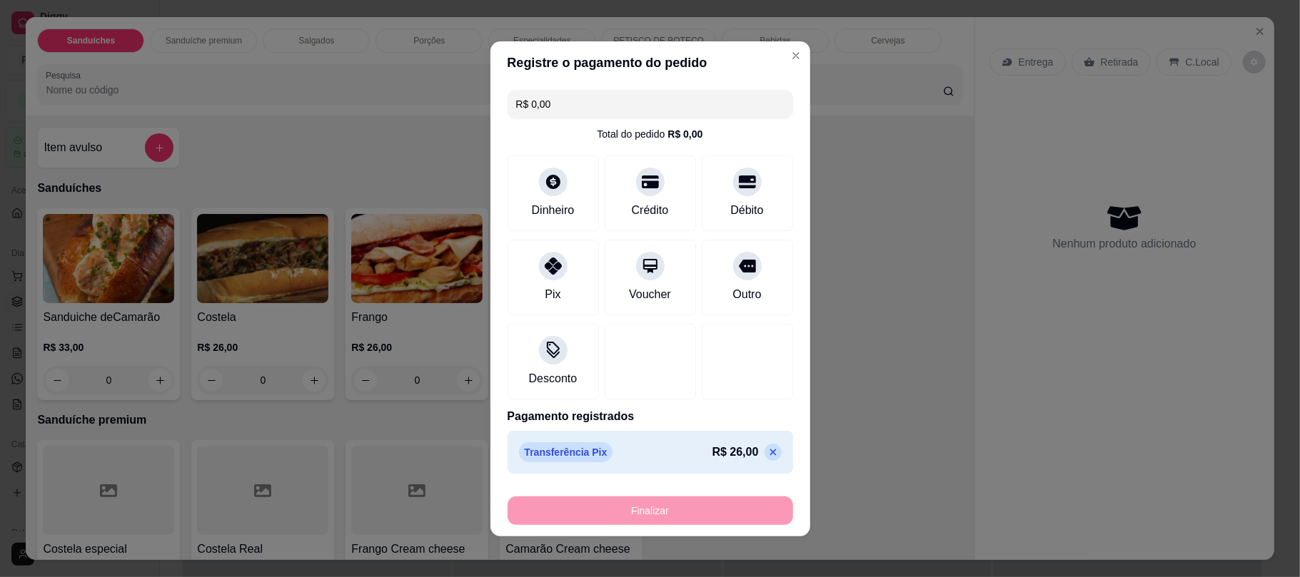
type input "-R$ 26,00"
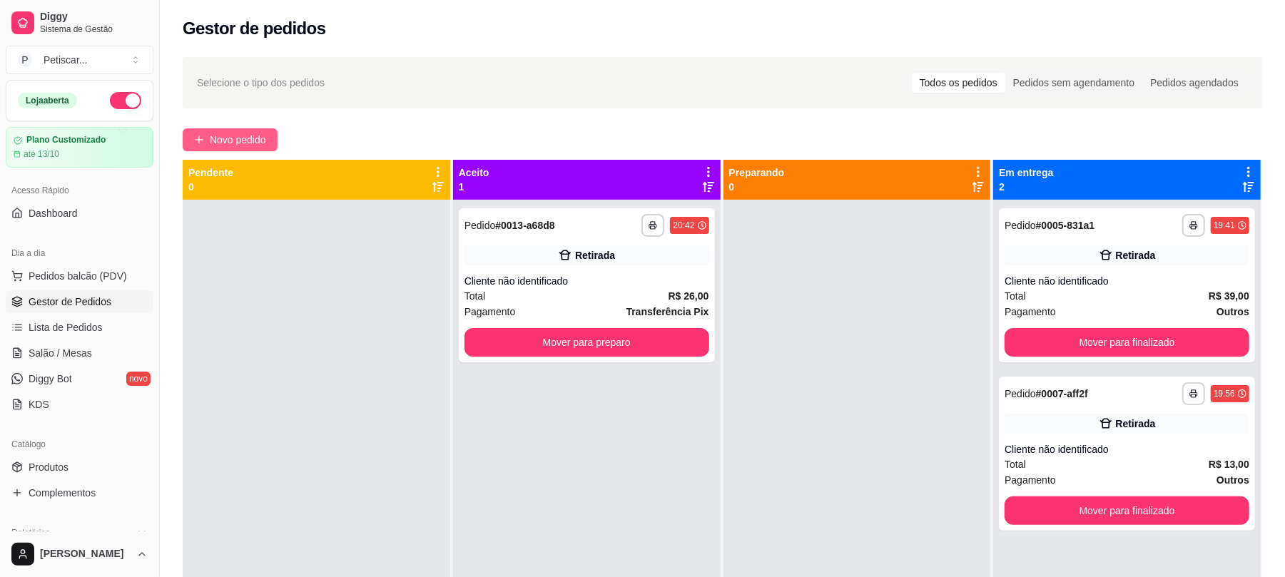
click at [258, 148] on button "Novo pedido" at bounding box center [230, 139] width 95 height 23
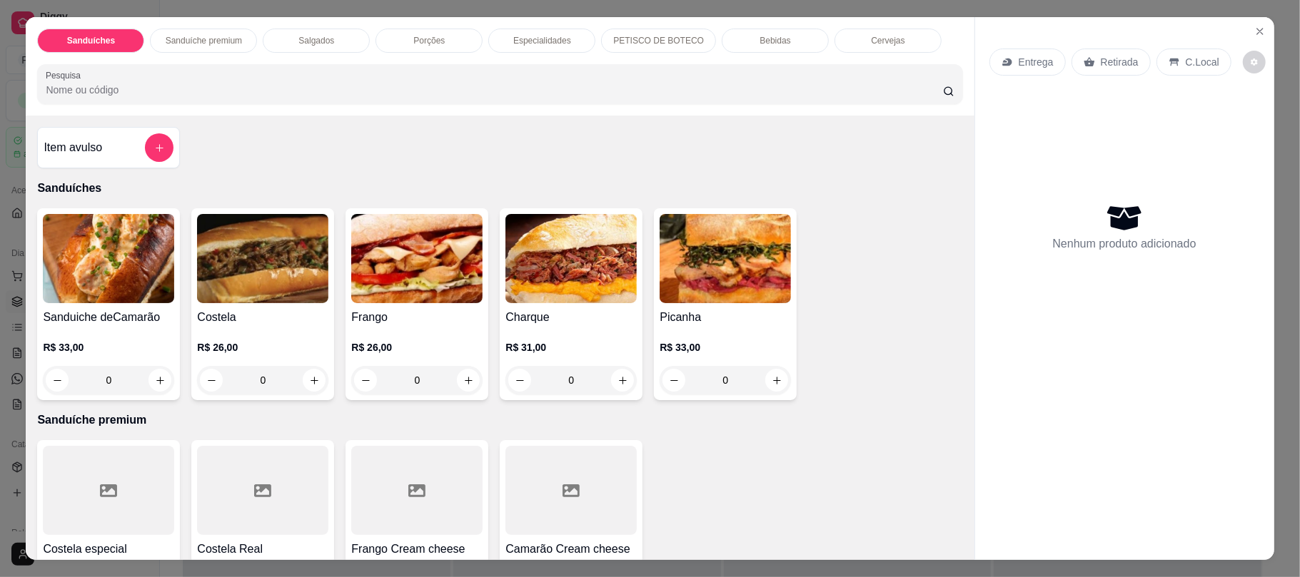
click at [303, 384] on div "0" at bounding box center [262, 380] width 131 height 29
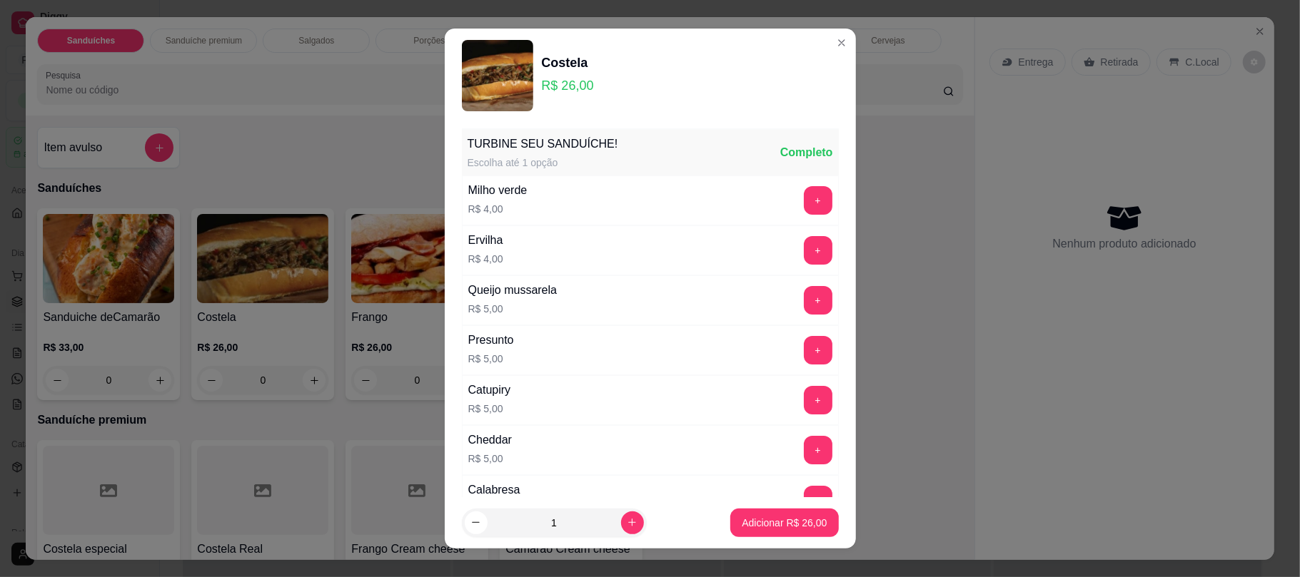
scroll to position [189, 0]
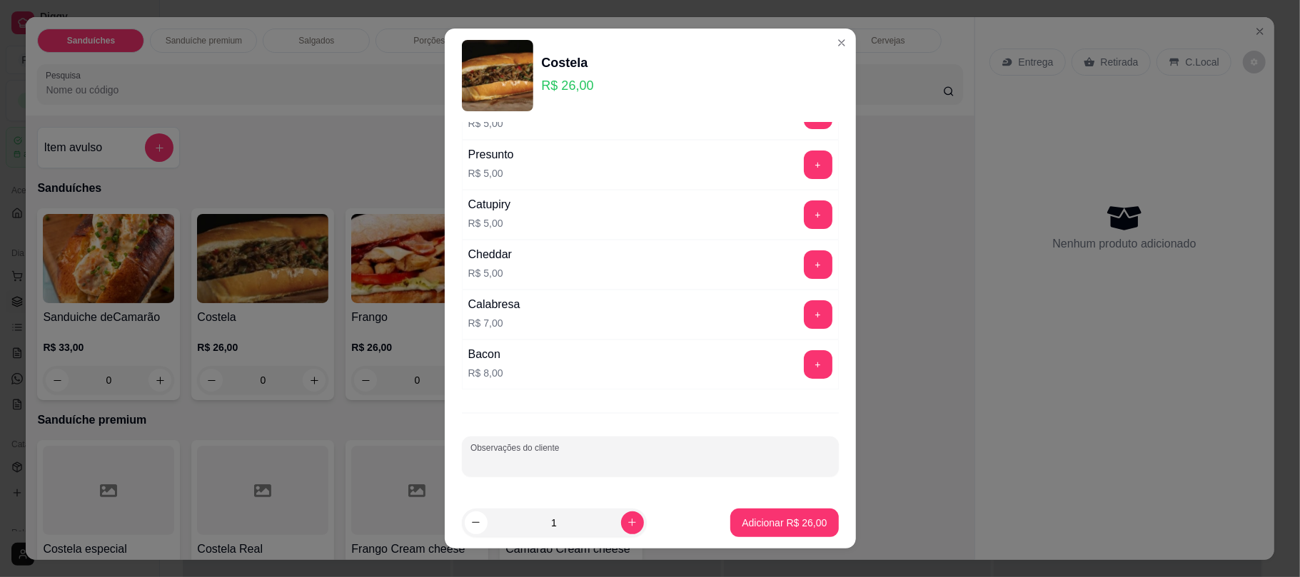
click at [621, 462] on input "Observações do cliente" at bounding box center [650, 462] width 360 height 14
type input "t"
type input "sem tomate"
click at [743, 520] on p "Adicionar R$ 26,00" at bounding box center [784, 523] width 83 height 14
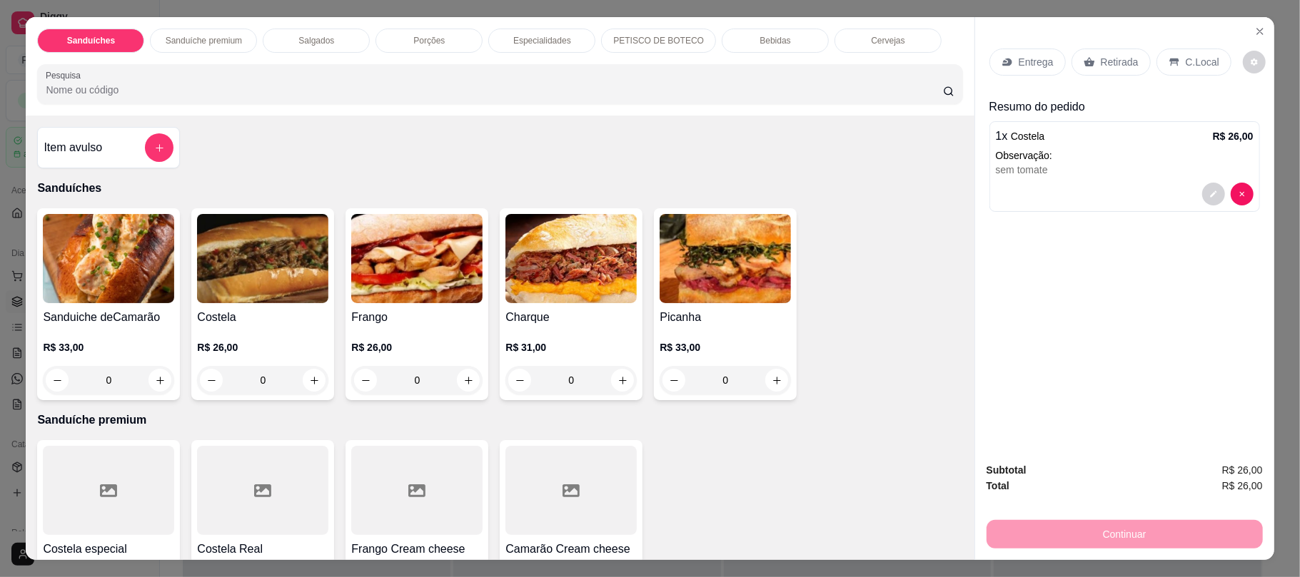
click at [1088, 67] on div "Retirada" at bounding box center [1110, 62] width 79 height 27
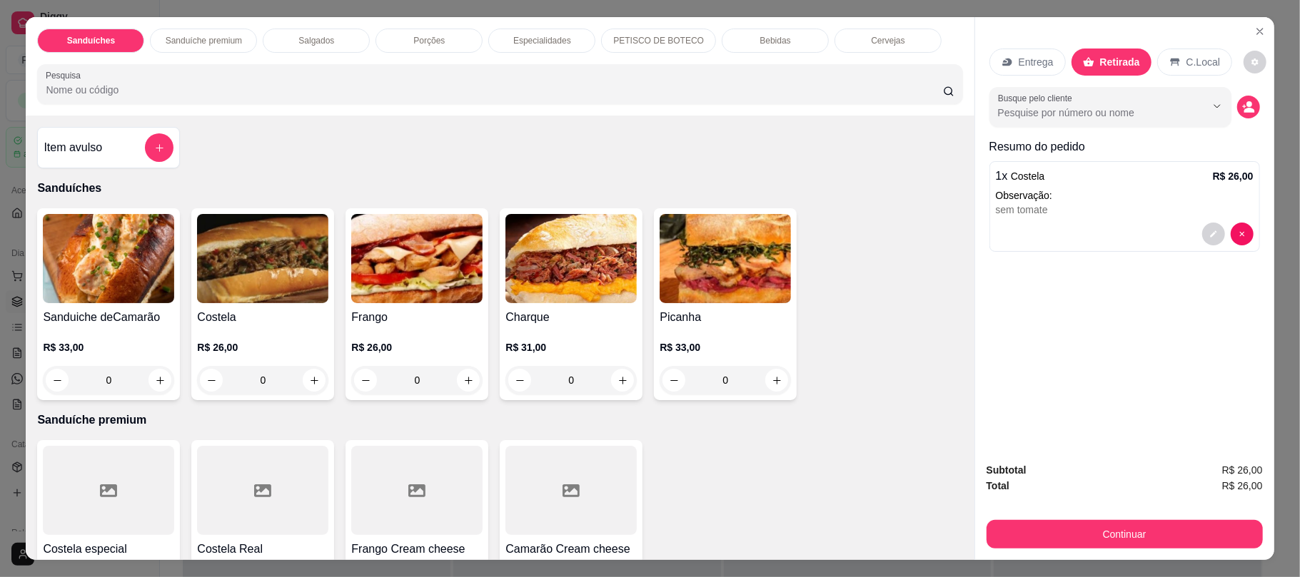
click at [799, 40] on div "Bebidas" at bounding box center [775, 41] width 107 height 24
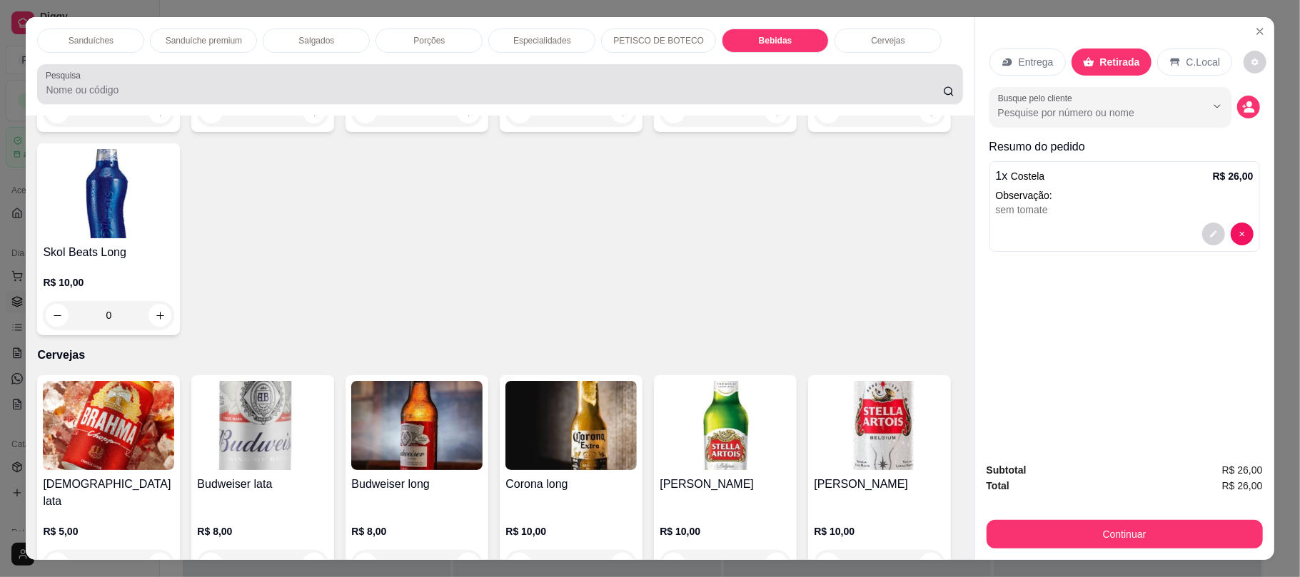
scroll to position [29, 0]
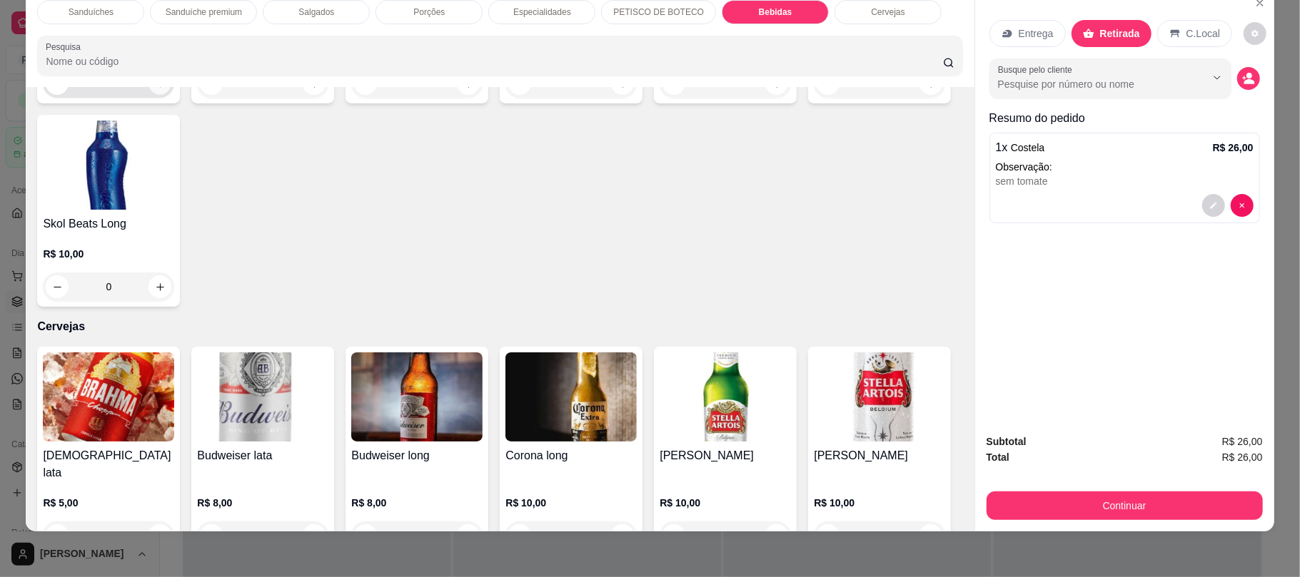
click at [149, 95] on button "increase-product-quantity" at bounding box center [160, 84] width 22 height 22
type input "1"
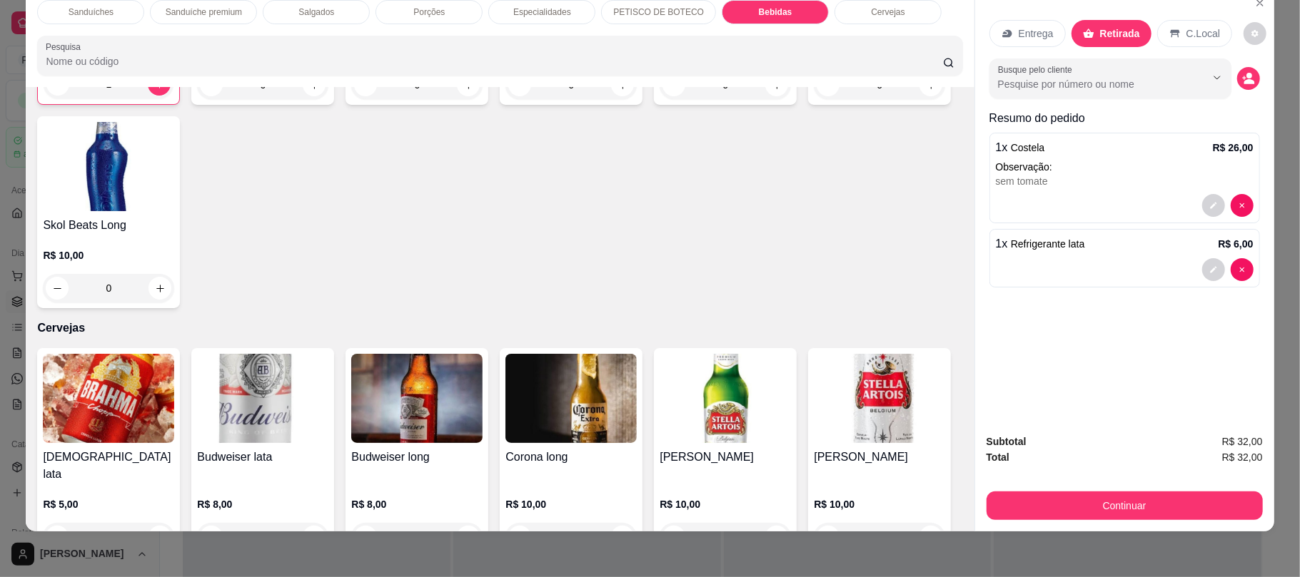
click at [413, 11] on p "Porções" at bounding box center [428, 11] width 31 height 11
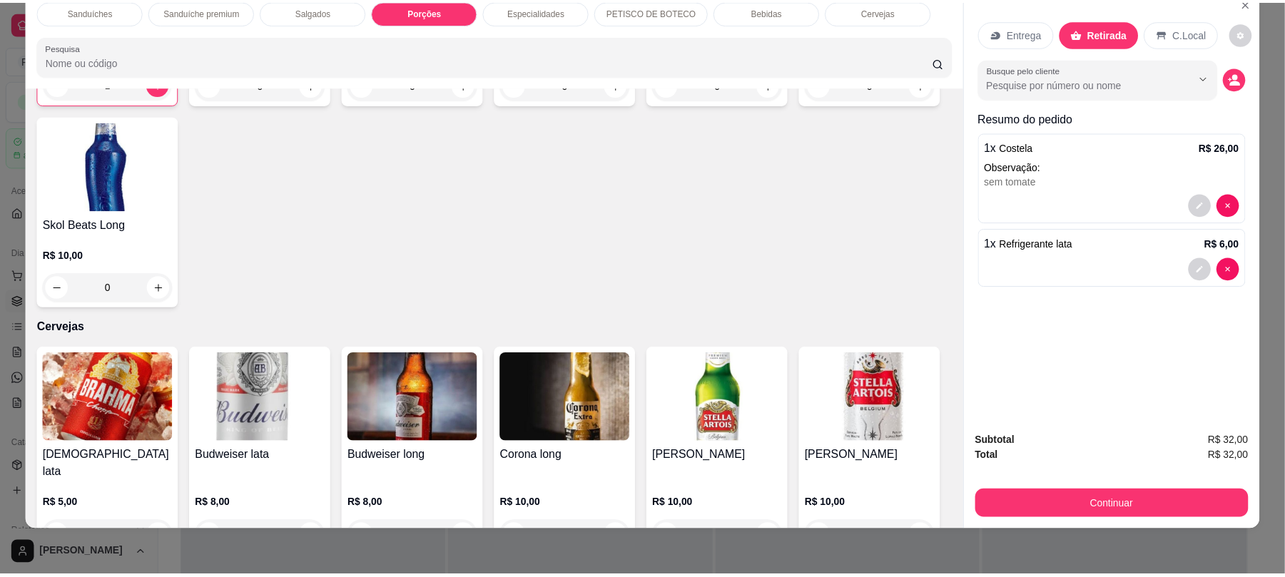
scroll to position [760, 0]
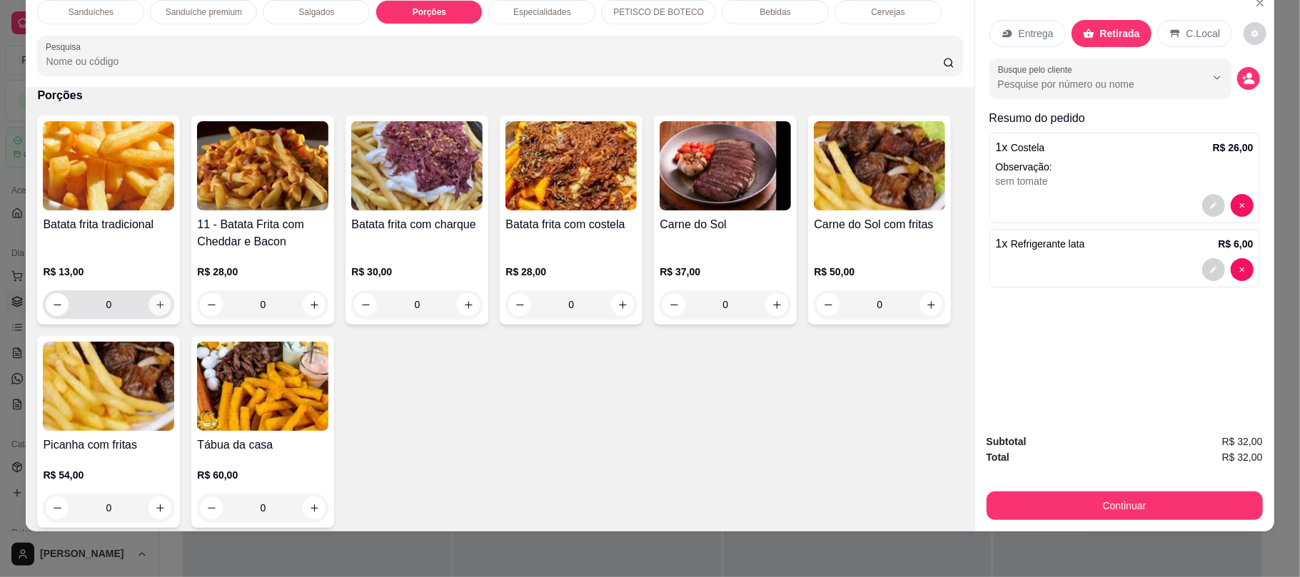
click at [155, 306] on icon "increase-product-quantity" at bounding box center [160, 305] width 11 height 11
type input "1"
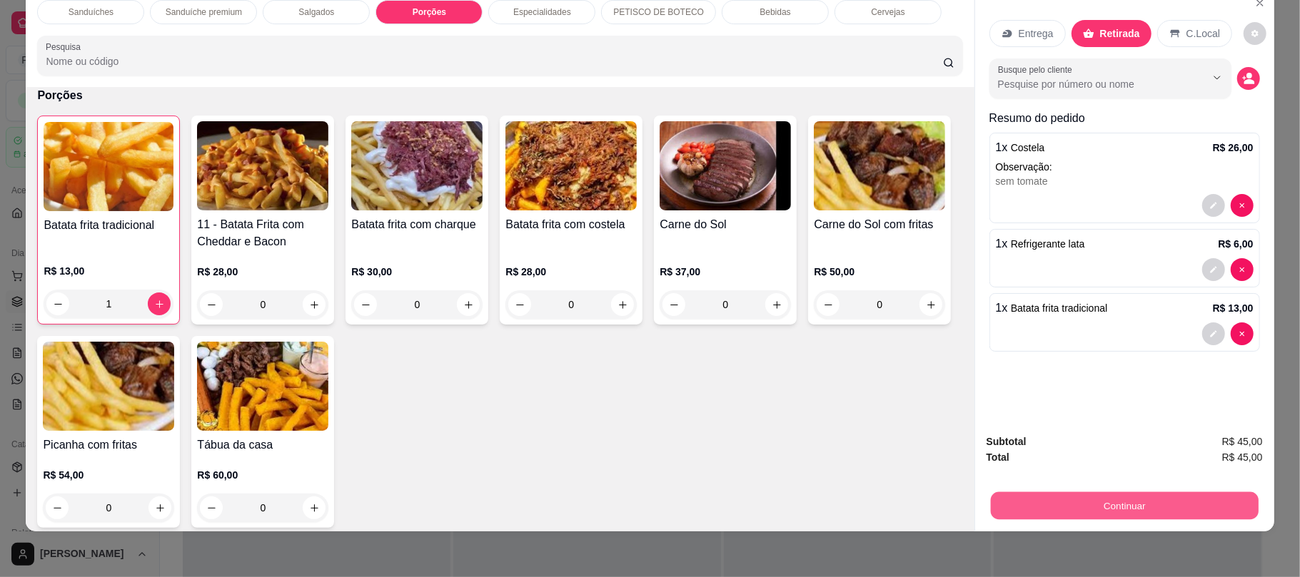
click at [1095, 494] on button "Continuar" at bounding box center [1124, 506] width 268 height 28
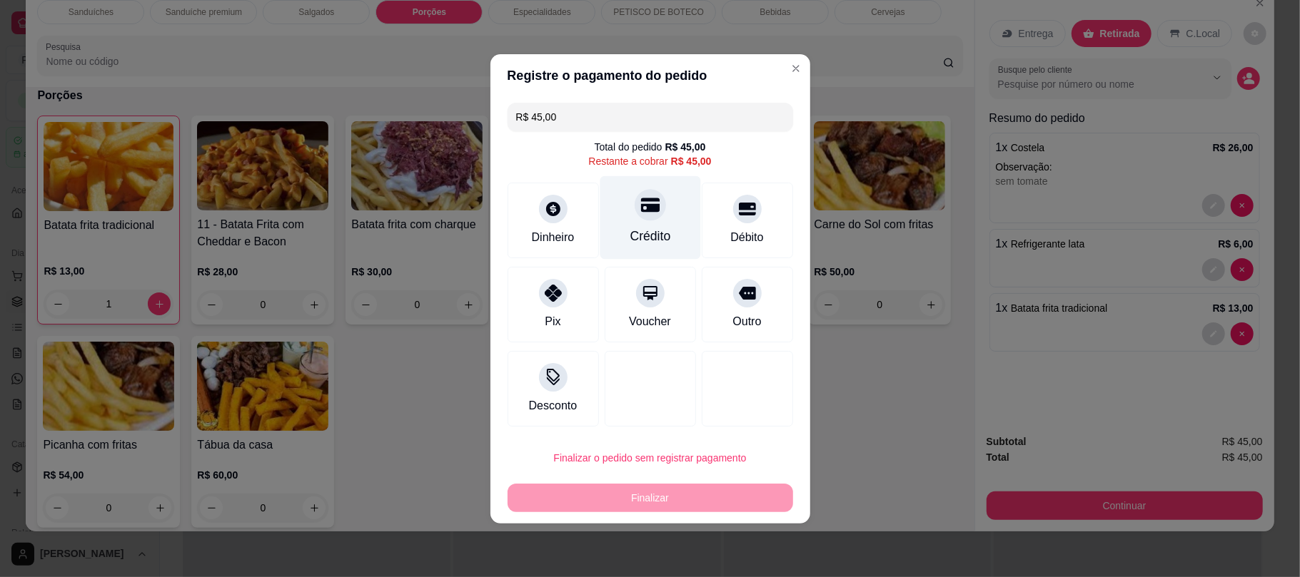
click at [665, 234] on div "Crédito" at bounding box center [650, 218] width 101 height 84
type input "R$ 0,00"
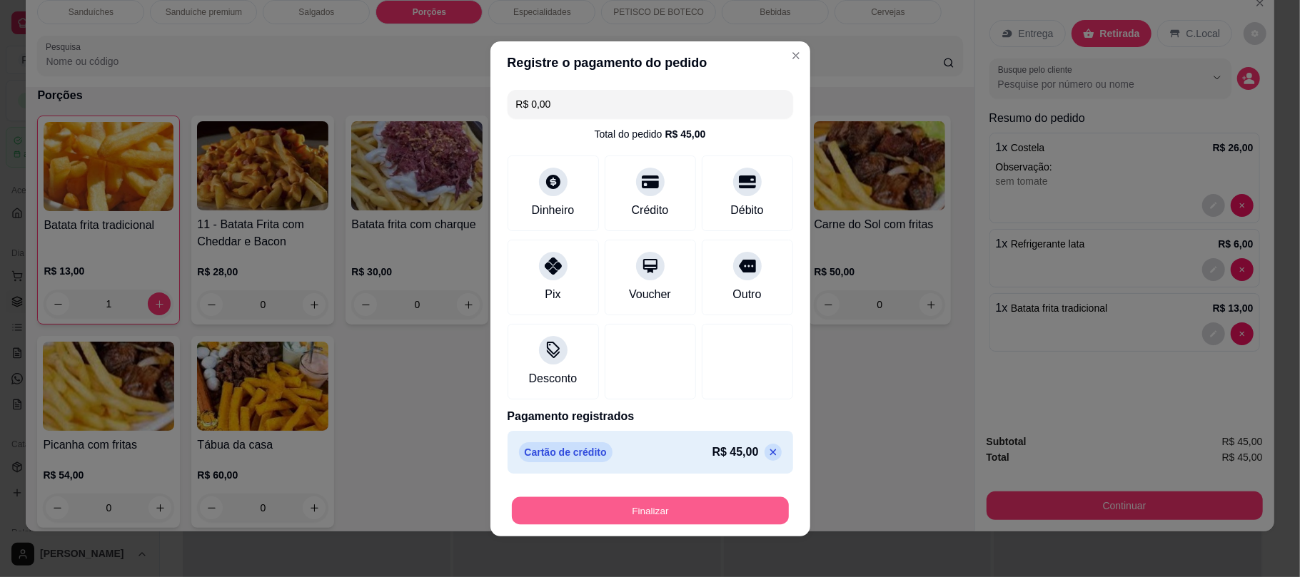
click at [685, 518] on button "Finalizar" at bounding box center [650, 511] width 277 height 28
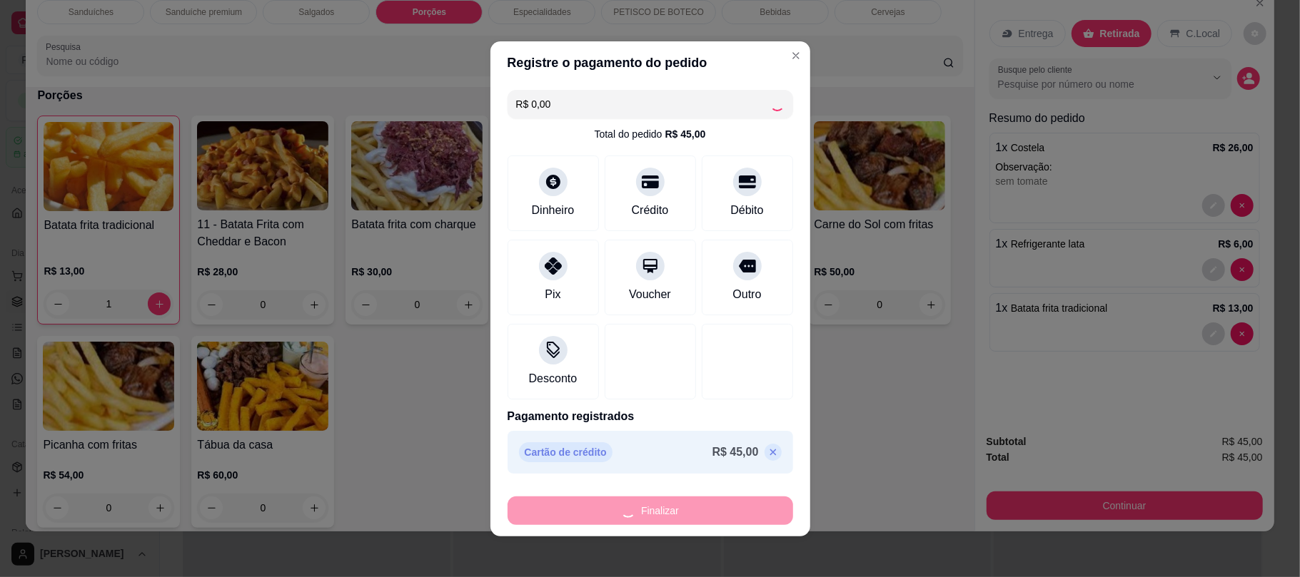
type input "0"
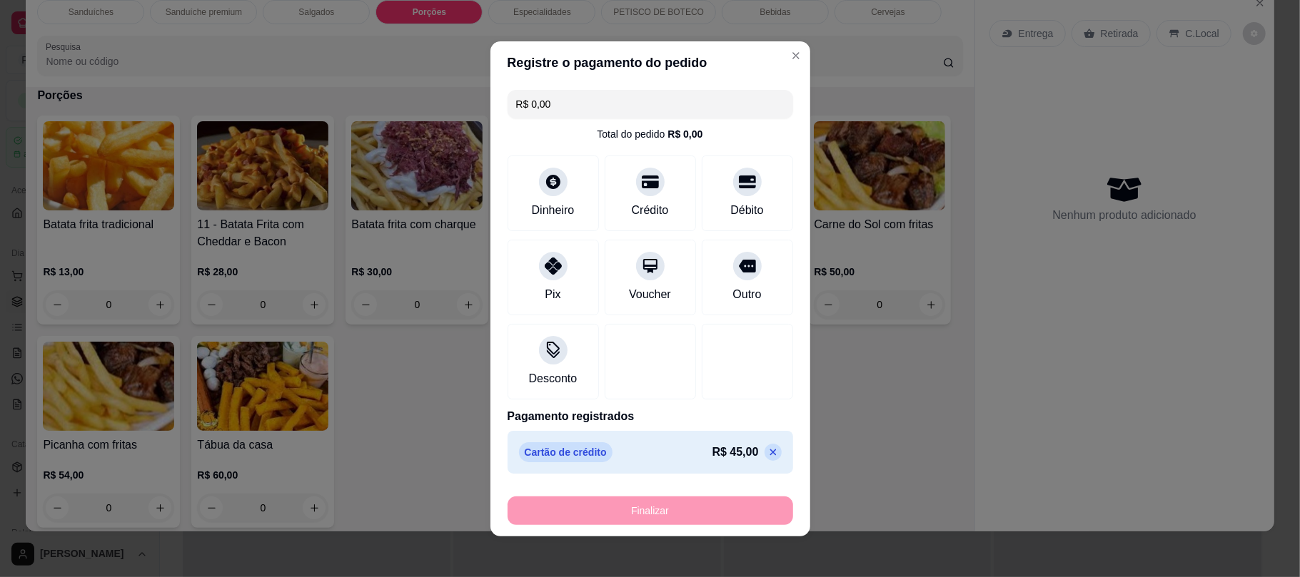
type input "-R$ 45,00"
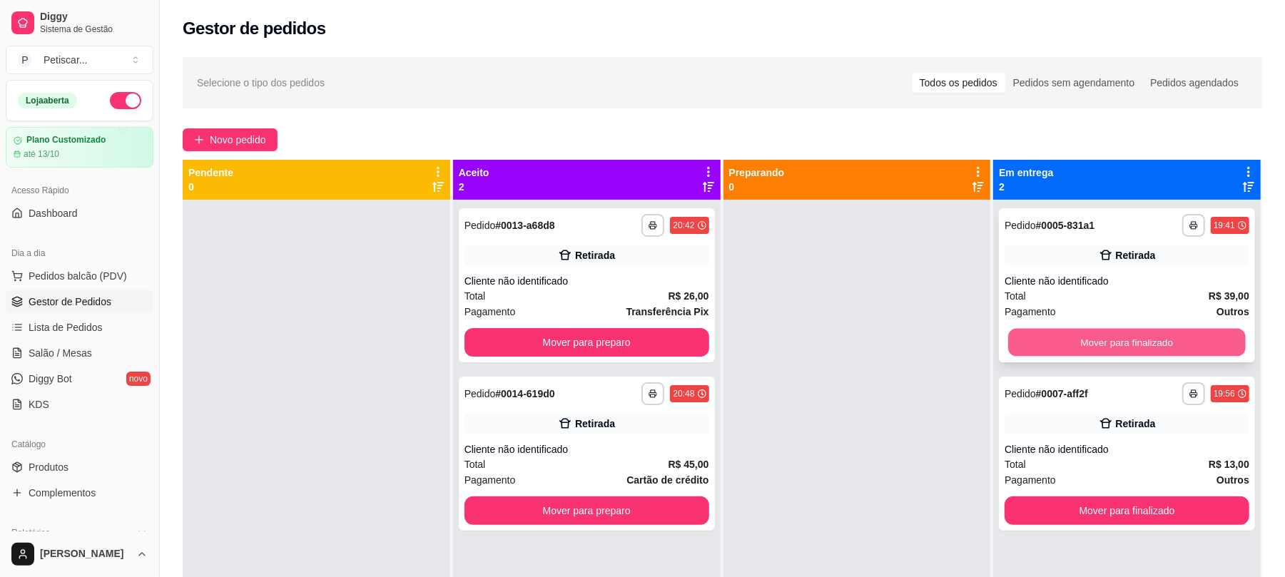
click at [1063, 348] on button "Mover para finalizado" at bounding box center [1126, 343] width 237 height 28
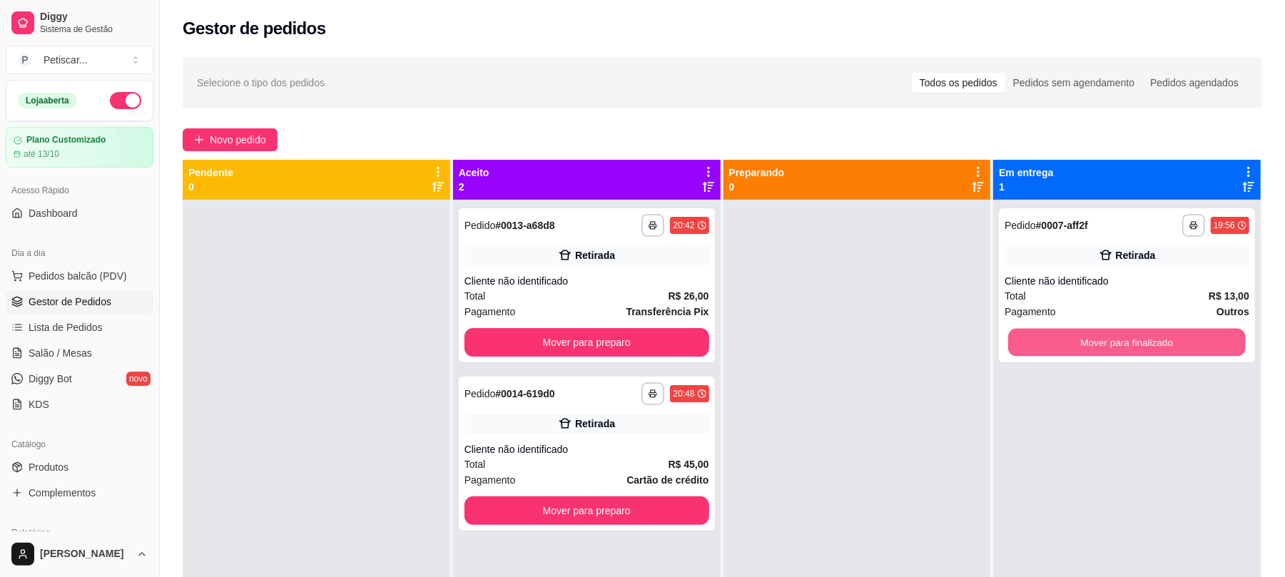
click at [1063, 348] on button "Mover para finalizado" at bounding box center [1126, 343] width 237 height 28
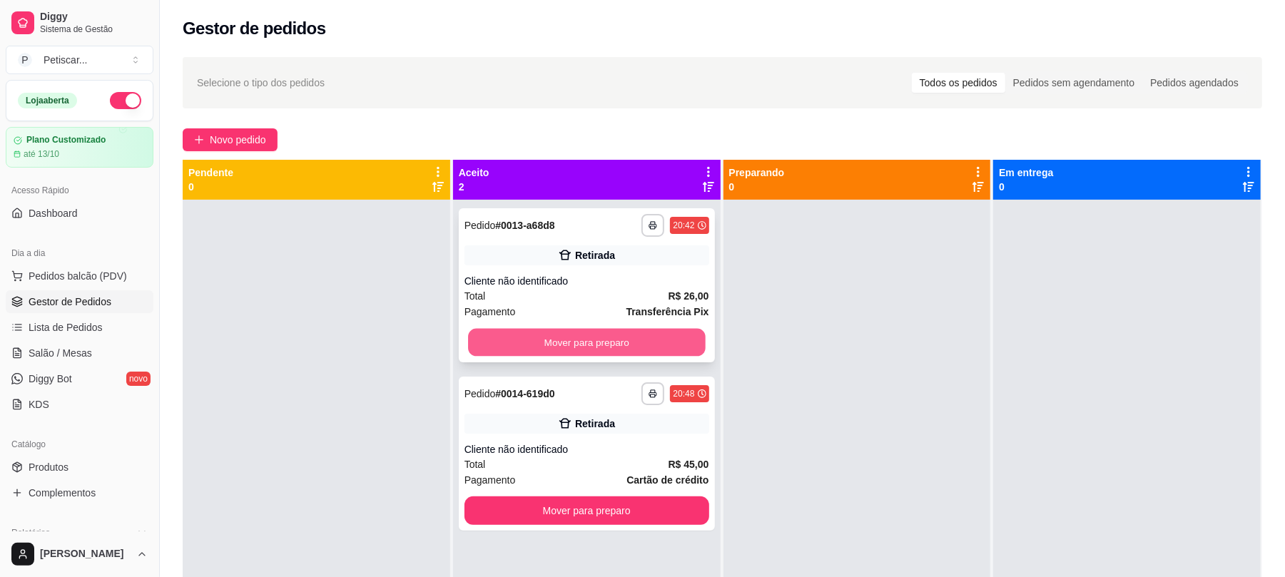
click at [675, 333] on button "Mover para preparo" at bounding box center [586, 343] width 237 height 28
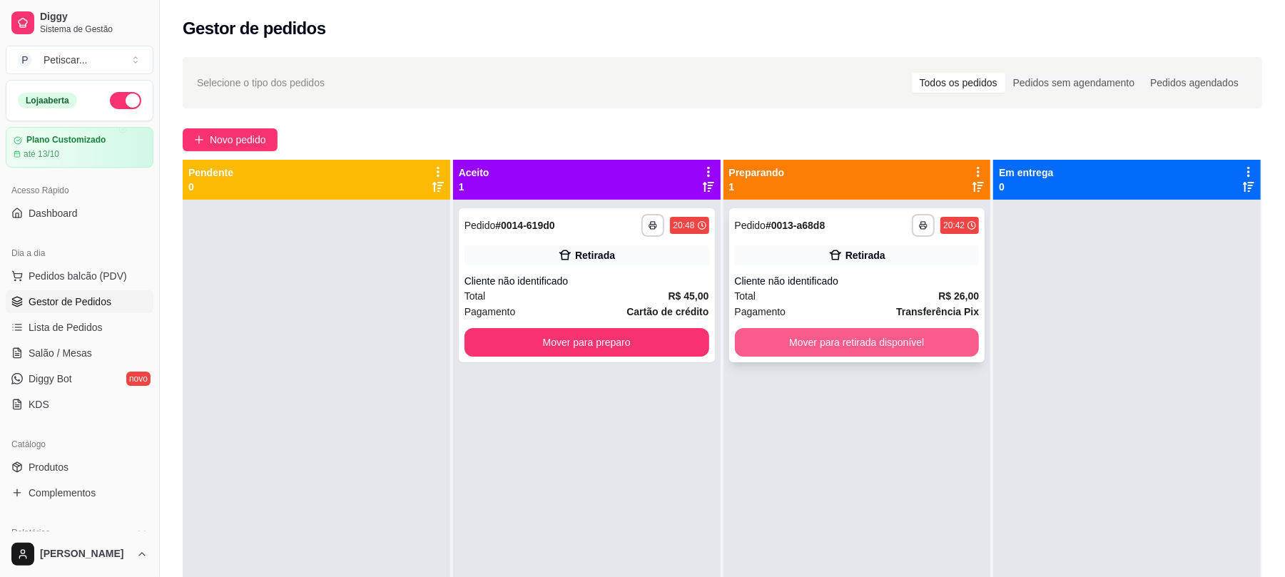
click at [816, 338] on button "Mover para retirada disponível" at bounding box center [857, 342] width 245 height 29
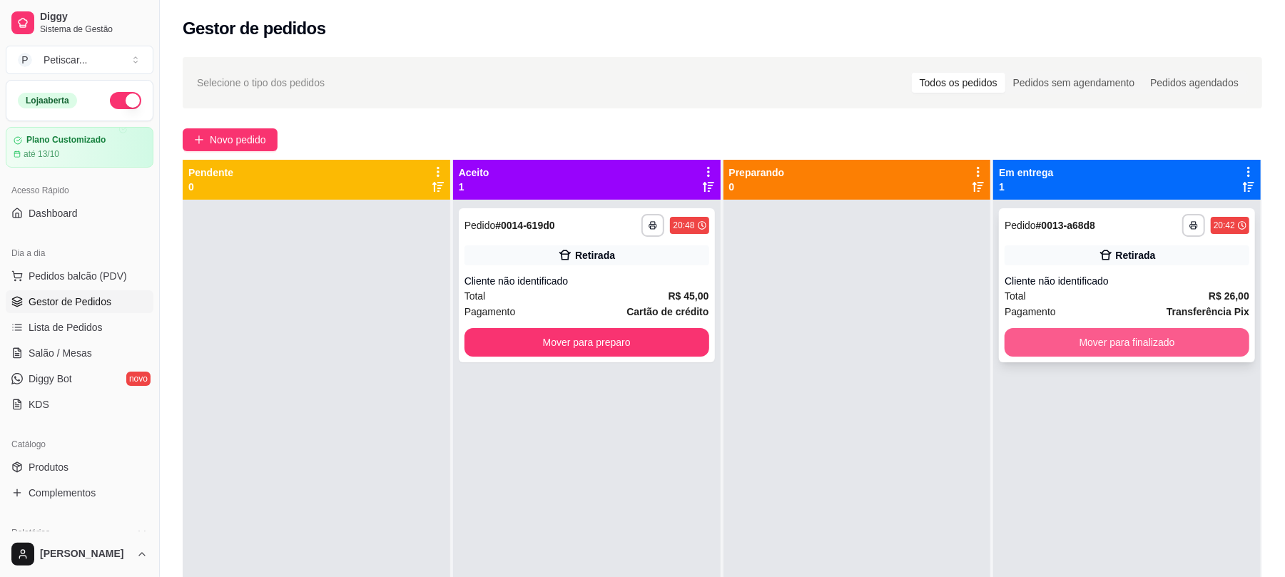
click at [1032, 343] on button "Mover para finalizado" at bounding box center [1127, 342] width 245 height 29
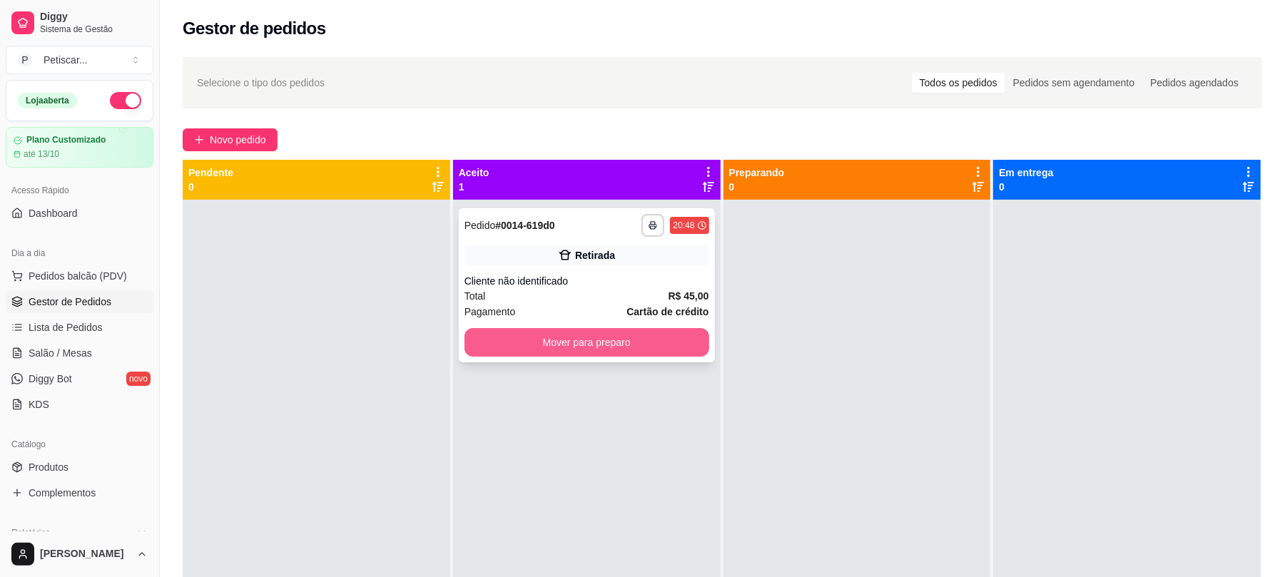
click at [682, 346] on button "Mover para preparo" at bounding box center [587, 342] width 245 height 29
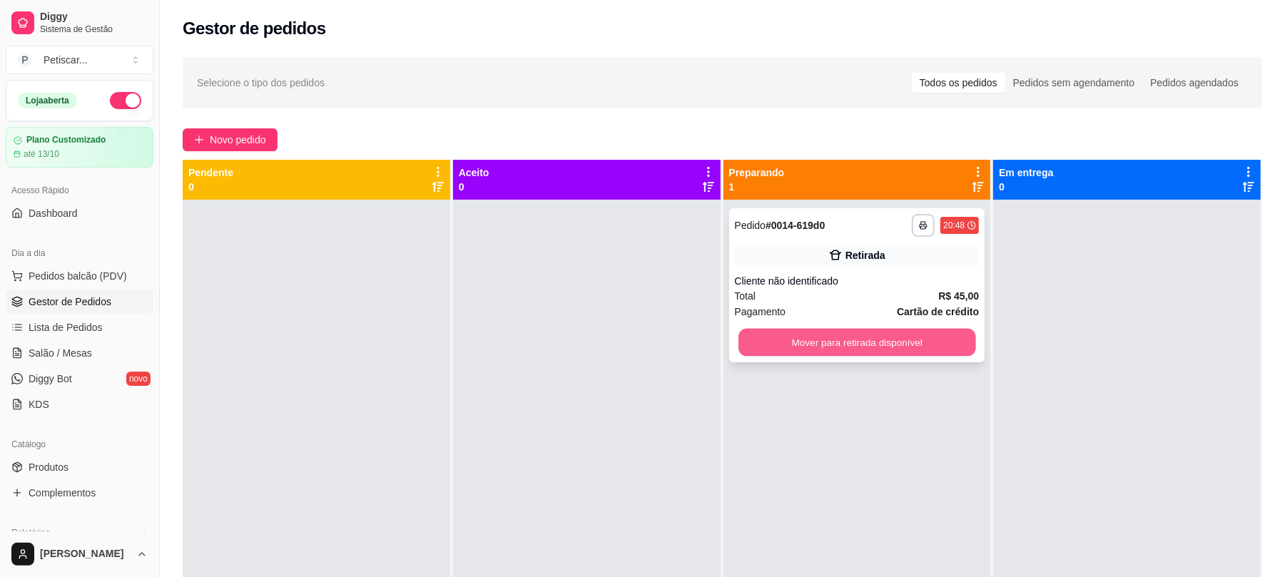
click at [806, 338] on button "Mover para retirada disponível" at bounding box center [857, 343] width 237 height 28
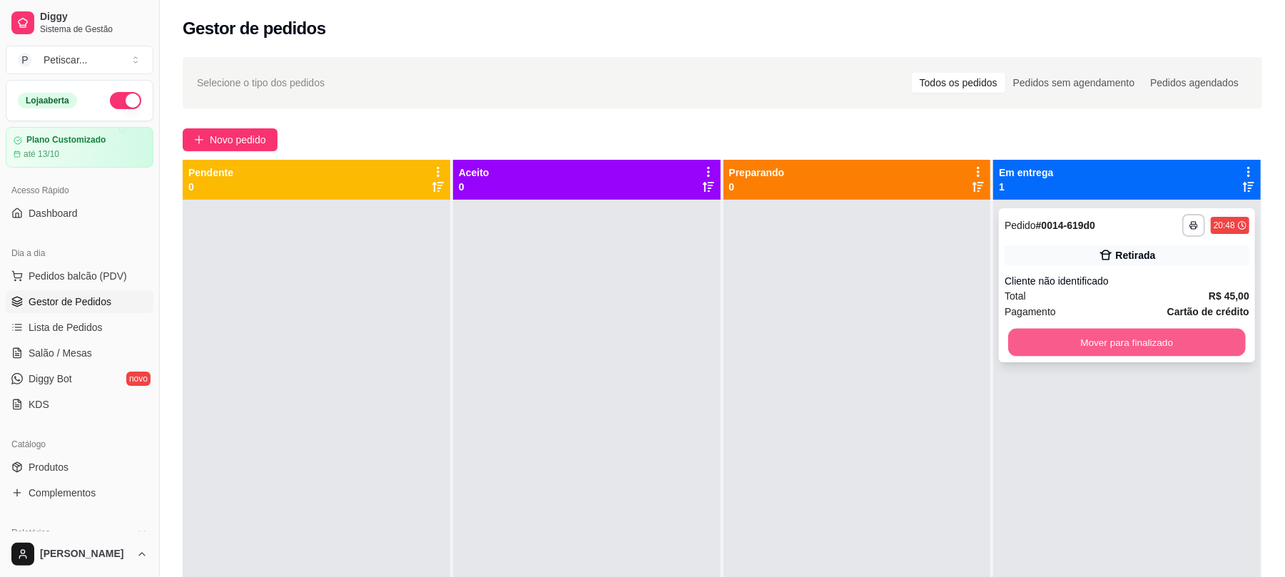
click at [1089, 343] on button "Mover para finalizado" at bounding box center [1126, 343] width 237 height 28
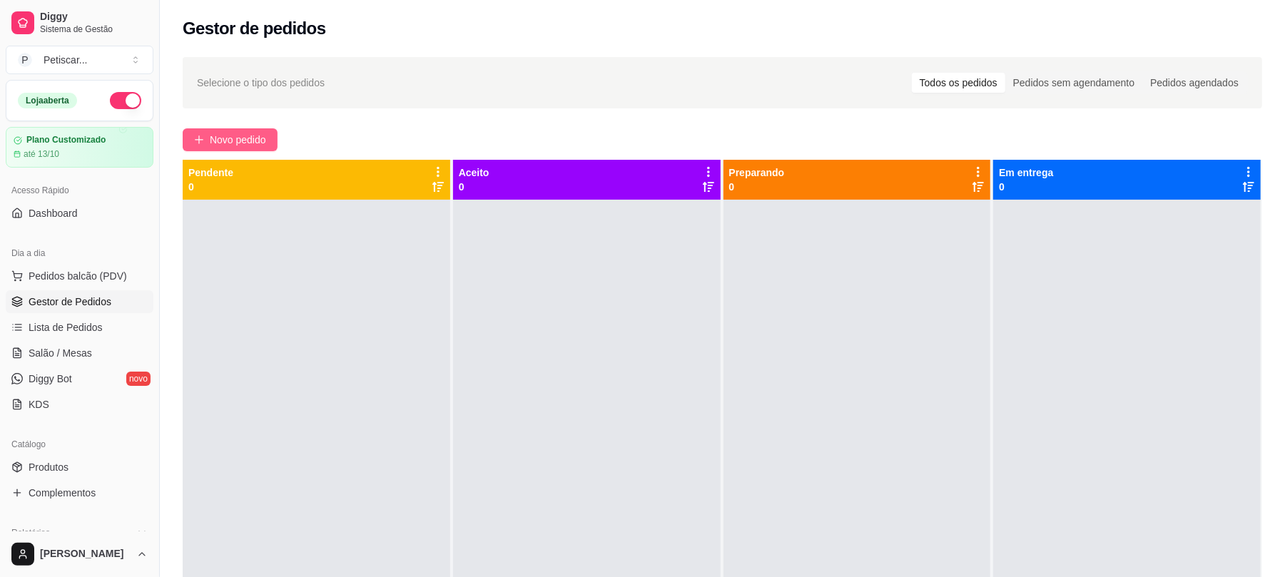
click at [216, 134] on span "Novo pedido" at bounding box center [238, 140] width 56 height 16
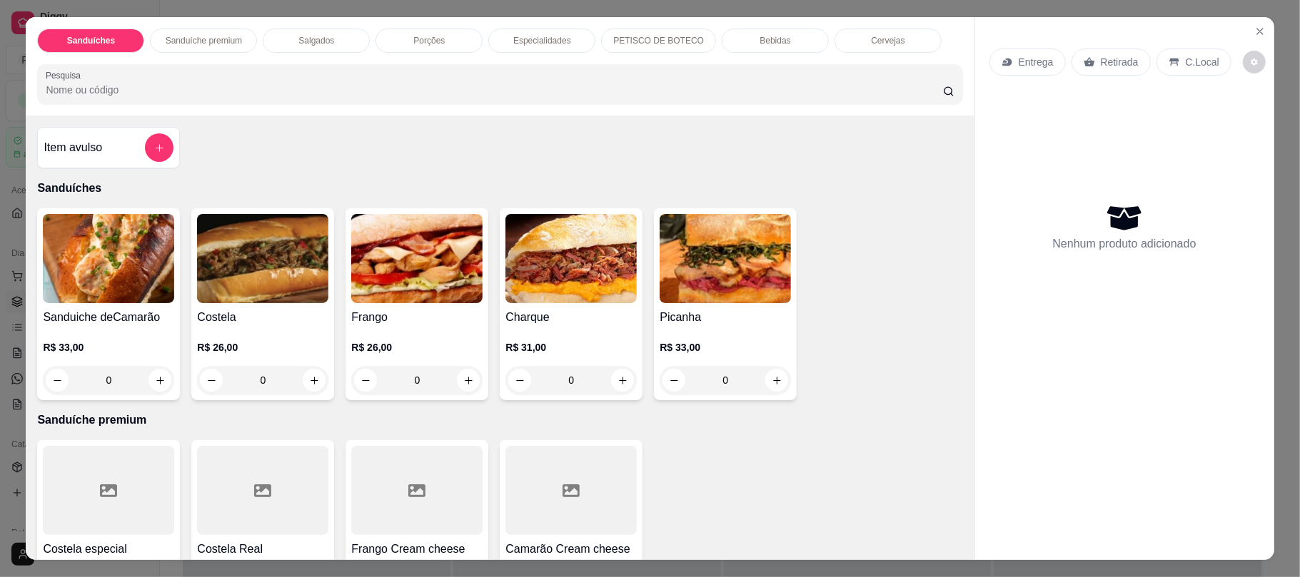
click at [314, 380] on div "0" at bounding box center [262, 380] width 131 height 29
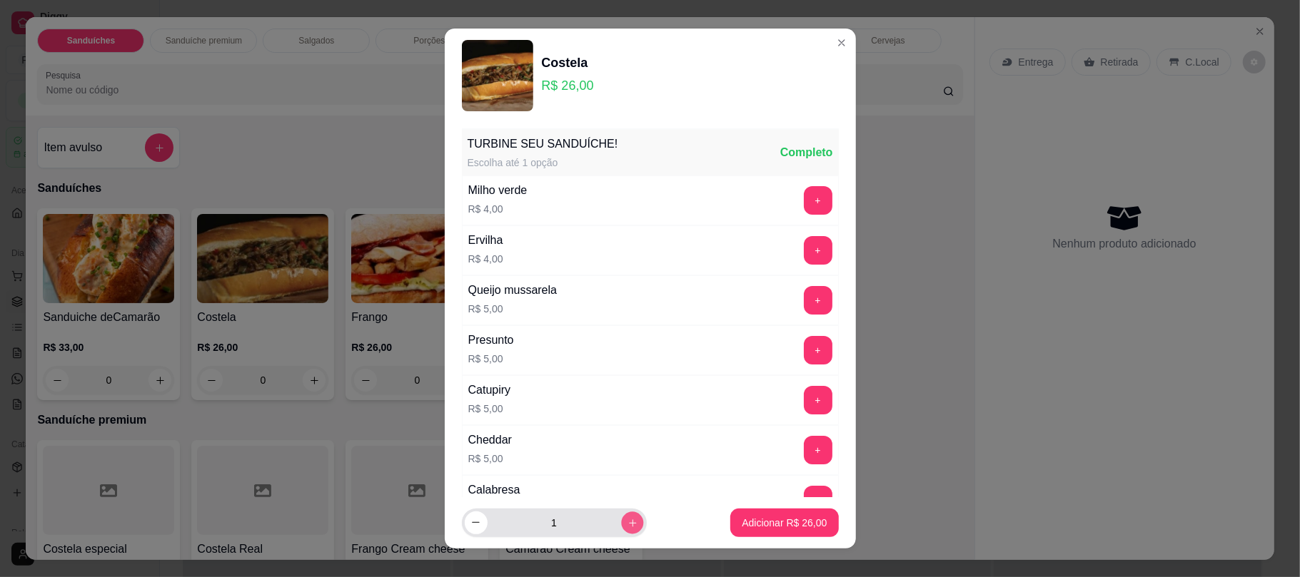
click at [627, 524] on icon "increase-product-quantity" at bounding box center [632, 522] width 11 height 11
type input "2"
click at [743, 528] on p "Adicionar R$ 52,00" at bounding box center [784, 523] width 83 height 14
type input "2"
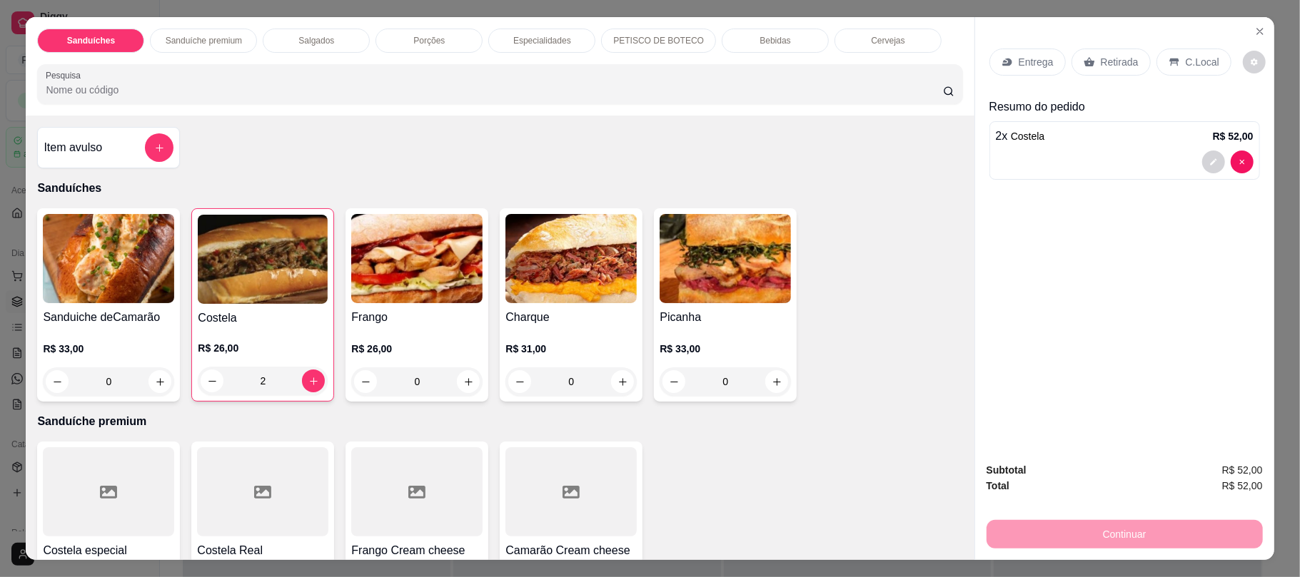
click at [1080, 107] on p "Resumo do pedido" at bounding box center [1124, 106] width 270 height 17
click at [1088, 75] on div "Retirada" at bounding box center [1110, 62] width 79 height 27
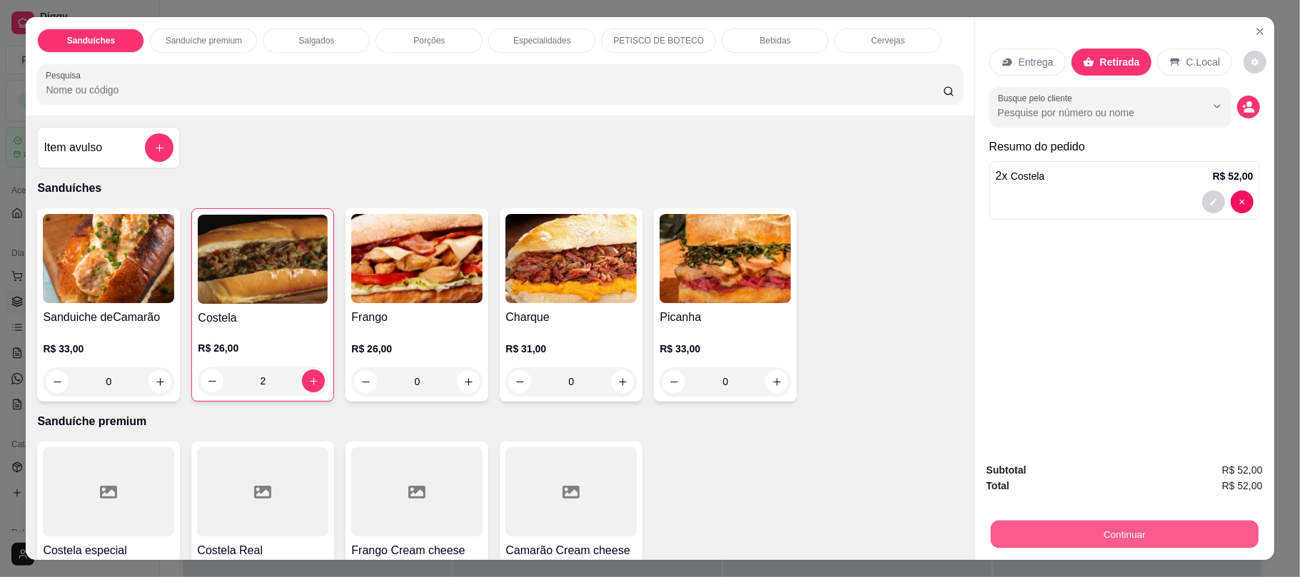
click at [1032, 520] on button "Continuar" at bounding box center [1124, 534] width 268 height 28
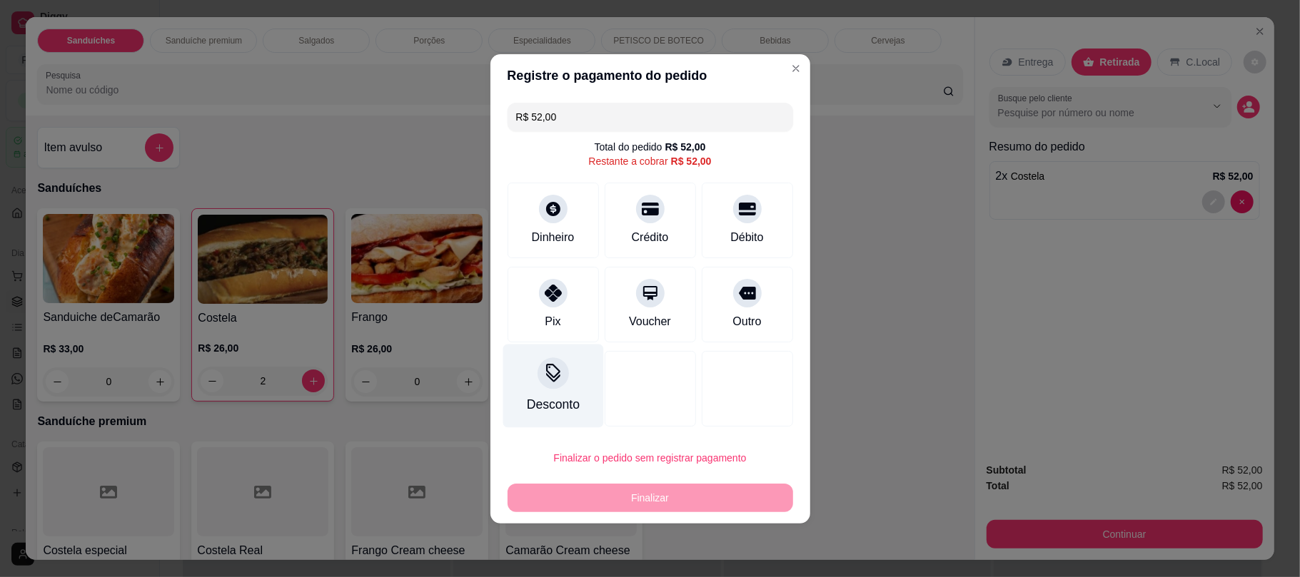
click at [572, 386] on div "Desconto" at bounding box center [552, 386] width 101 height 84
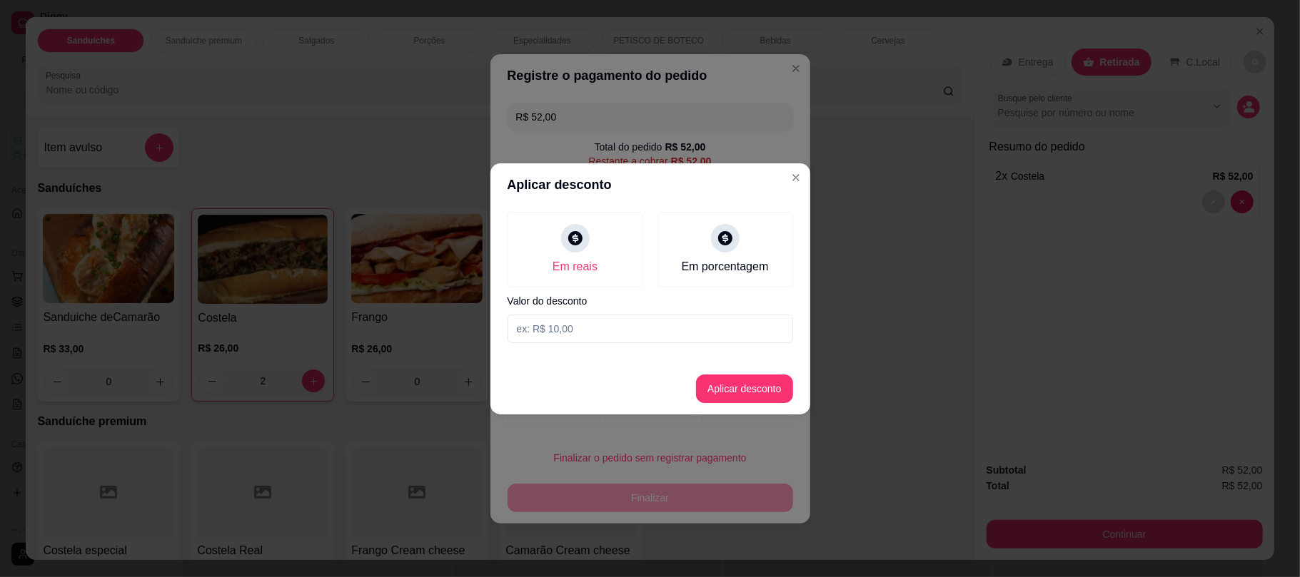
click at [563, 327] on input at bounding box center [649, 329] width 285 height 29
type input "13,00"
click at [744, 384] on button "Aplicar desconto" at bounding box center [743, 389] width 93 height 28
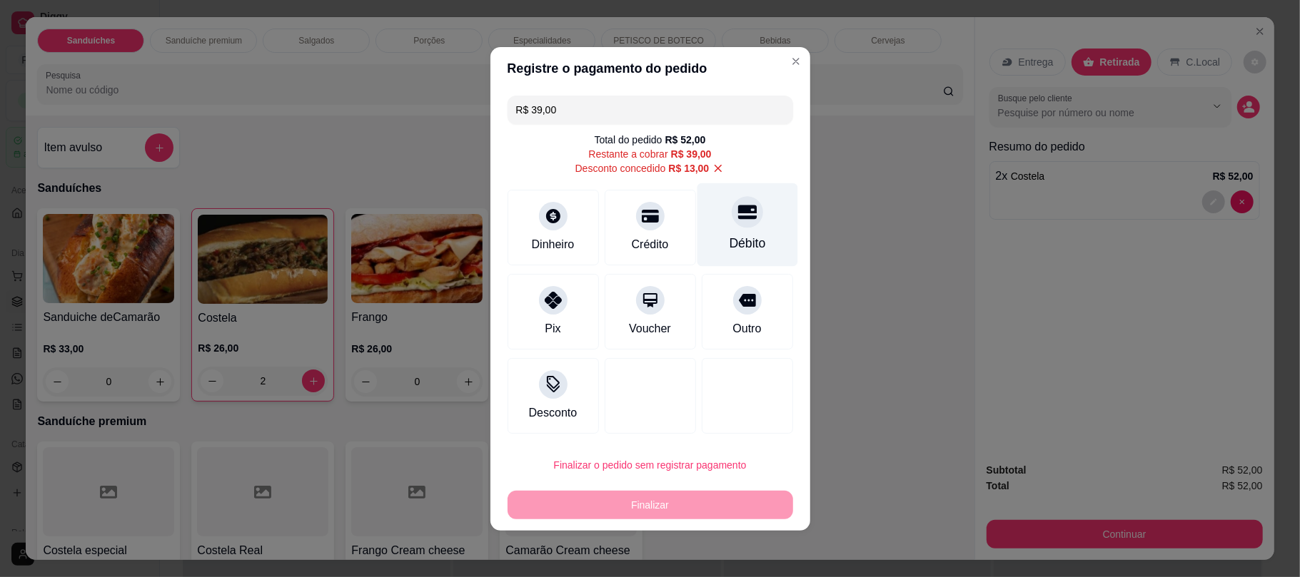
click at [732, 237] on div "Débito" at bounding box center [747, 243] width 36 height 19
type input "R$ 0,00"
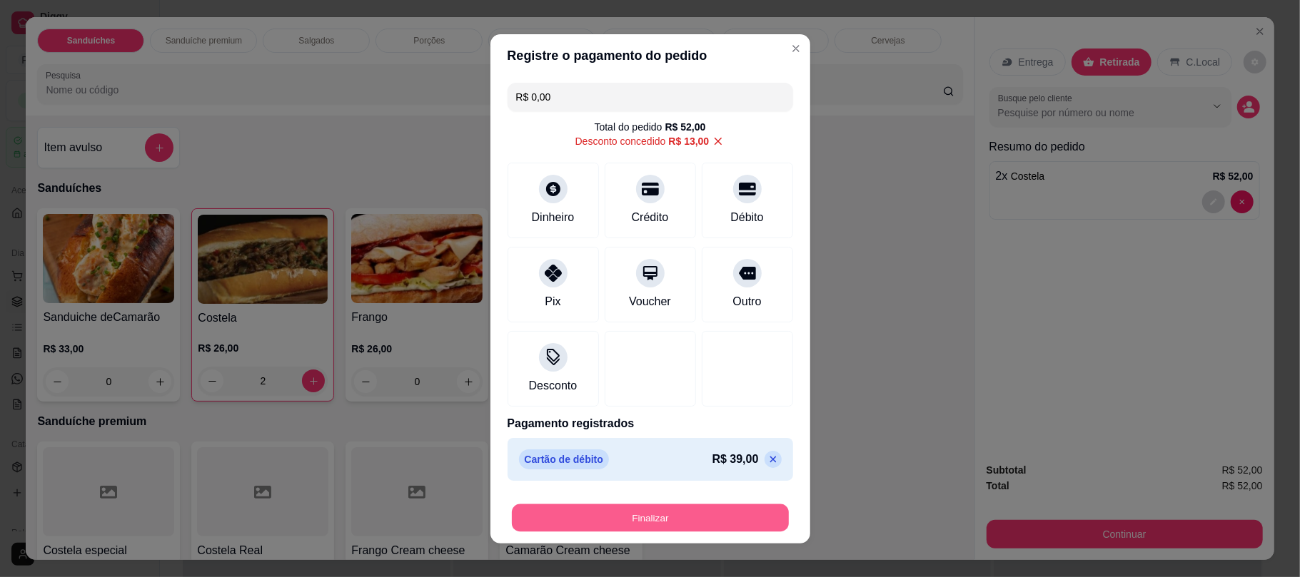
click at [652, 514] on button "Finalizar" at bounding box center [650, 518] width 277 height 28
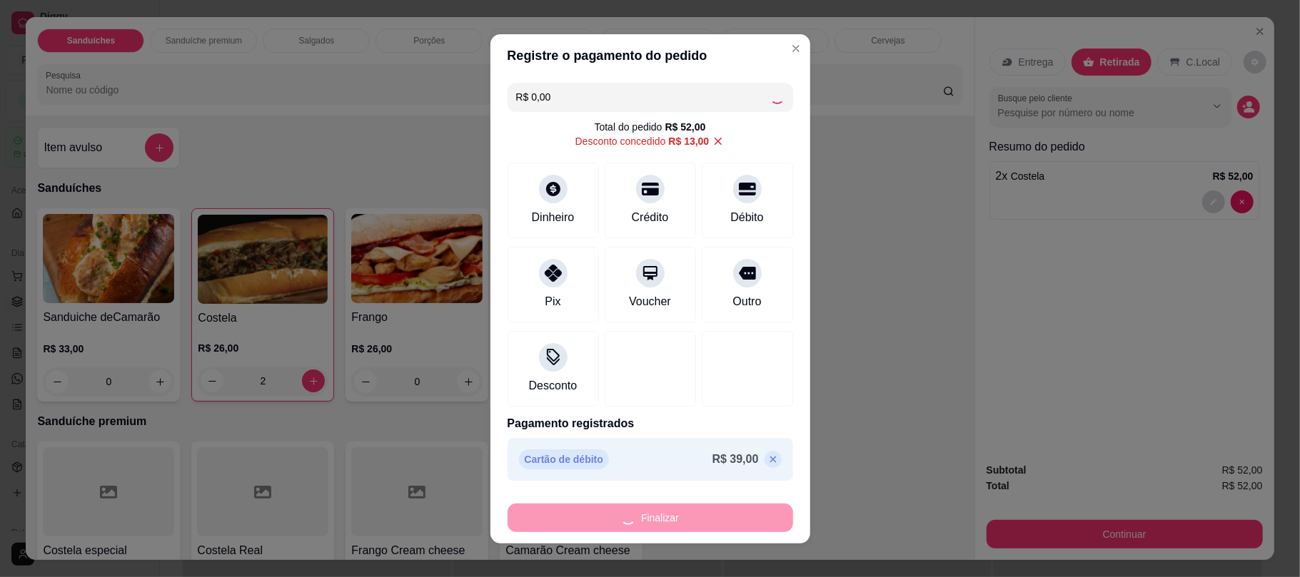
type input "0"
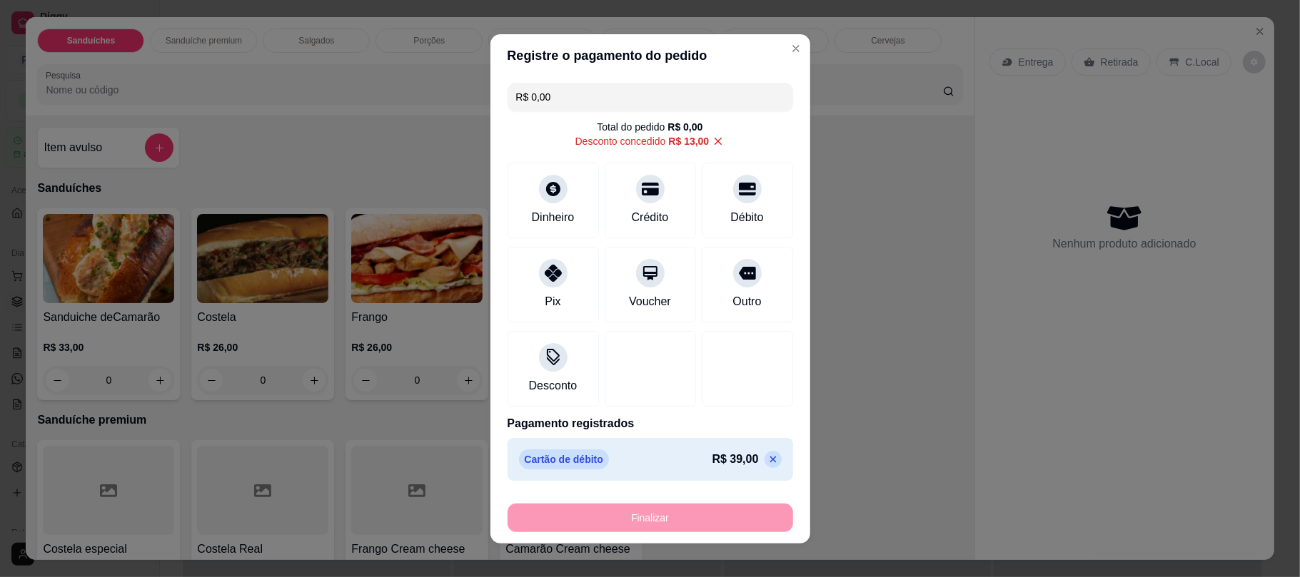
type input "-R$ 52,00"
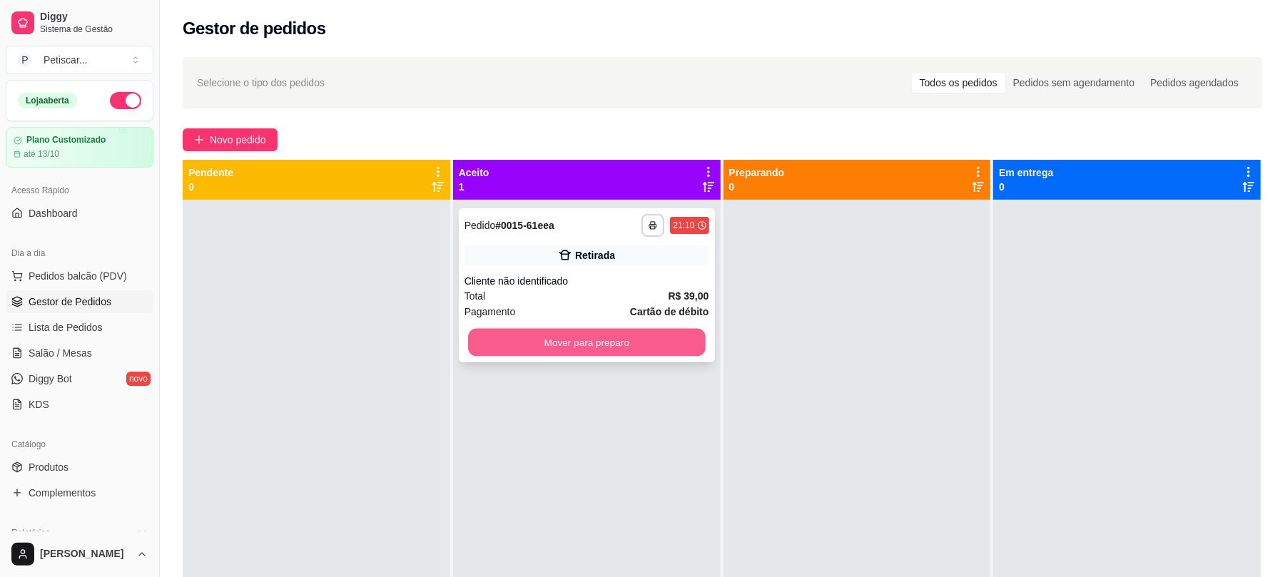
click at [602, 352] on button "Mover para preparo" at bounding box center [586, 343] width 237 height 28
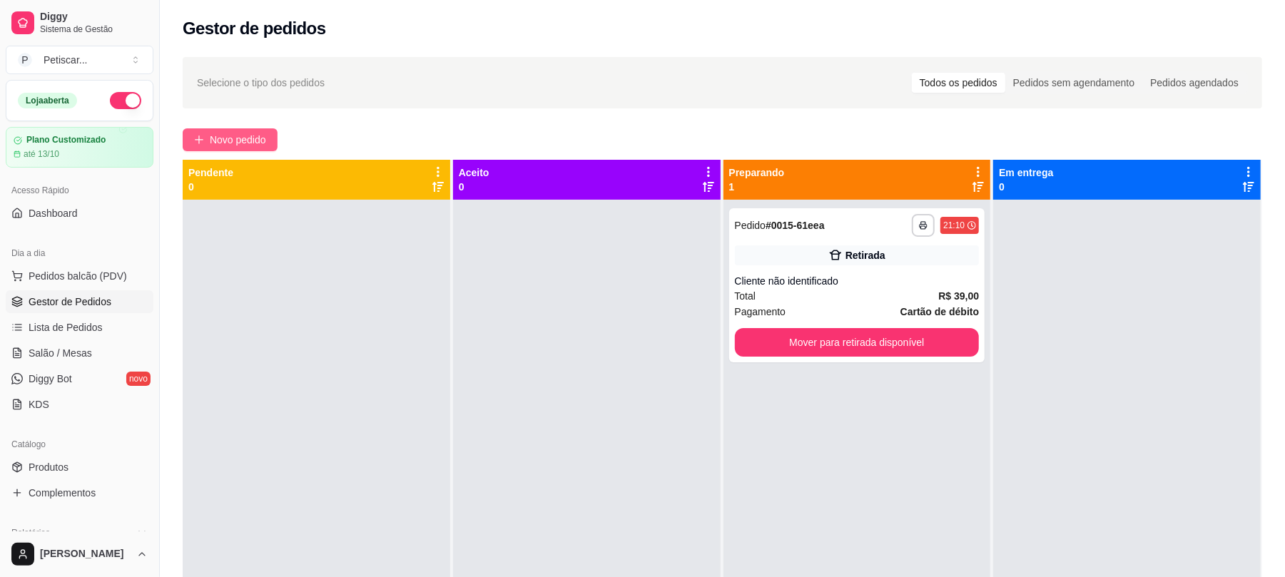
click at [226, 150] on button "Novo pedido" at bounding box center [230, 139] width 95 height 23
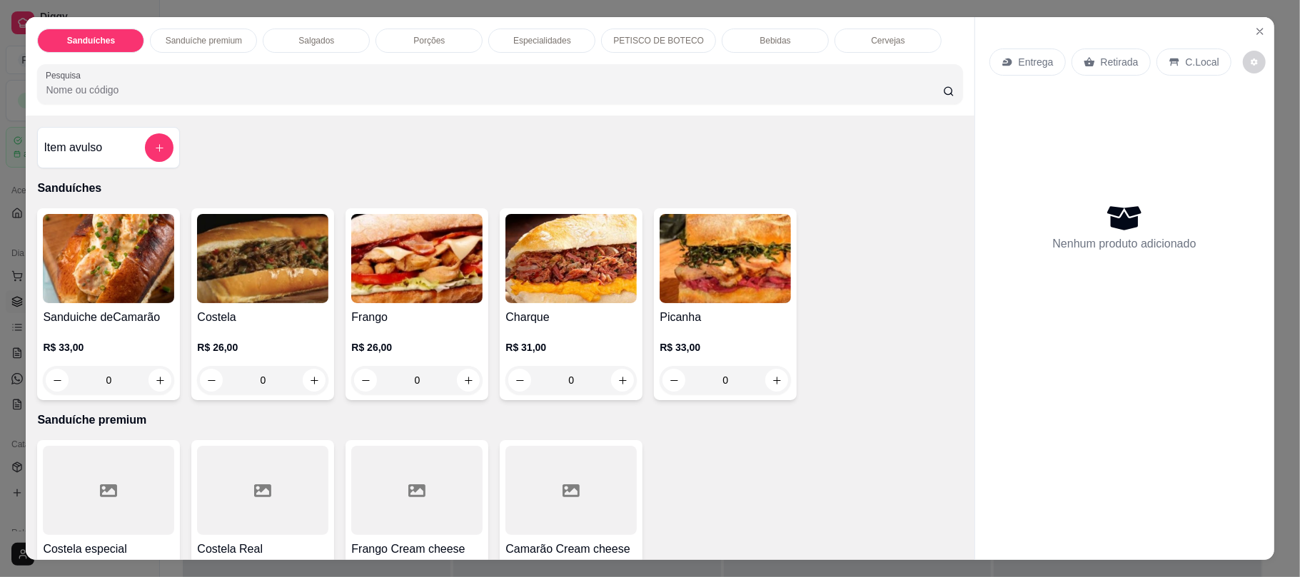
click at [761, 380] on div "0" at bounding box center [724, 380] width 131 height 29
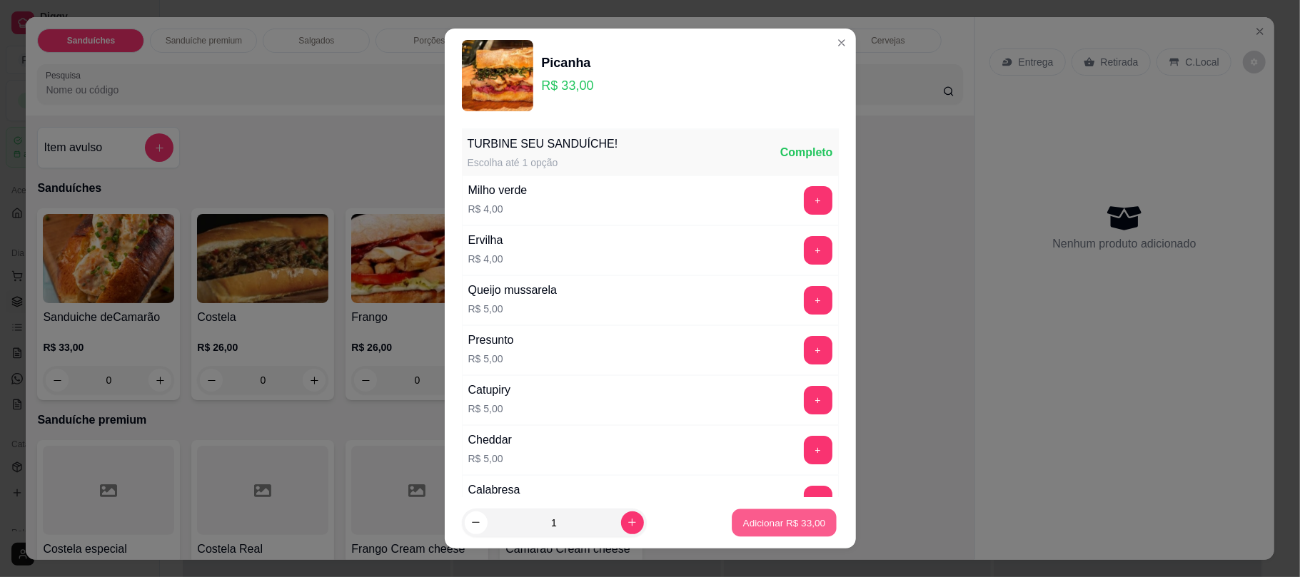
click at [775, 512] on button "Adicionar R$ 33,00" at bounding box center [784, 523] width 105 height 28
type input "1"
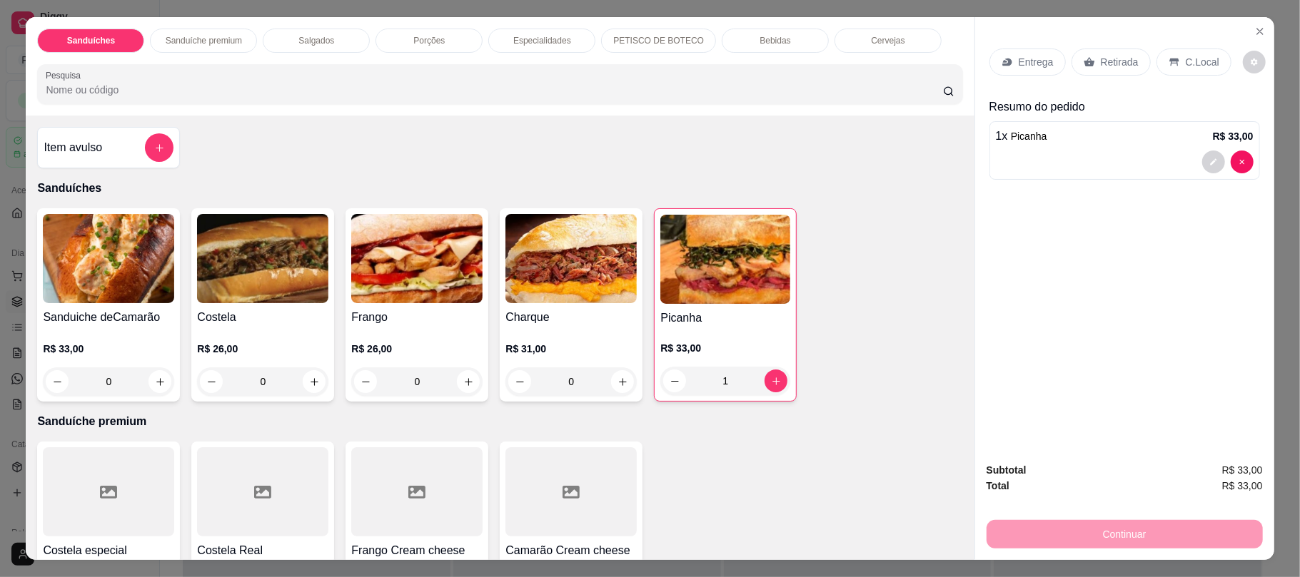
click at [1083, 52] on div "Retirada" at bounding box center [1110, 62] width 79 height 27
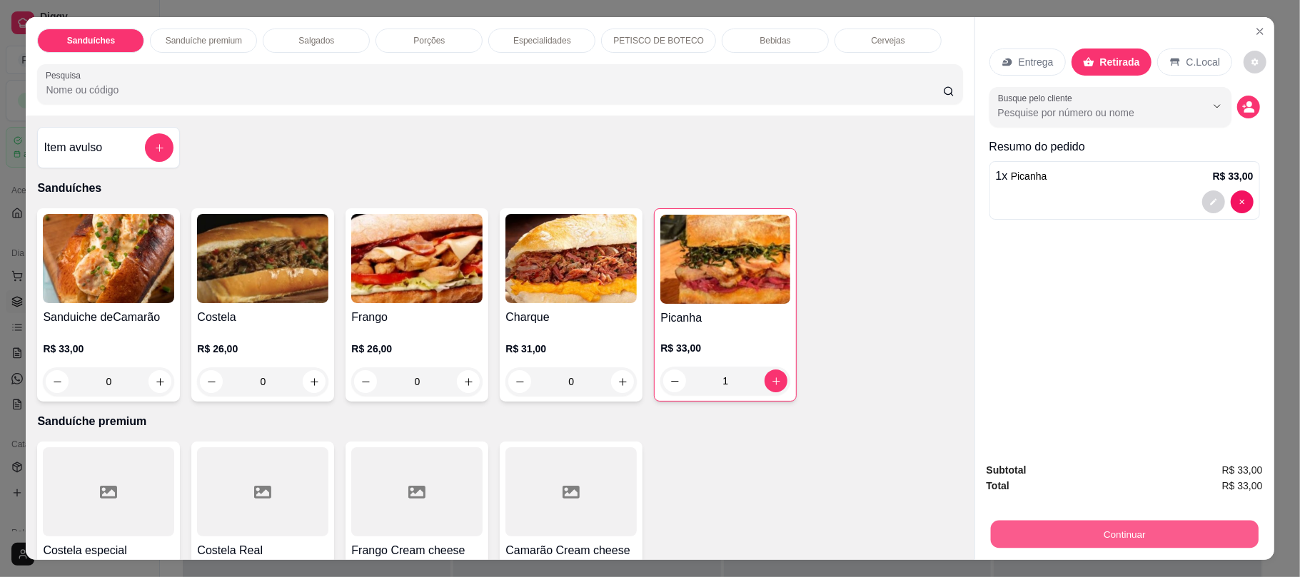
click at [1046, 541] on button "Continuar" at bounding box center [1124, 534] width 268 height 28
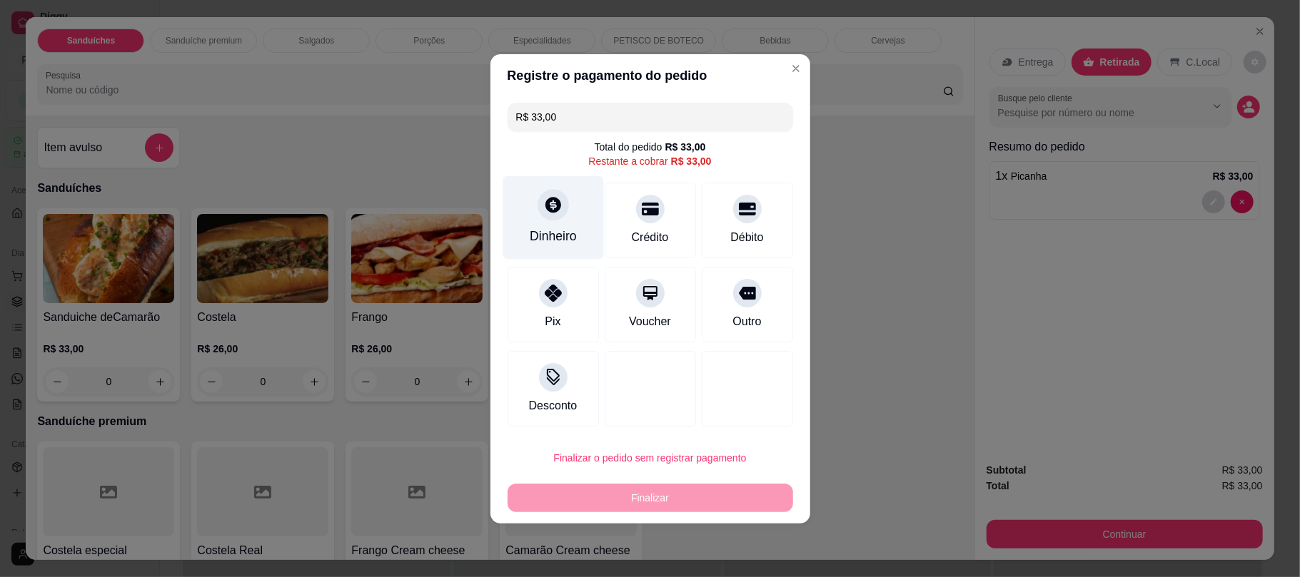
click at [563, 213] on div at bounding box center [552, 204] width 31 height 31
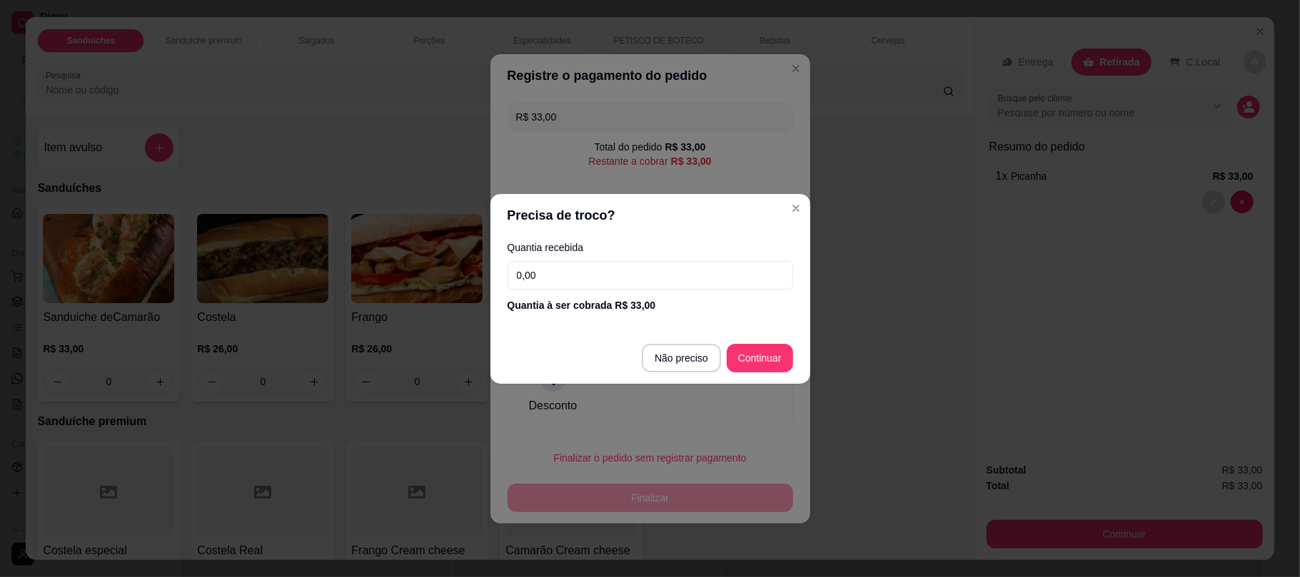
click at [628, 272] on input "0,00" at bounding box center [649, 275] width 285 height 29
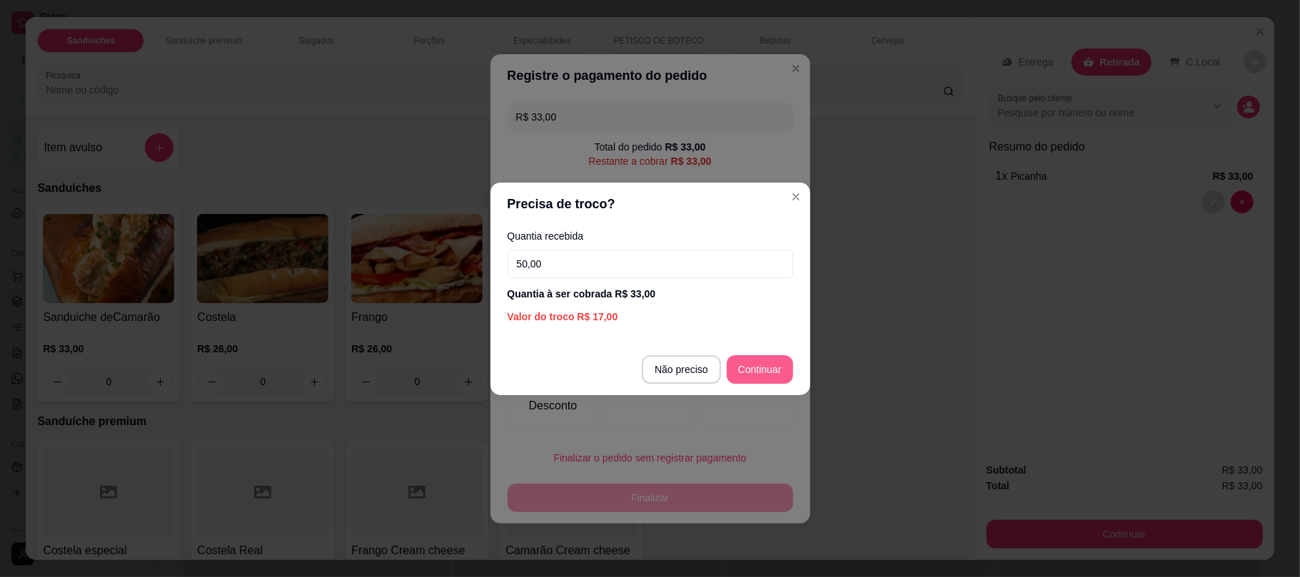
type input "50,00"
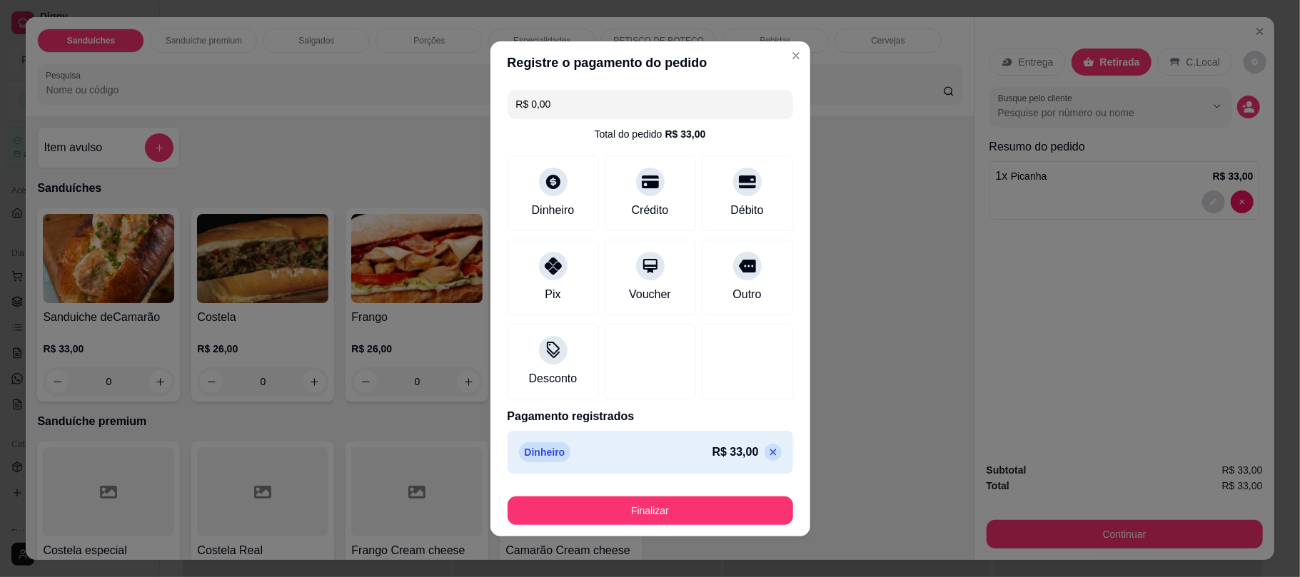
click at [767, 450] on icon at bounding box center [772, 452] width 11 height 11
type input "R$ 33,00"
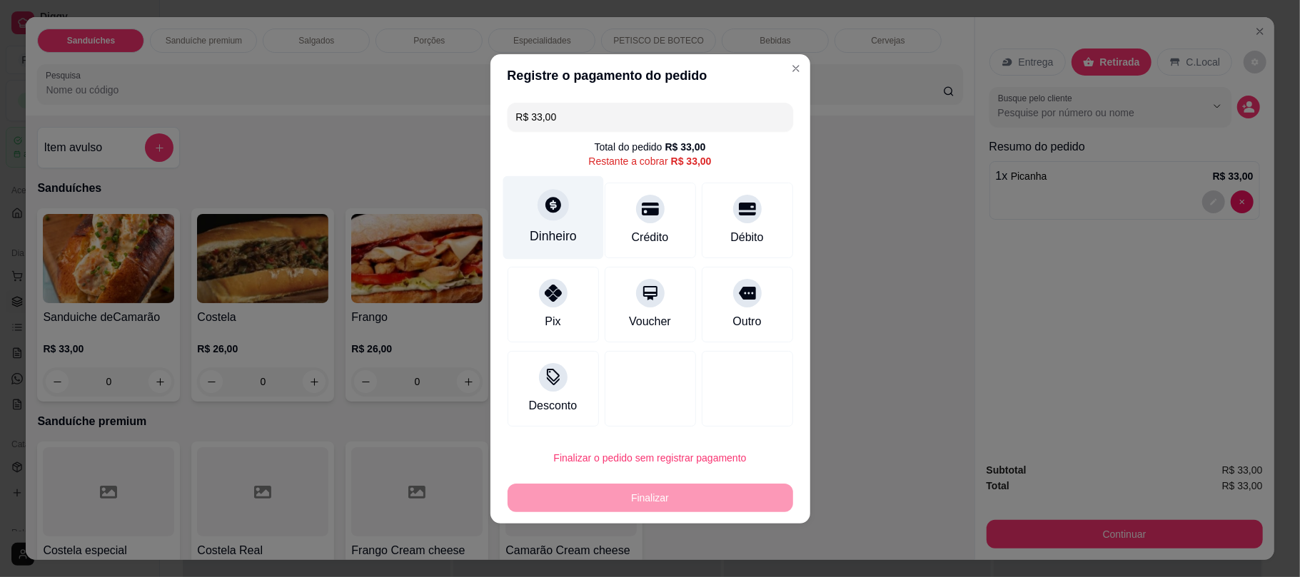
click at [555, 233] on div "Dinheiro" at bounding box center [553, 236] width 47 height 19
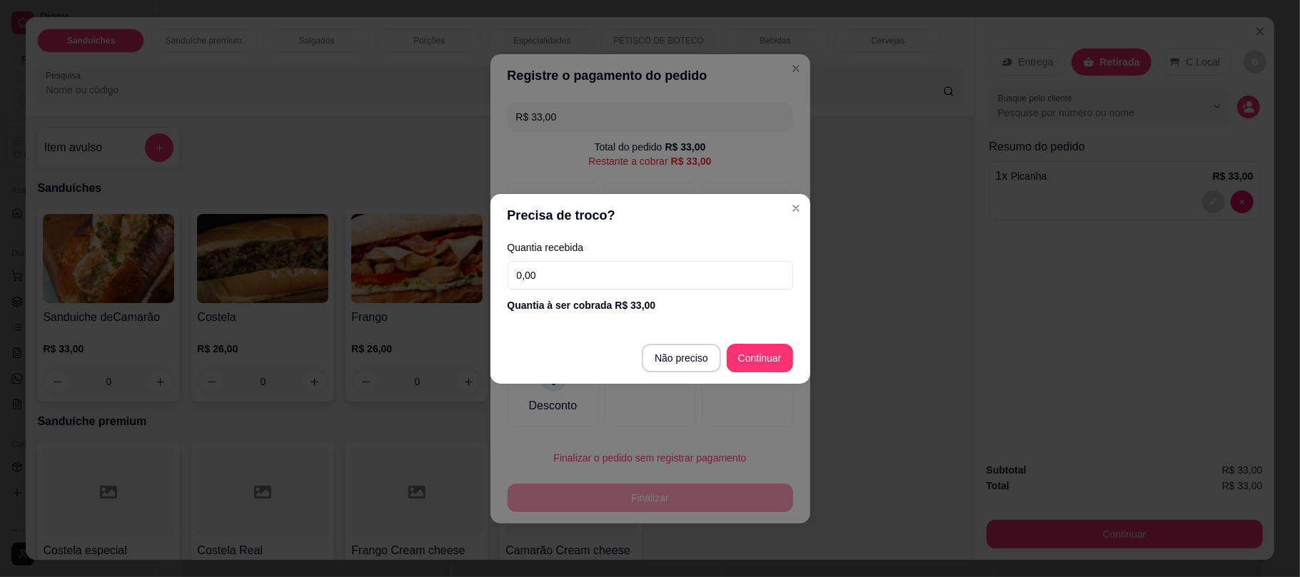
click at [614, 269] on input "0,00" at bounding box center [649, 275] width 285 height 29
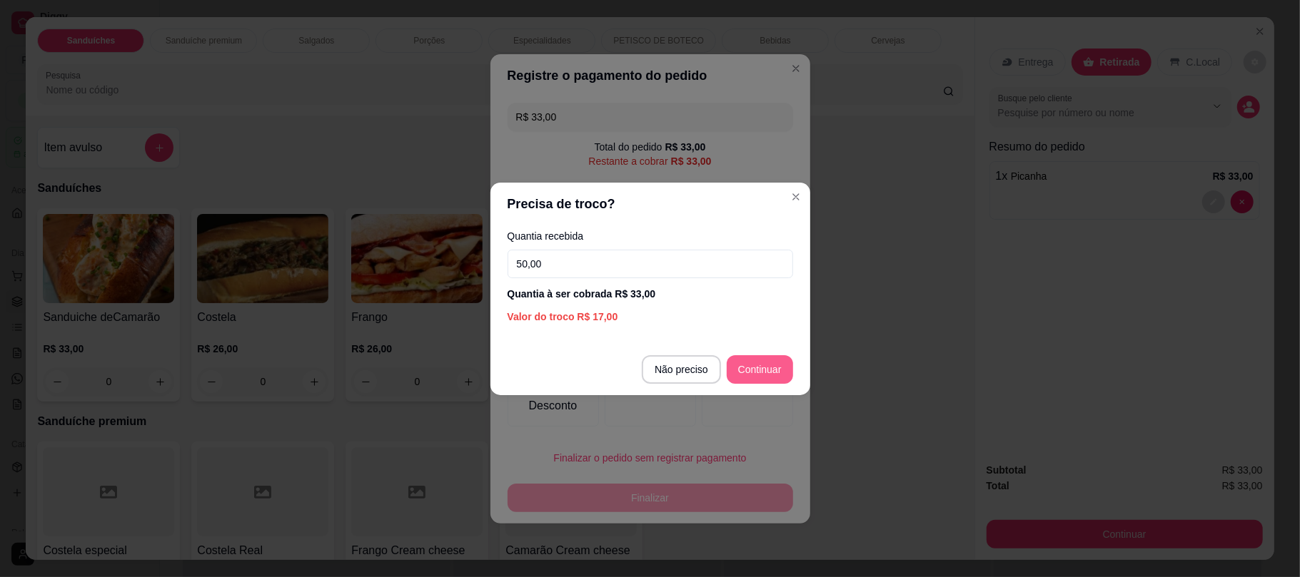
type input "50,00"
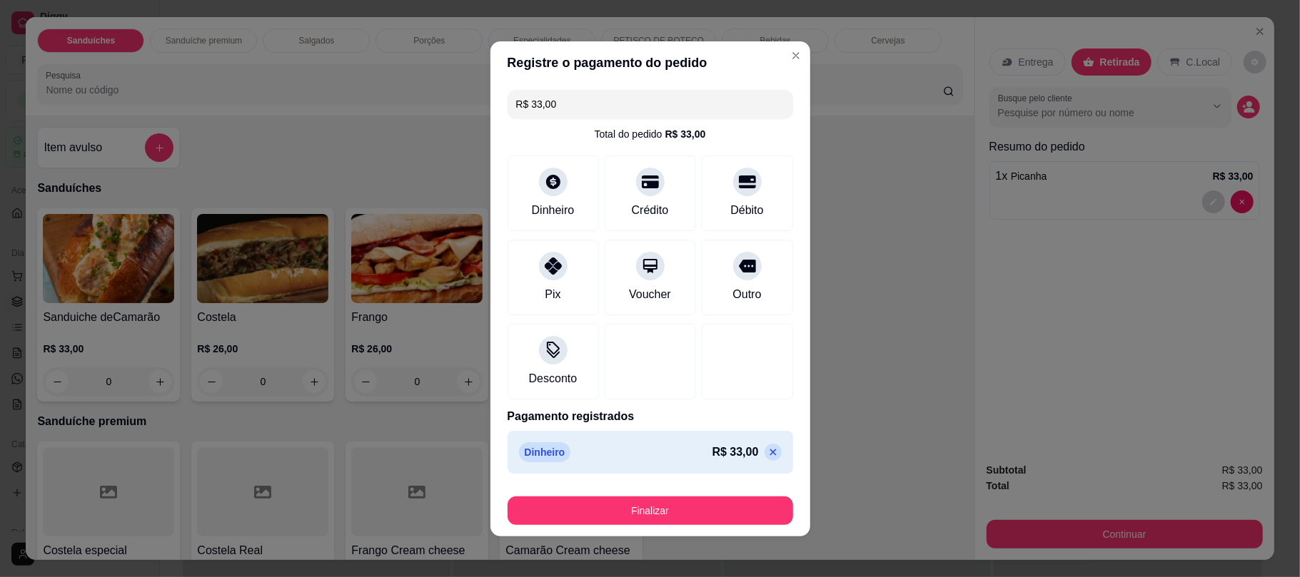
type input "R$ 0,00"
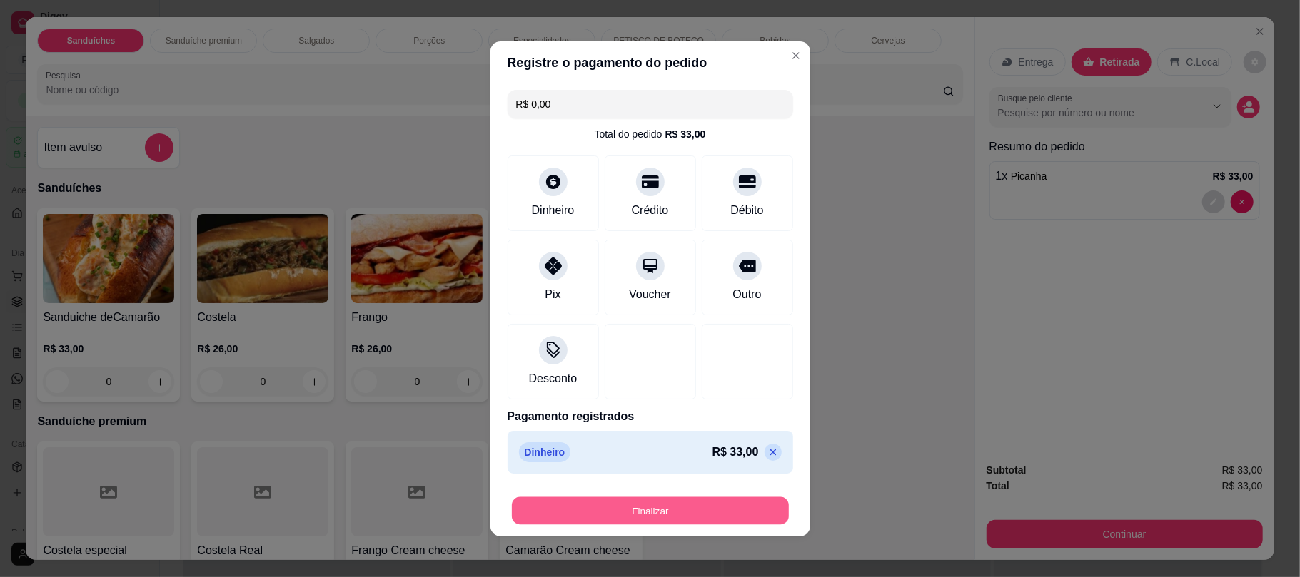
click at [707, 506] on button "Finalizar" at bounding box center [650, 511] width 277 height 28
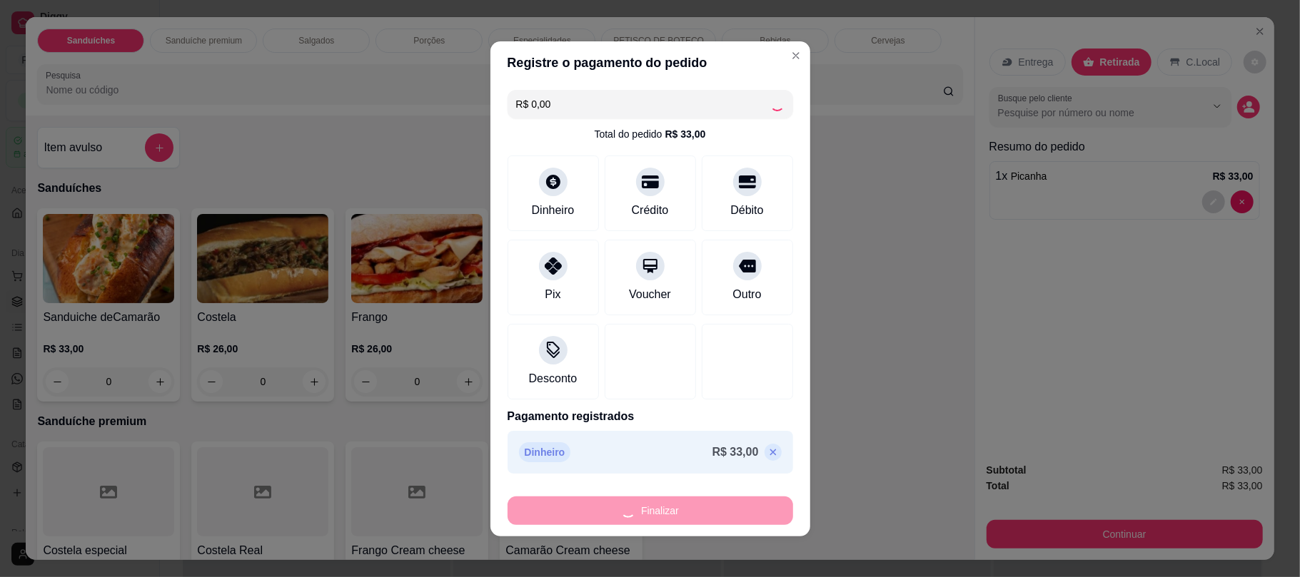
type input "0"
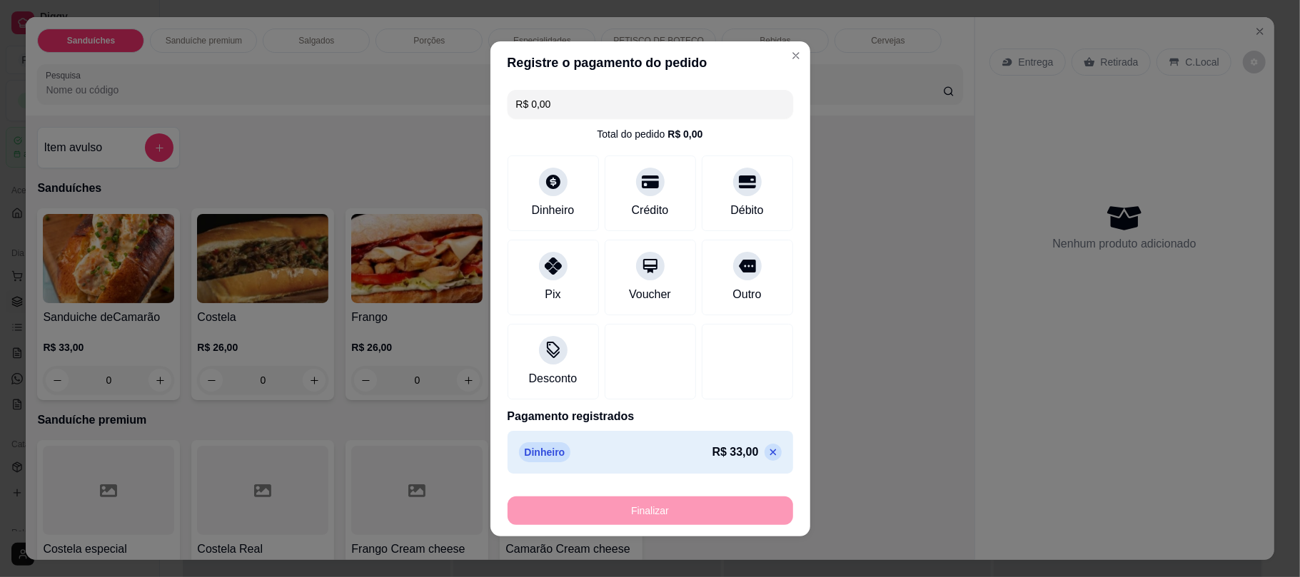
type input "-R$ 33,00"
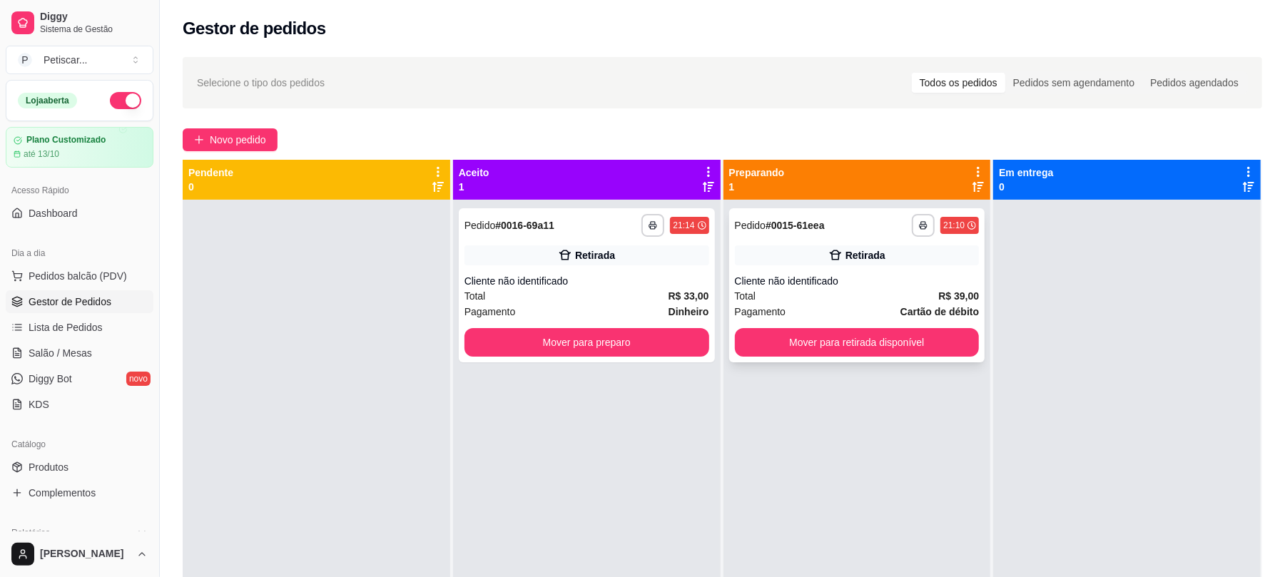
click at [802, 246] on div "Retirada" at bounding box center [857, 256] width 245 height 20
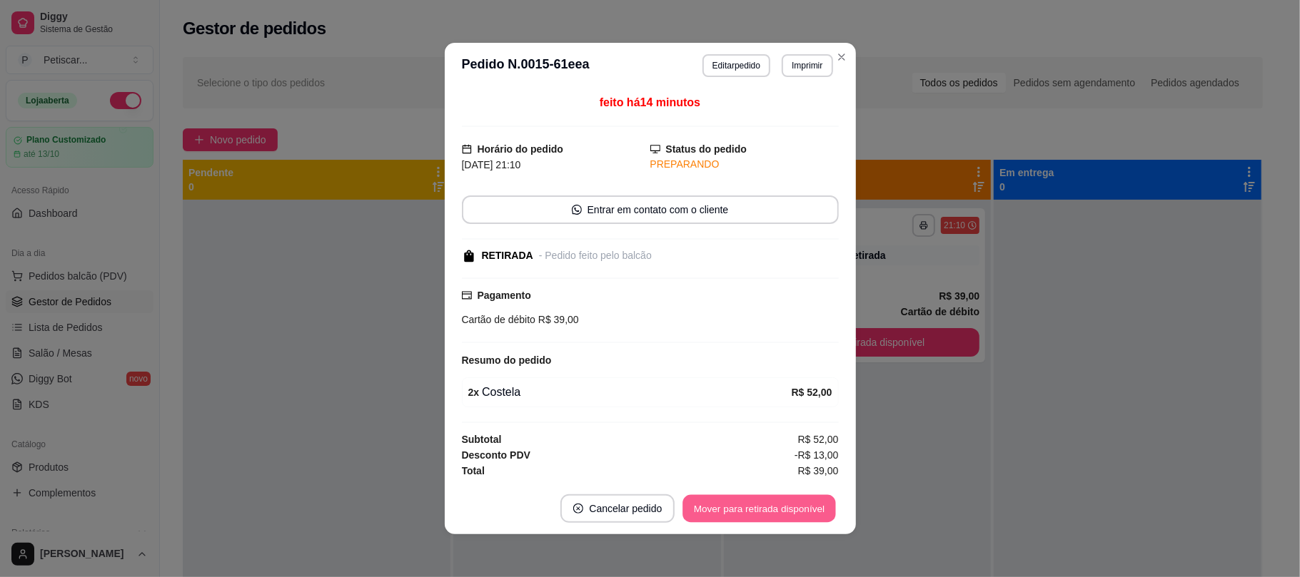
click at [757, 511] on button "Mover para retirada disponível" at bounding box center [759, 509] width 153 height 28
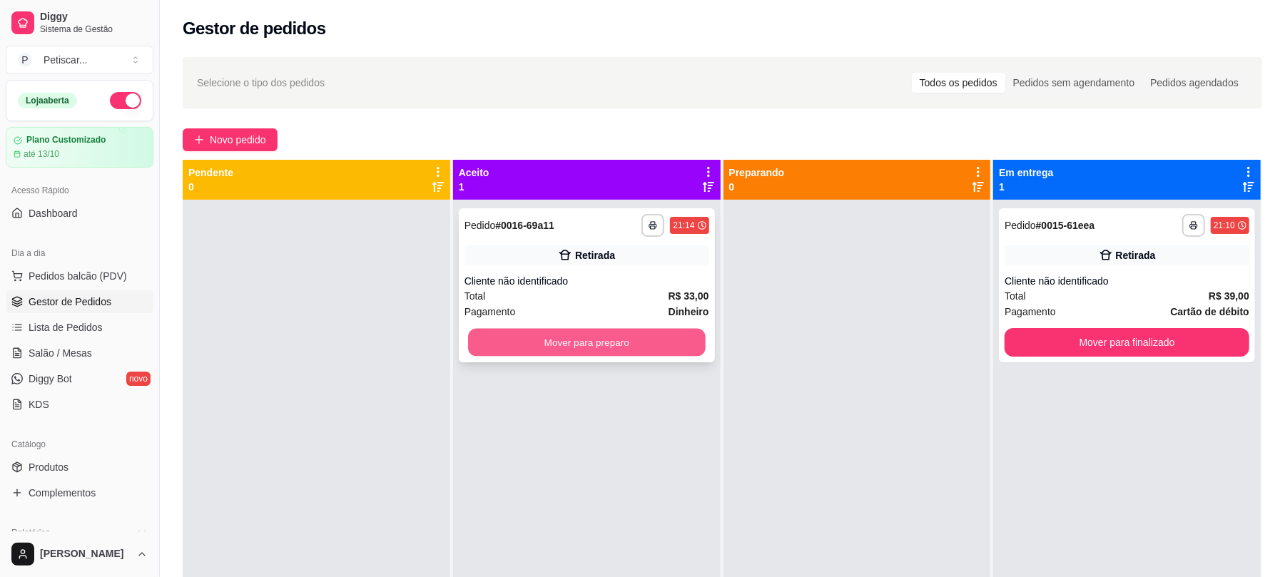
click at [684, 331] on button "Mover para preparo" at bounding box center [586, 343] width 237 height 28
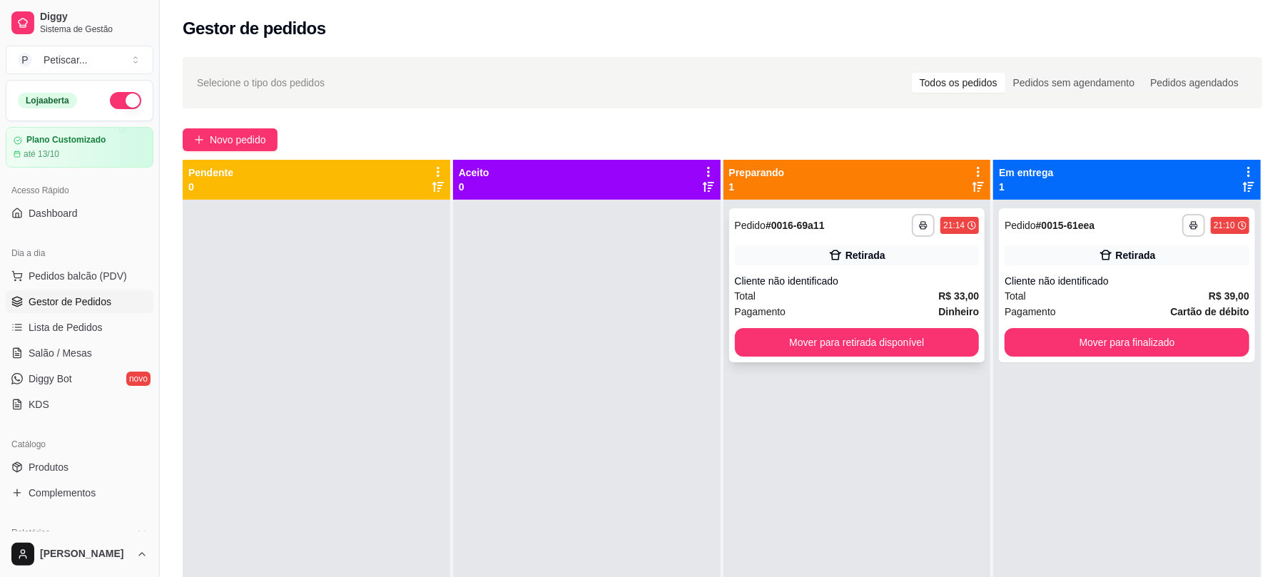
click at [791, 260] on div "Retirada" at bounding box center [857, 256] width 245 height 20
click at [1096, 346] on button "Mover para finalizado" at bounding box center [1126, 343] width 237 height 28
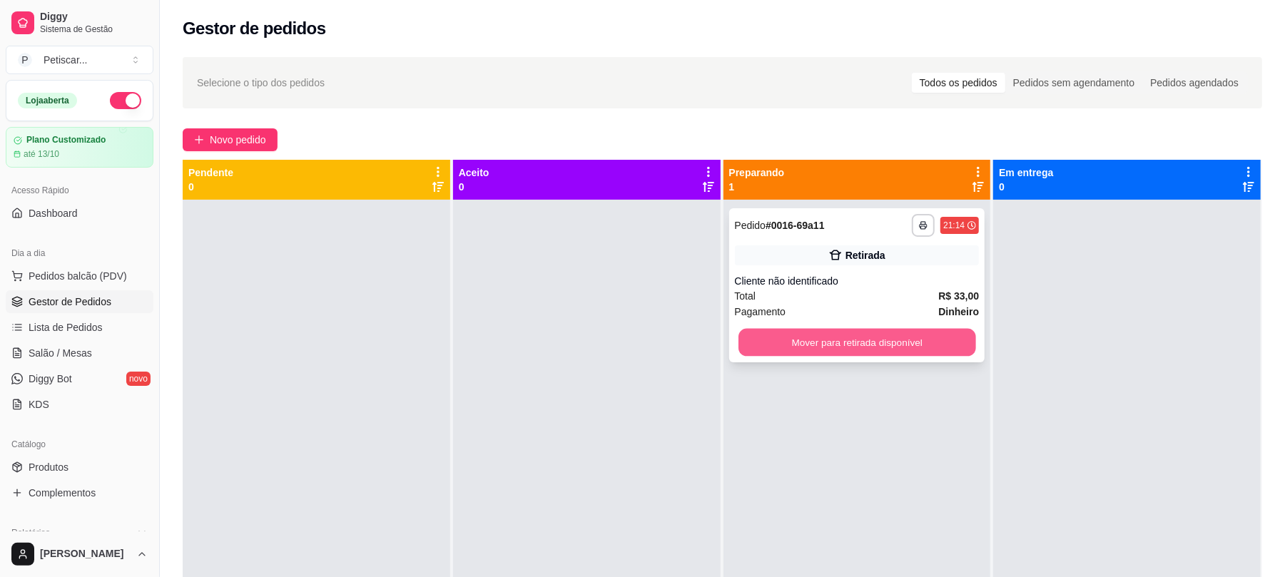
click at [938, 344] on button "Mover para retirada disponível" at bounding box center [857, 343] width 237 height 28
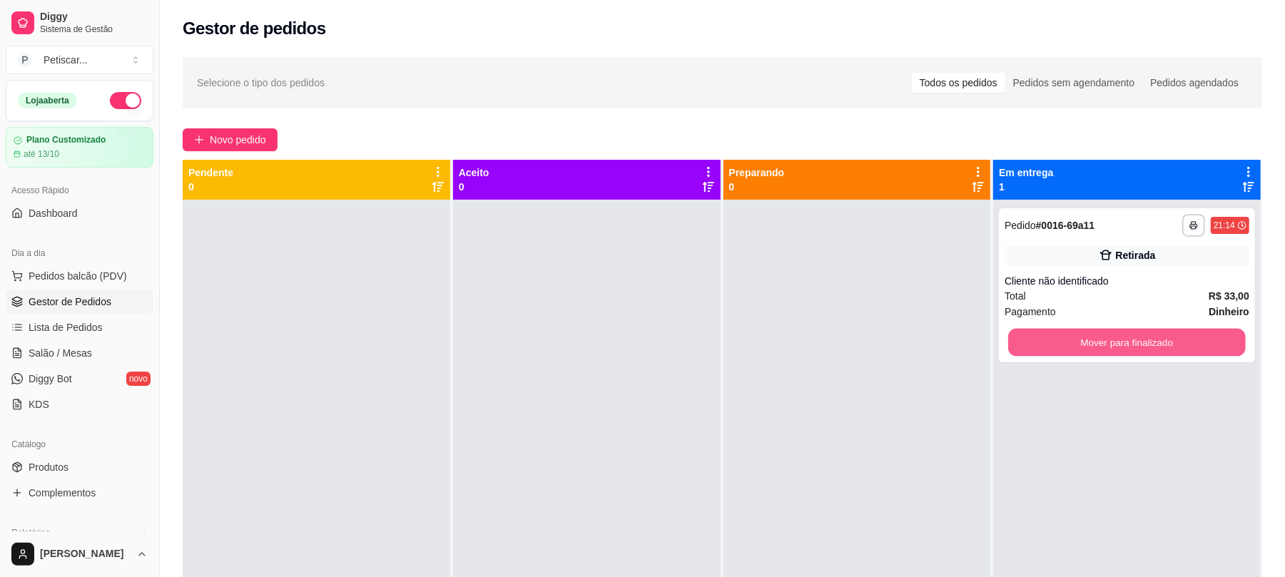
click at [1037, 348] on button "Mover para finalizado" at bounding box center [1126, 343] width 237 height 28
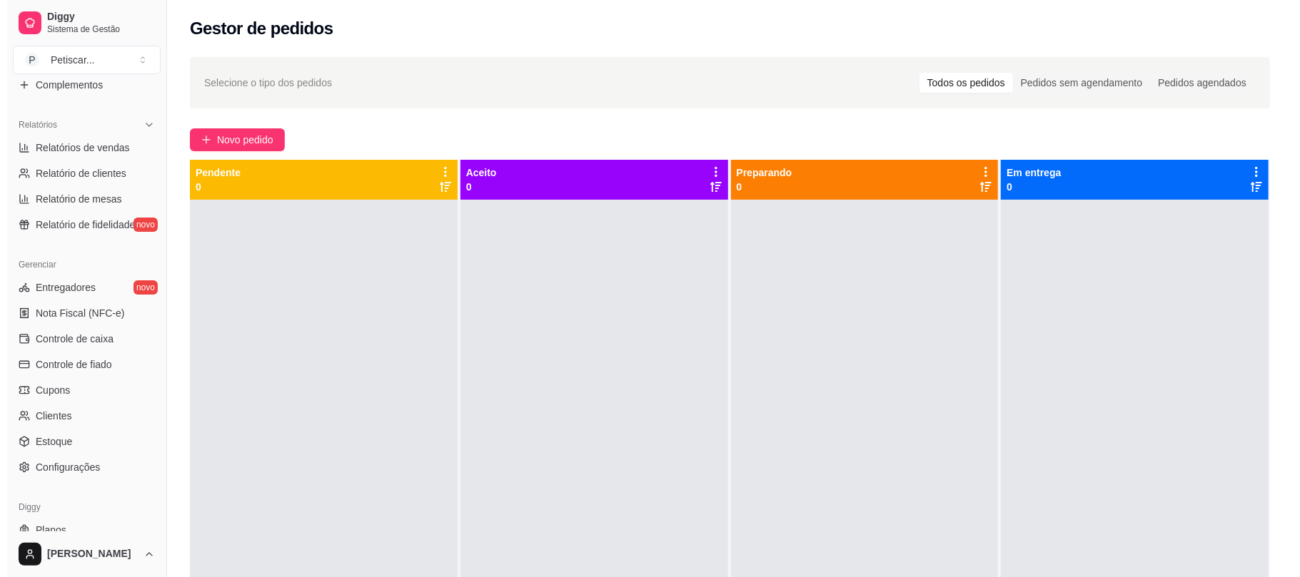
scroll to position [406, 0]
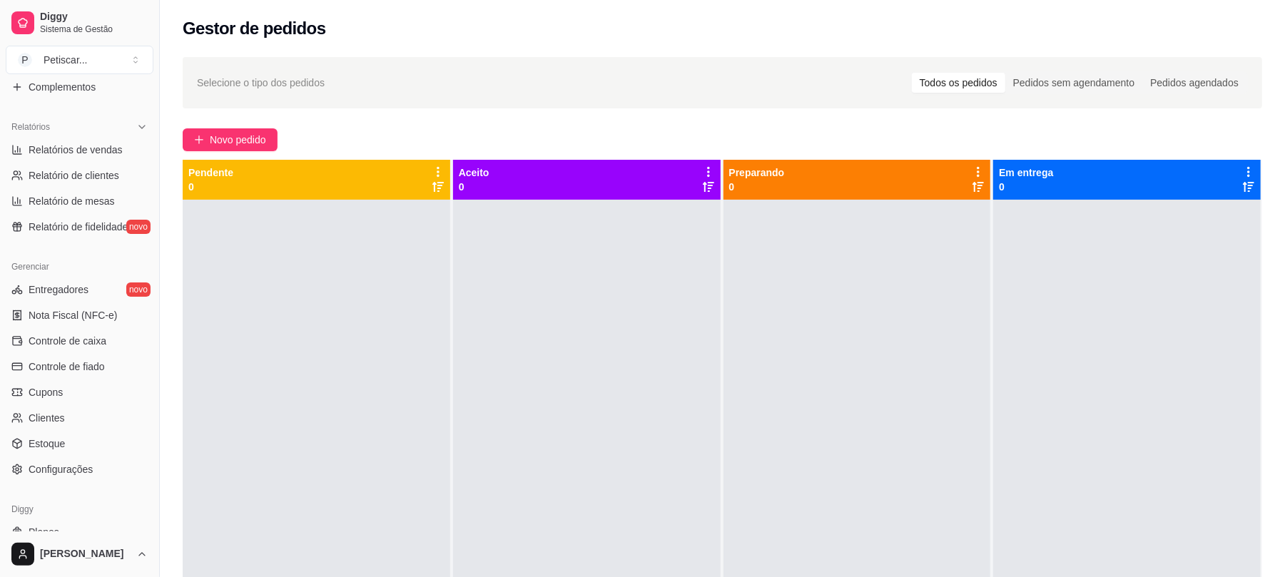
click at [76, 340] on span "Controle de caixa" at bounding box center [68, 341] width 78 height 14
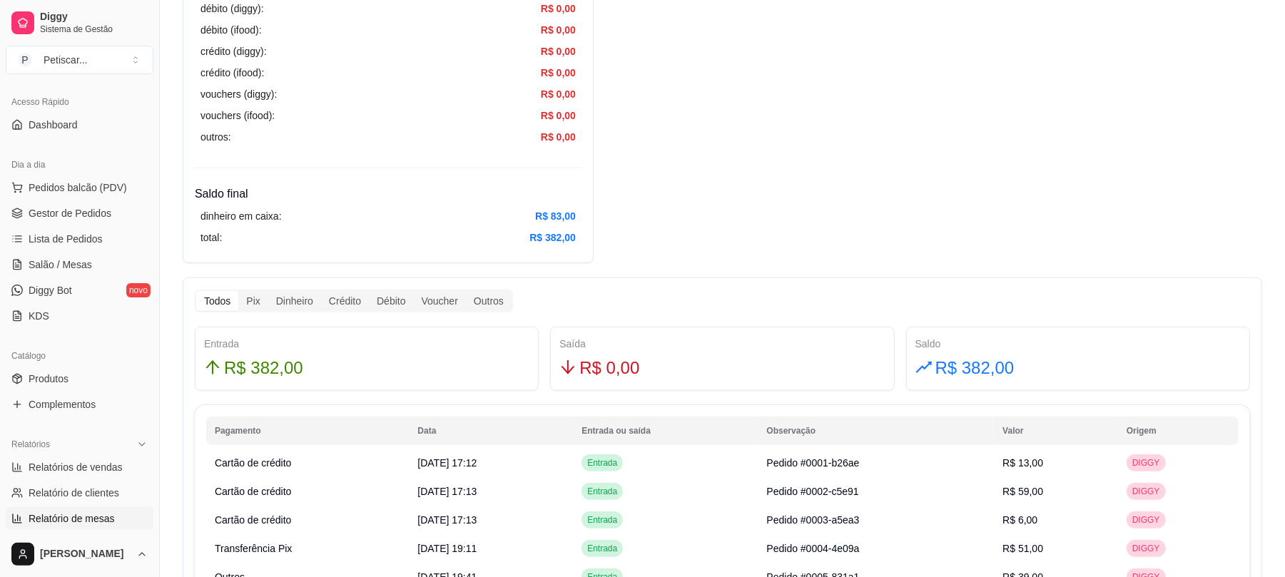
scroll to position [87, 0]
click at [66, 211] on span "Gestor de Pedidos" at bounding box center [70, 215] width 83 height 14
